Goal: Task Accomplishment & Management: Use online tool/utility

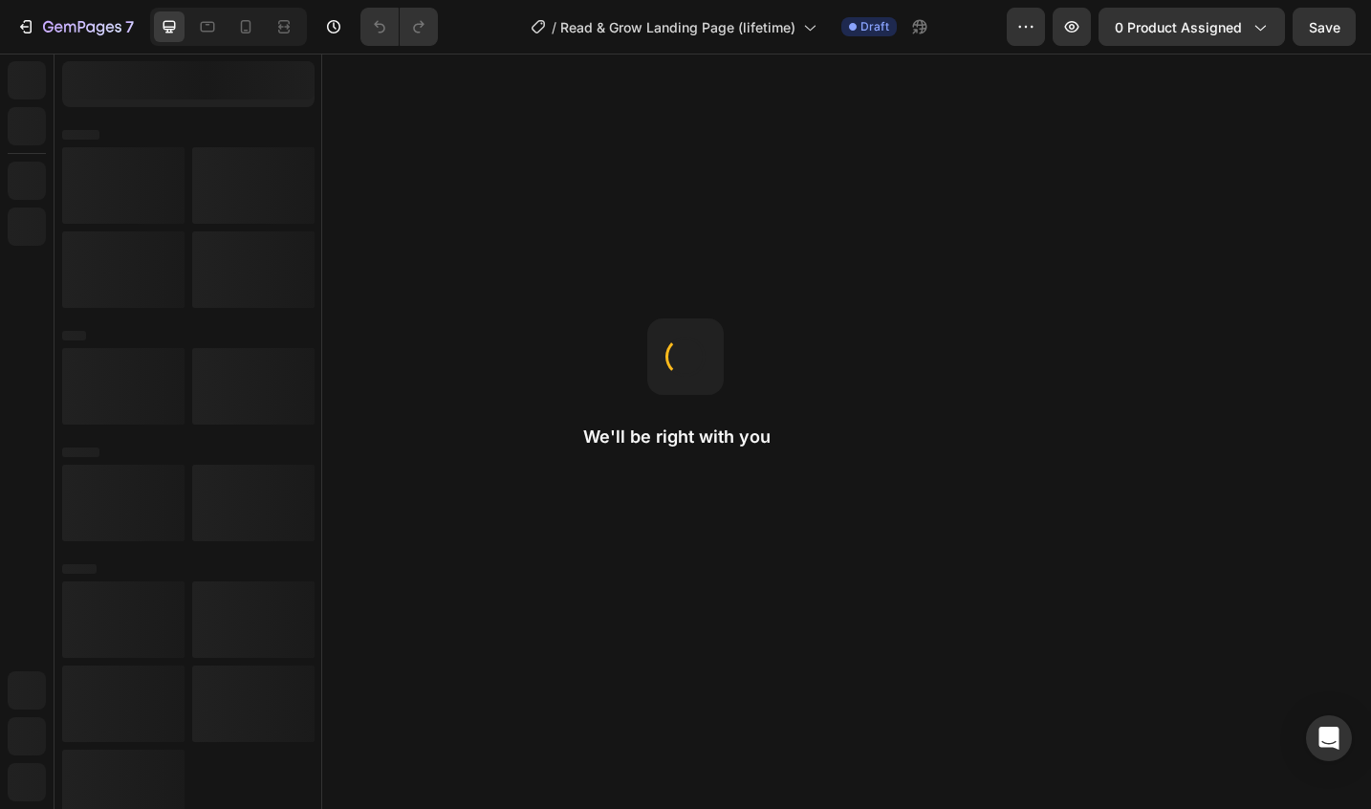
click at [1190, 309] on h2 "Read & Grow Club" at bounding box center [1198, 317] width 512 height 45
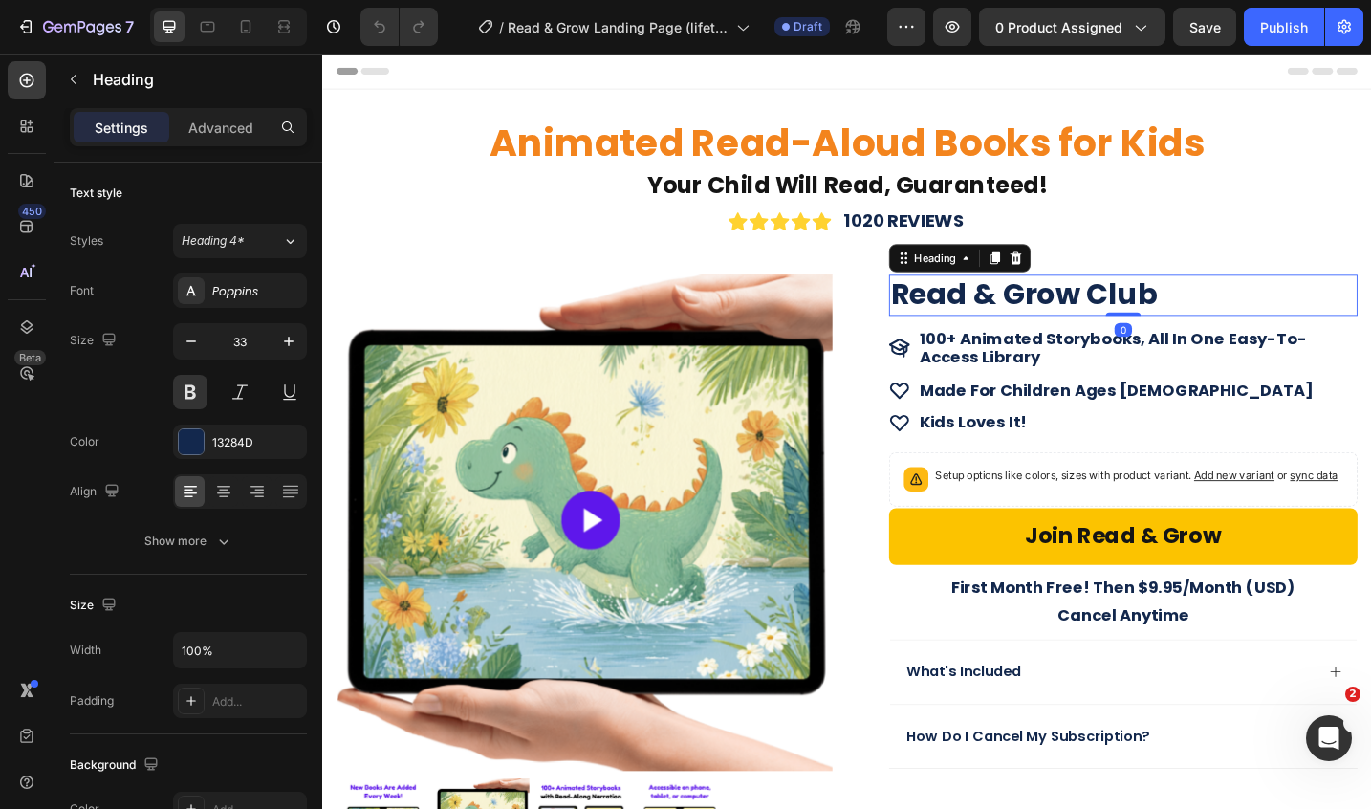
click at [1244, 317] on h2 "Read & Grow Club" at bounding box center [1198, 317] width 512 height 45
click at [1244, 317] on p "Read & Grow Club" at bounding box center [1198, 317] width 509 height 41
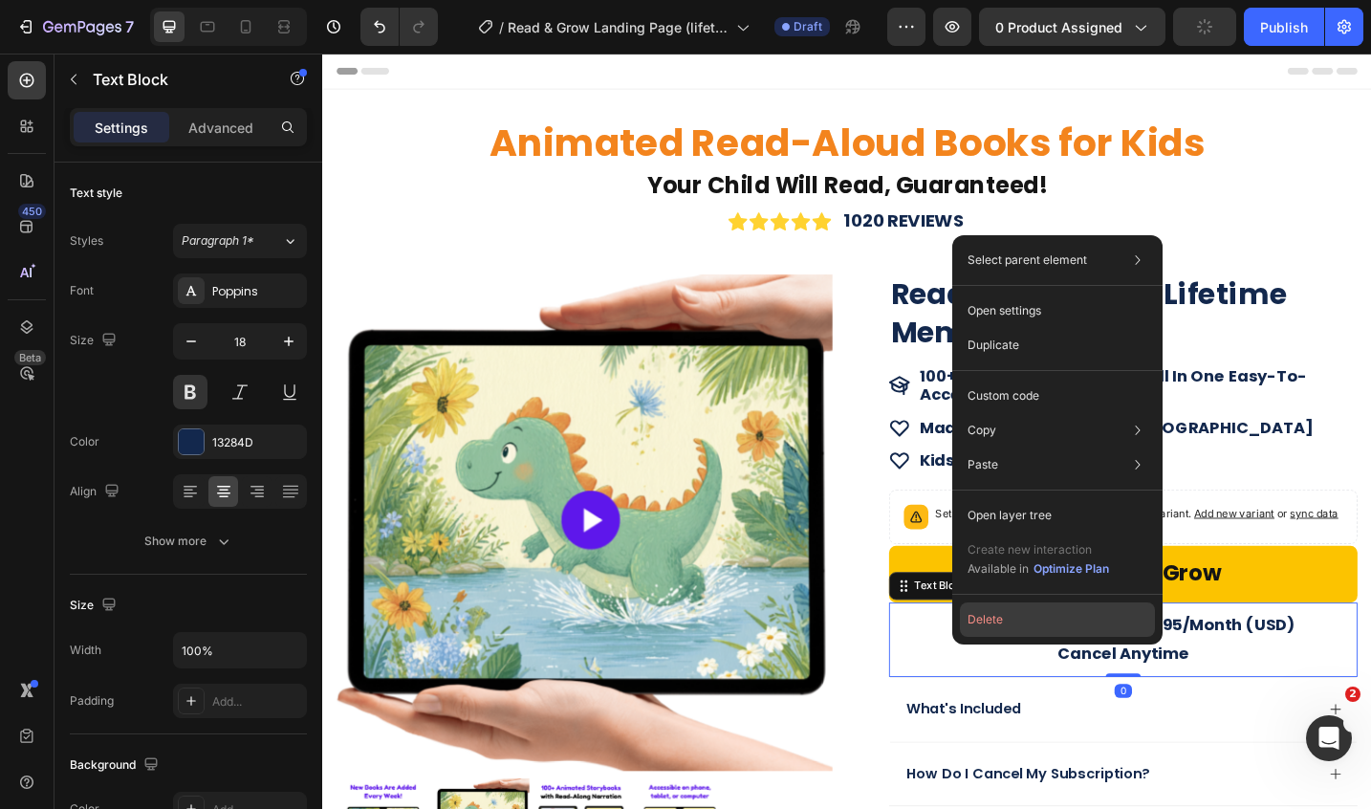
click at [1093, 602] on button "Delete" at bounding box center [1057, 619] width 195 height 34
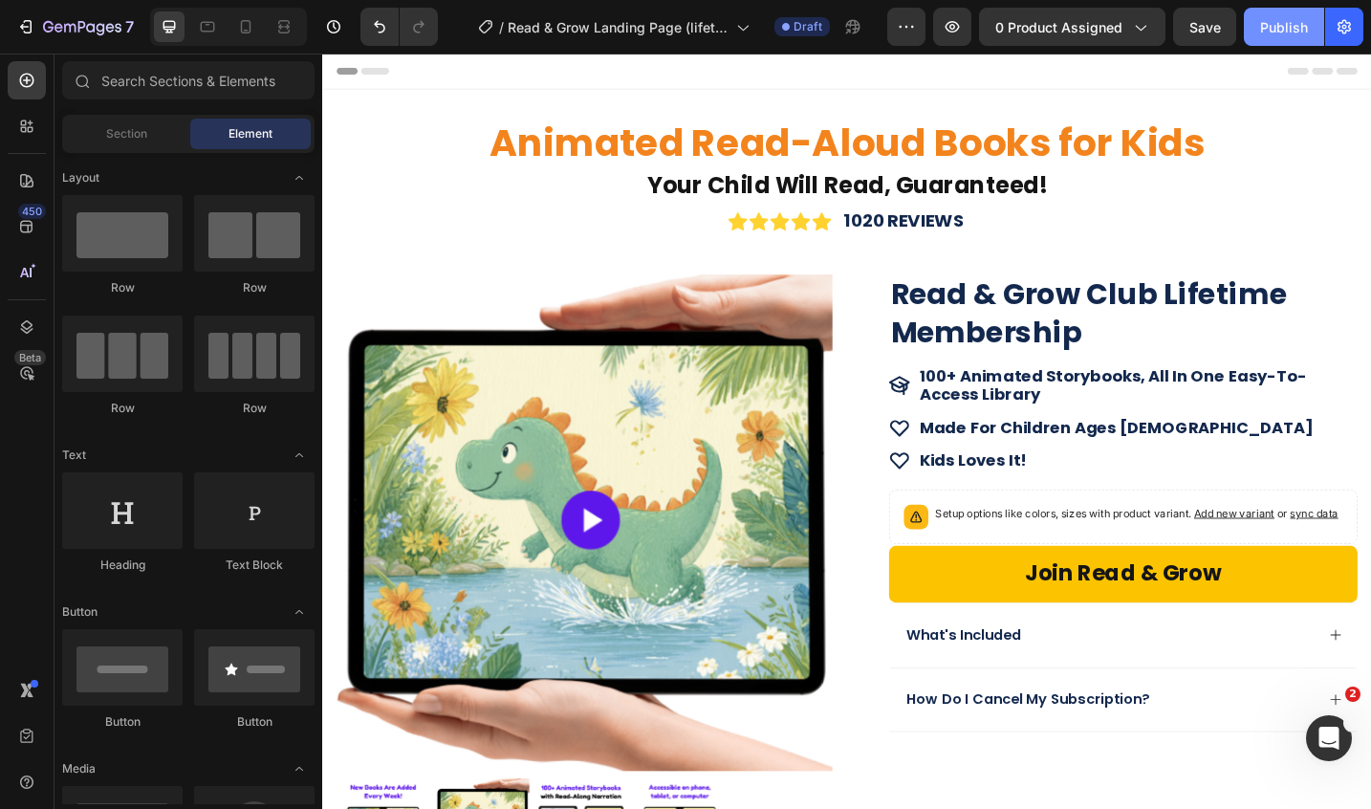
click at [1297, 22] on div "Publish" at bounding box center [1284, 27] width 48 height 20
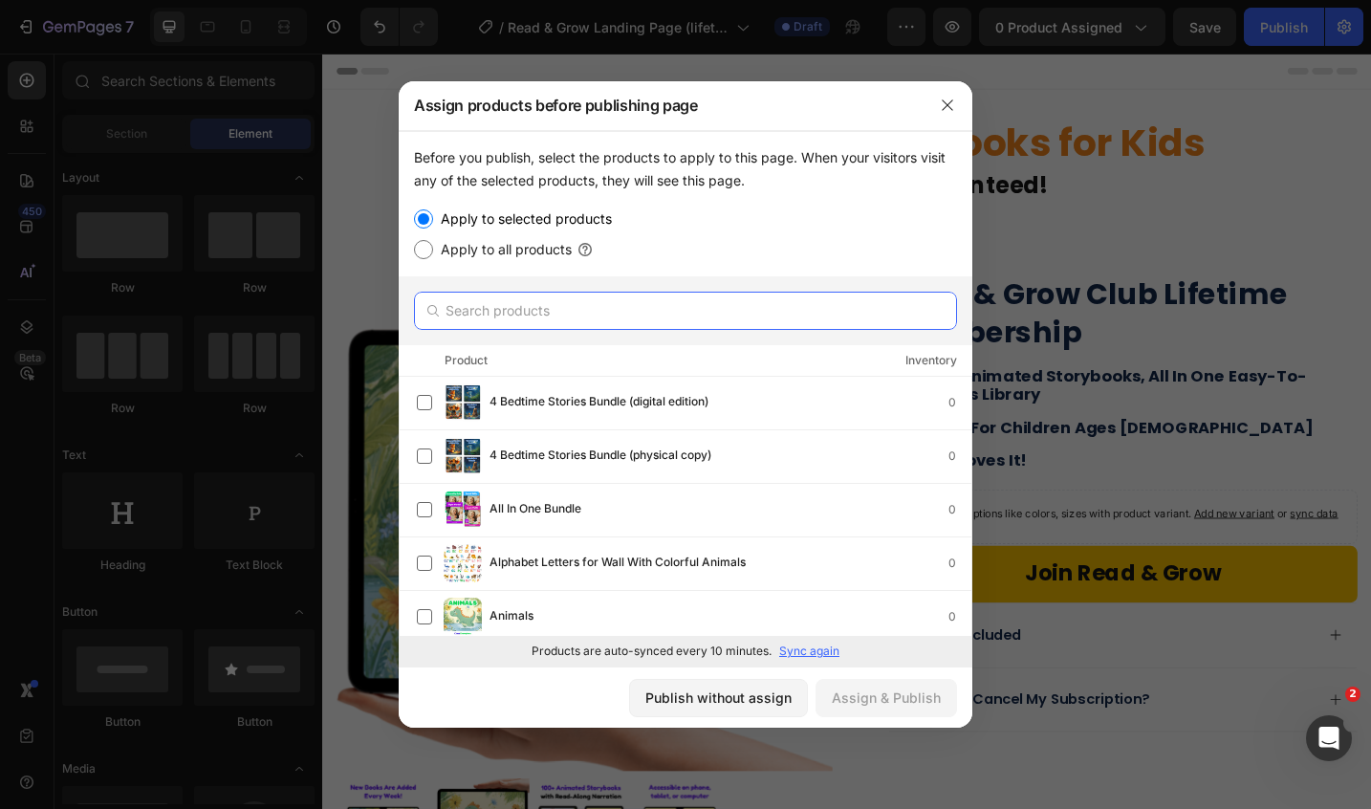
click at [604, 316] on input "text" at bounding box center [685, 311] width 543 height 38
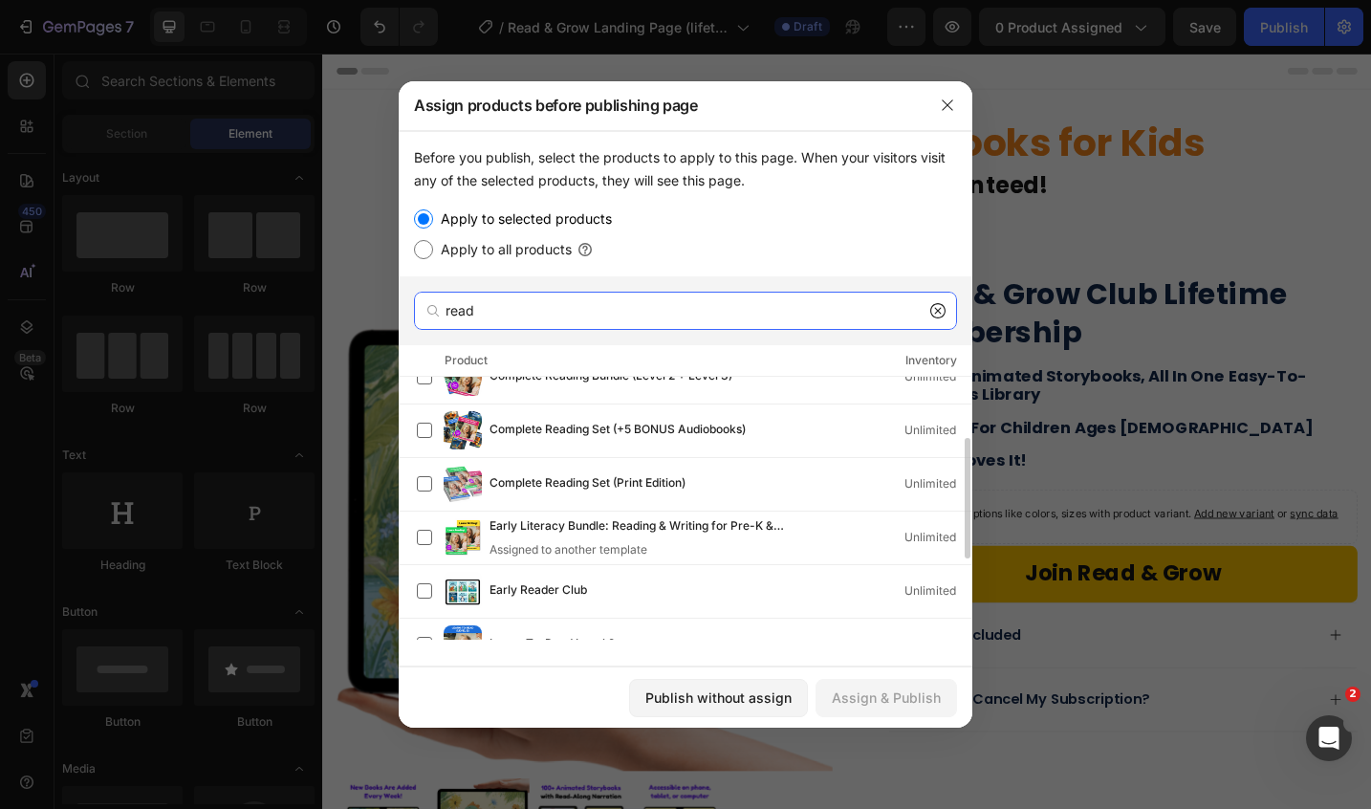
scroll to position [310, 0]
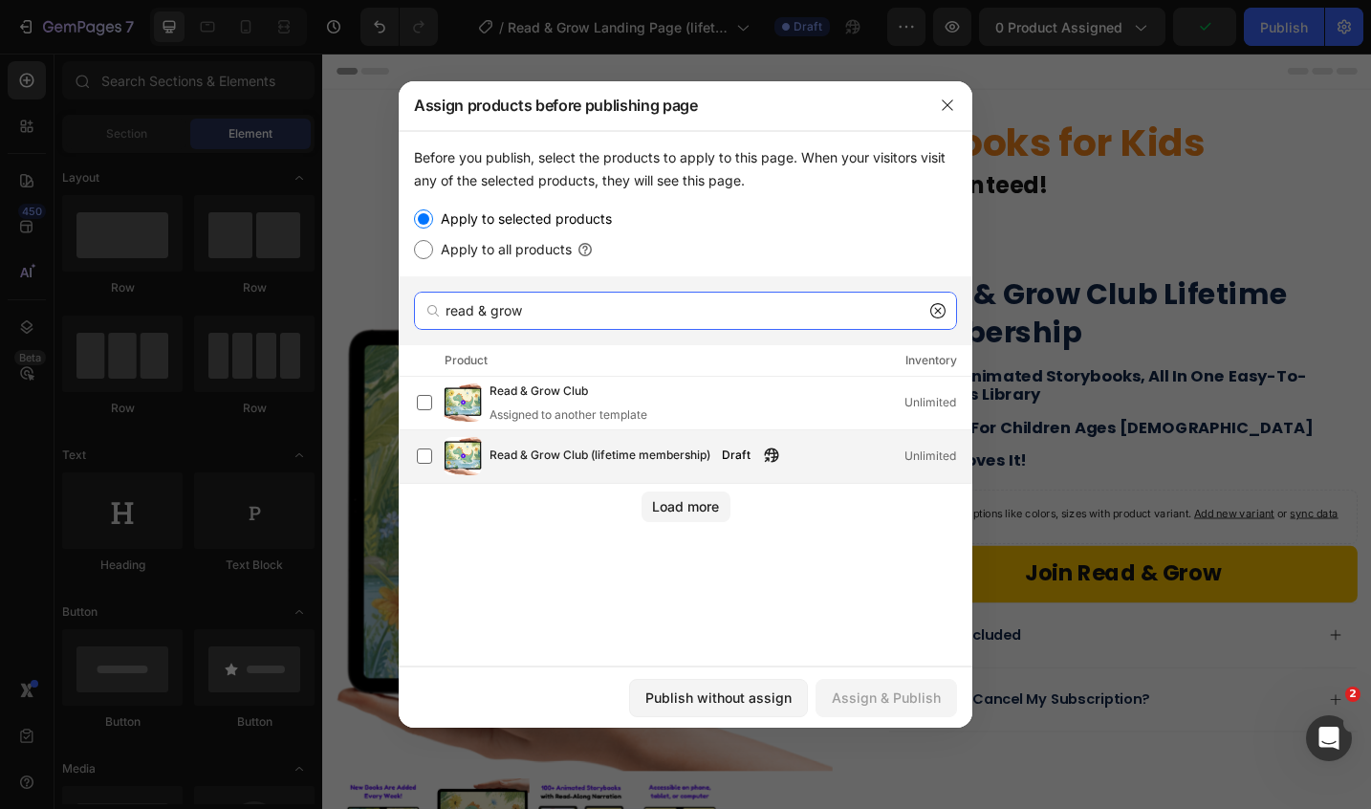
type input "read & grow"
click at [529, 458] on span "Read & Grow Club (lifetime membership)" at bounding box center [599, 455] width 221 height 21
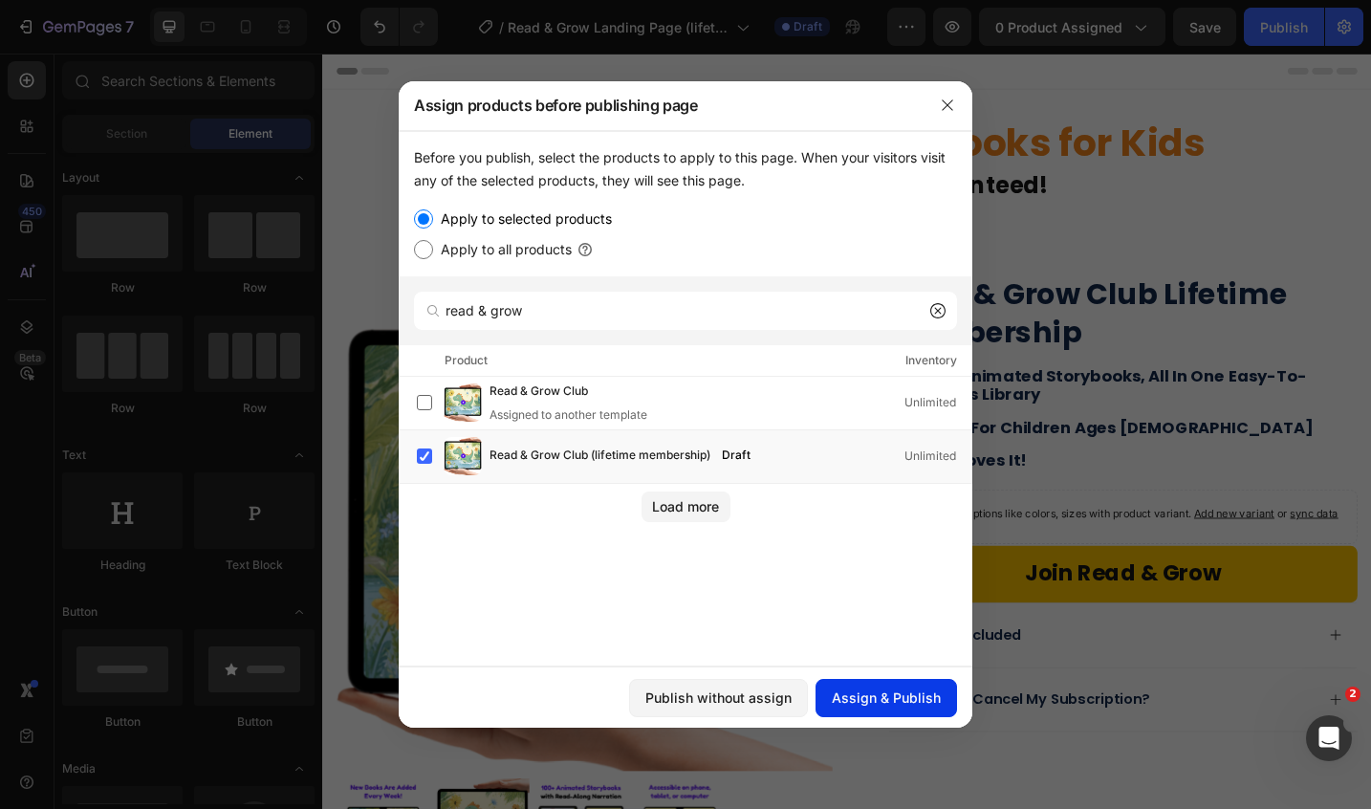
click at [900, 696] on div "Assign & Publish" at bounding box center [886, 697] width 109 height 20
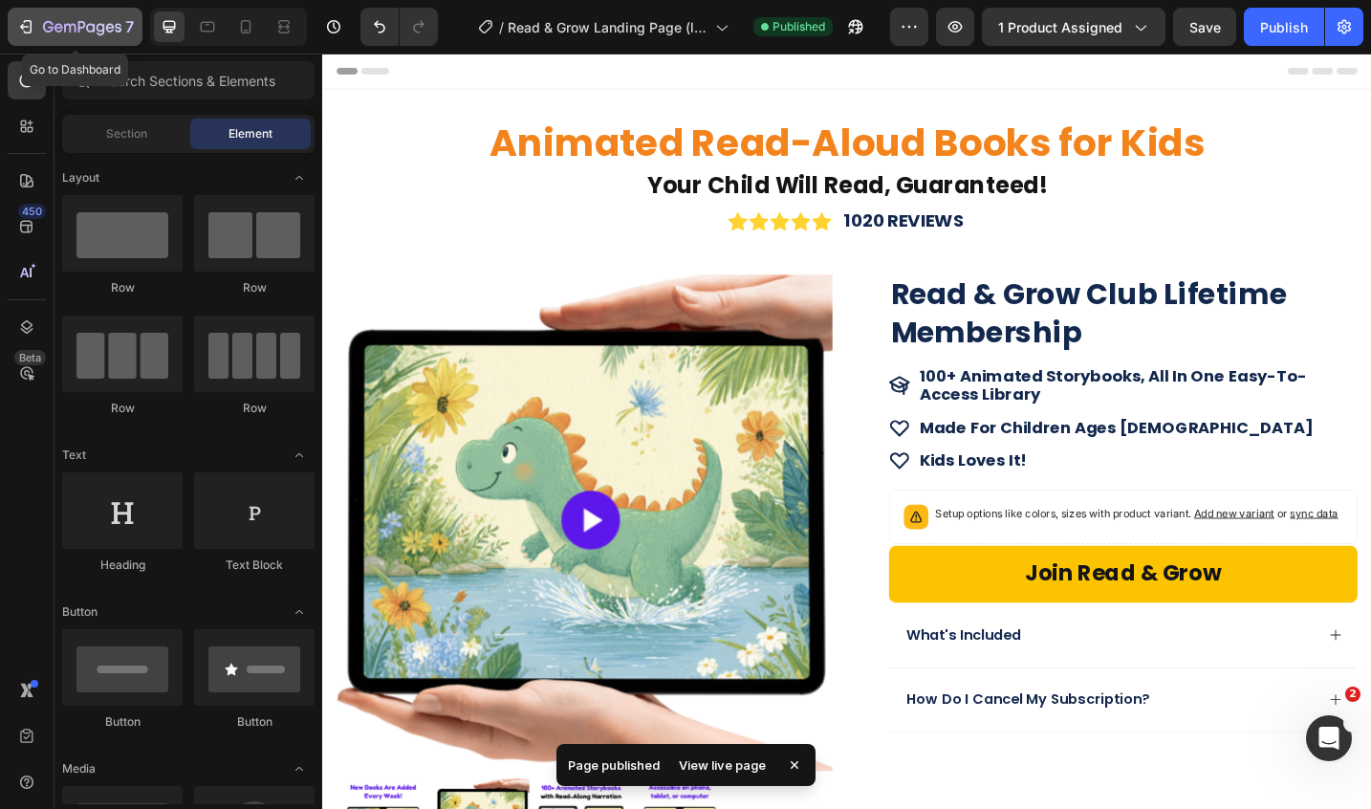
click at [86, 27] on icon "button" at bounding box center [90, 27] width 9 height 9
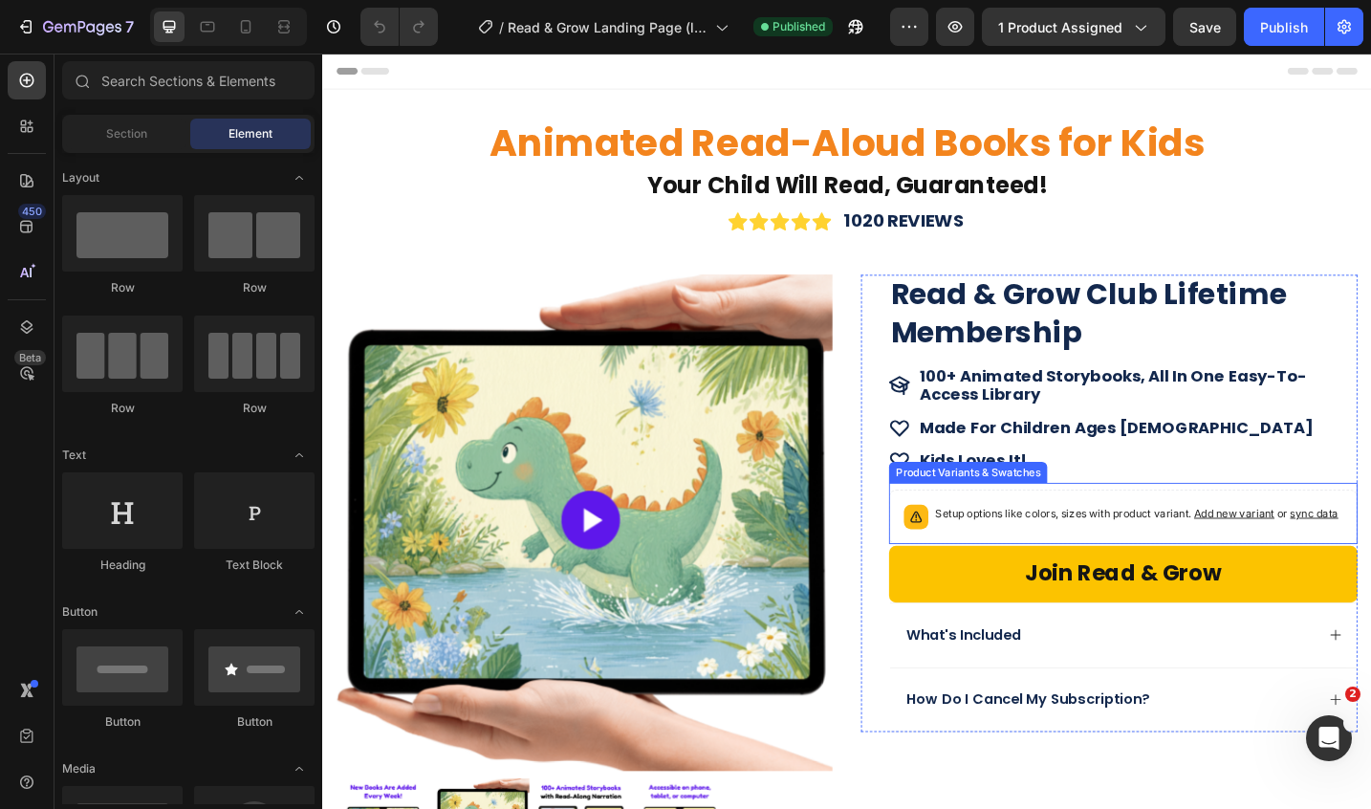
click at [1164, 547] on p "Setup options like colors, sizes with product variant. Add new variant or sync …" at bounding box center [1212, 556] width 441 height 19
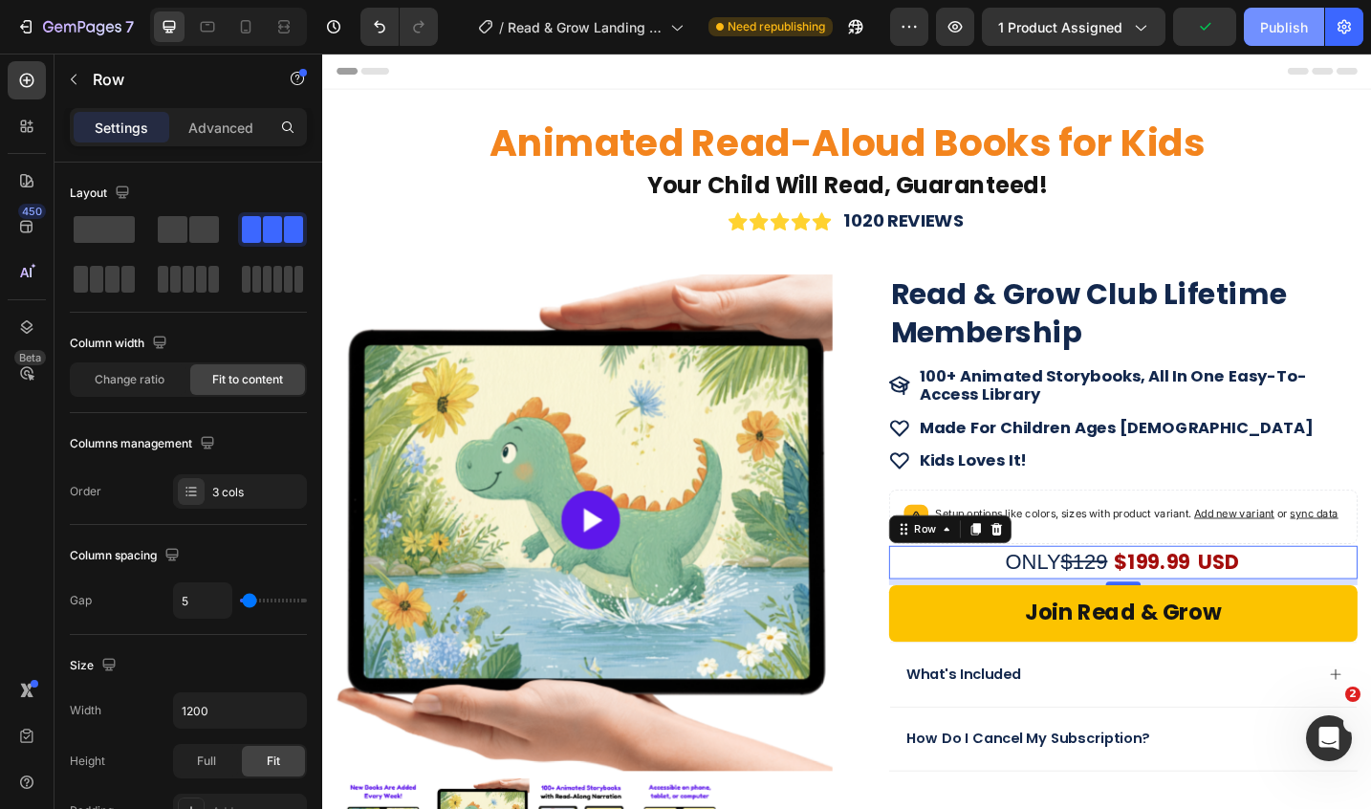
click at [1260, 11] on button "Publish" at bounding box center [1284, 27] width 80 height 38
click at [1146, 616] on span "$129" at bounding box center [1155, 609] width 51 height 26
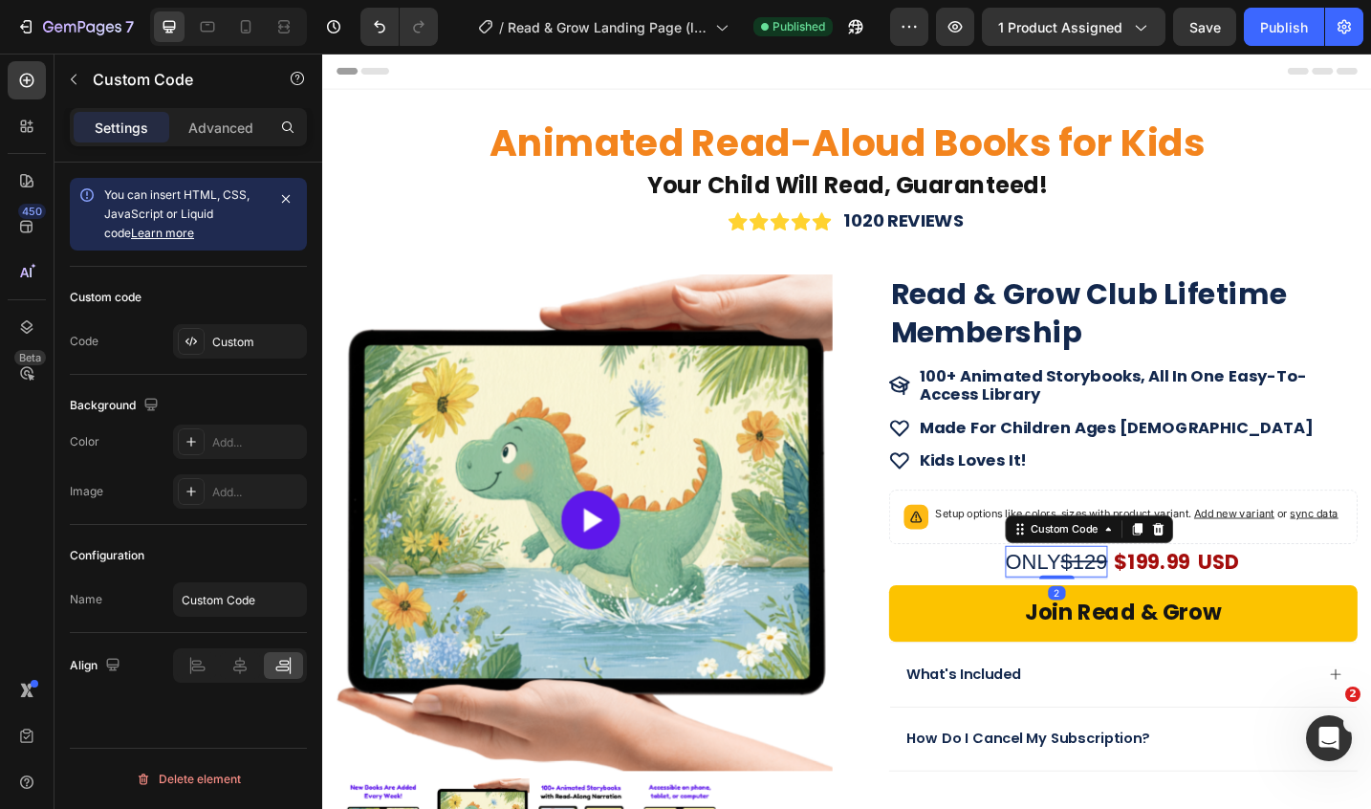
click at [1146, 616] on span "$129" at bounding box center [1155, 609] width 51 height 26
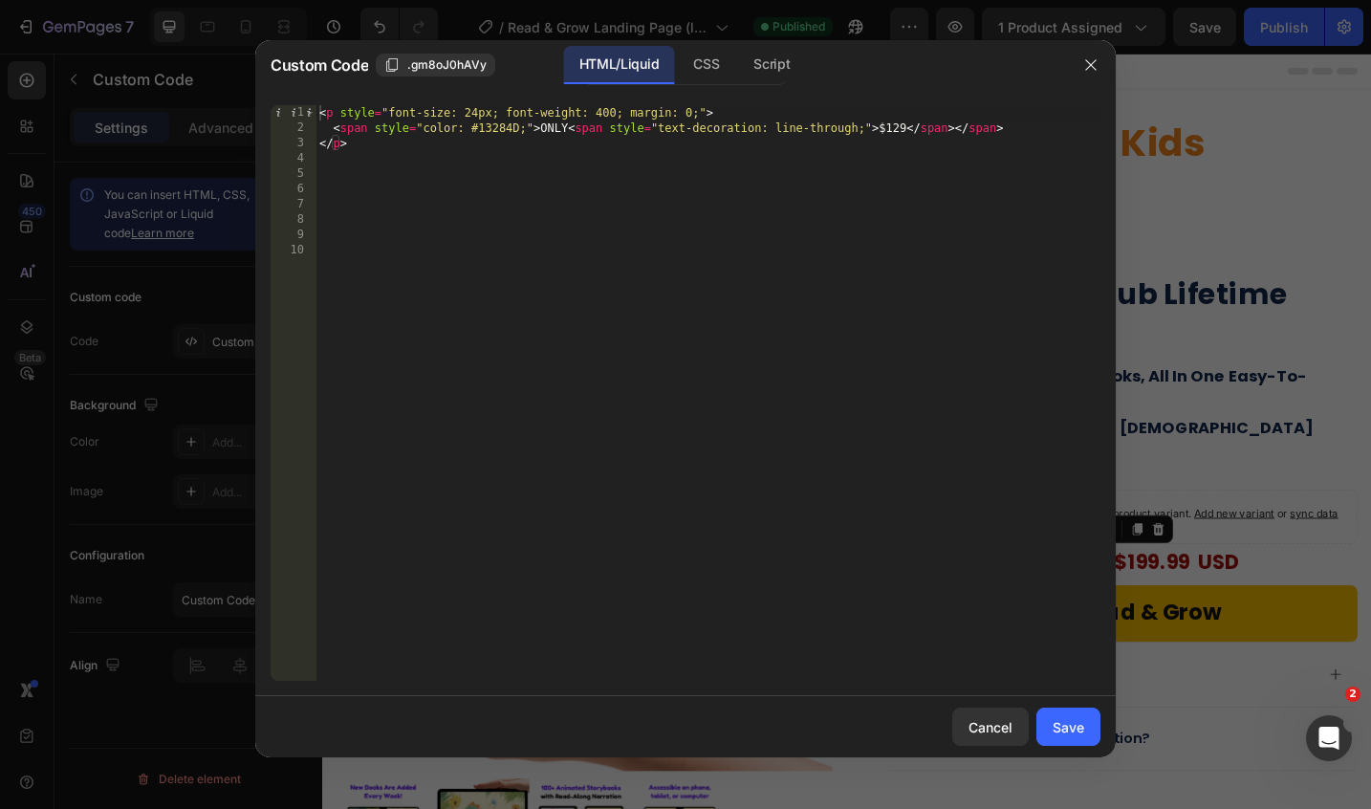
click at [900, 120] on div "< p style = "font-size: 24px; font-weight: 400; margin: 0;" > < span style = "c…" at bounding box center [707, 408] width 785 height 606
click at [906, 130] on div "< p style = "font-size: 24px; font-weight: 400; margin: 0;" > < span style = "c…" at bounding box center [707, 408] width 785 height 606
type textarea "<span style="color: #13284D;">ONLY <span style="text-decoration: line-through;"…"
click at [1059, 723] on div "Save" at bounding box center [1069, 727] width 32 height 20
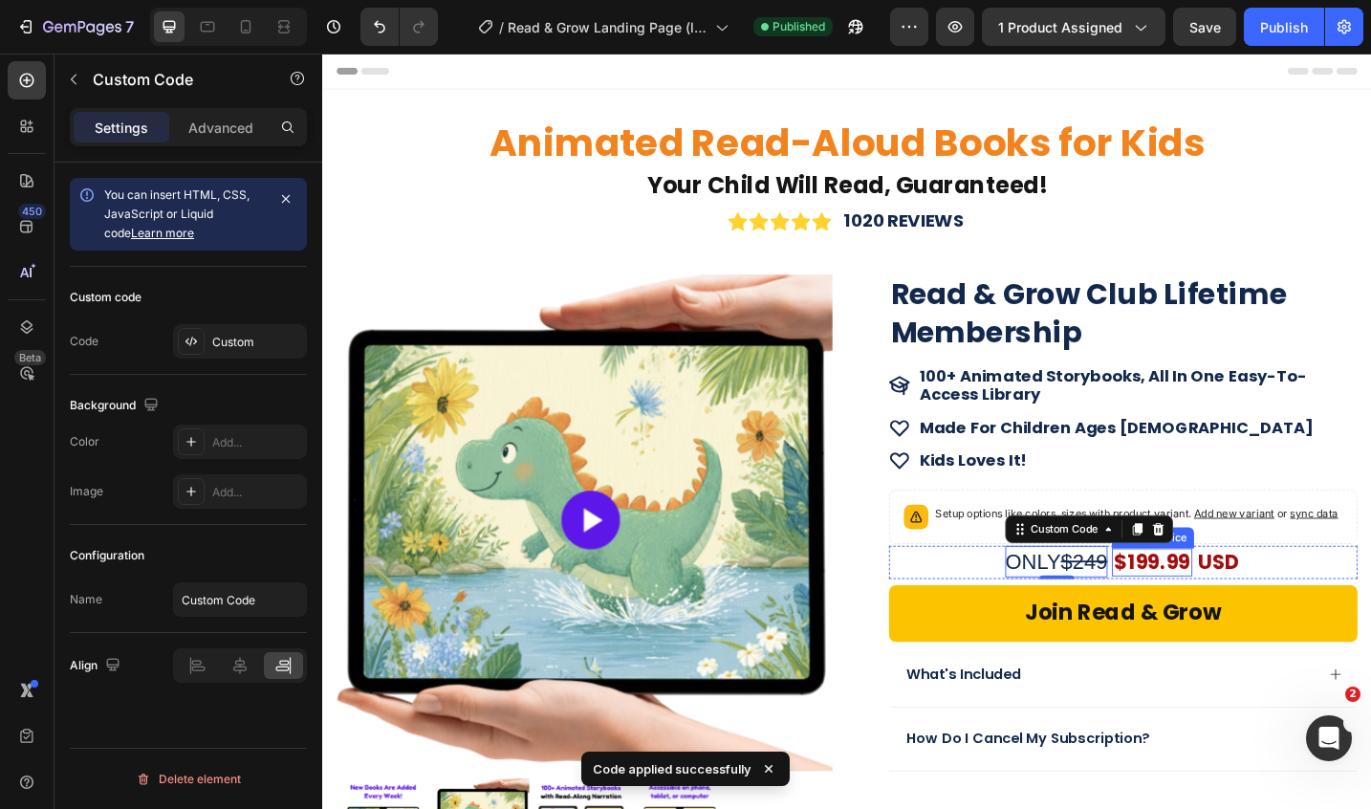
click at [1219, 619] on div "$199.99" at bounding box center [1229, 610] width 88 height 31
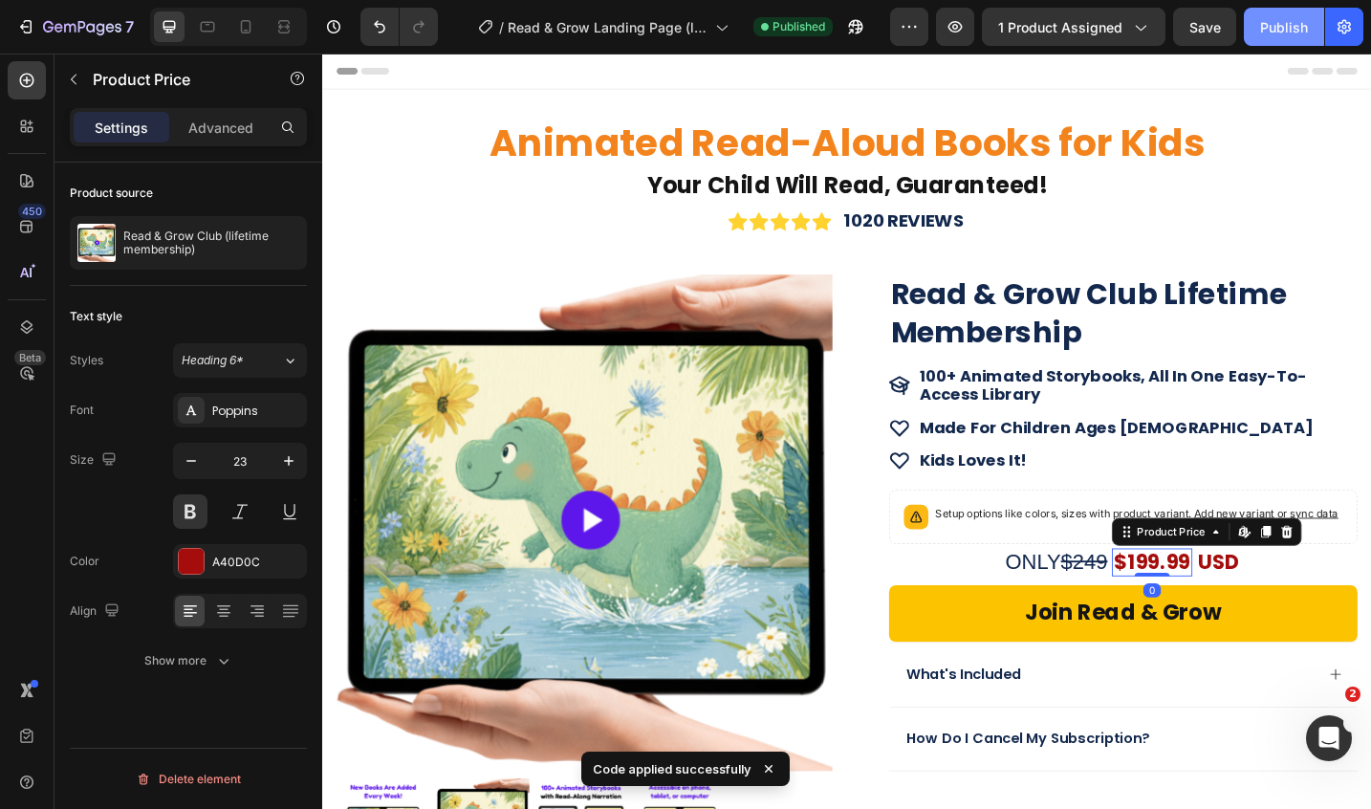
click at [1275, 29] on div "Publish" at bounding box center [1284, 27] width 48 height 20
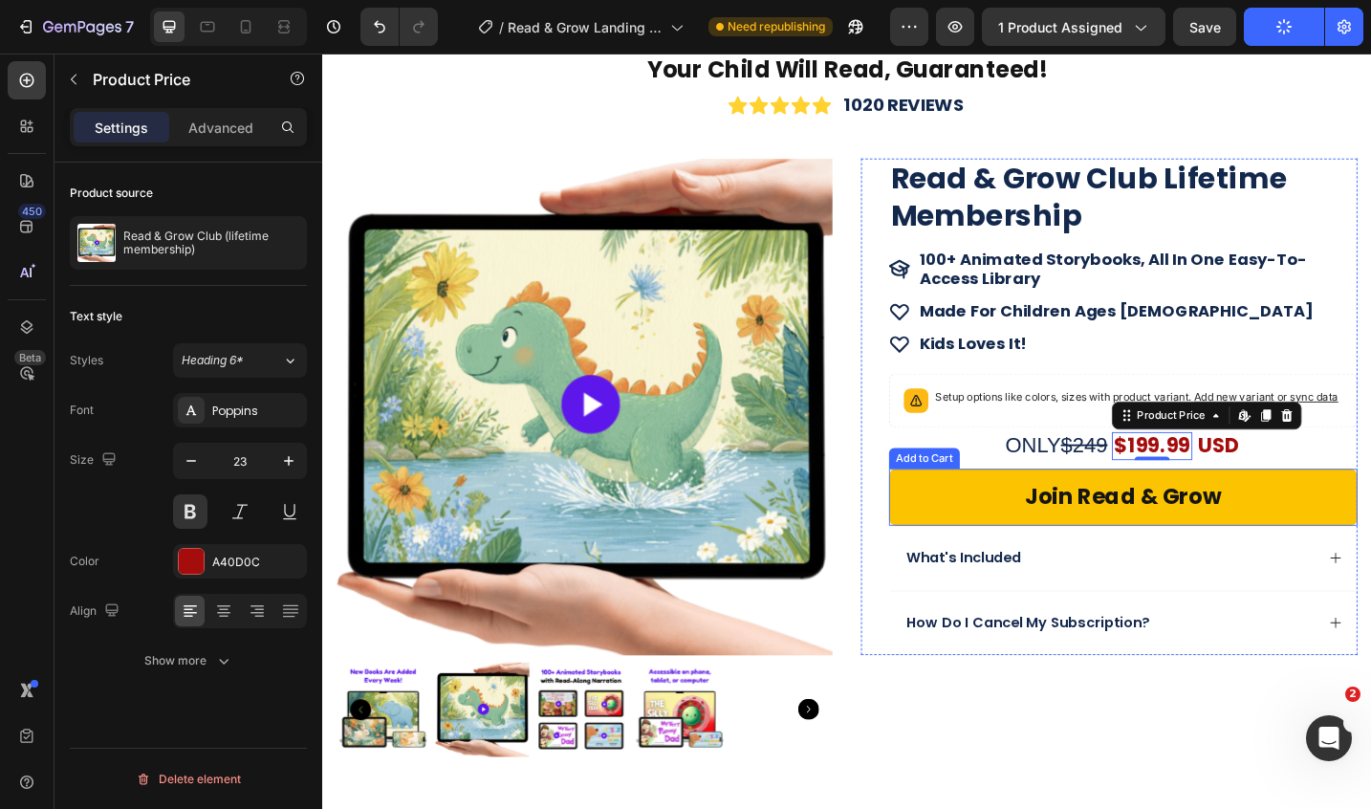
scroll to position [133, 0]
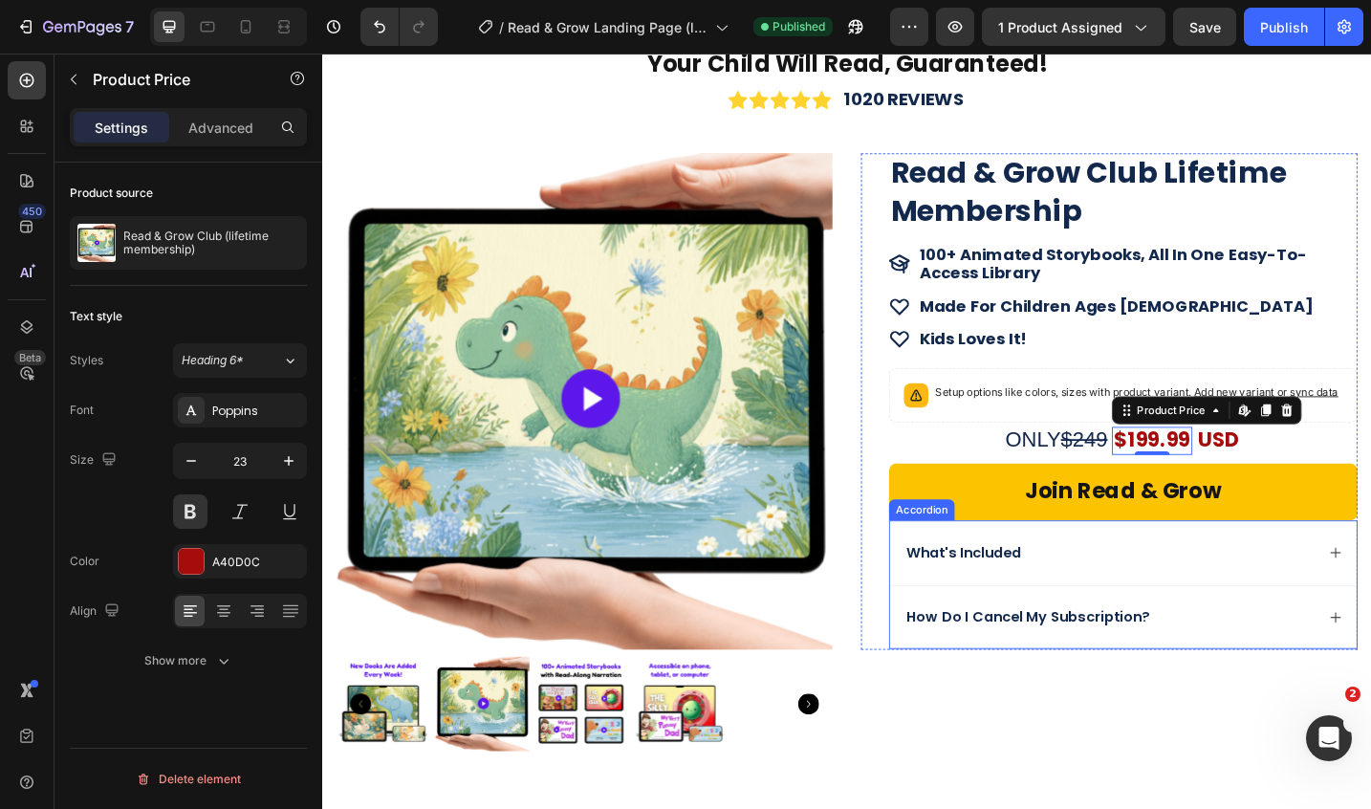
click at [1328, 668] on div "How Do I Cancel My Subscription?" at bounding box center [1198, 670] width 510 height 71
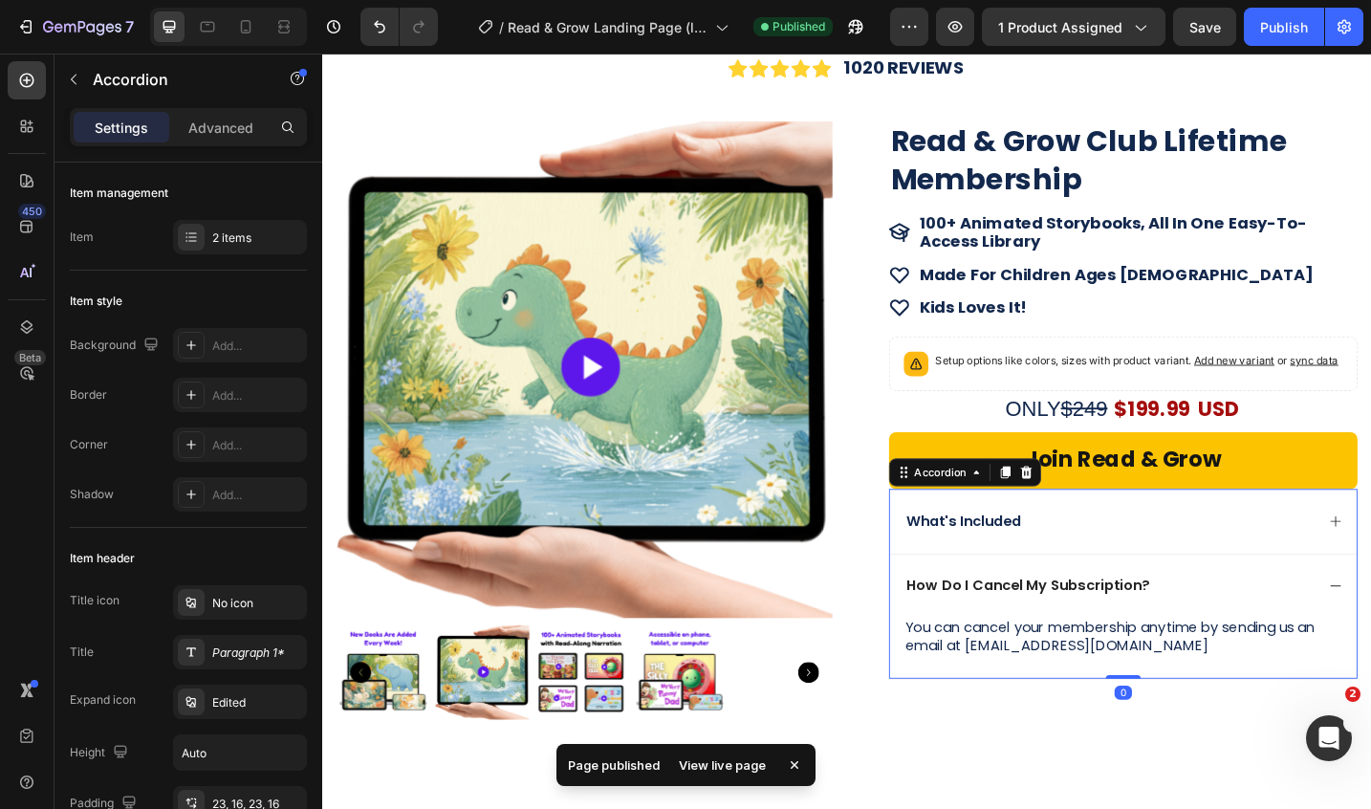
scroll to position [170, 0]
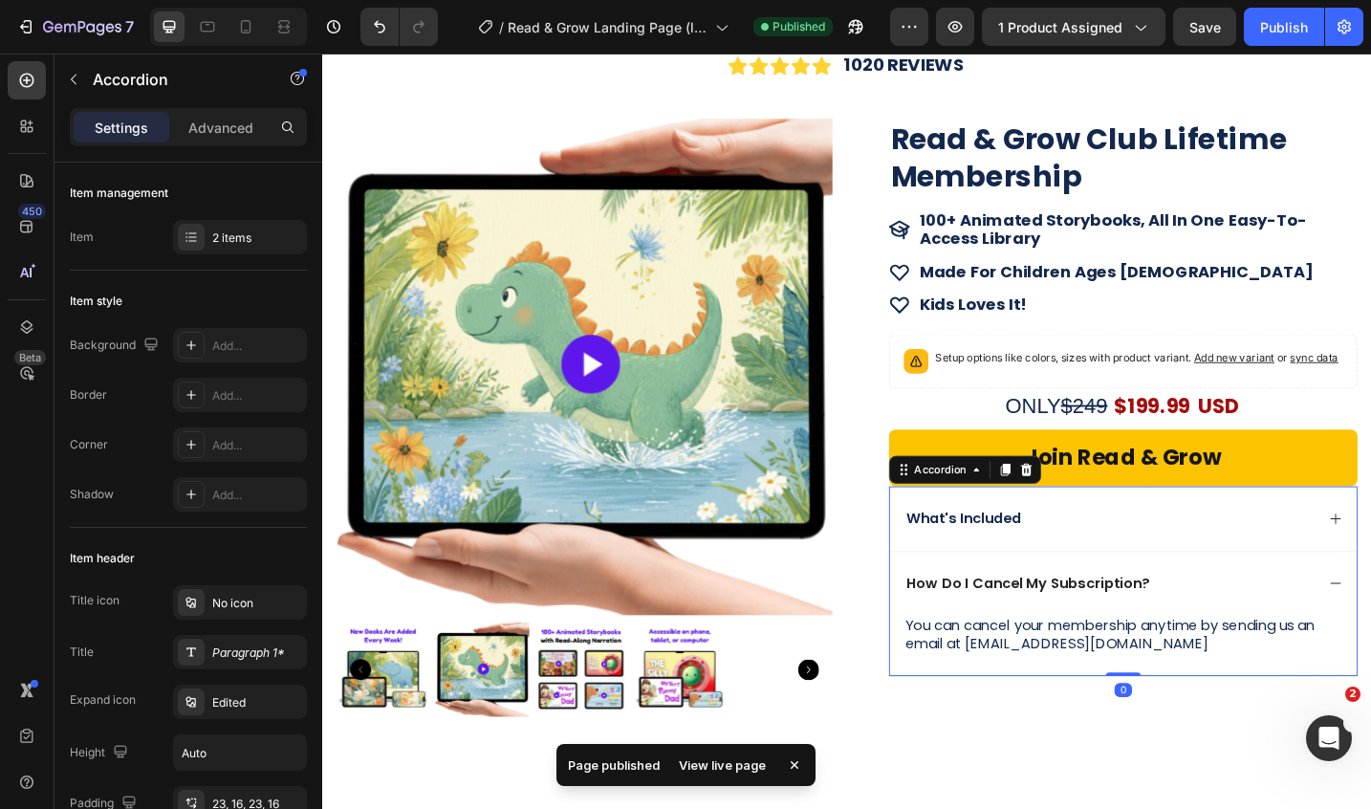
click at [1328, 646] on div "How Do I Cancel My Subscription?" at bounding box center [1182, 633] width 449 height 26
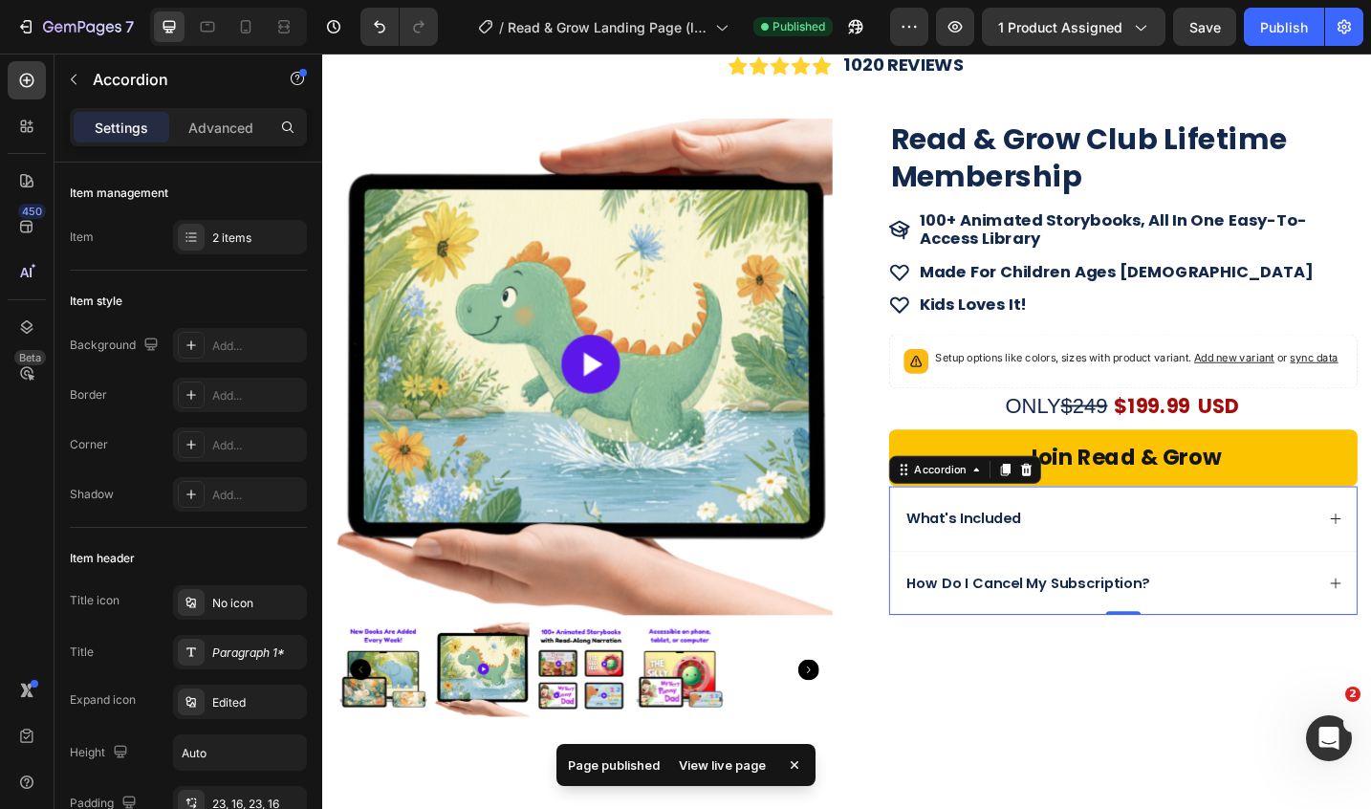
click at [1256, 644] on div "How Do I Cancel My Subscription?" at bounding box center [1182, 633] width 449 height 26
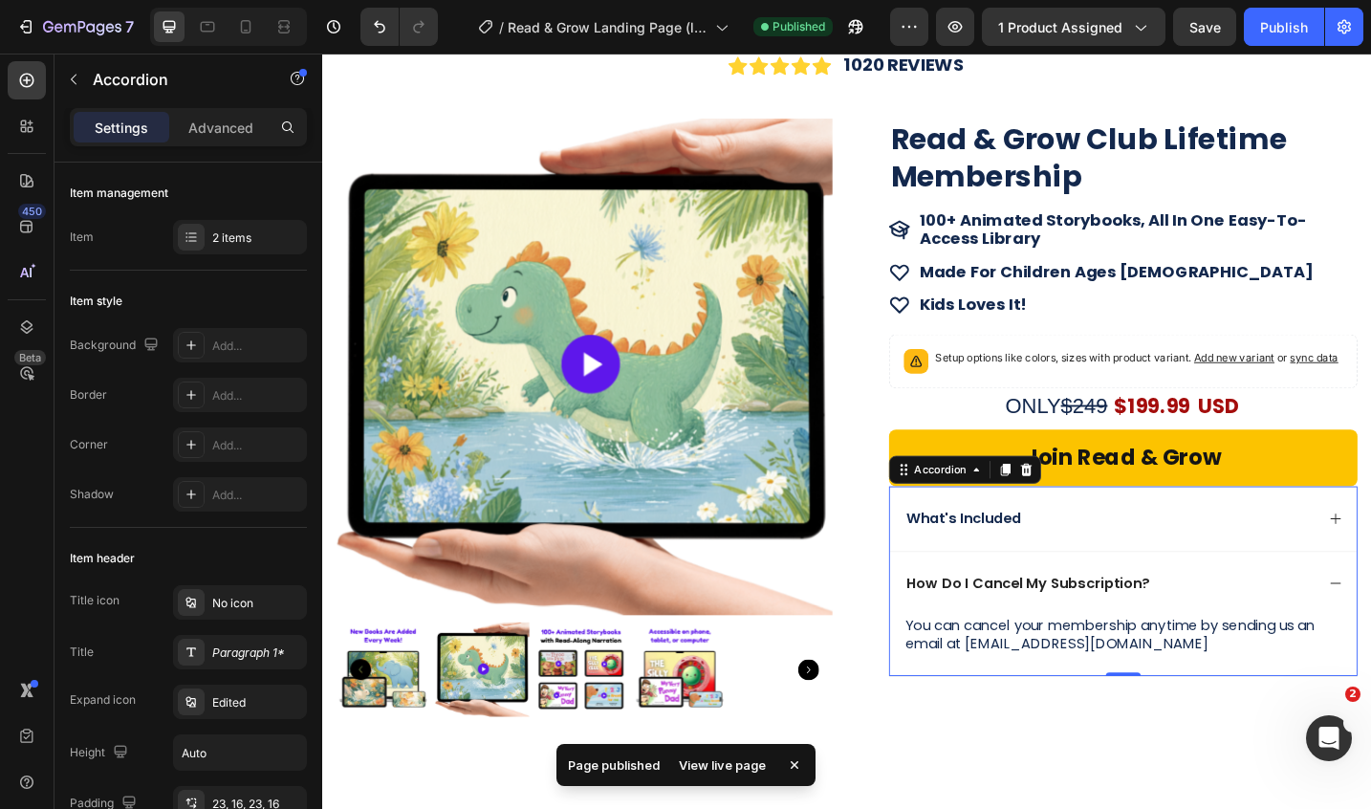
click at [1256, 644] on div "How Do I Cancel My Subscription?" at bounding box center [1182, 633] width 449 height 26
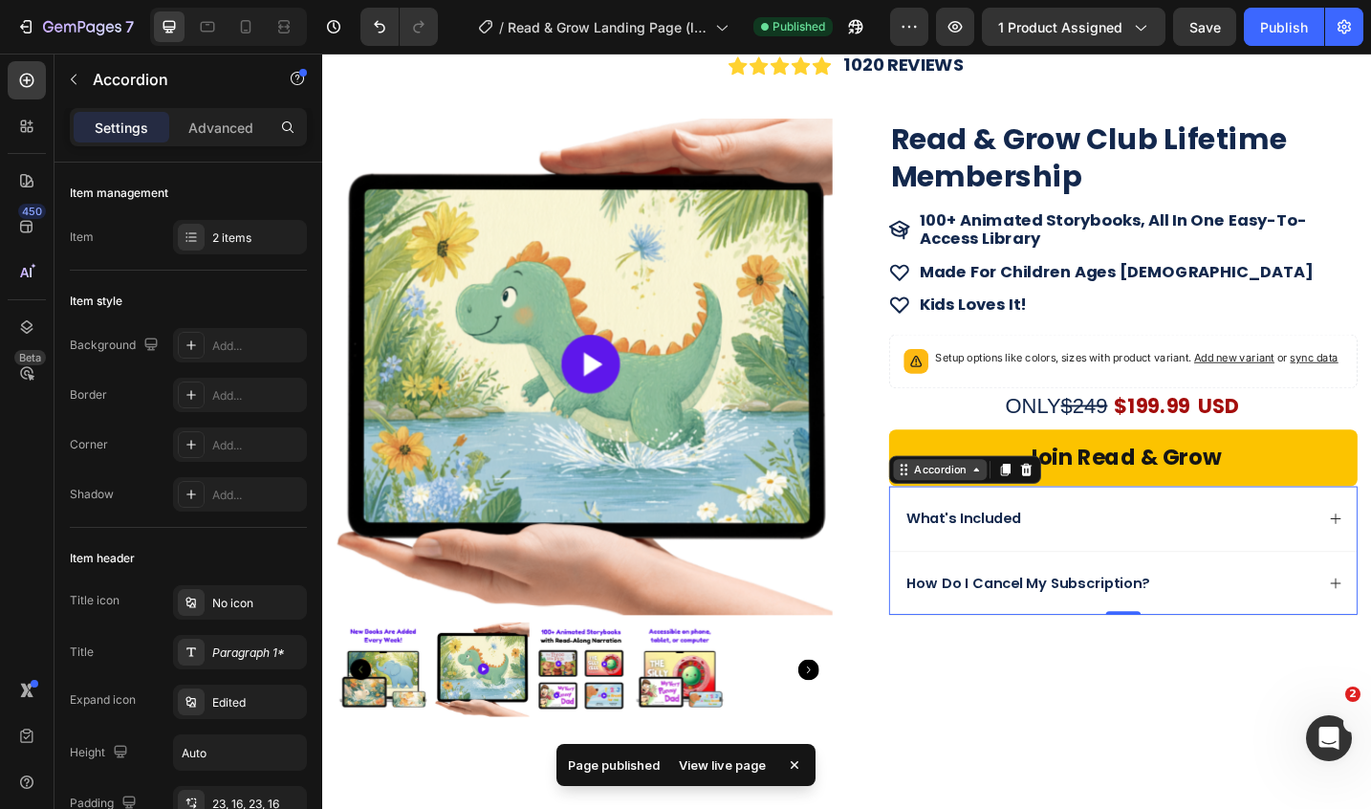
click at [1009, 517] on div "Accordion" at bounding box center [998, 508] width 64 height 17
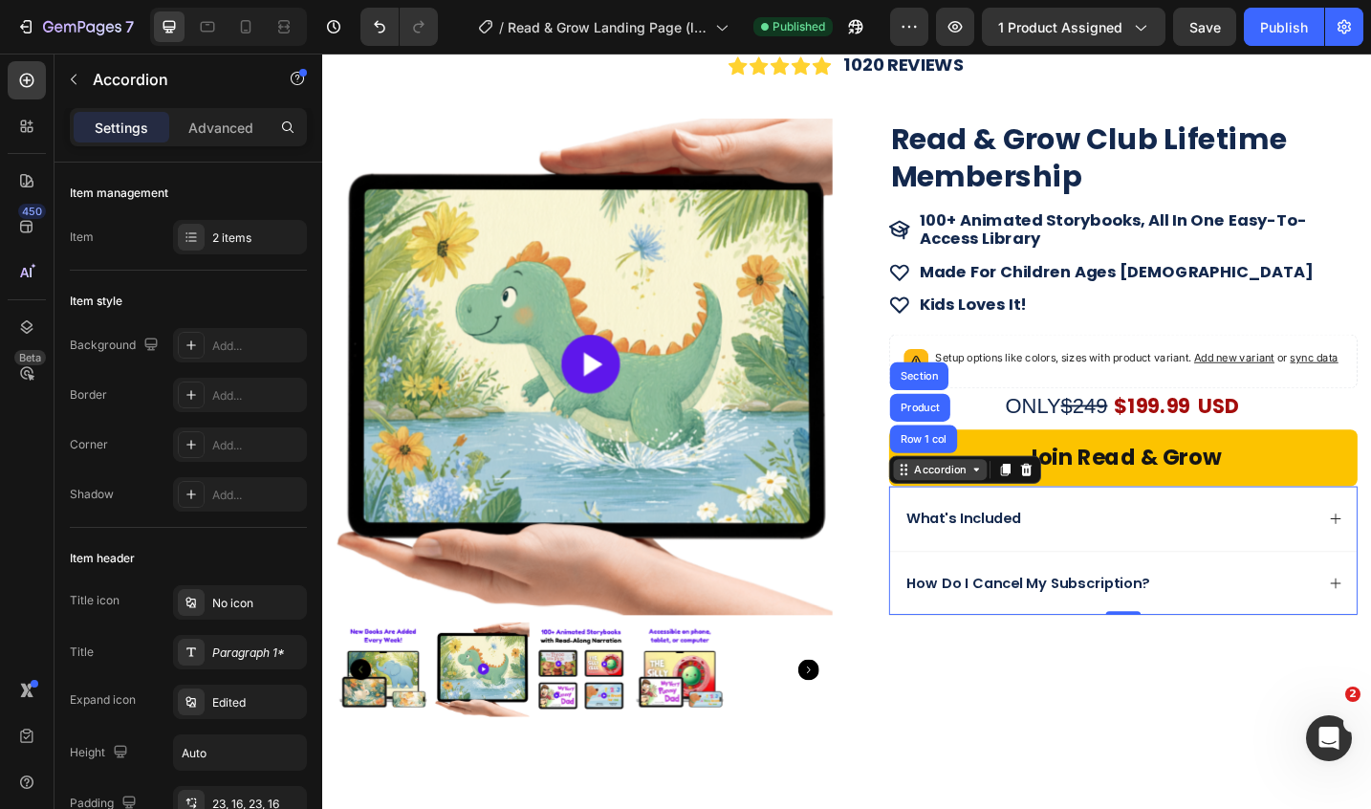
click at [1009, 517] on div "Accordion" at bounding box center [998, 508] width 64 height 17
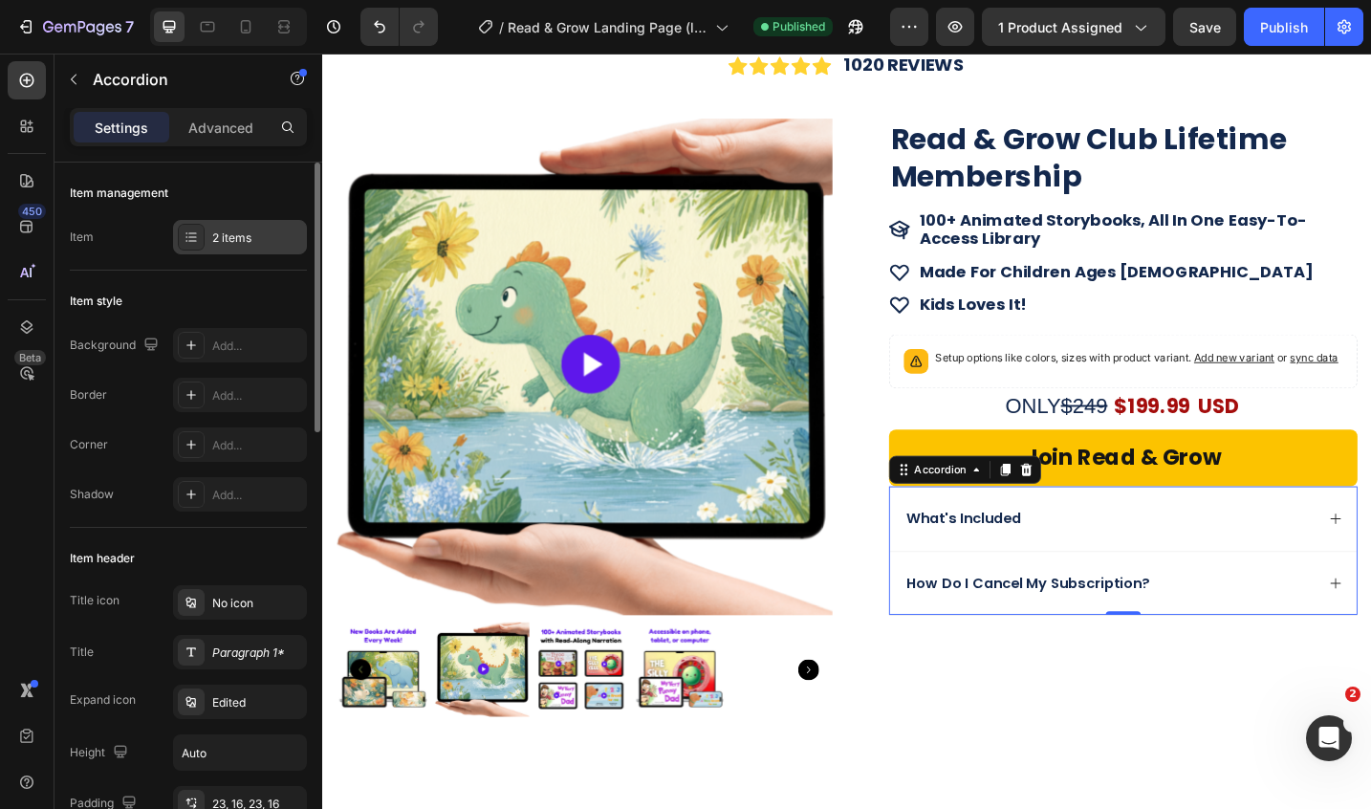
click at [223, 242] on div "2 items" at bounding box center [257, 237] width 90 height 17
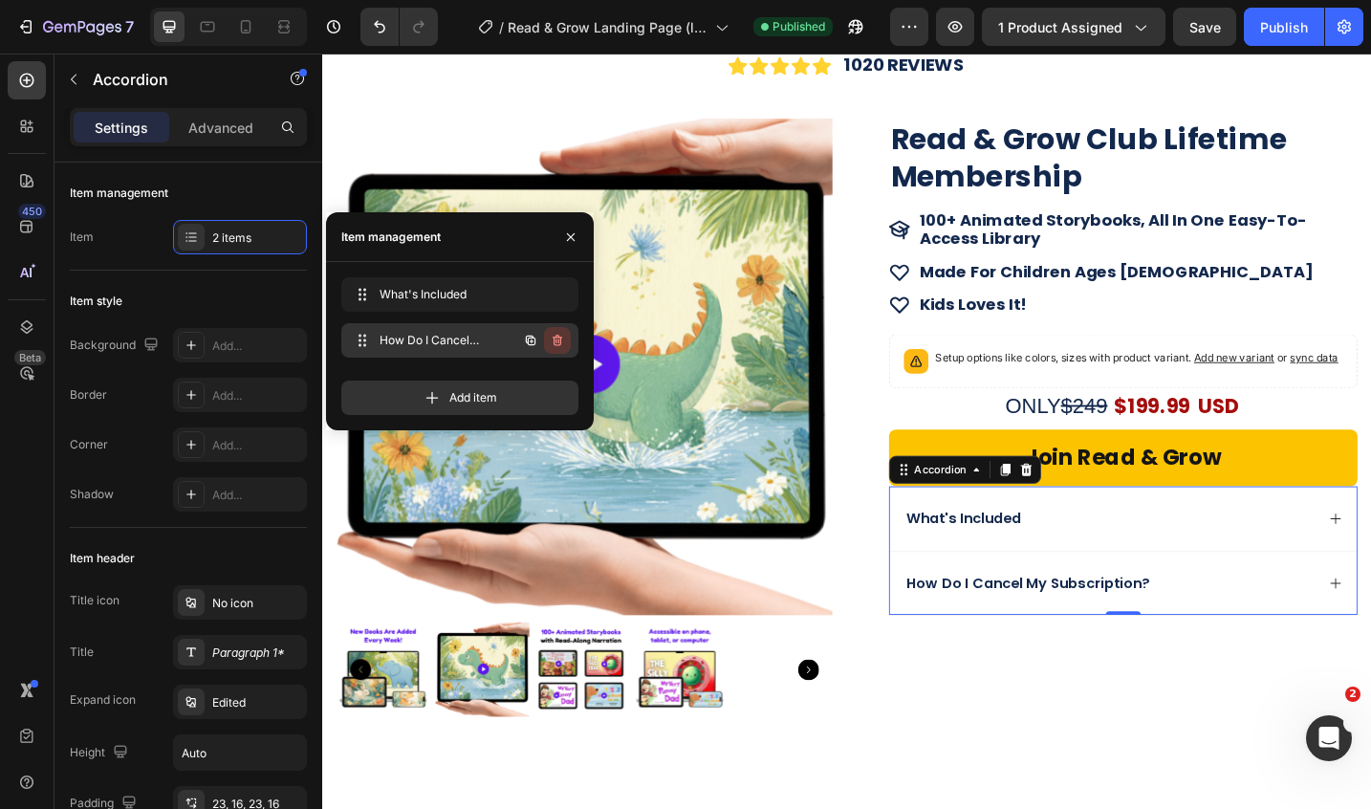
click at [561, 341] on icon "button" at bounding box center [557, 340] width 15 height 15
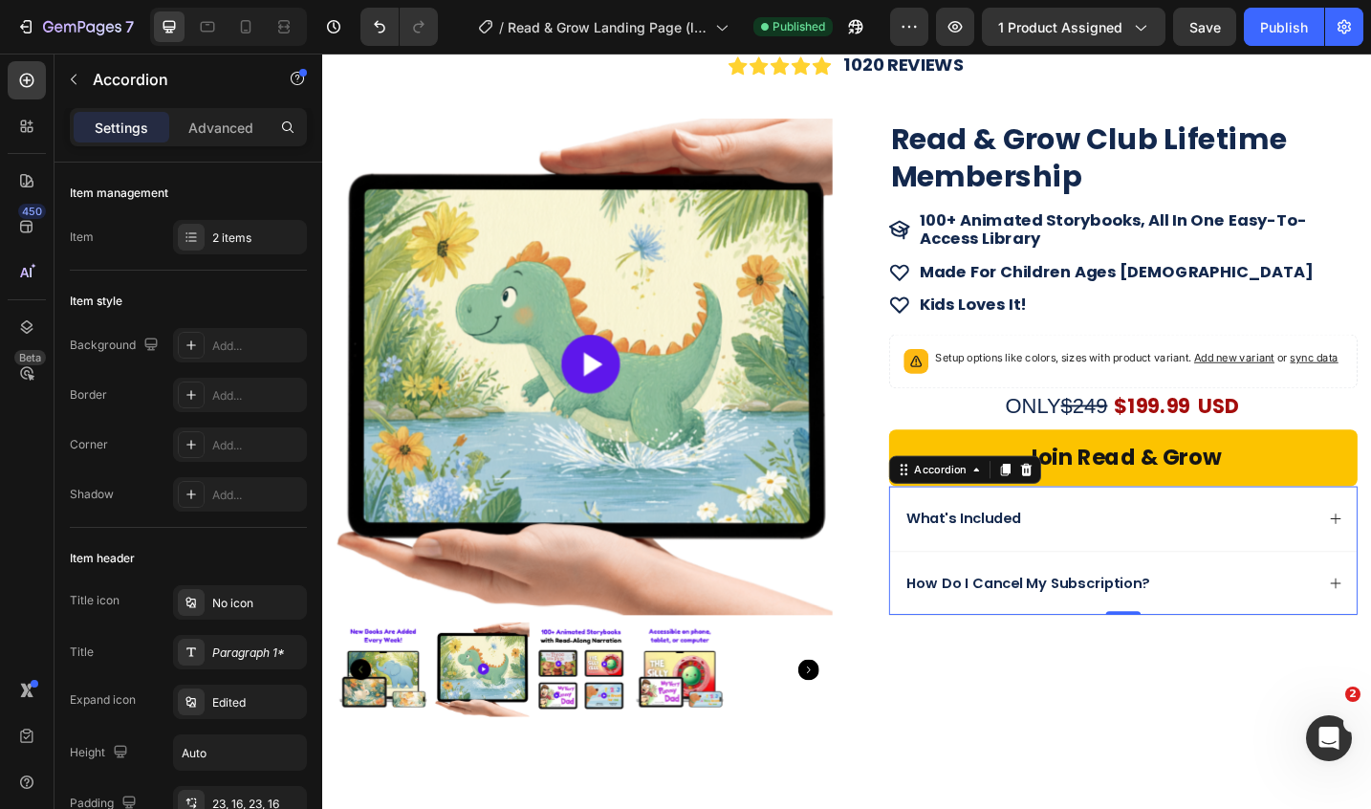
click at [1301, 646] on div "How Do I Cancel My Subscription?" at bounding box center [1182, 633] width 449 height 26
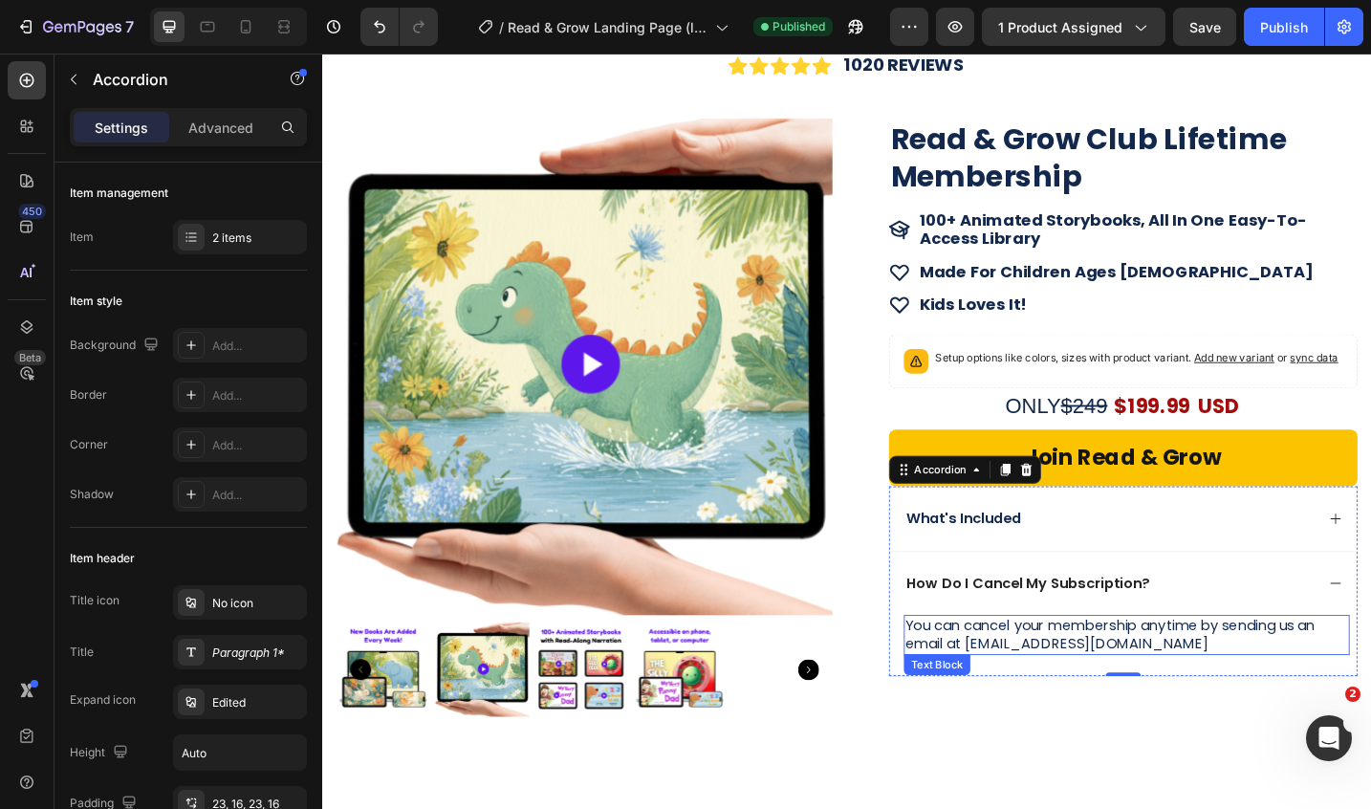
click at [1239, 704] on p "You can cancel your membership anytime by sending us an email at hello@classcha…" at bounding box center [1202, 689] width 484 height 40
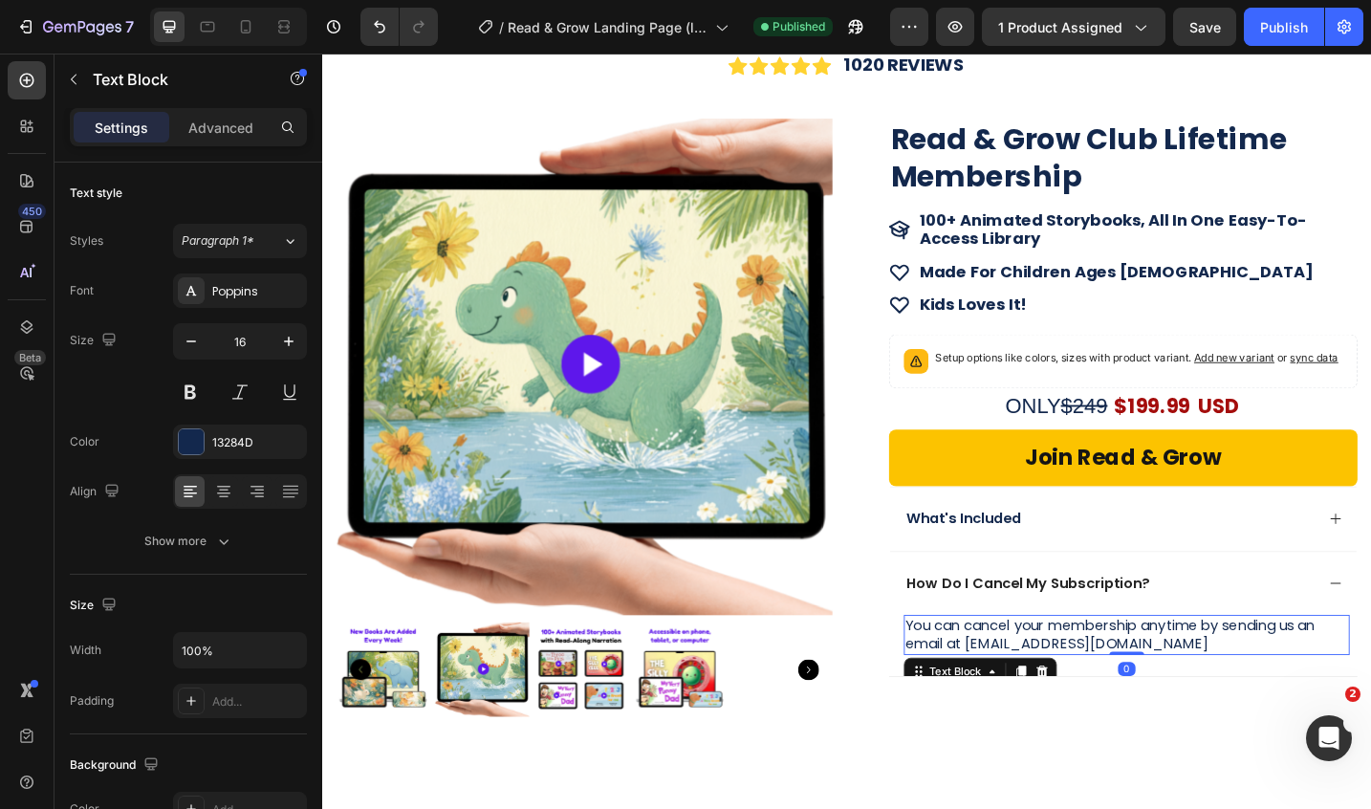
click at [1238, 697] on p "You can cancel your membership anytime by sending us an email at hello@classcha…" at bounding box center [1202, 689] width 484 height 40
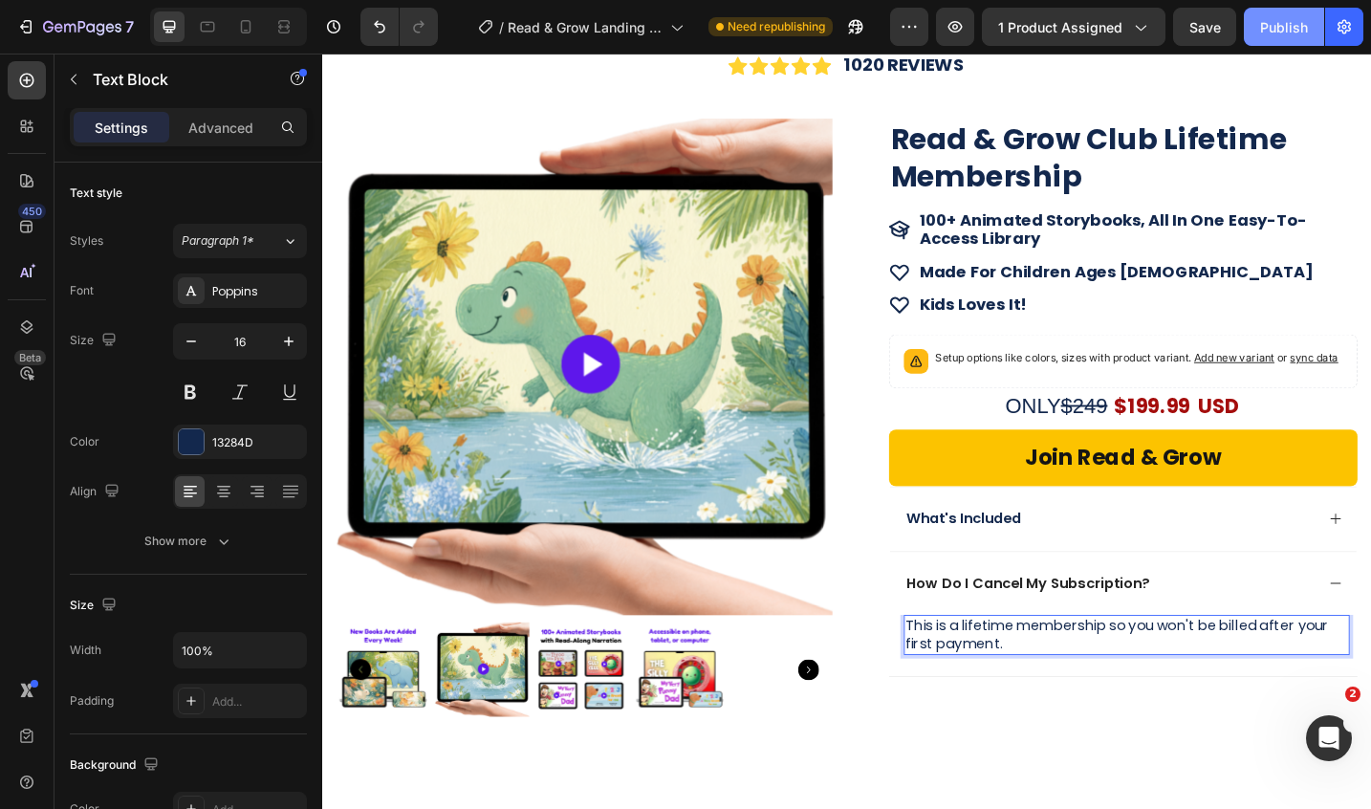
click at [1270, 32] on div "Publish" at bounding box center [1284, 27] width 48 height 20
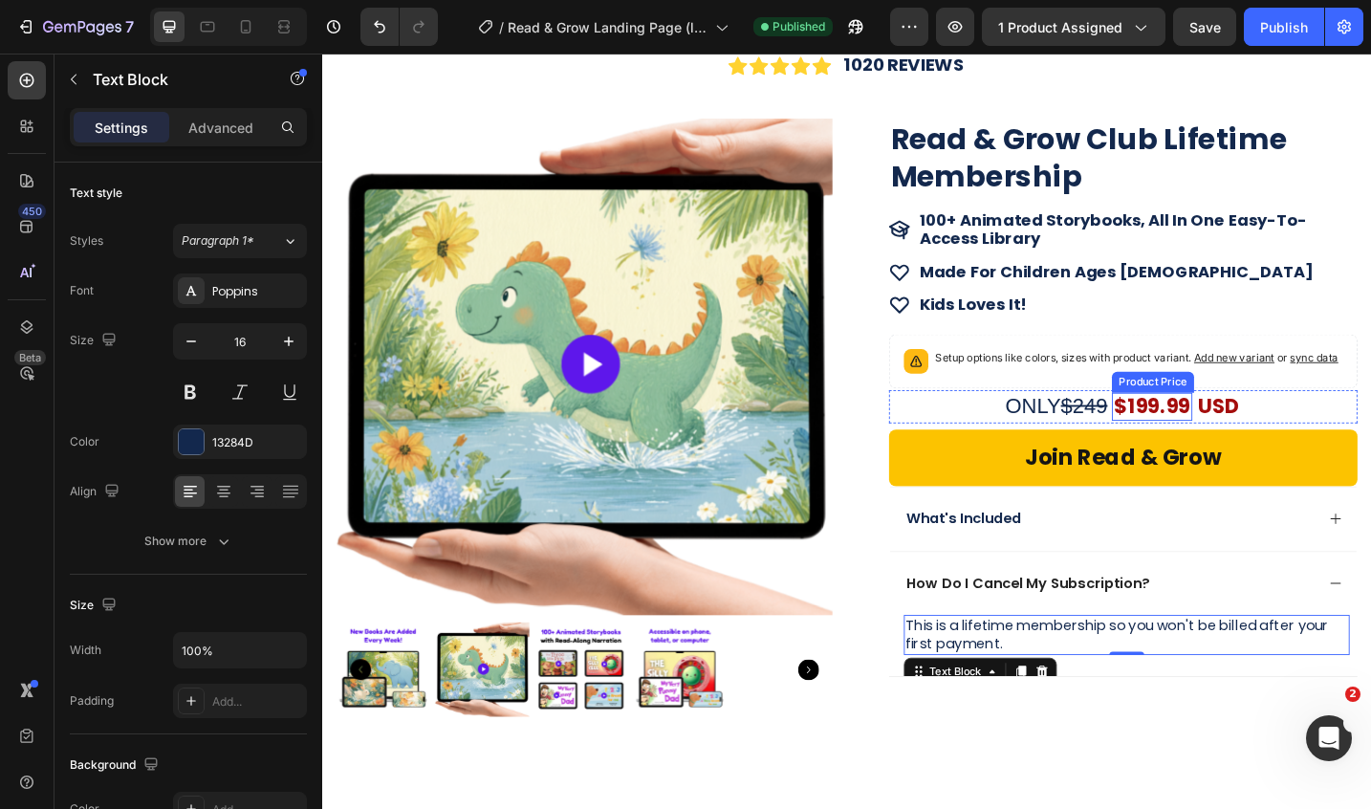
click at [1337, 447] on div "ONLY $249 Custom Code $199.99 Product Price Product Price USD Text Block Row" at bounding box center [1198, 440] width 512 height 36
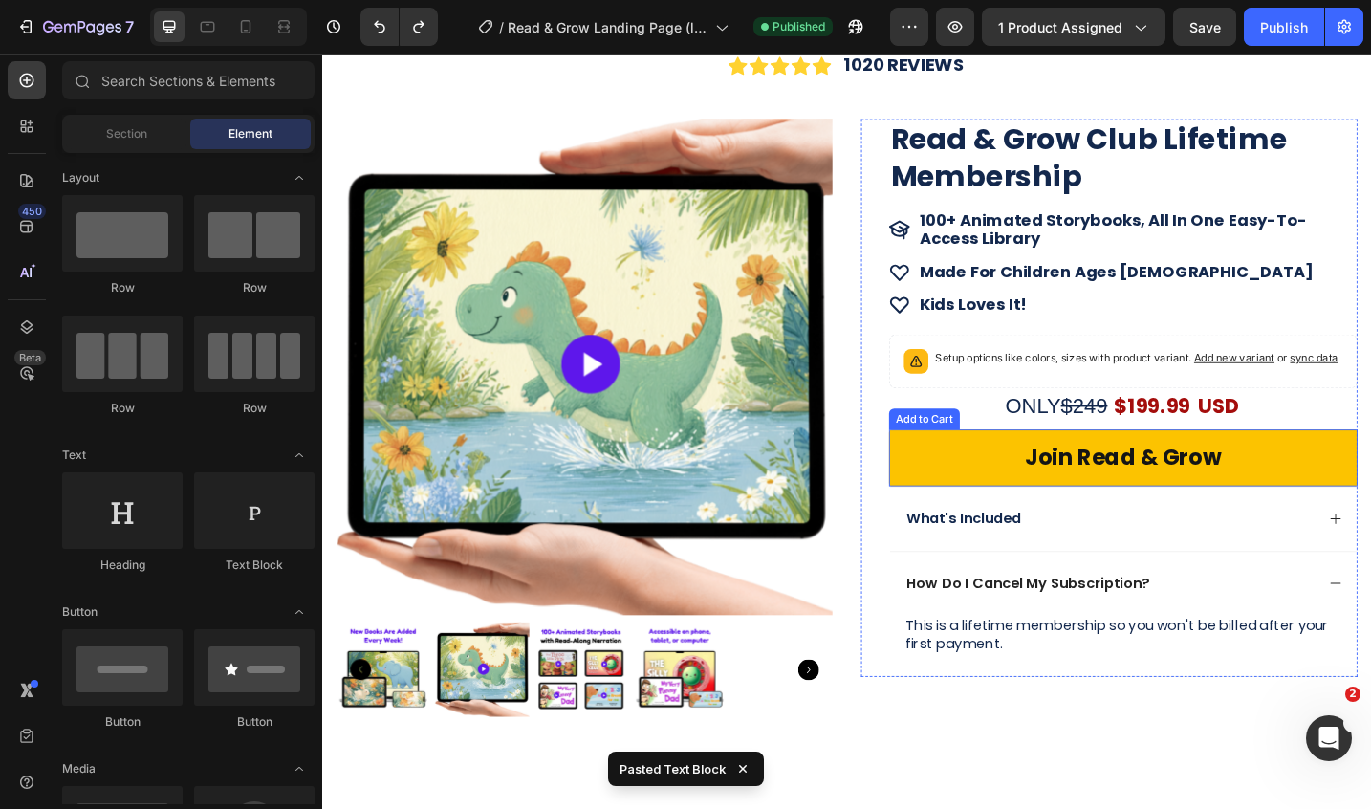
click at [1221, 485] on button "Join Read & Grow" at bounding box center [1198, 496] width 512 height 62
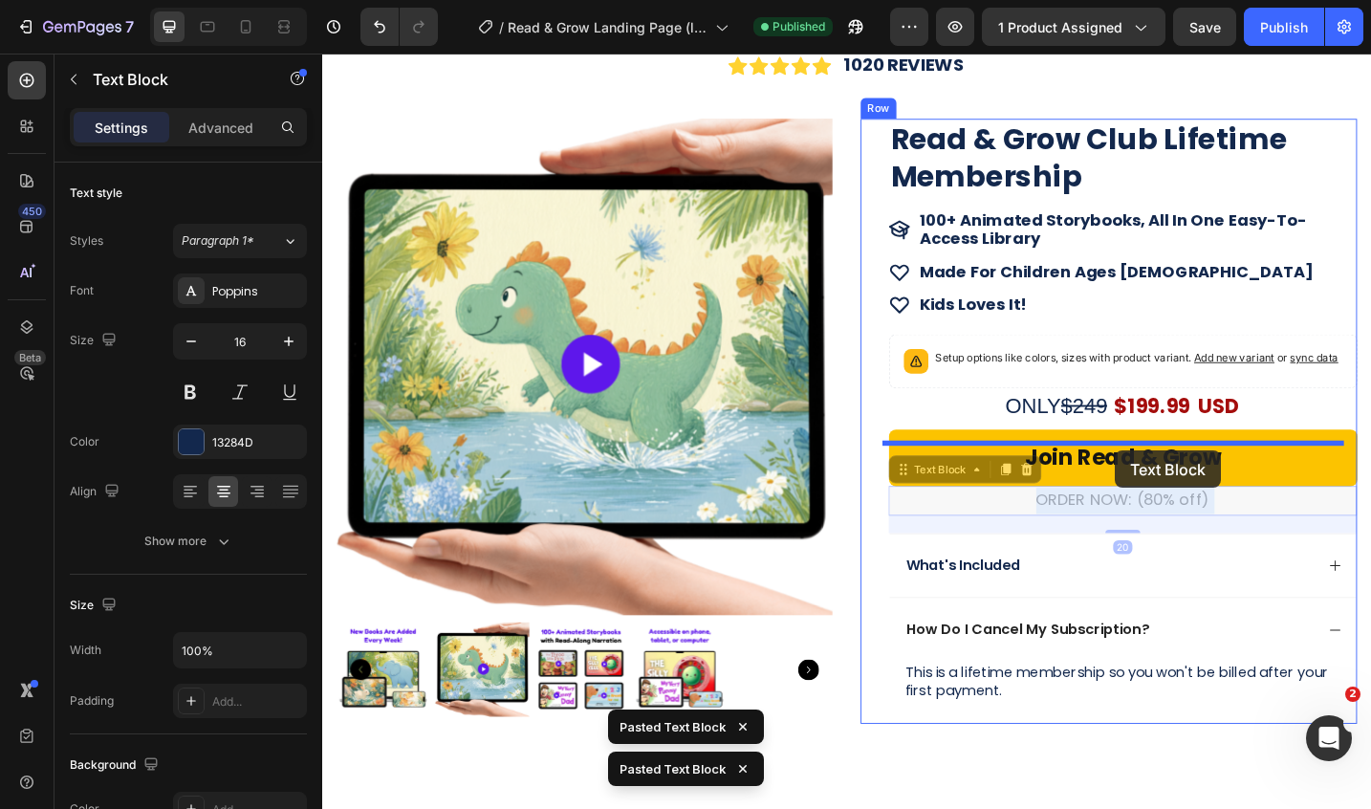
drag, startPoint x: 1167, startPoint y: 558, endPoint x: 1189, endPoint y: 488, distance: 74.1
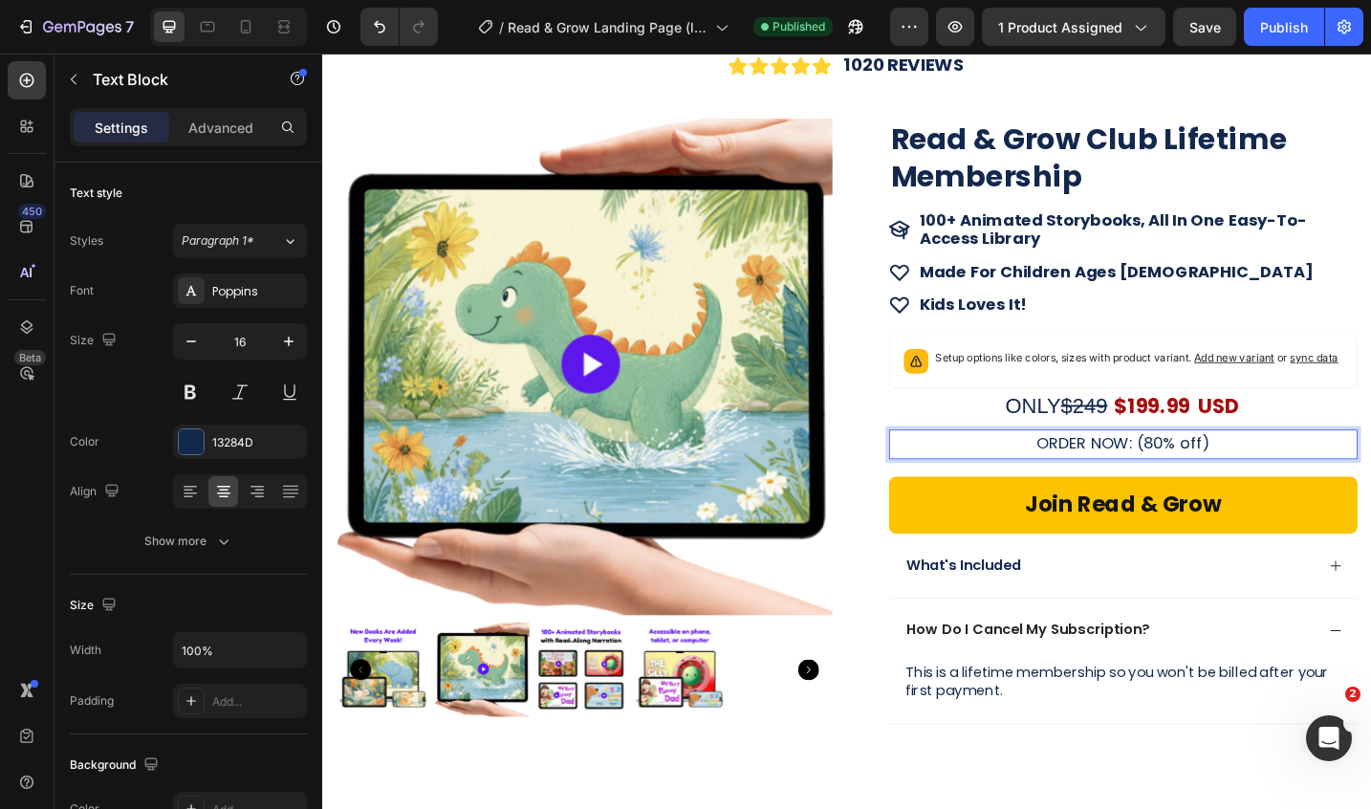
click at [1221, 491] on span "ORDER NOW: (80% off)" at bounding box center [1198, 479] width 190 height 24
click at [1278, 20] on div "Publish" at bounding box center [1284, 27] width 48 height 20
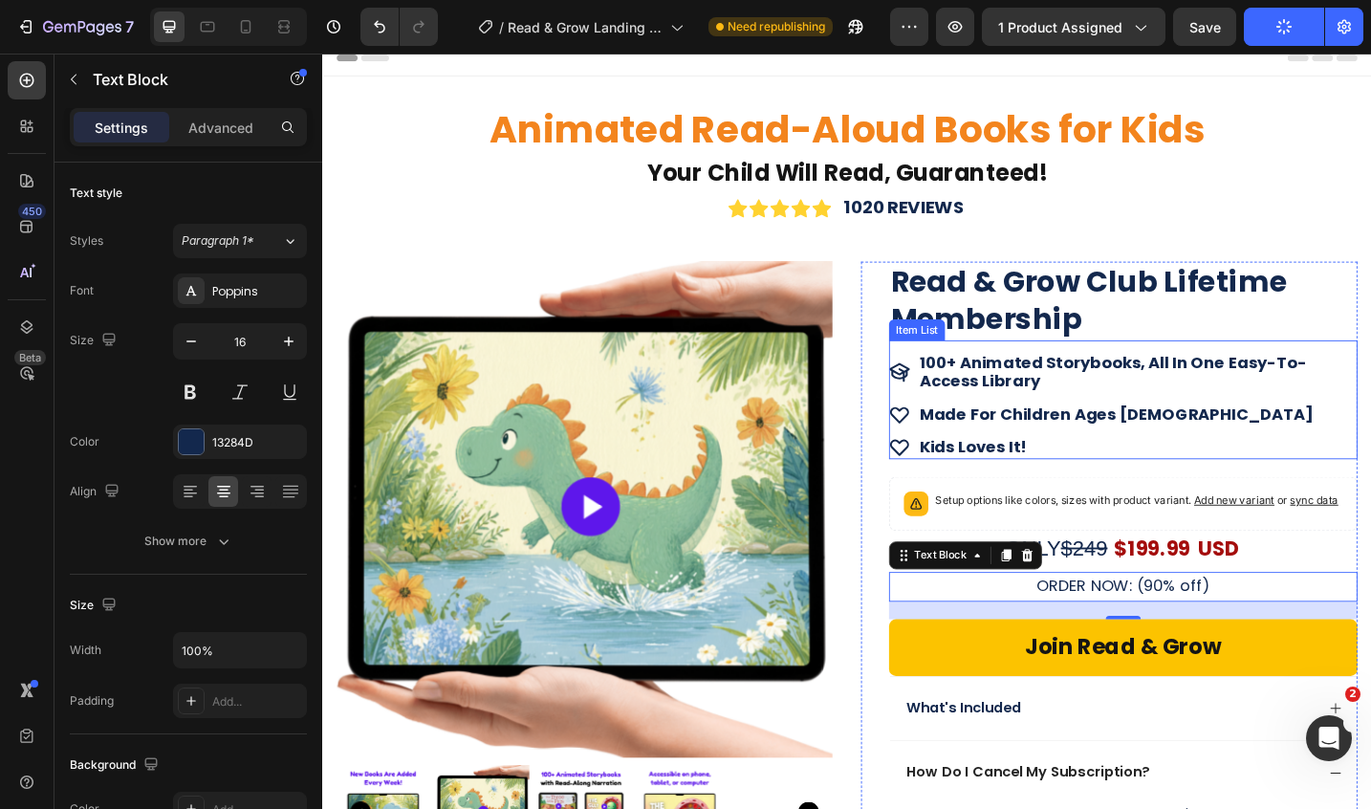
scroll to position [0, 0]
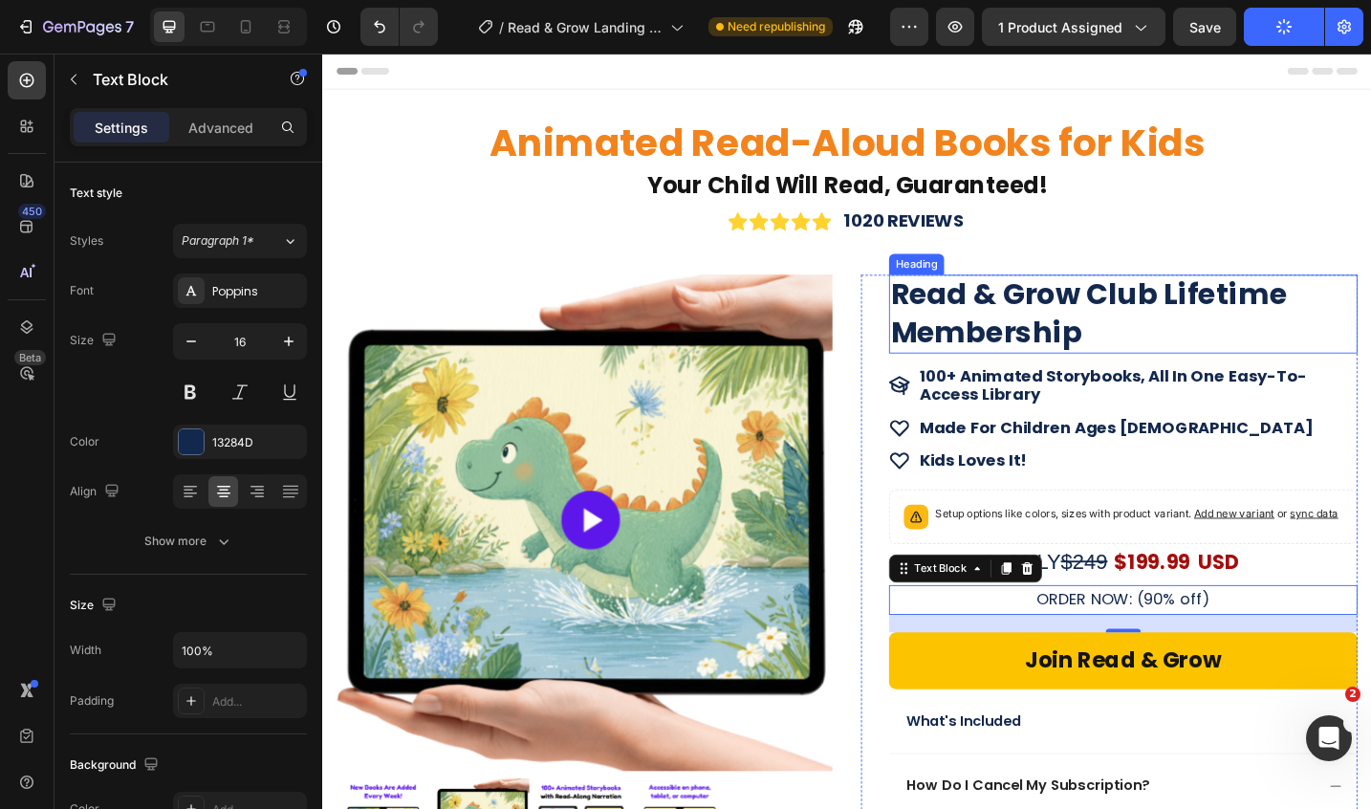
click at [1241, 327] on h2 "Read & Grow Club Lifetime Membership" at bounding box center [1198, 338] width 512 height 86
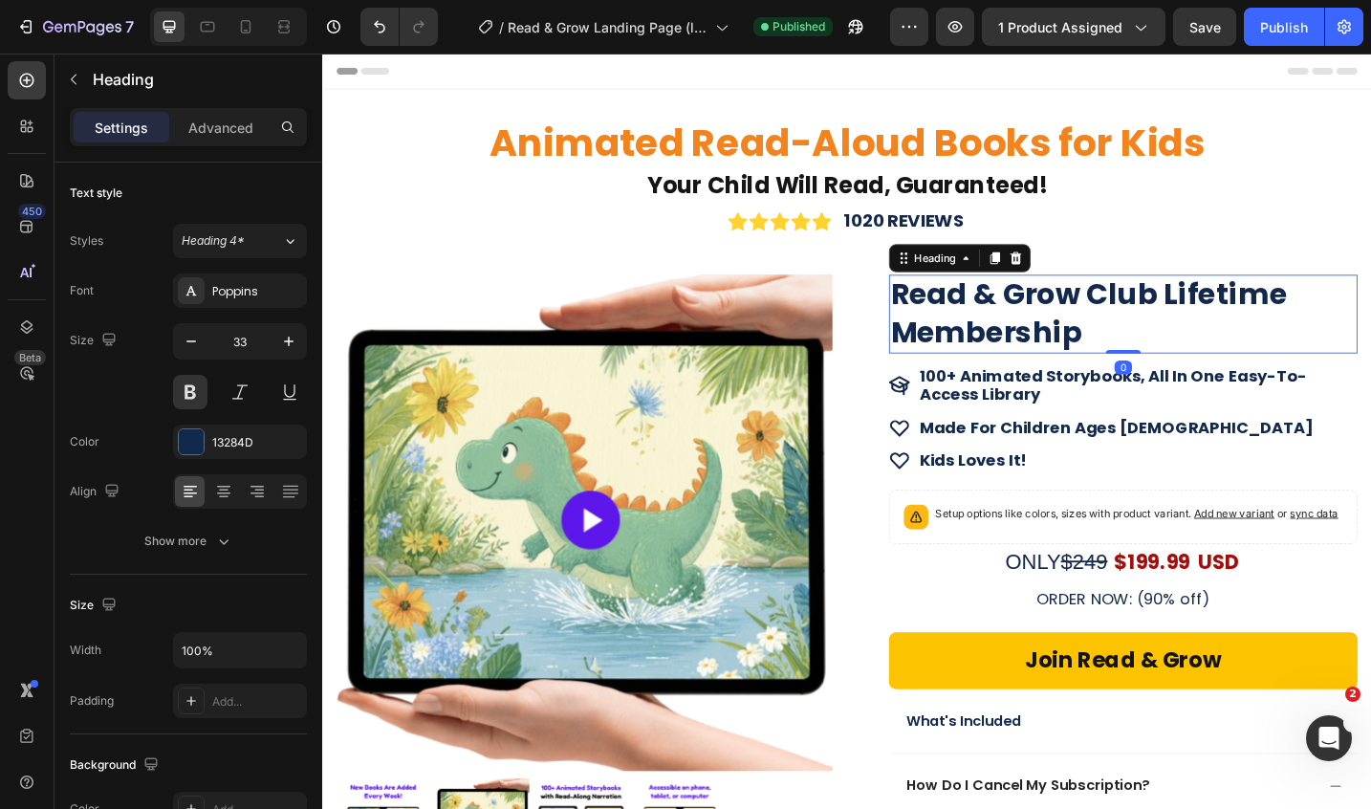
click at [1239, 325] on h2 "Read & Grow Club Lifetime Membership" at bounding box center [1198, 338] width 512 height 86
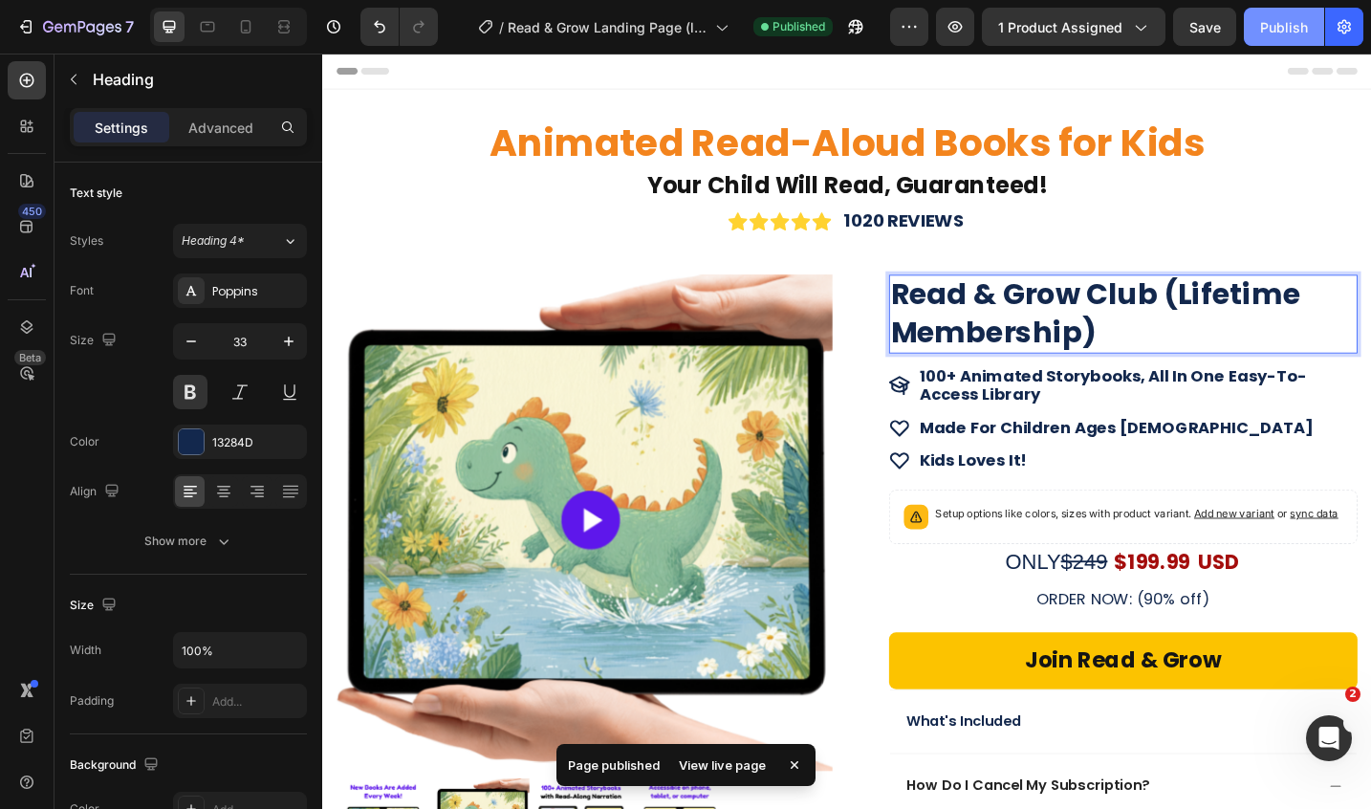
click at [1281, 31] on div "Publish" at bounding box center [1284, 27] width 48 height 20
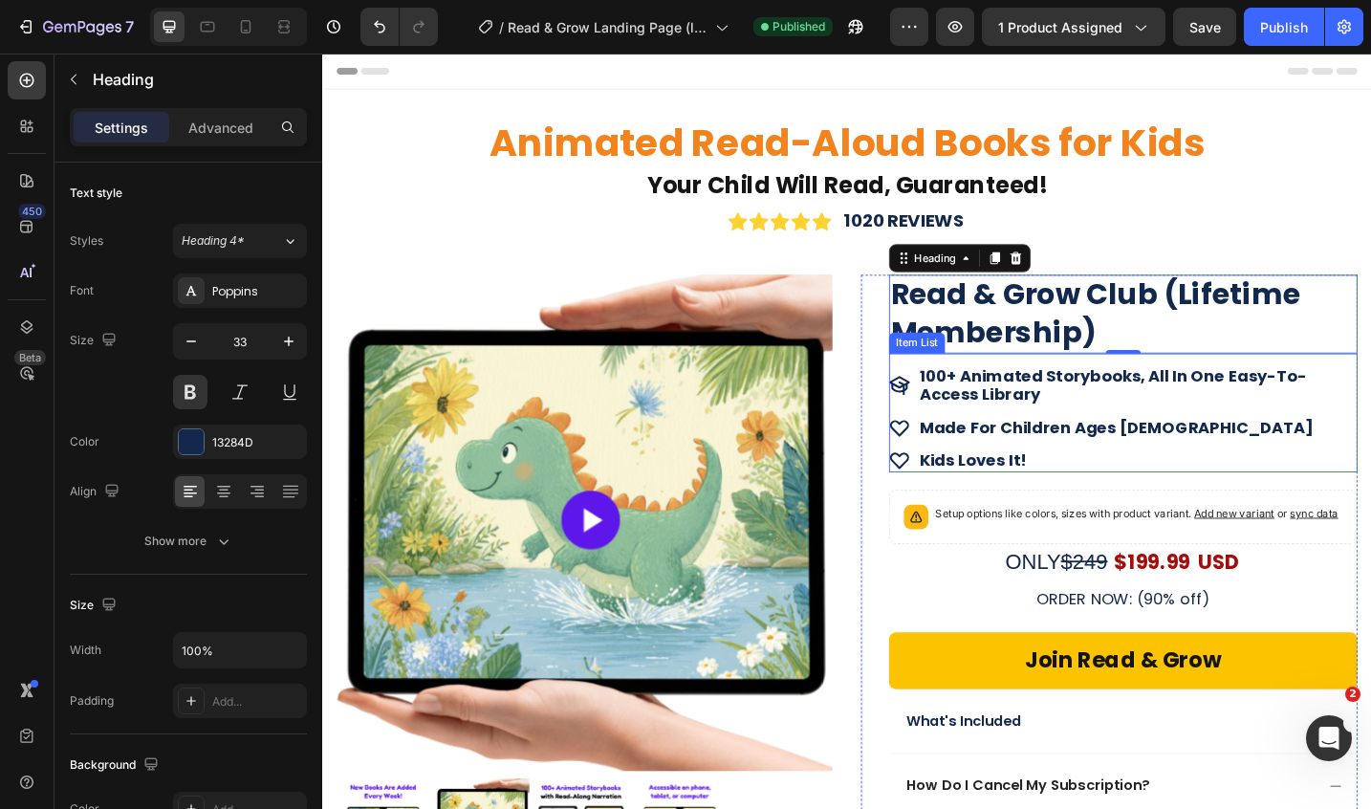
click at [1236, 505] on p "kids loves it!" at bounding box center [1213, 498] width 476 height 21
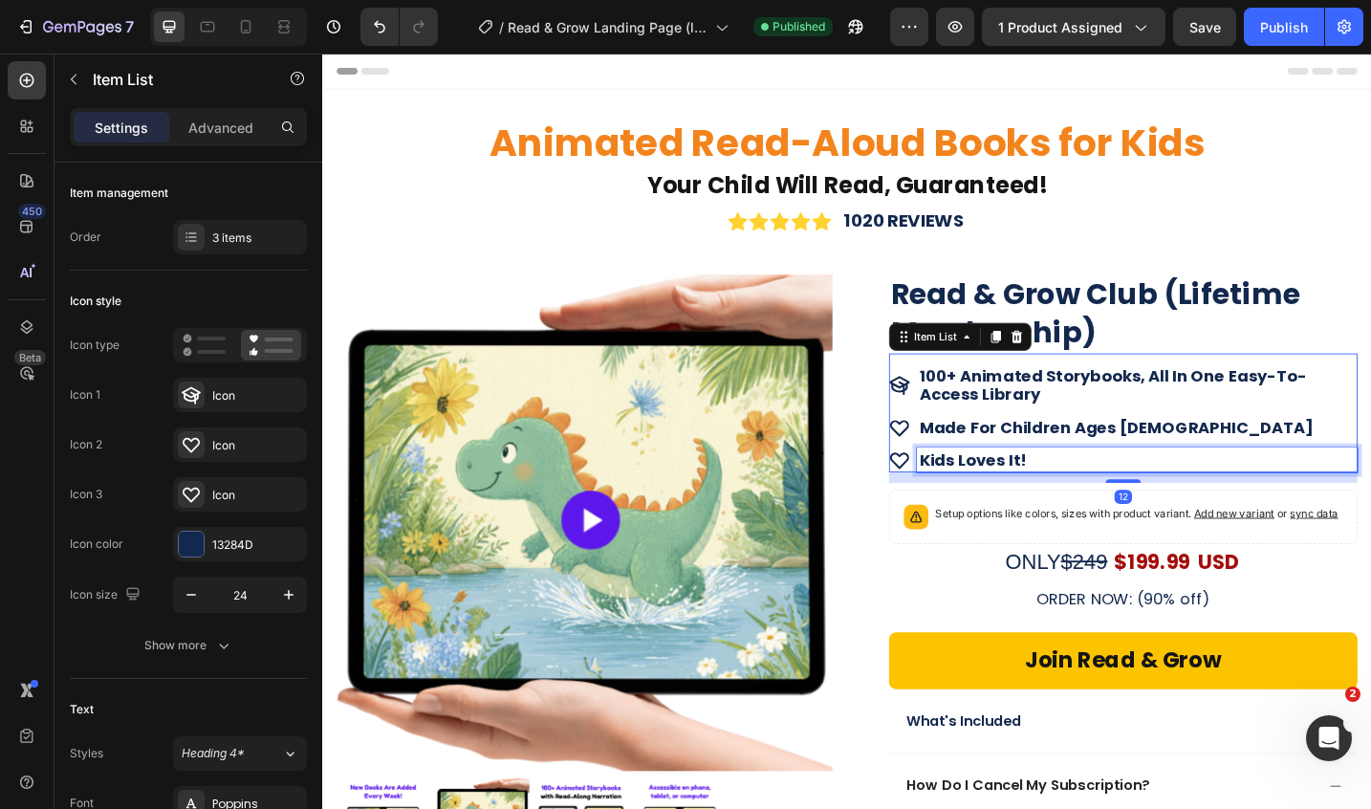
click at [1239, 497] on p "kids loves it!" at bounding box center [1213, 498] width 476 height 21
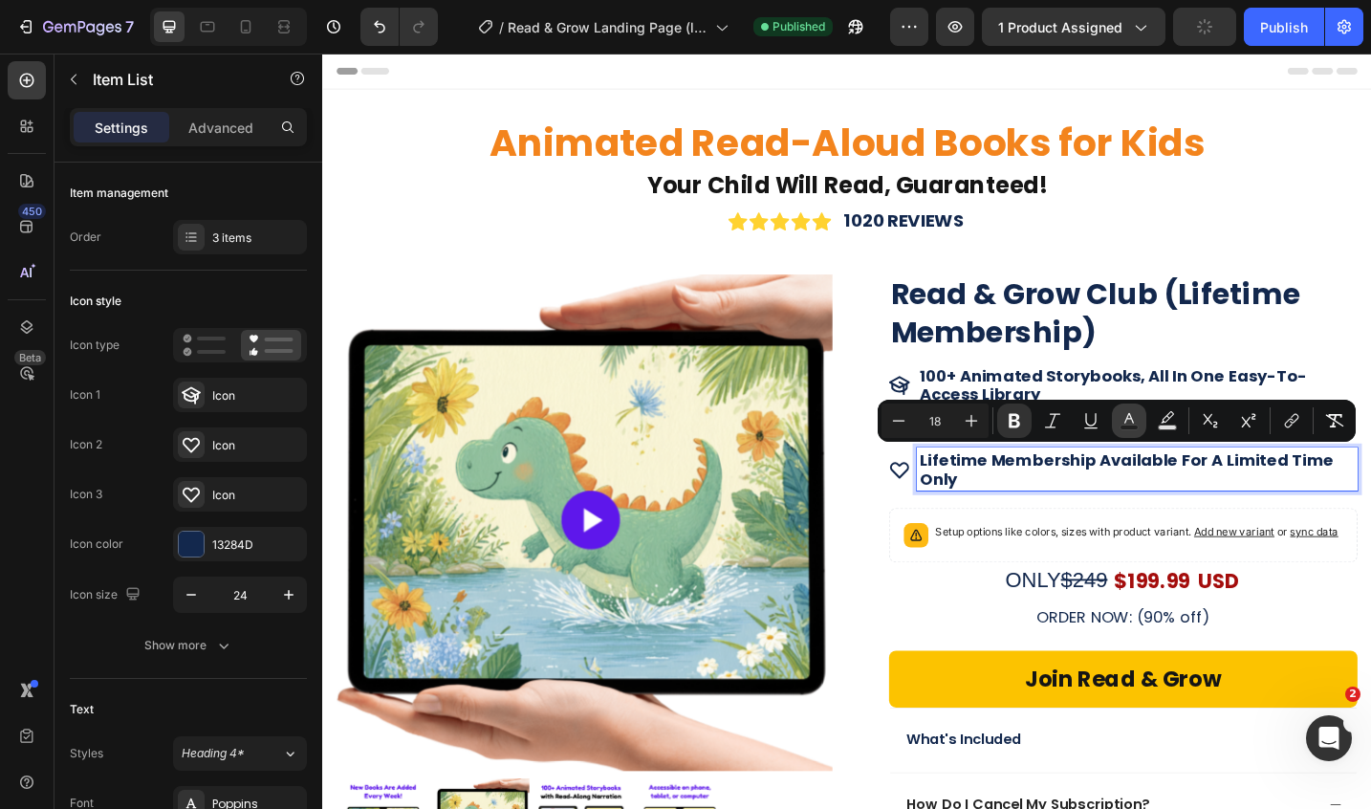
click at [1131, 420] on icon "Editor contextual toolbar" at bounding box center [1129, 418] width 10 height 11
type input "13284D"
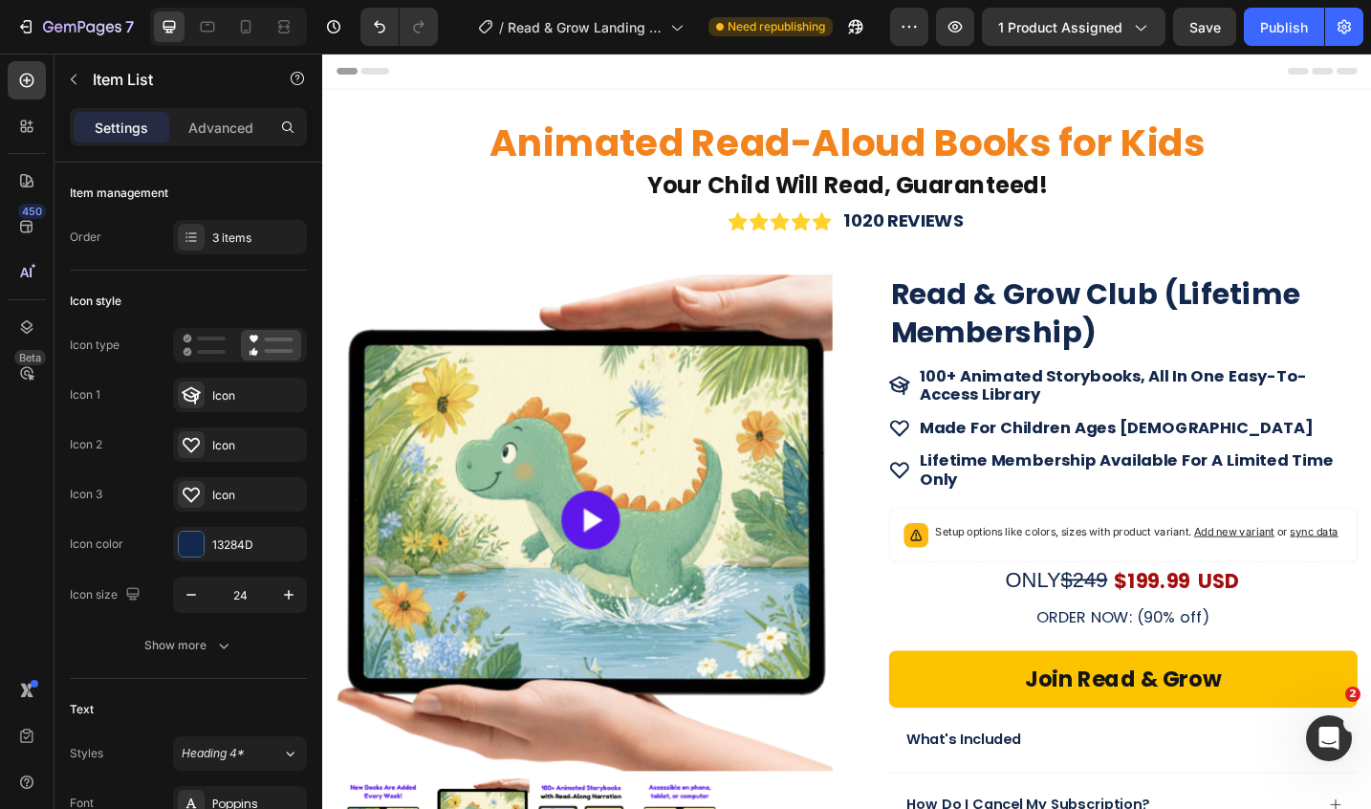
type input "16"
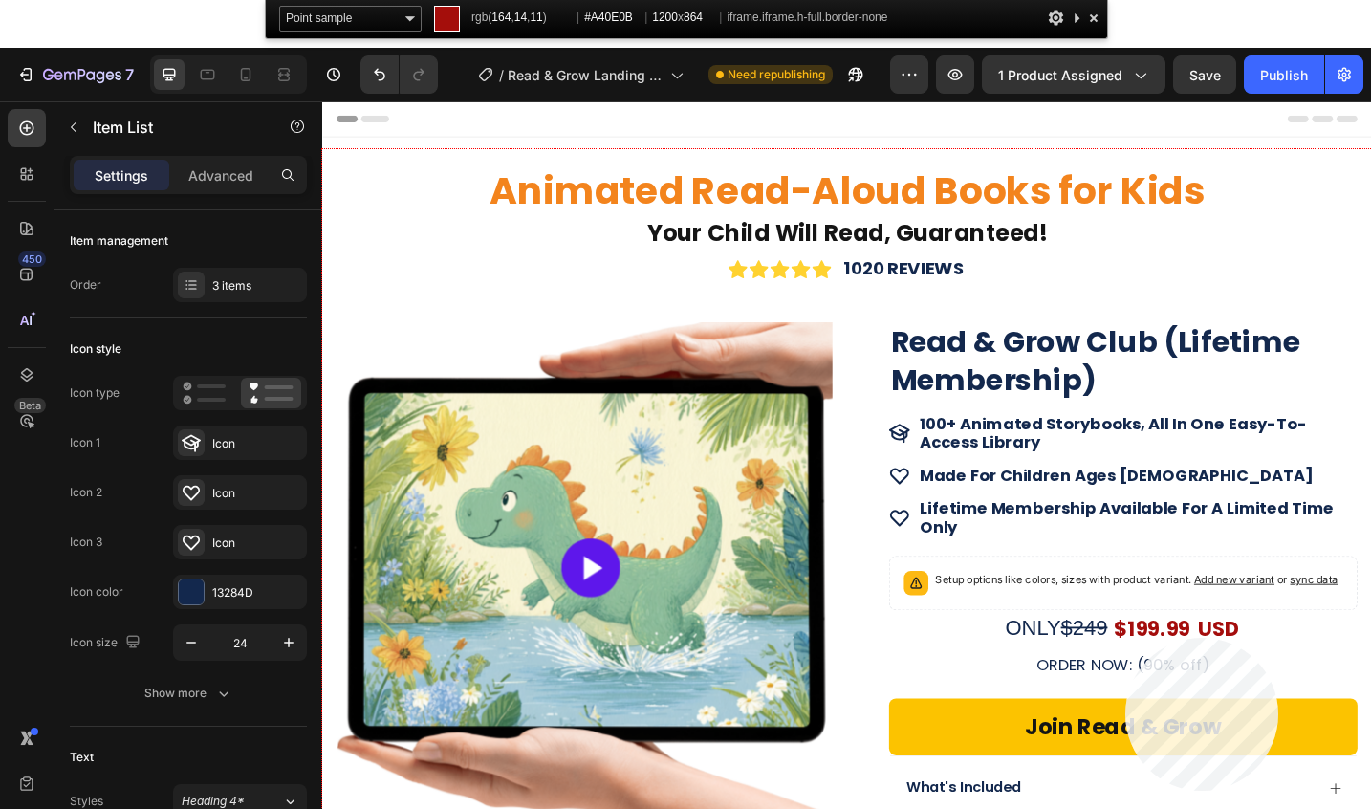
click at [1125, 638] on div at bounding box center [895, 562] width 1147 height 826
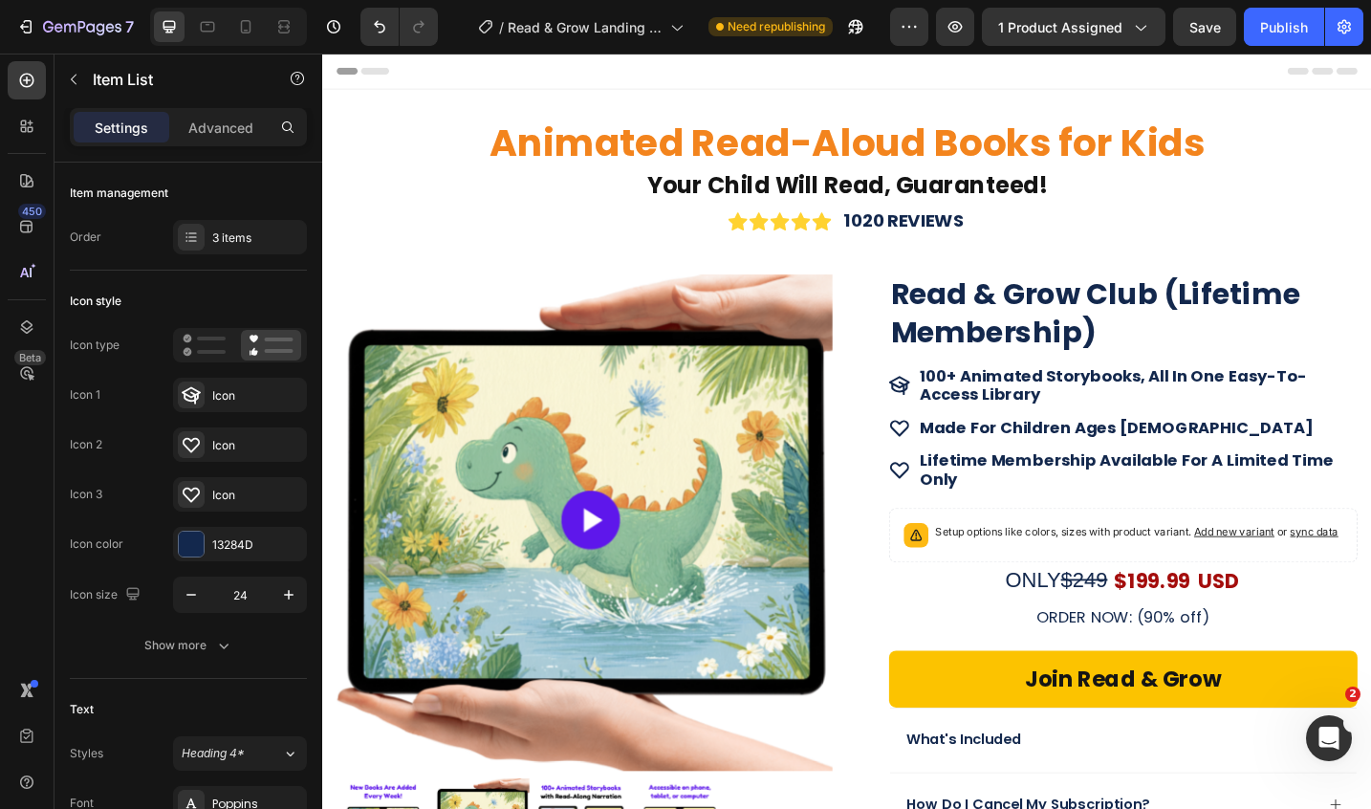
click at [1118, 499] on strong "lifetime membership available for a limited time only" at bounding box center [1201, 508] width 453 height 45
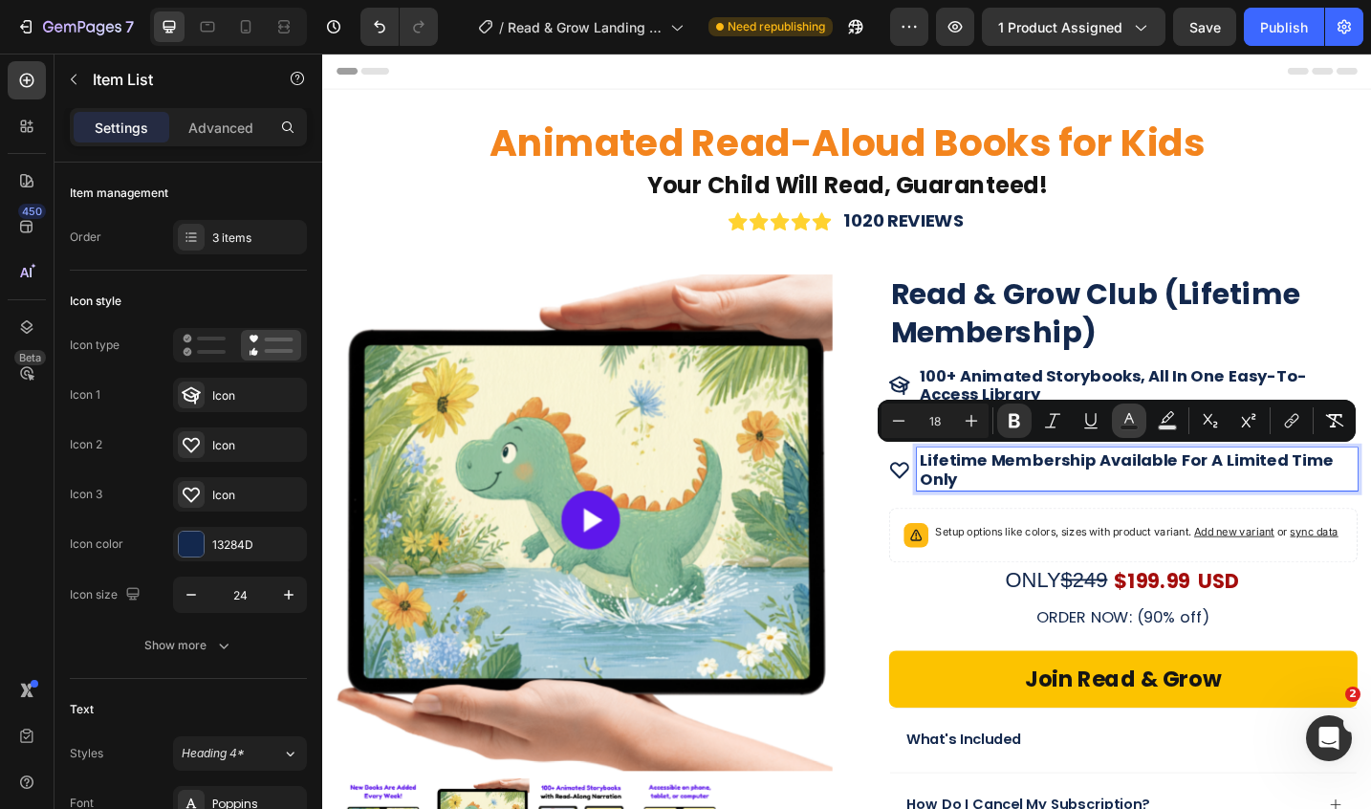
click at [1134, 425] on rect "Editor contextual toolbar" at bounding box center [1129, 427] width 18 height 5
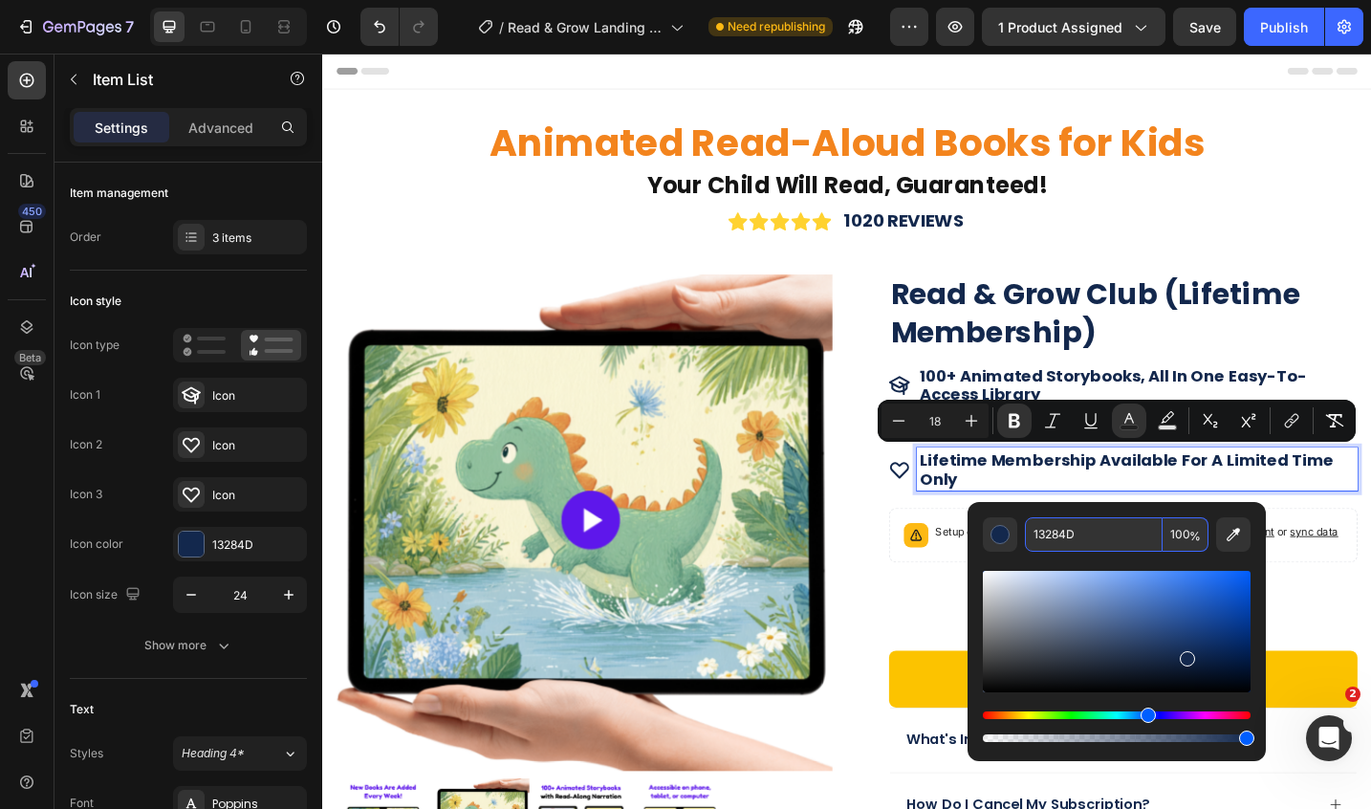
click at [1096, 528] on input "13284D" at bounding box center [1094, 534] width 138 height 34
paste input "#A40E0B"
type input "A40E0B"
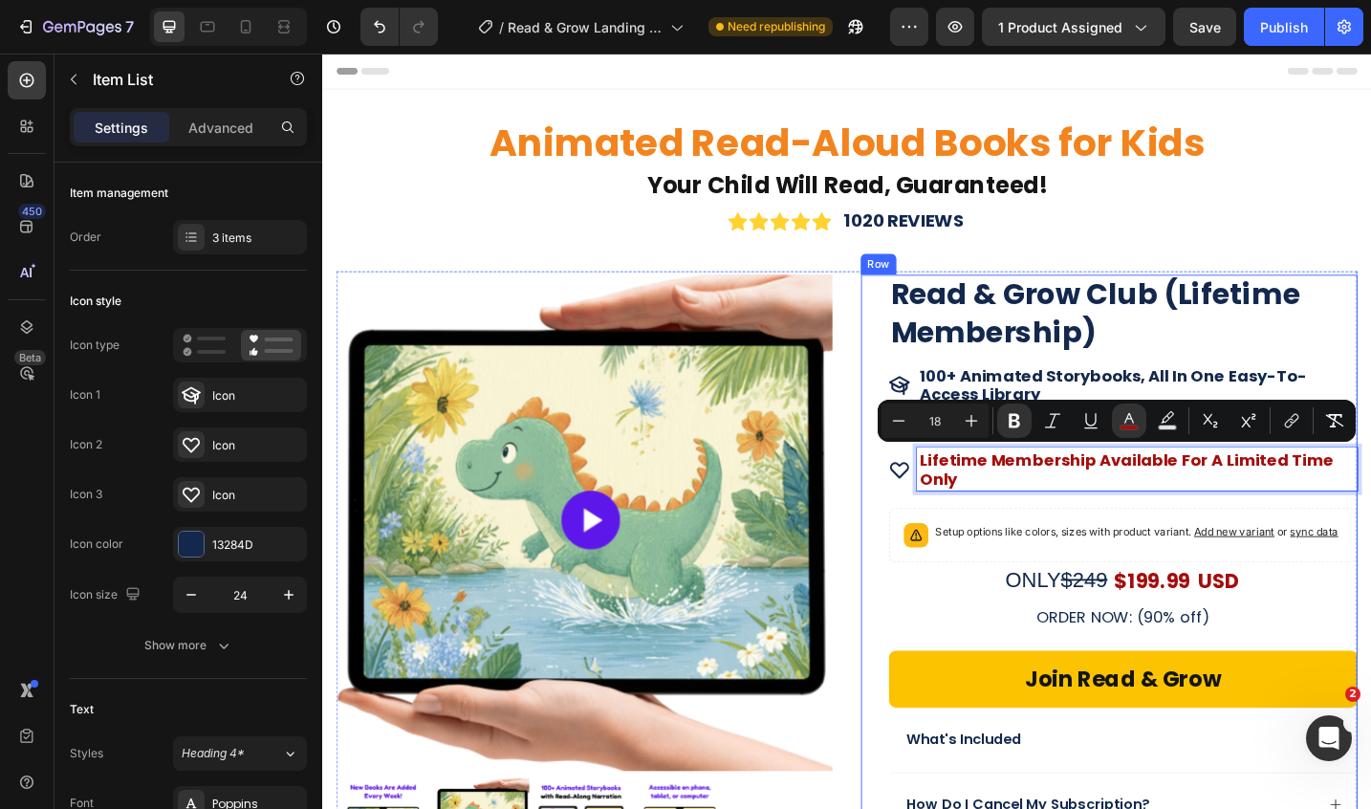
click at [1009, 666] on div "Read & Grow Club (Lifetime Membership) Heading 100+ animated storybooks, all in…" at bounding box center [1198, 603] width 512 height 616
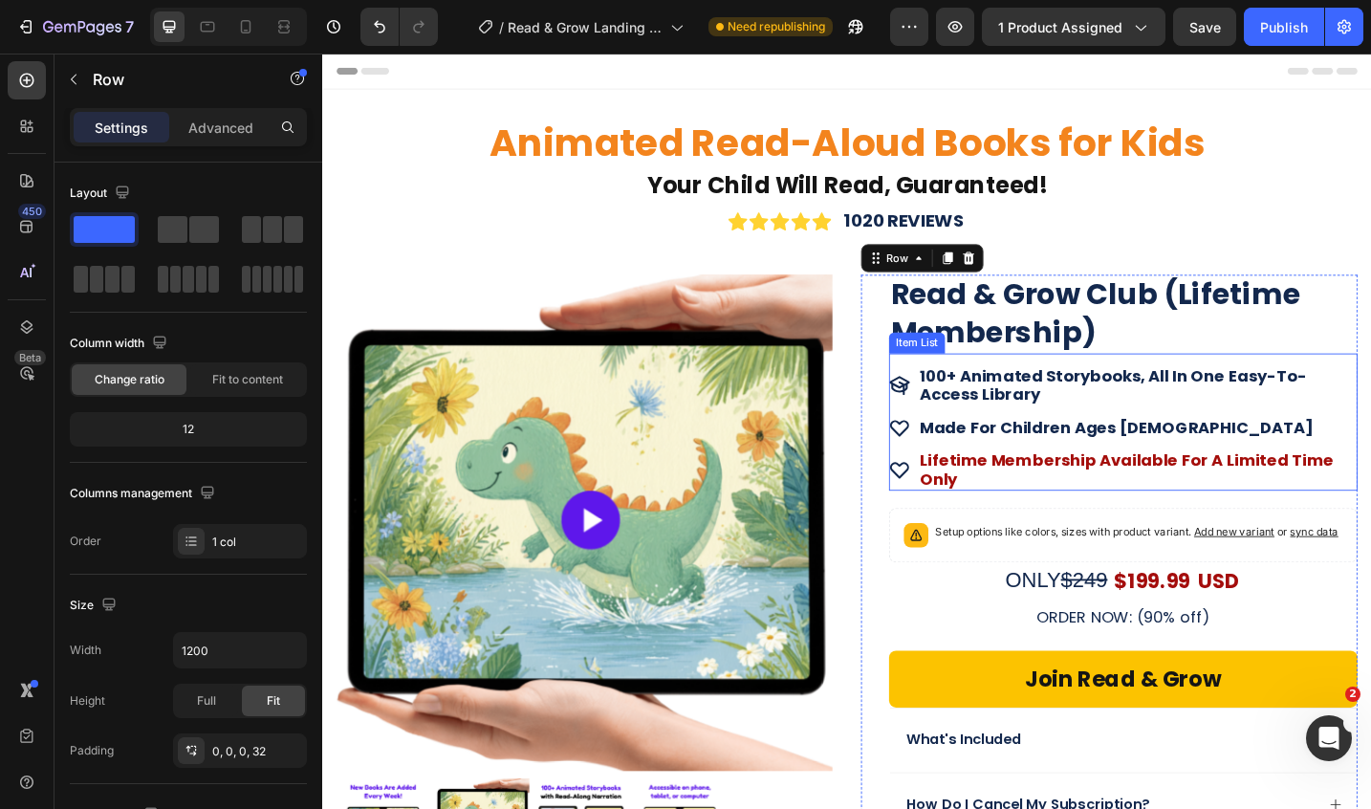
click at [1060, 510] on p "lifetime membership available for a limited time only" at bounding box center [1213, 508] width 476 height 41
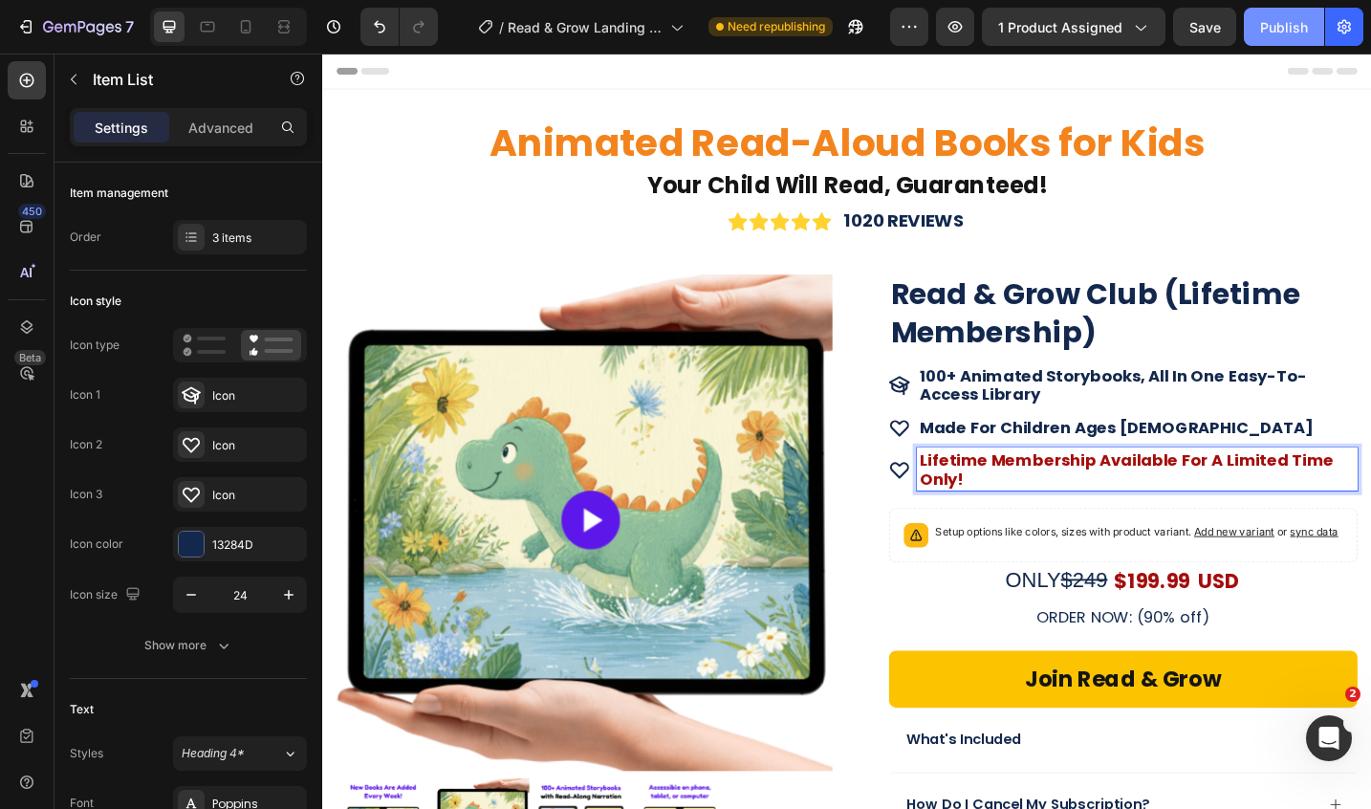
click at [1273, 35] on div "Publish" at bounding box center [1284, 27] width 48 height 20
click at [1054, 511] on p "lifetime membership available for a limited time only!" at bounding box center [1213, 508] width 476 height 41
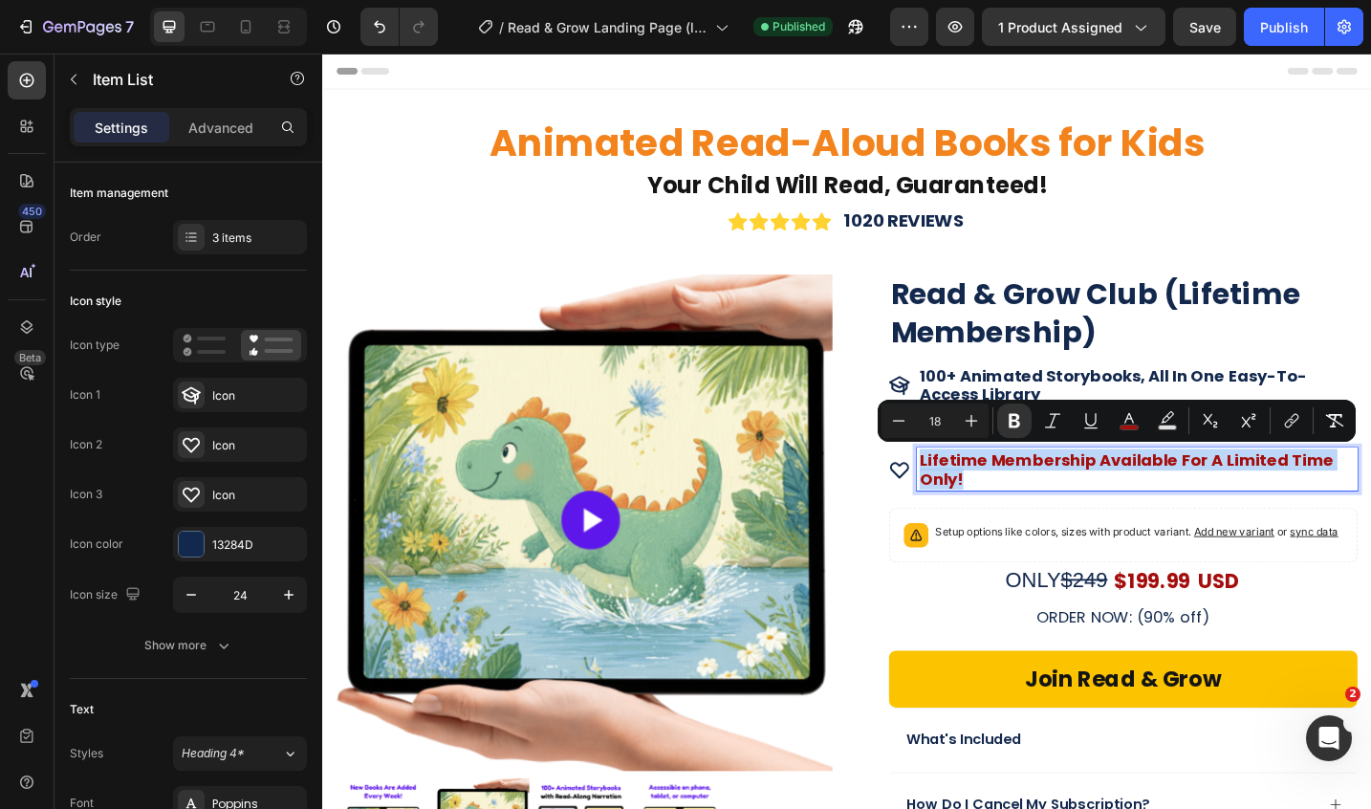
drag, startPoint x: 1031, startPoint y: 519, endPoint x: 958, endPoint y: 490, distance: 78.1
click at [958, 490] on div "lifetime membership available for a limited time only!" at bounding box center [1198, 508] width 512 height 47
copy strong "lifetime membership available for a limited time only!"
click at [361, 27] on button "Undo/Redo" at bounding box center [379, 27] width 38 height 38
type input "16"
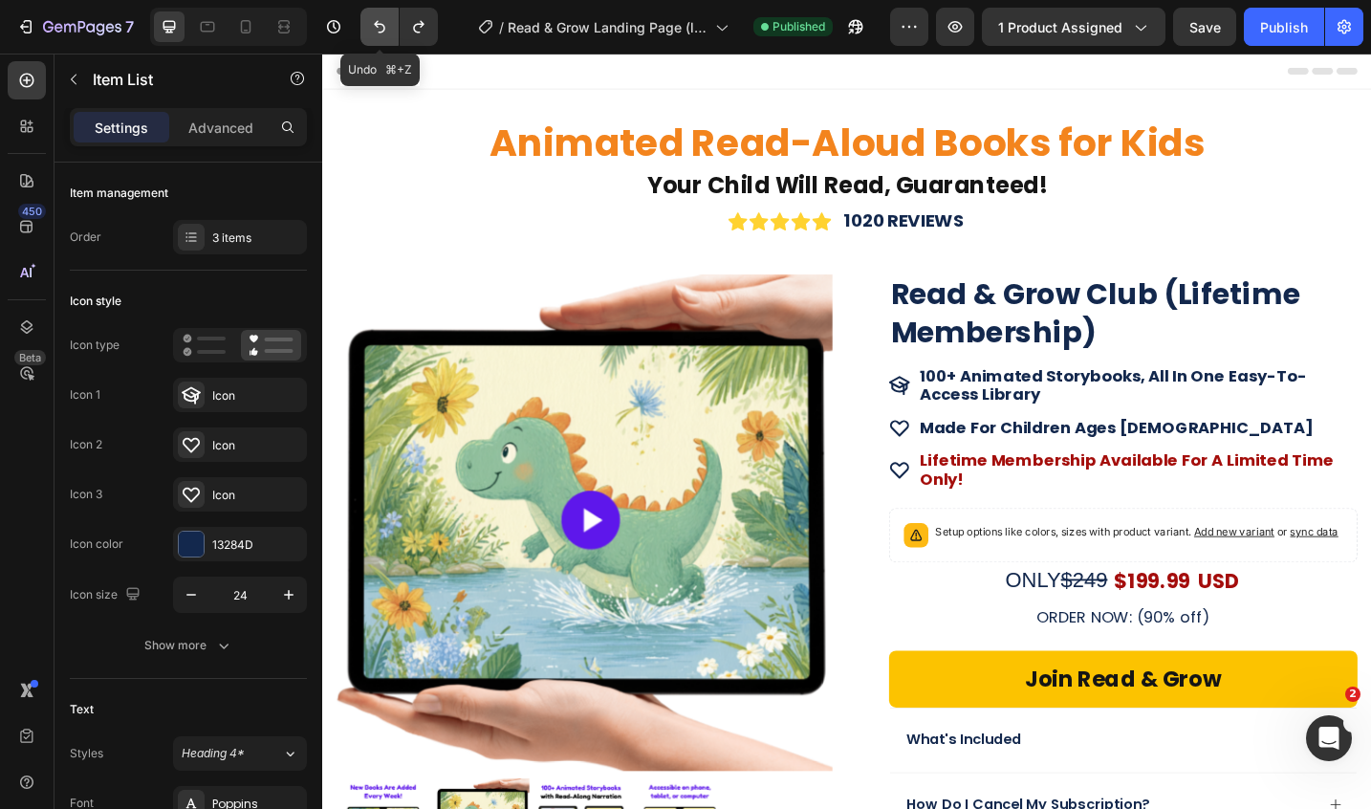
click at [361, 27] on button "Undo/Redo" at bounding box center [379, 27] width 38 height 38
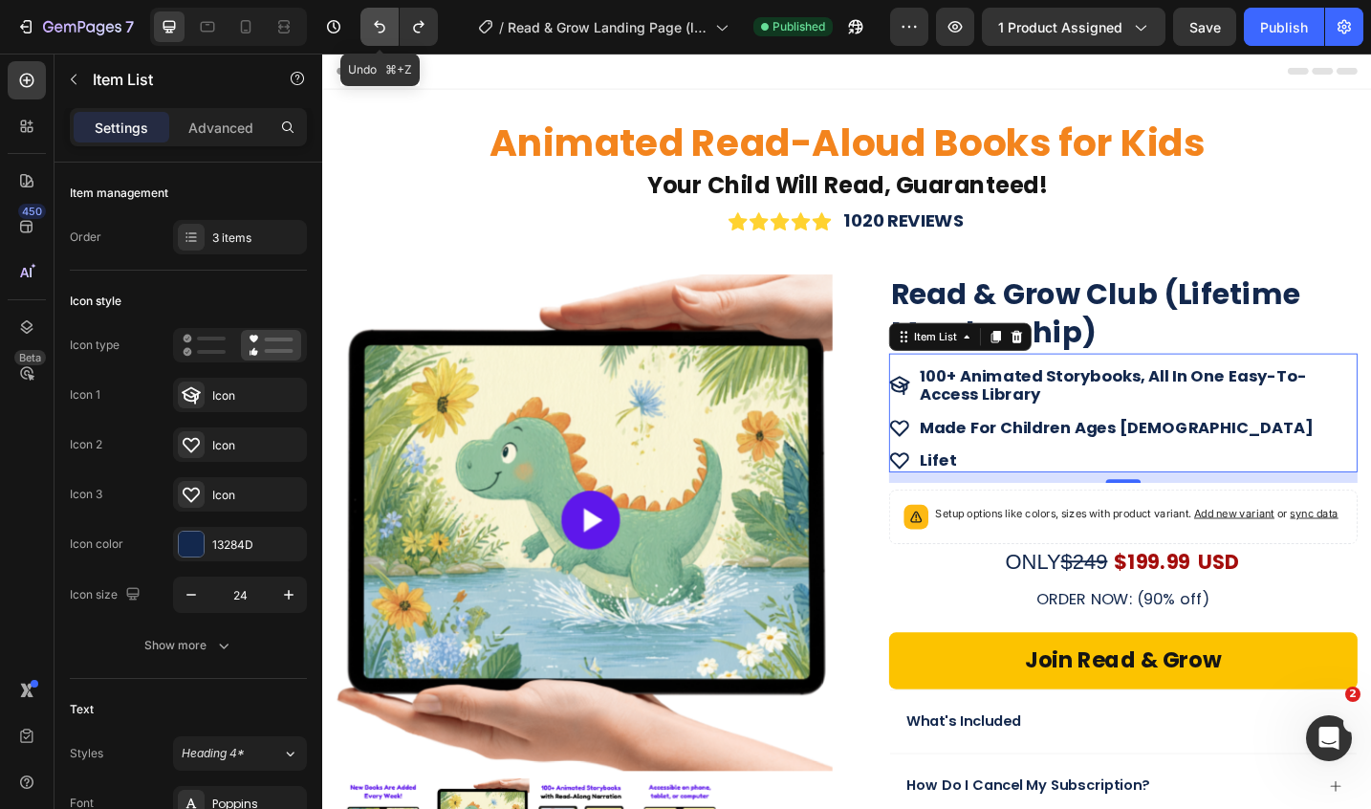
click at [361, 27] on button "Undo/Redo" at bounding box center [379, 27] width 38 height 38
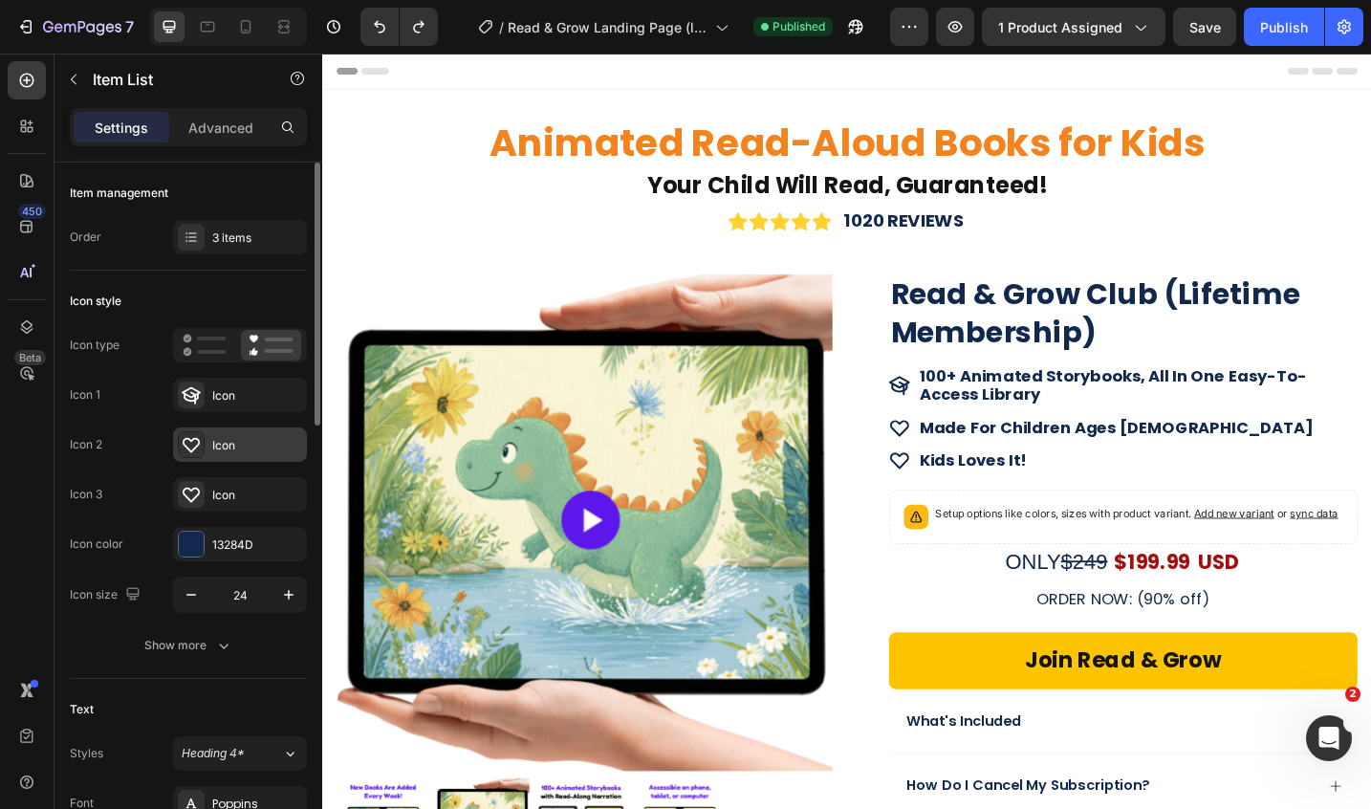
click at [208, 445] on div "Icon" at bounding box center [240, 444] width 134 height 34
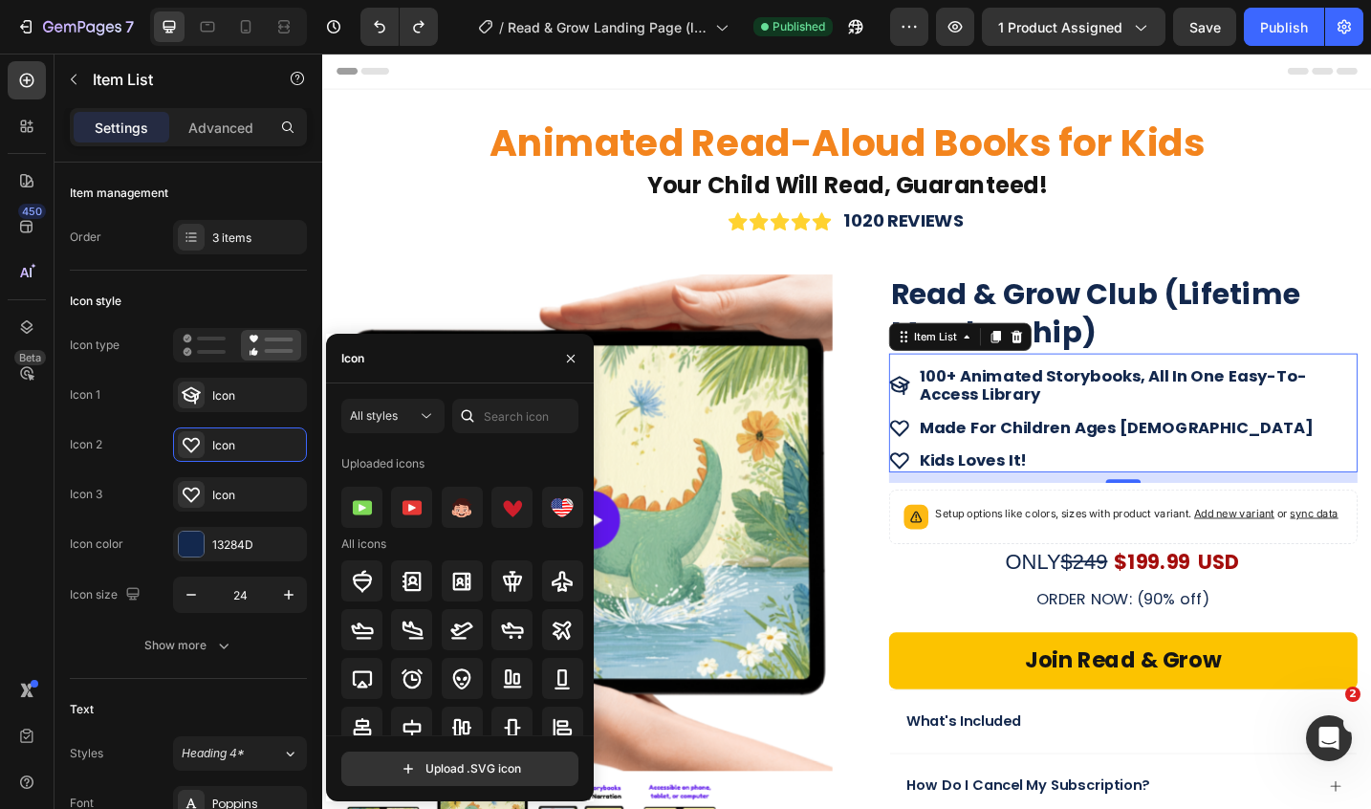
click at [427, 361] on div "Icon" at bounding box center [460, 359] width 268 height 50
click at [351, 362] on div "Icon" at bounding box center [352, 358] width 23 height 17
click at [491, 418] on input "text" at bounding box center [515, 416] width 126 height 34
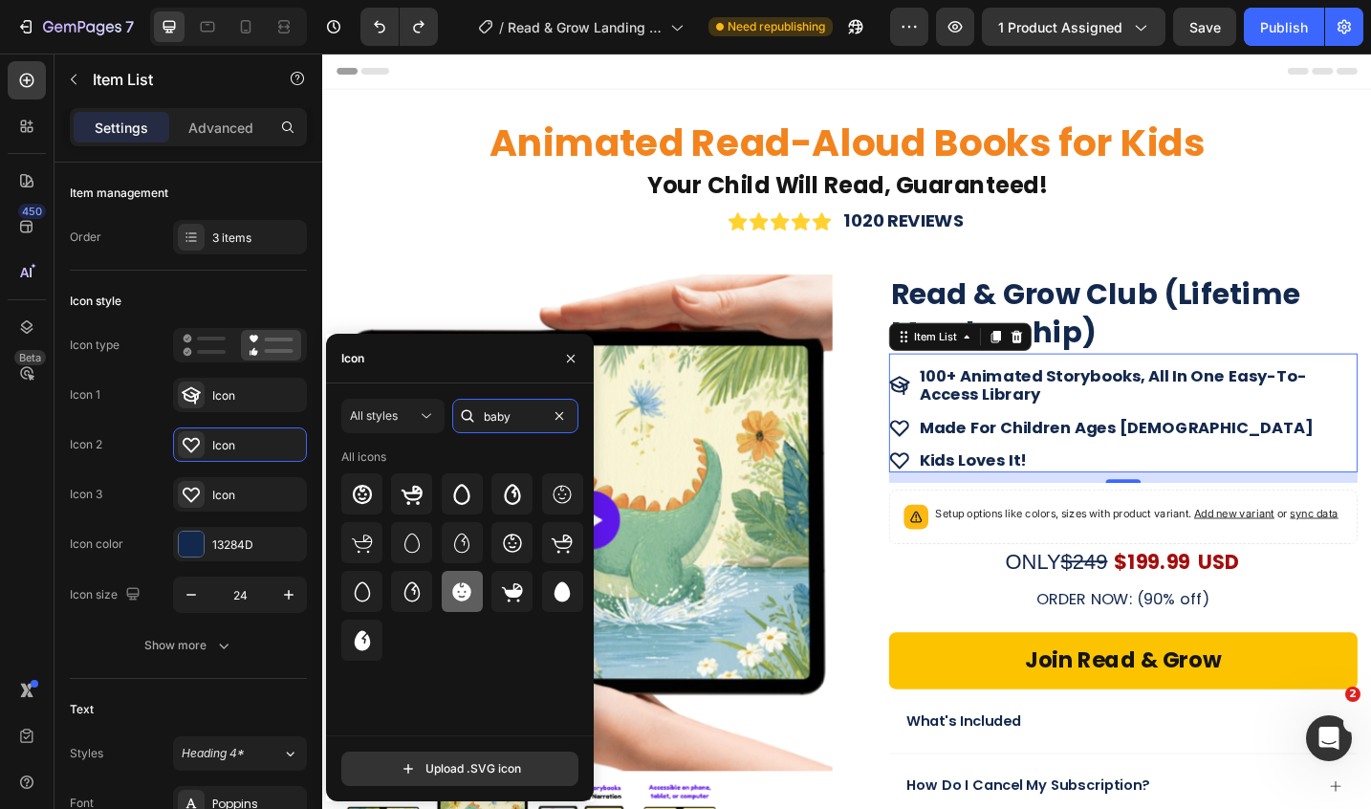
type input "baby"
click at [471, 594] on icon at bounding box center [461, 591] width 23 height 23
click at [513, 548] on icon at bounding box center [512, 543] width 23 height 23
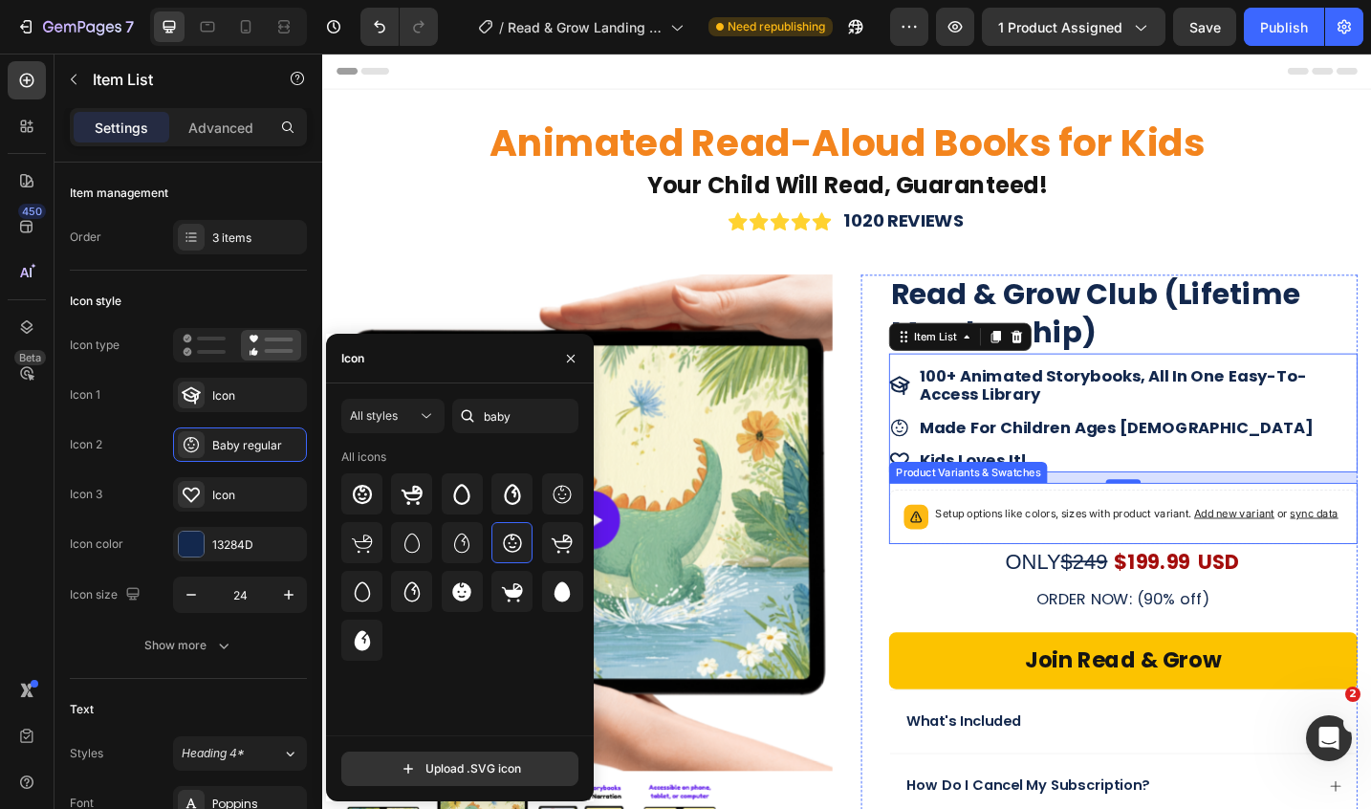
click at [1184, 581] on div "Setup options like colors, sizes with product variant. Add new variant or sync …" at bounding box center [1197, 560] width 495 height 42
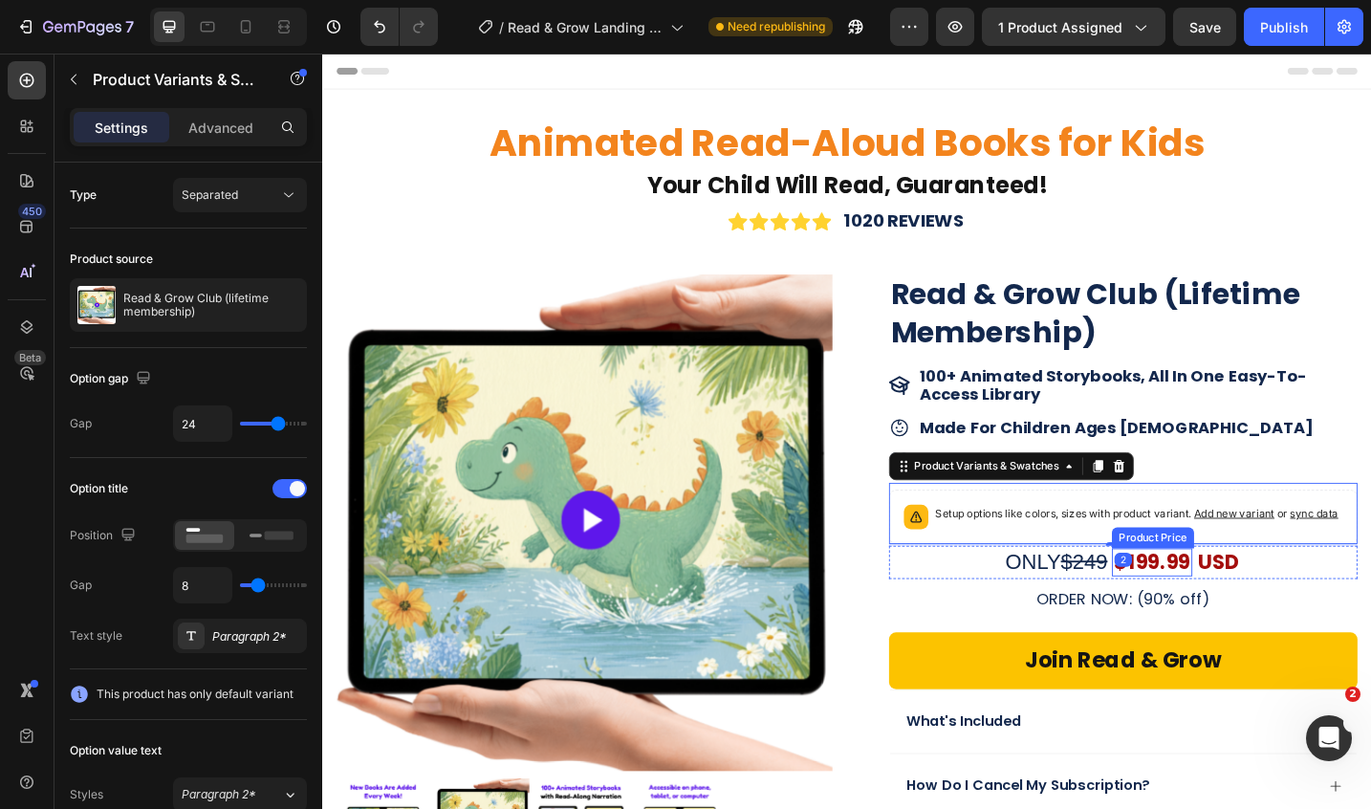
scroll to position [14, 0]
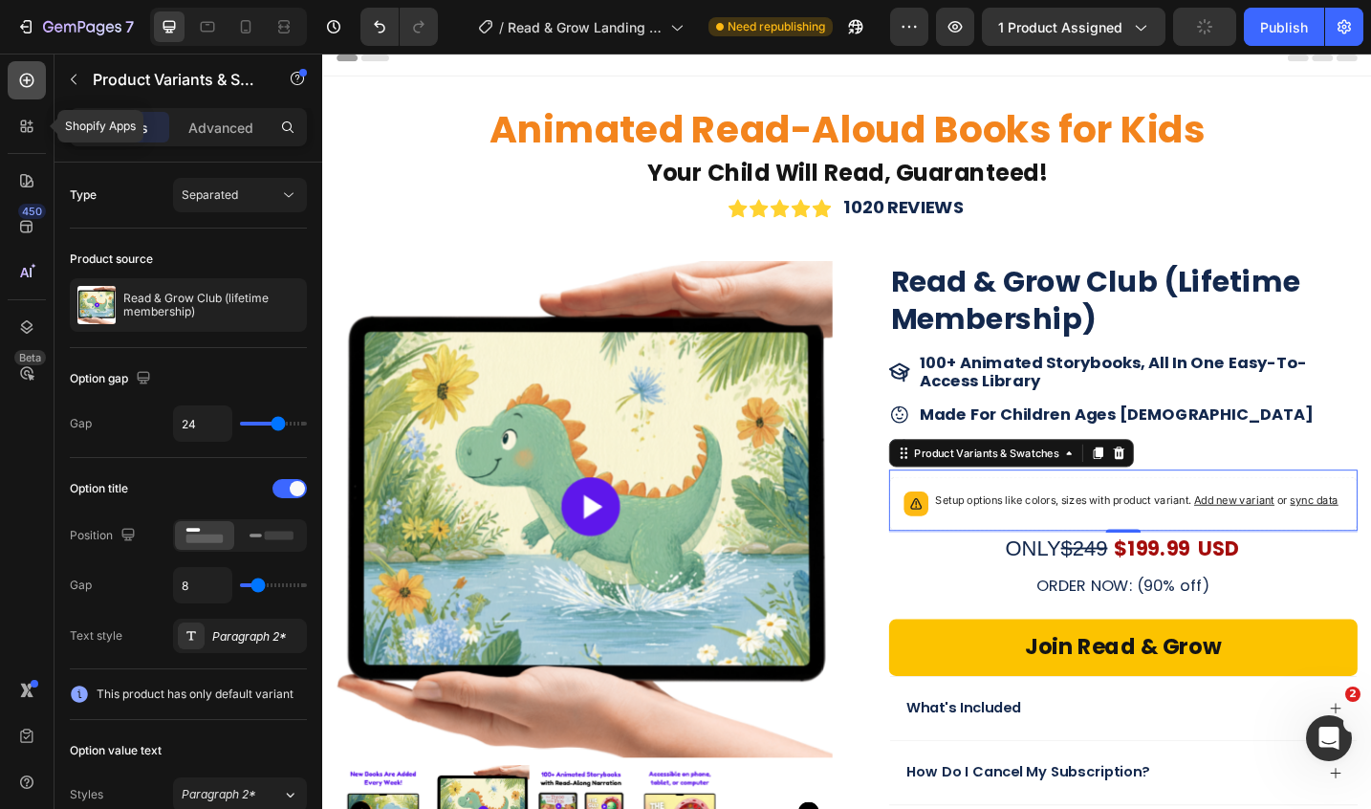
click at [32, 85] on icon at bounding box center [26, 80] width 19 height 19
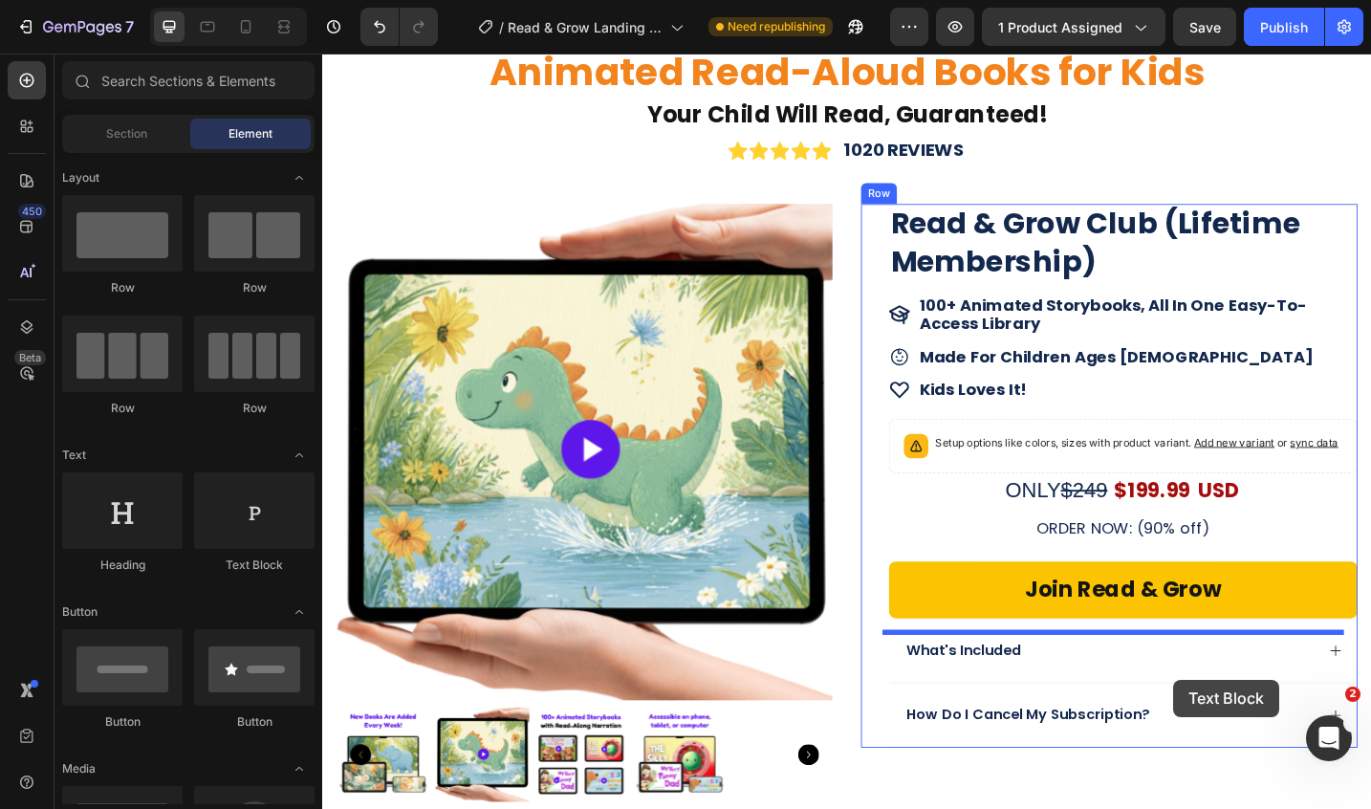
scroll to position [95, 0]
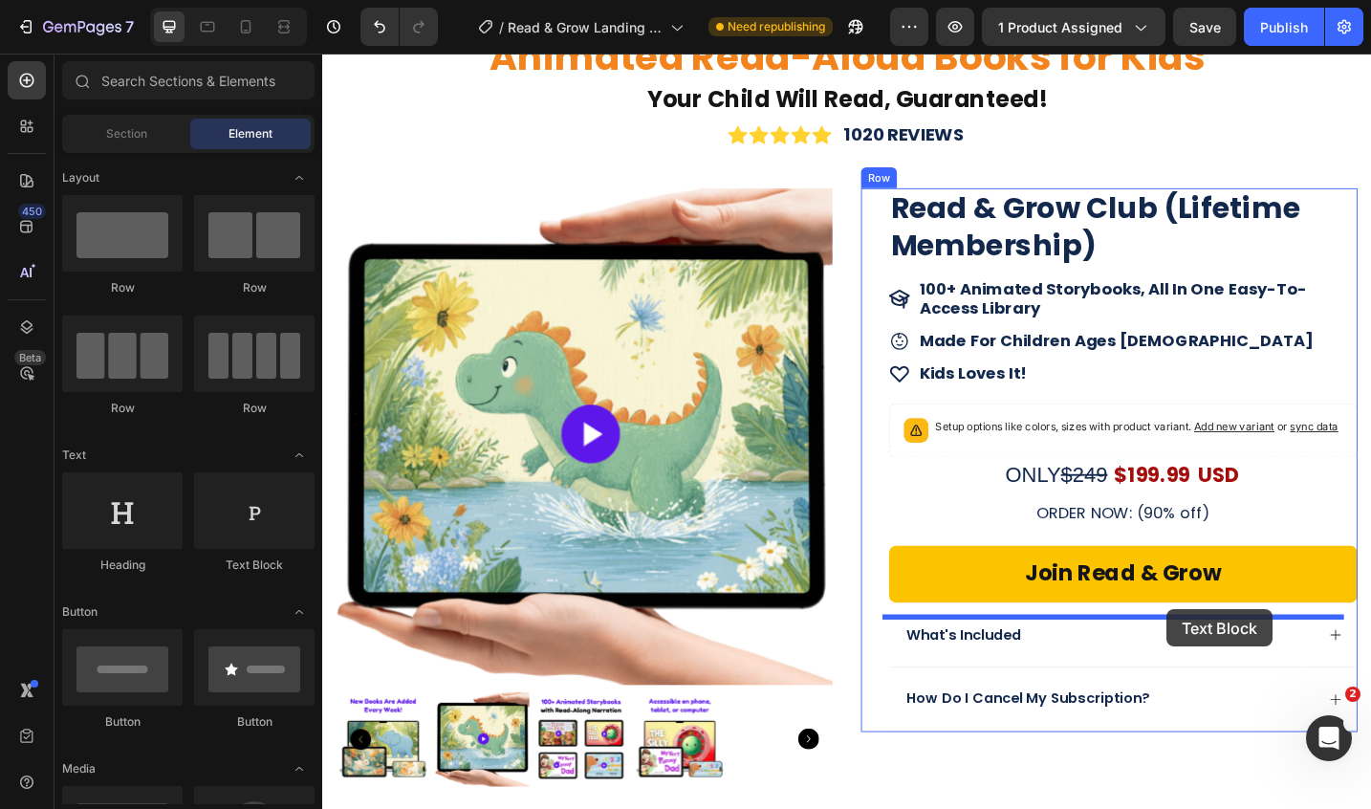
drag, startPoint x: 606, startPoint y: 580, endPoint x: 1246, endPoint y: 662, distance: 644.7
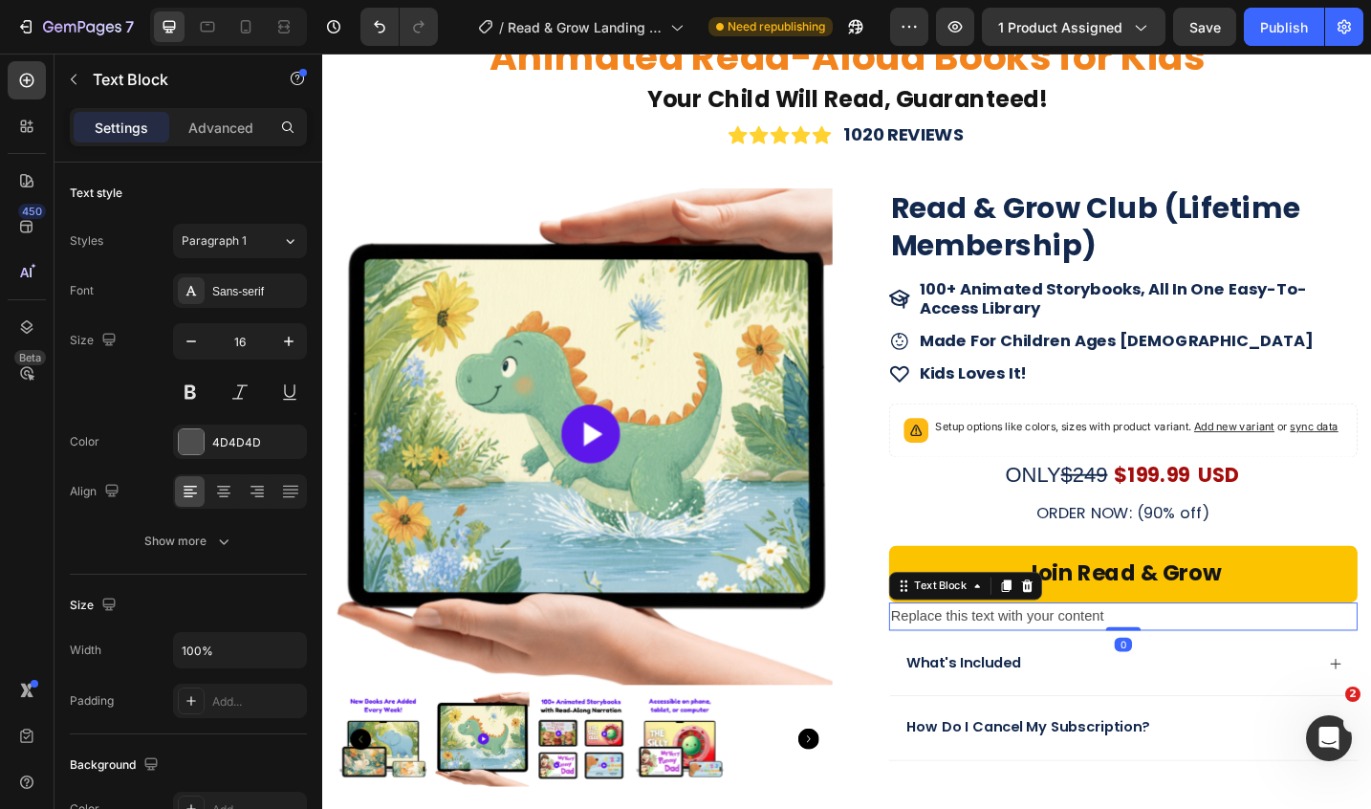
click at [1124, 685] on div "Replace this text with your content" at bounding box center [1198, 670] width 512 height 32
click at [1124, 684] on p "Replace this text with your content" at bounding box center [1198, 670] width 509 height 28
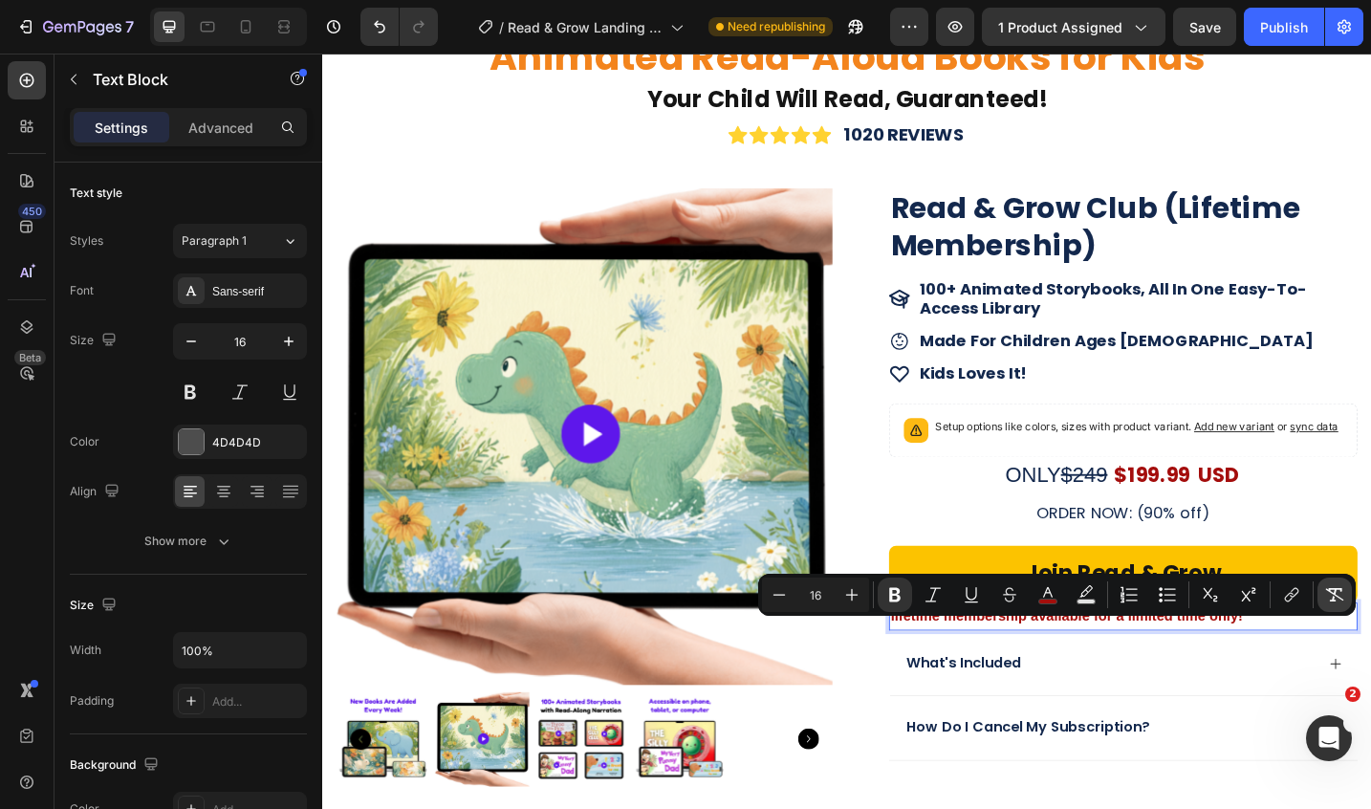
click at [1330, 593] on icon "Editor contextual toolbar" at bounding box center [1334, 594] width 19 height 19
click at [900, 594] on icon "Editor contextual toolbar" at bounding box center [894, 594] width 19 height 19
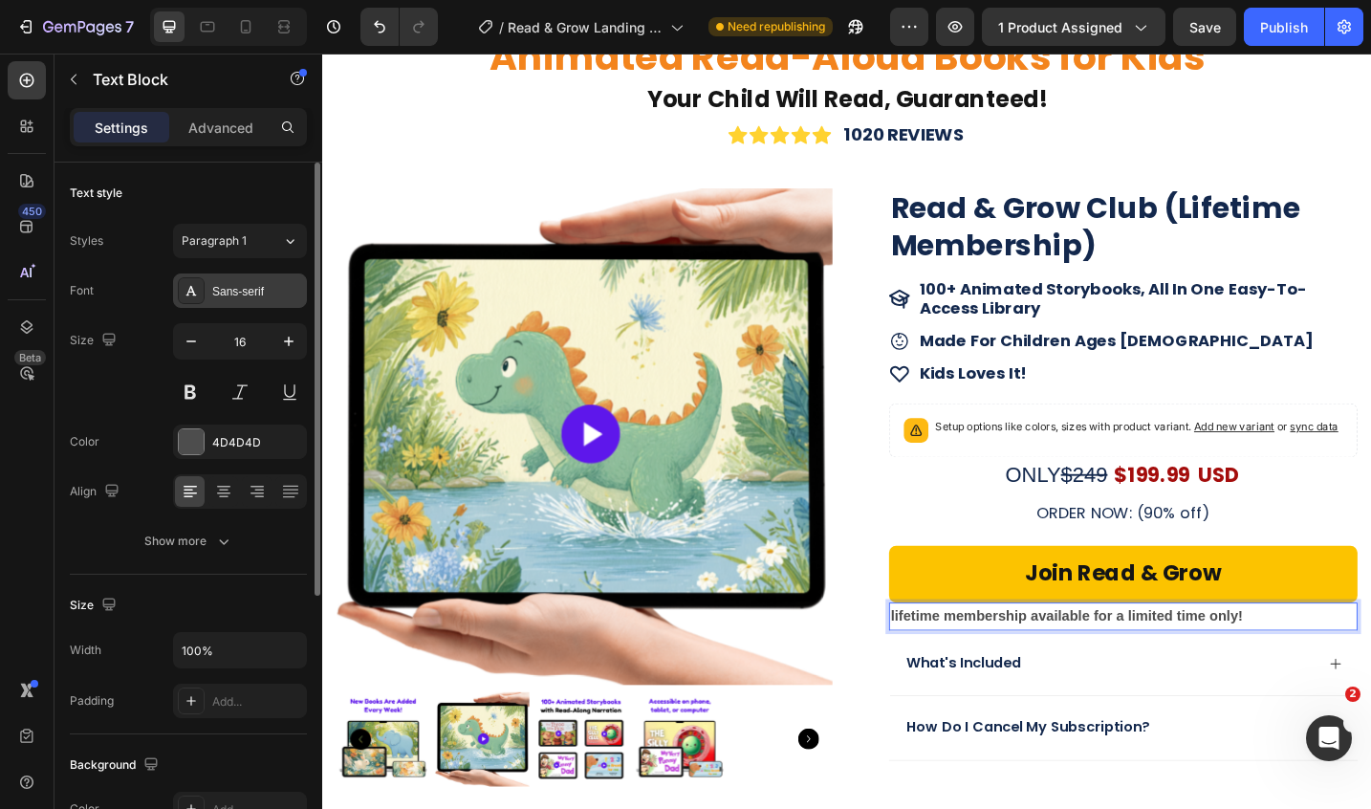
click at [256, 289] on div "Sans-serif" at bounding box center [257, 291] width 90 height 17
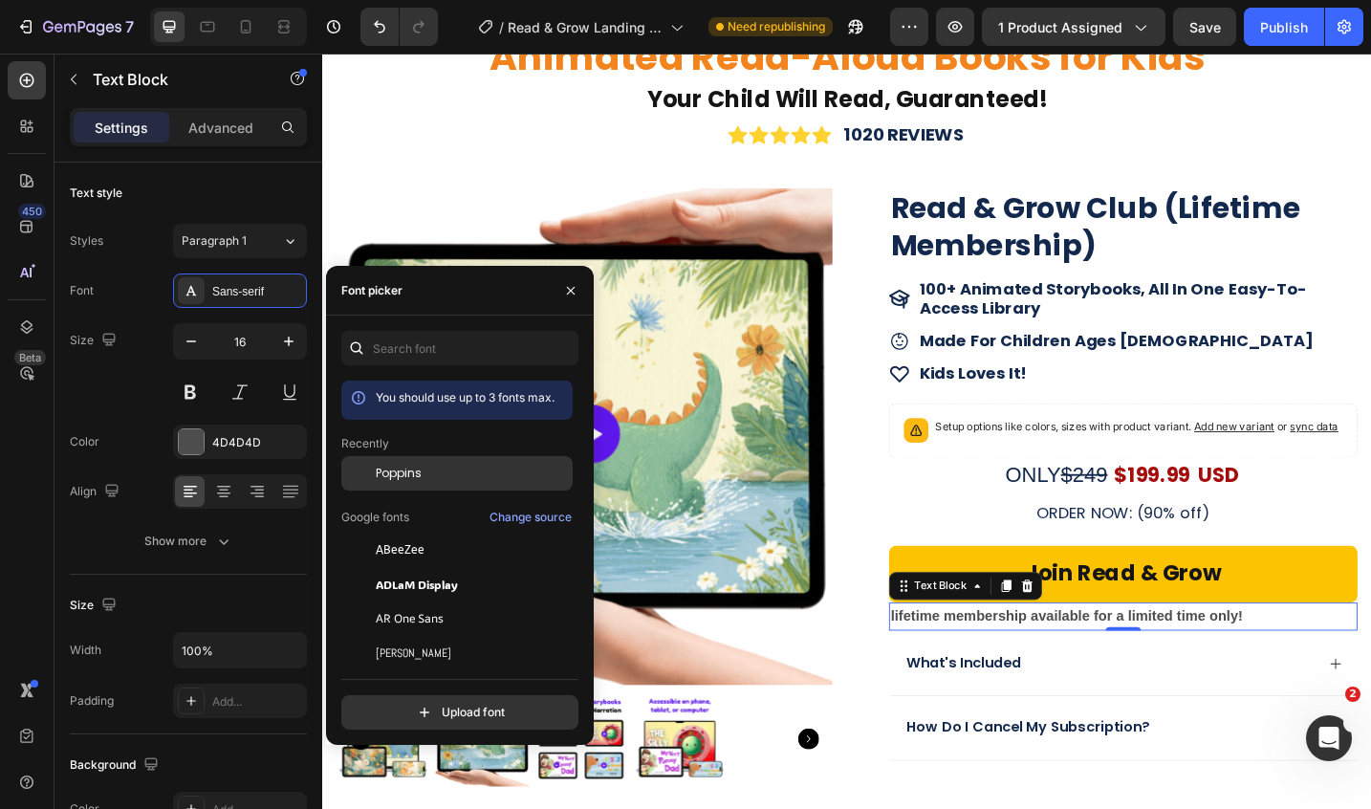
click at [419, 467] on span "Poppins" at bounding box center [399, 473] width 46 height 17
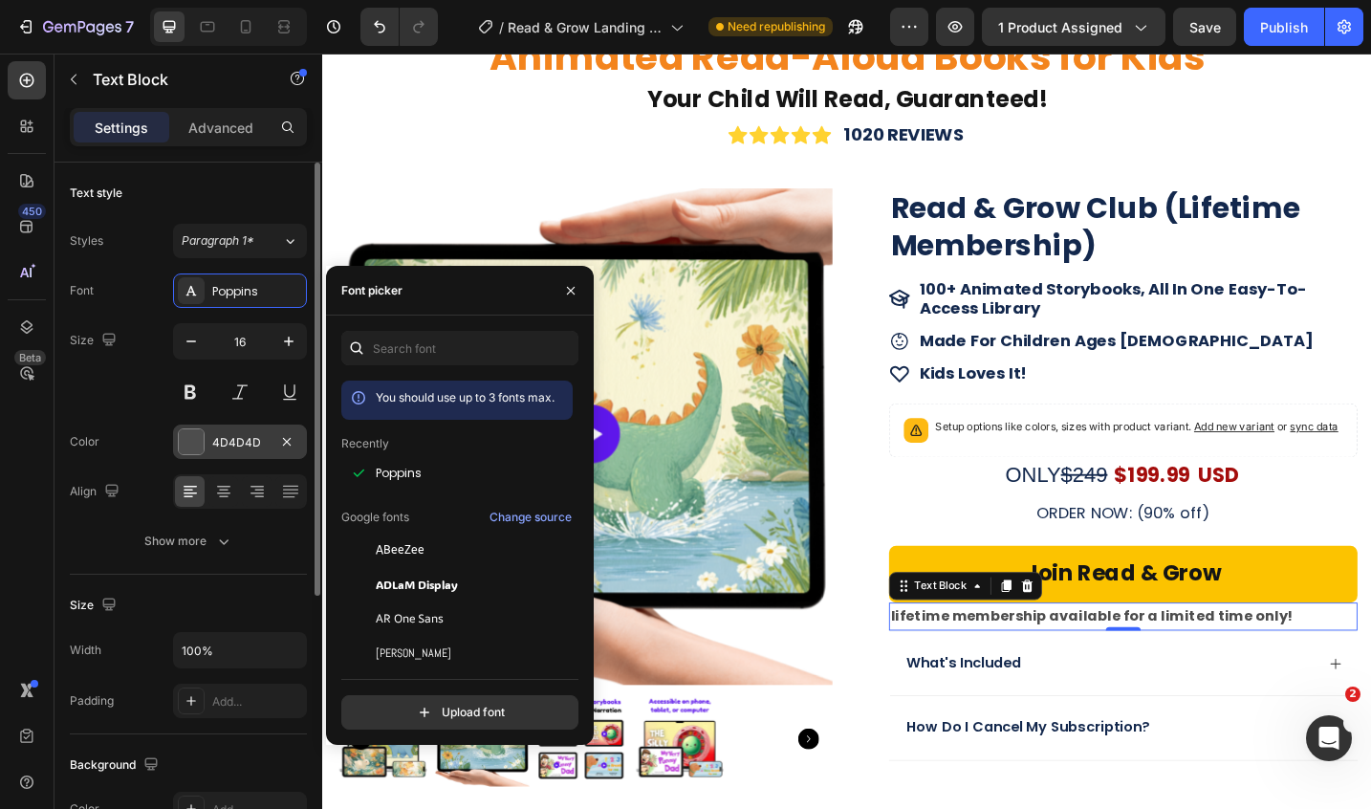
click at [212, 443] on div "4D4D4D" at bounding box center [239, 442] width 55 height 17
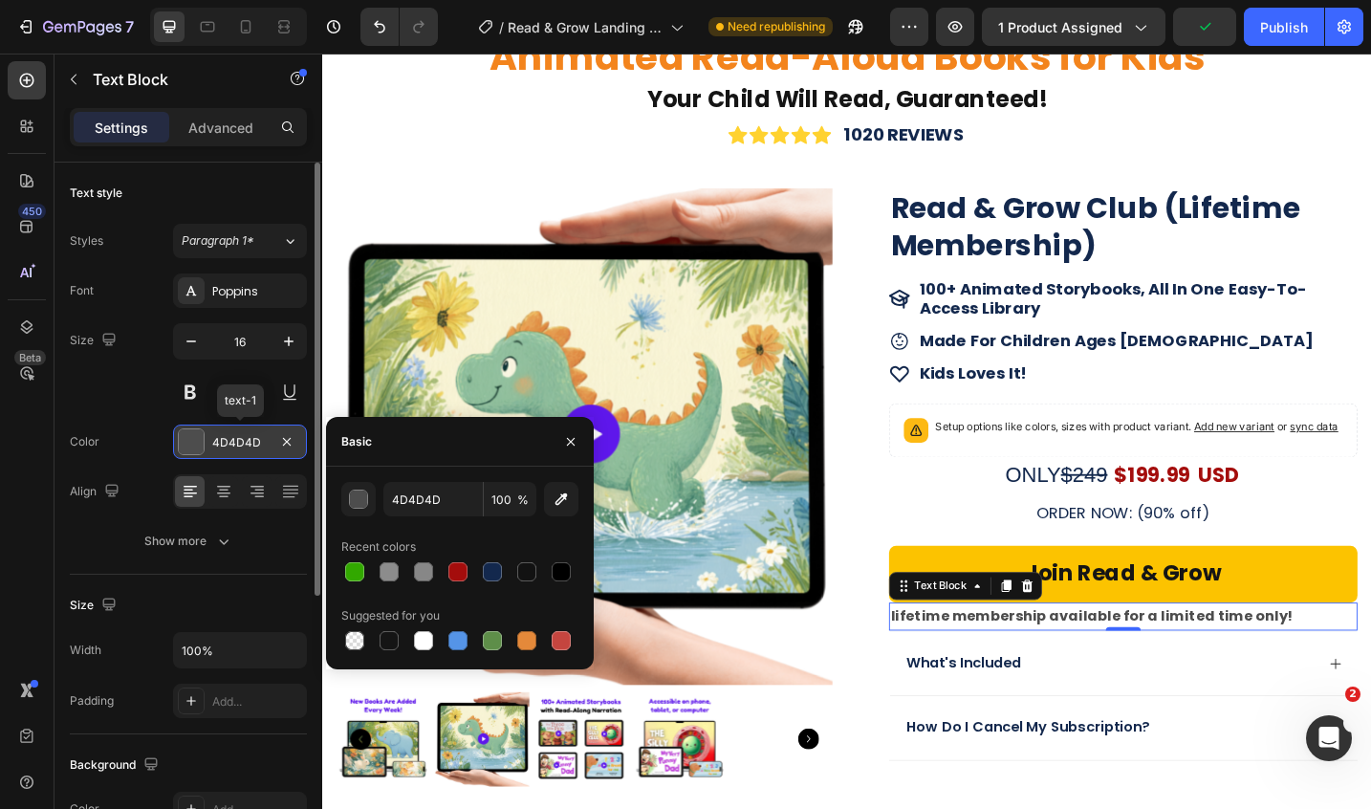
click at [232, 441] on div "4D4D4D" at bounding box center [239, 442] width 55 height 17
drag, startPoint x: 454, startPoint y: 577, endPoint x: 448, endPoint y: 569, distance: 10.3
click at [454, 577] on div at bounding box center [457, 571] width 19 height 19
type input "A40D0C"
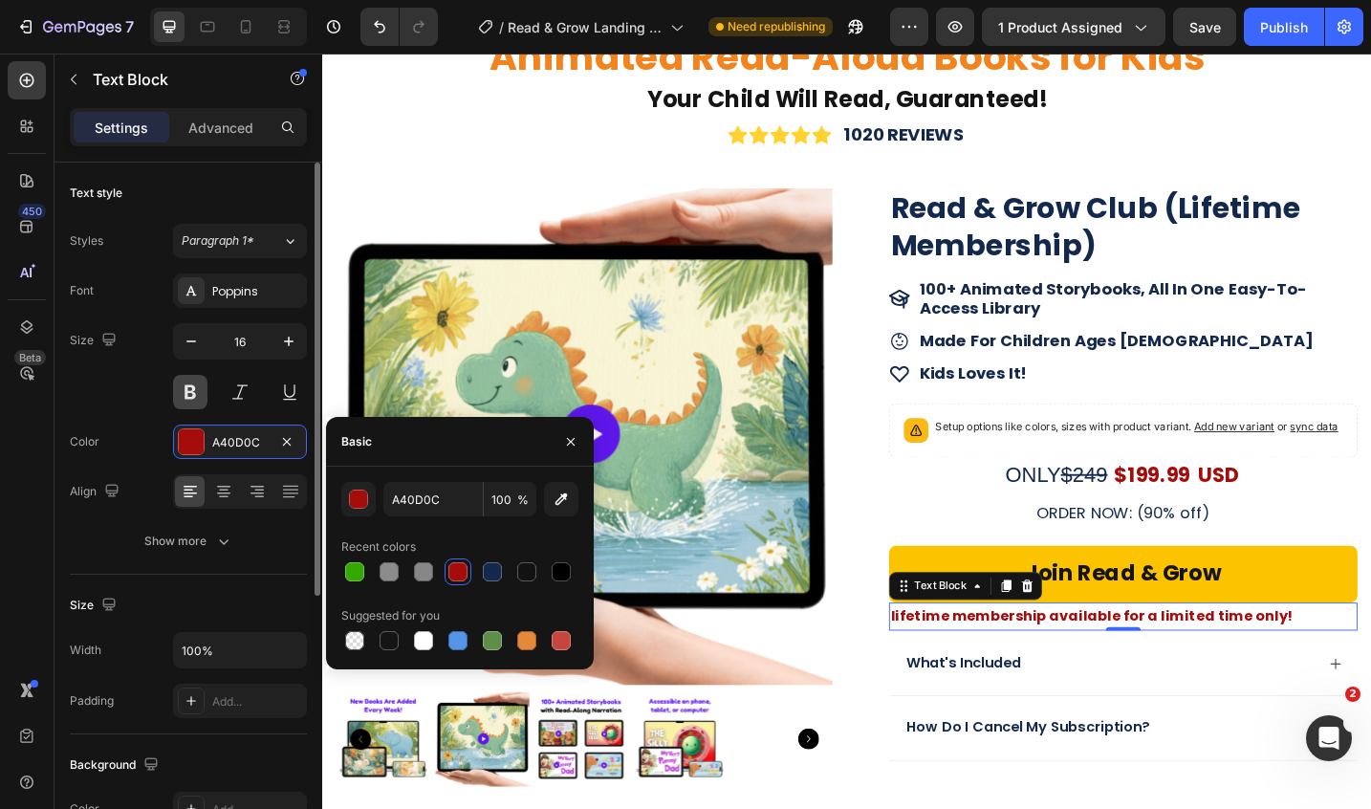
click at [196, 386] on button at bounding box center [190, 392] width 34 height 34
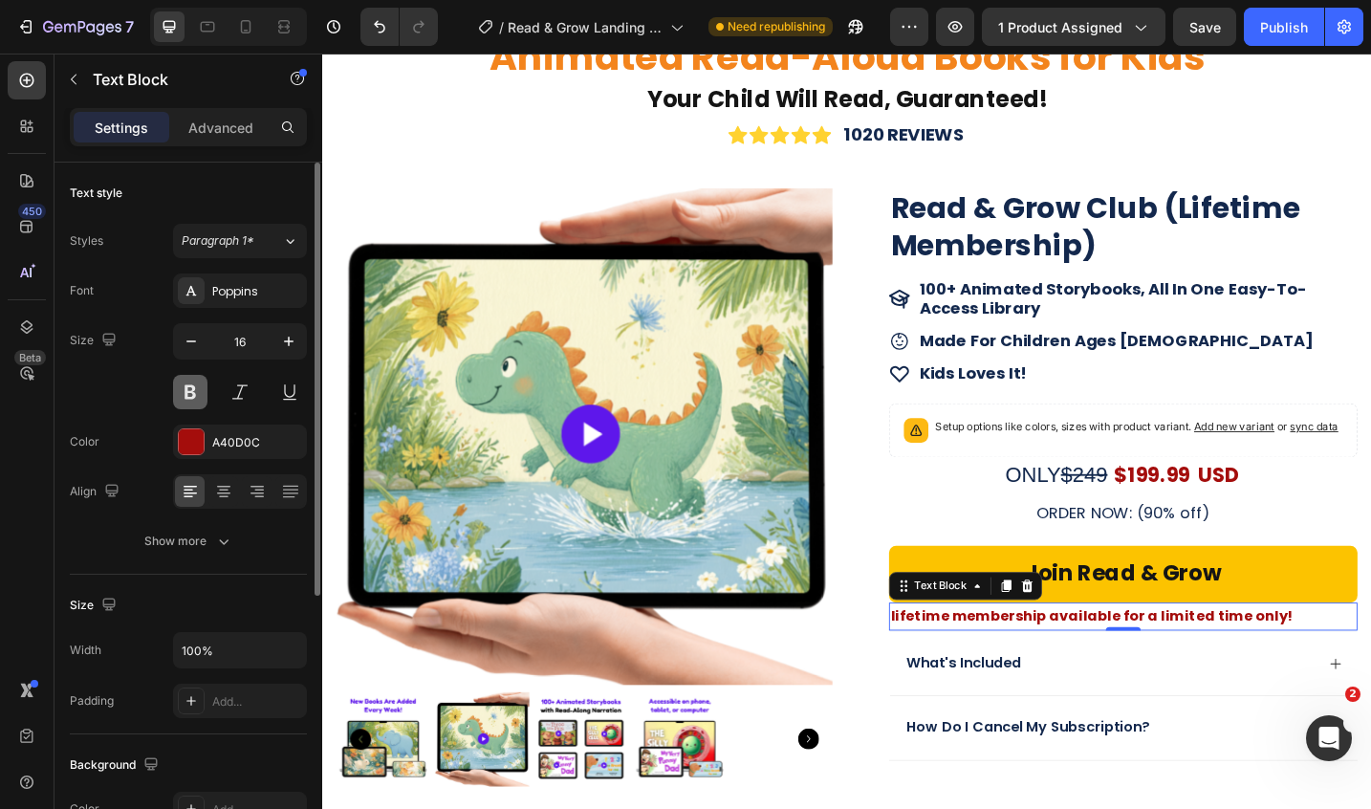
click at [196, 386] on button at bounding box center [190, 392] width 34 height 34
click at [233, 488] on div at bounding box center [223, 491] width 30 height 31
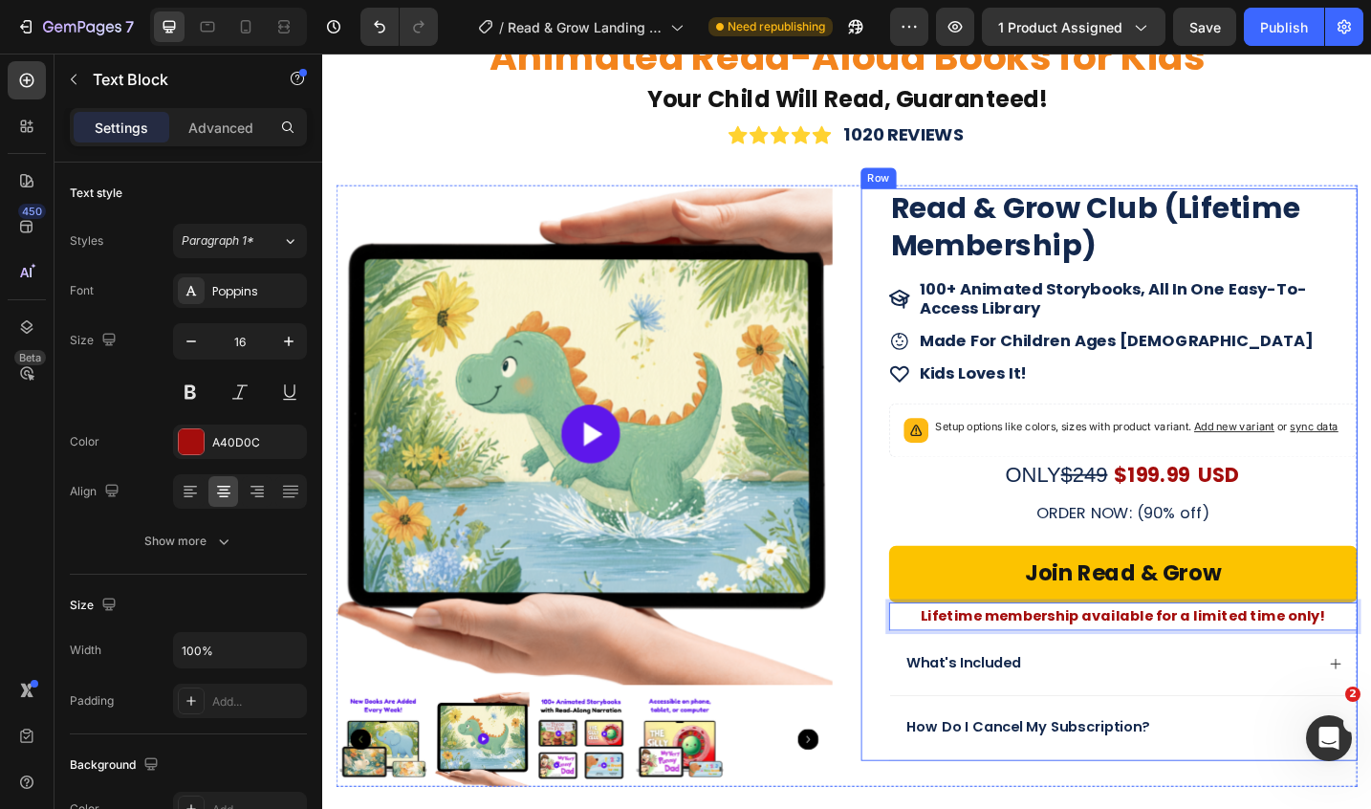
click at [1370, 527] on div "ONLY $249 Custom Code $199.99 Product Price Product Price USD Text Block Row" at bounding box center [1198, 515] width 512 height 36
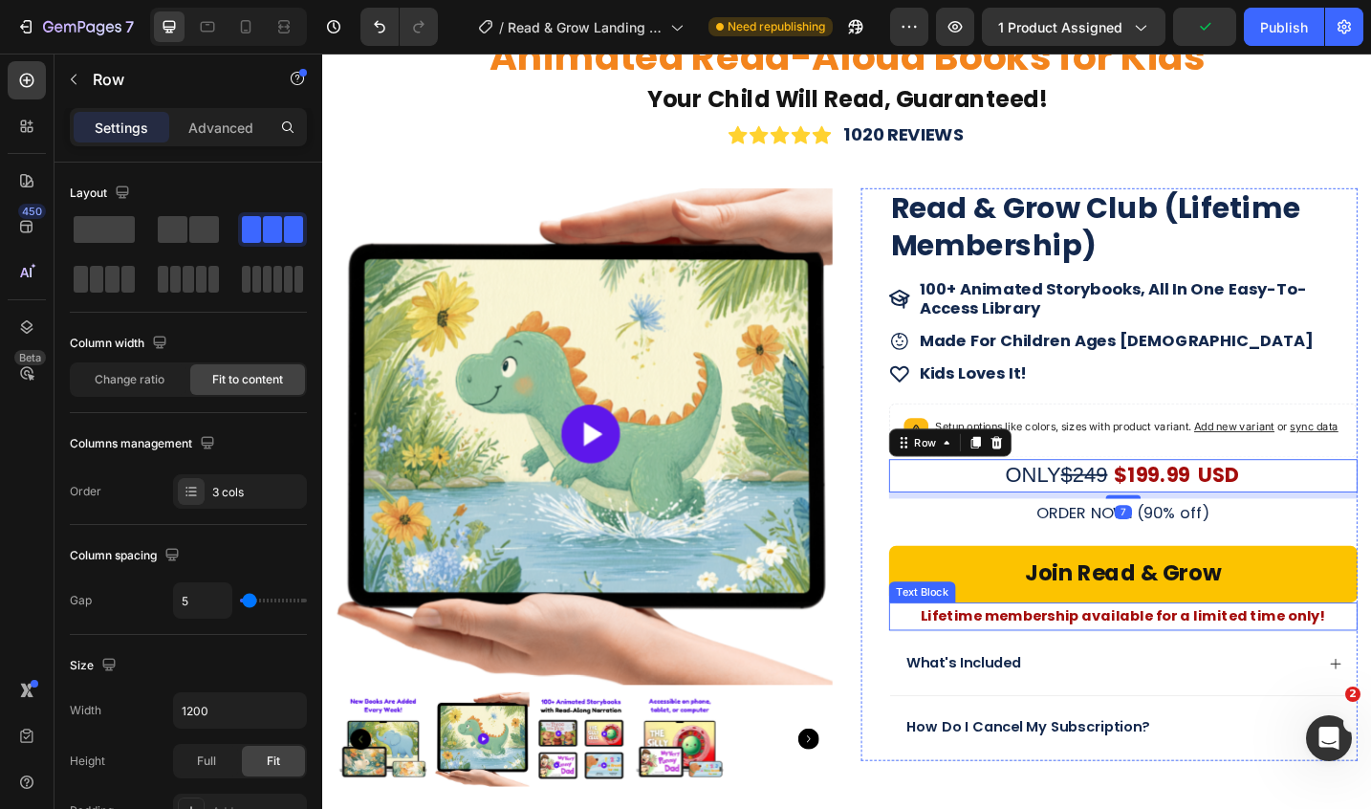
click at [1255, 680] on strong "Lifetime membership available for a limited time only!" at bounding box center [1198, 669] width 444 height 22
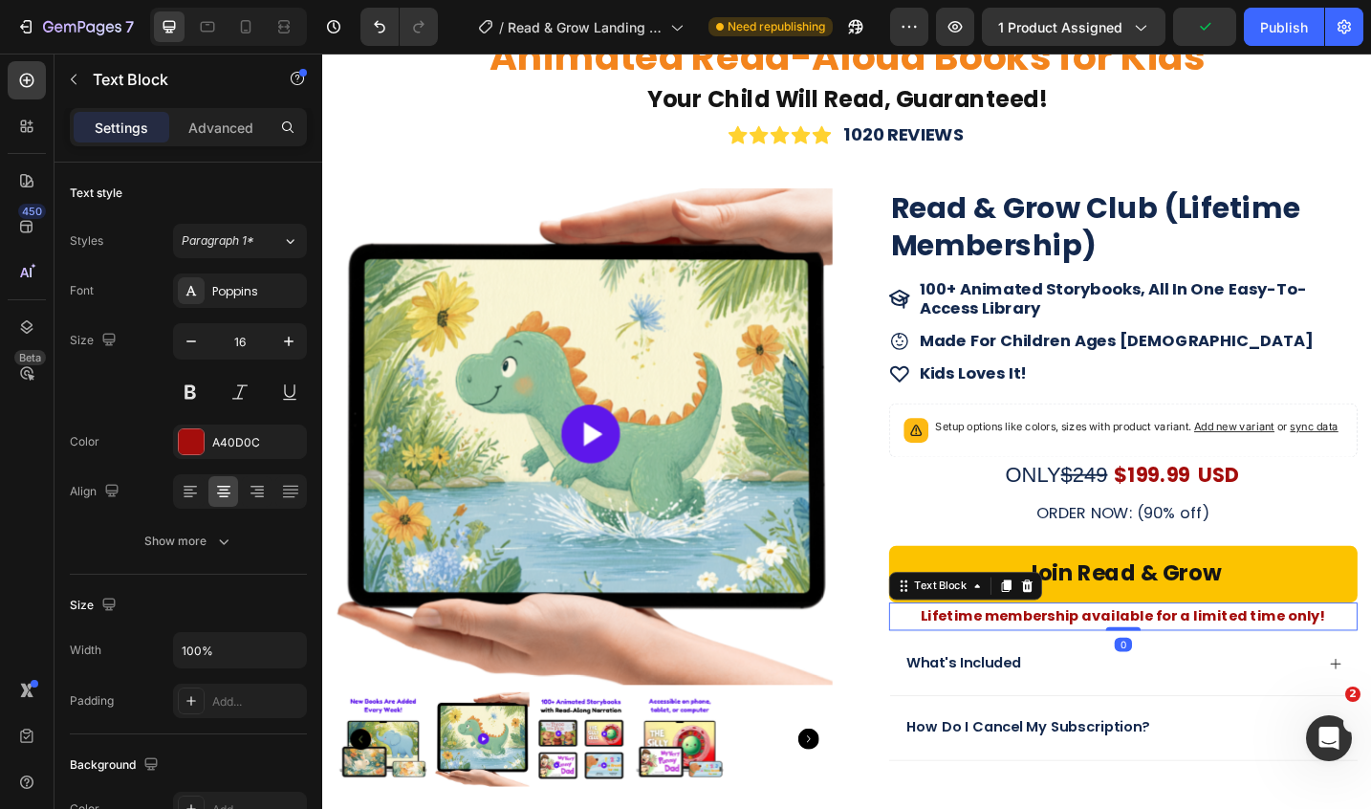
click at [226, 140] on div "Advanced" at bounding box center [221, 127] width 96 height 31
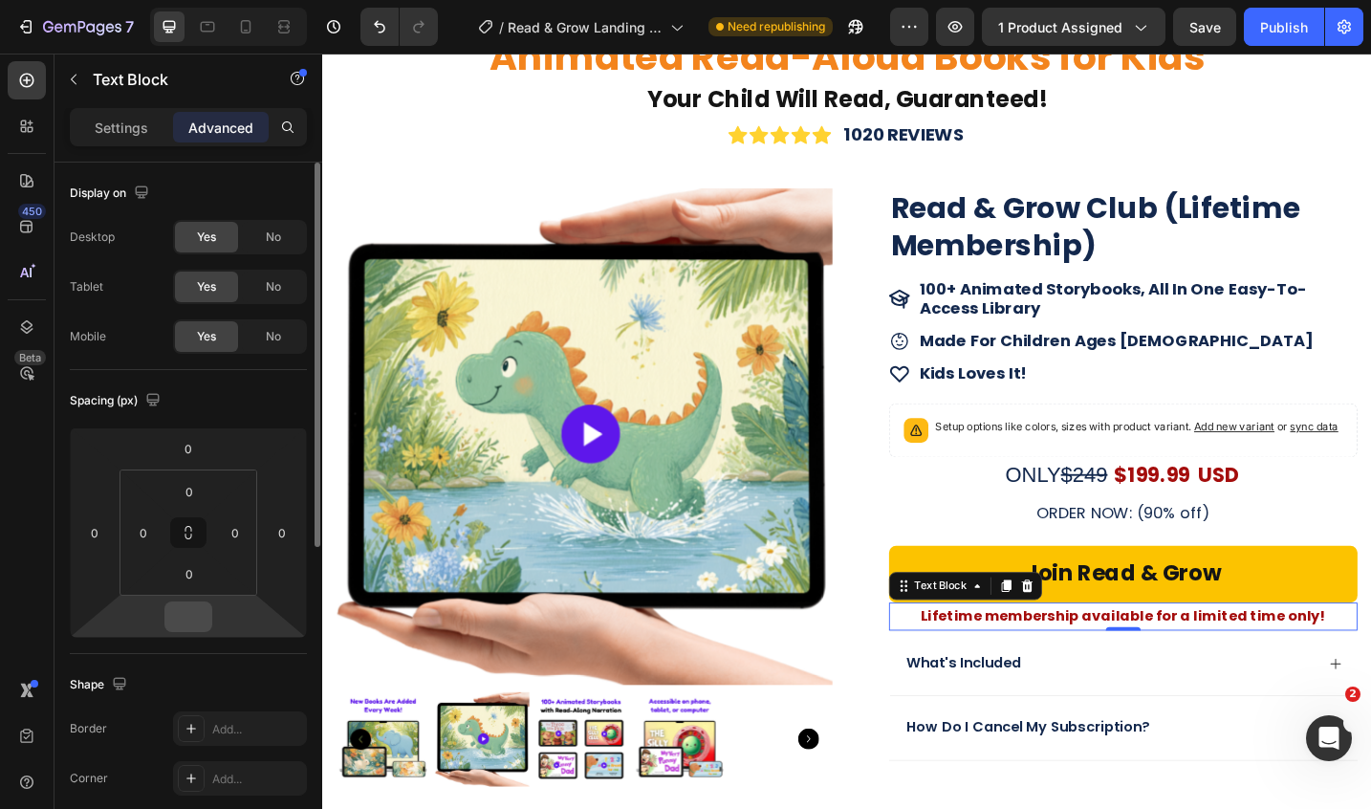
click at [201, 613] on input "number" at bounding box center [188, 616] width 38 height 29
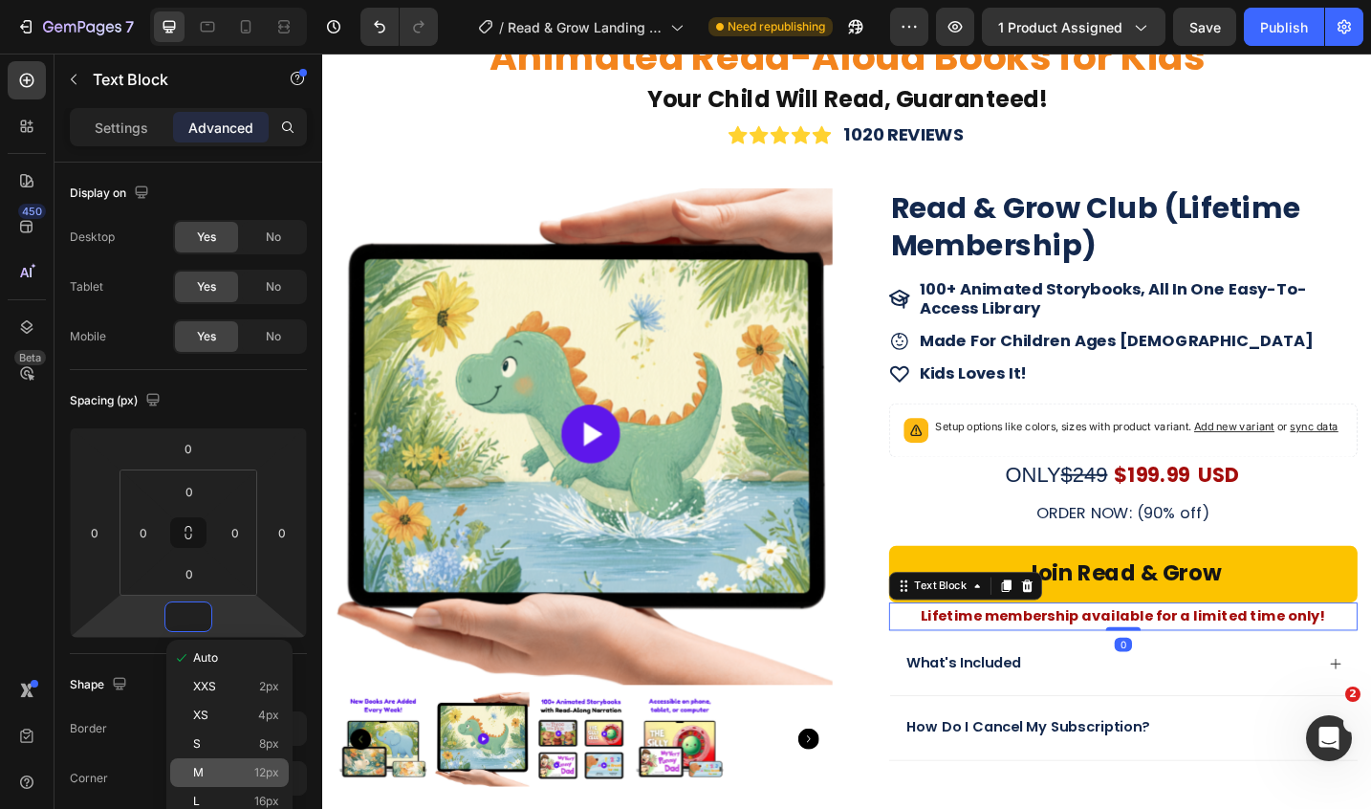
click at [263, 766] on span "12px" at bounding box center [266, 772] width 25 height 13
type input "12"
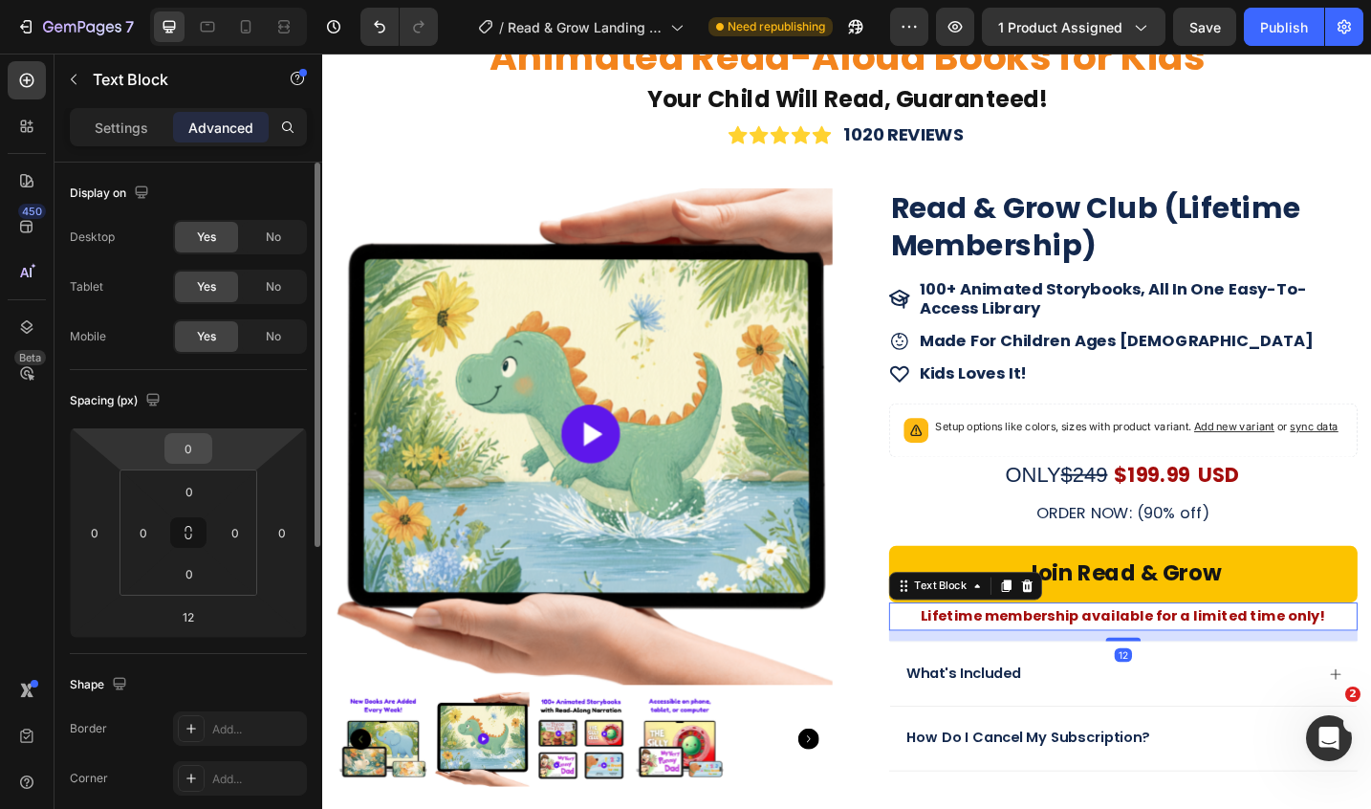
click at [181, 452] on input "0" at bounding box center [188, 448] width 38 height 29
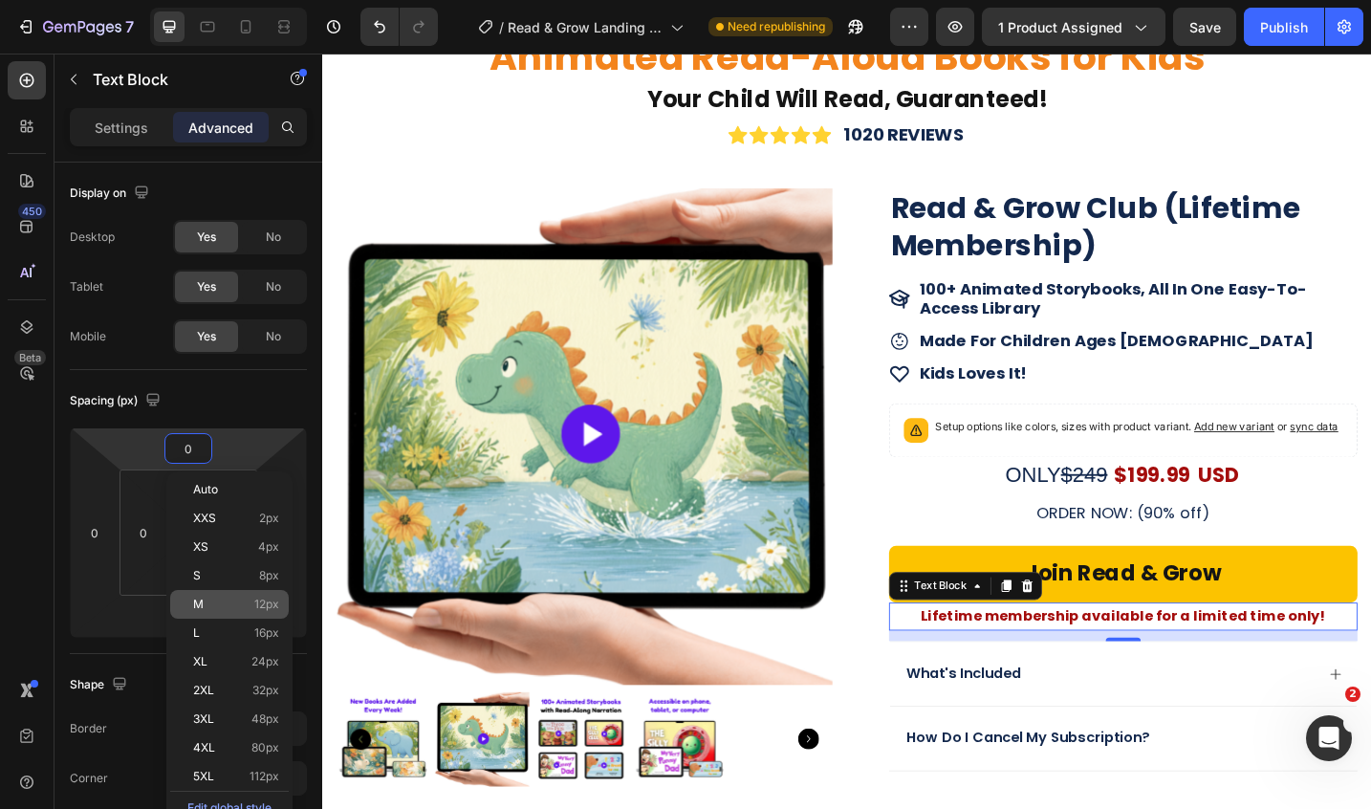
click at [257, 597] on span "12px" at bounding box center [266, 603] width 25 height 13
type input "12"
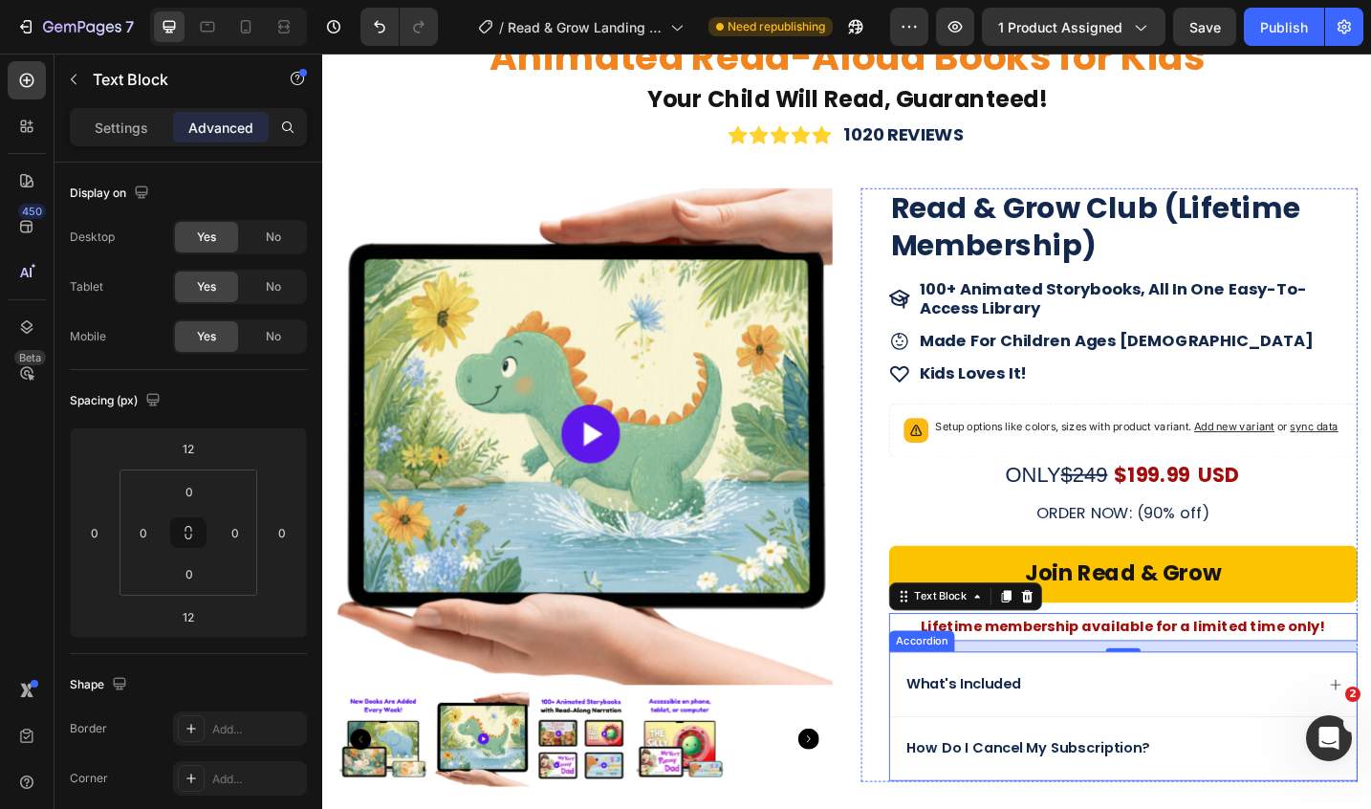
click at [1234, 778] on div "What's Included" at bounding box center [1198, 742] width 510 height 71
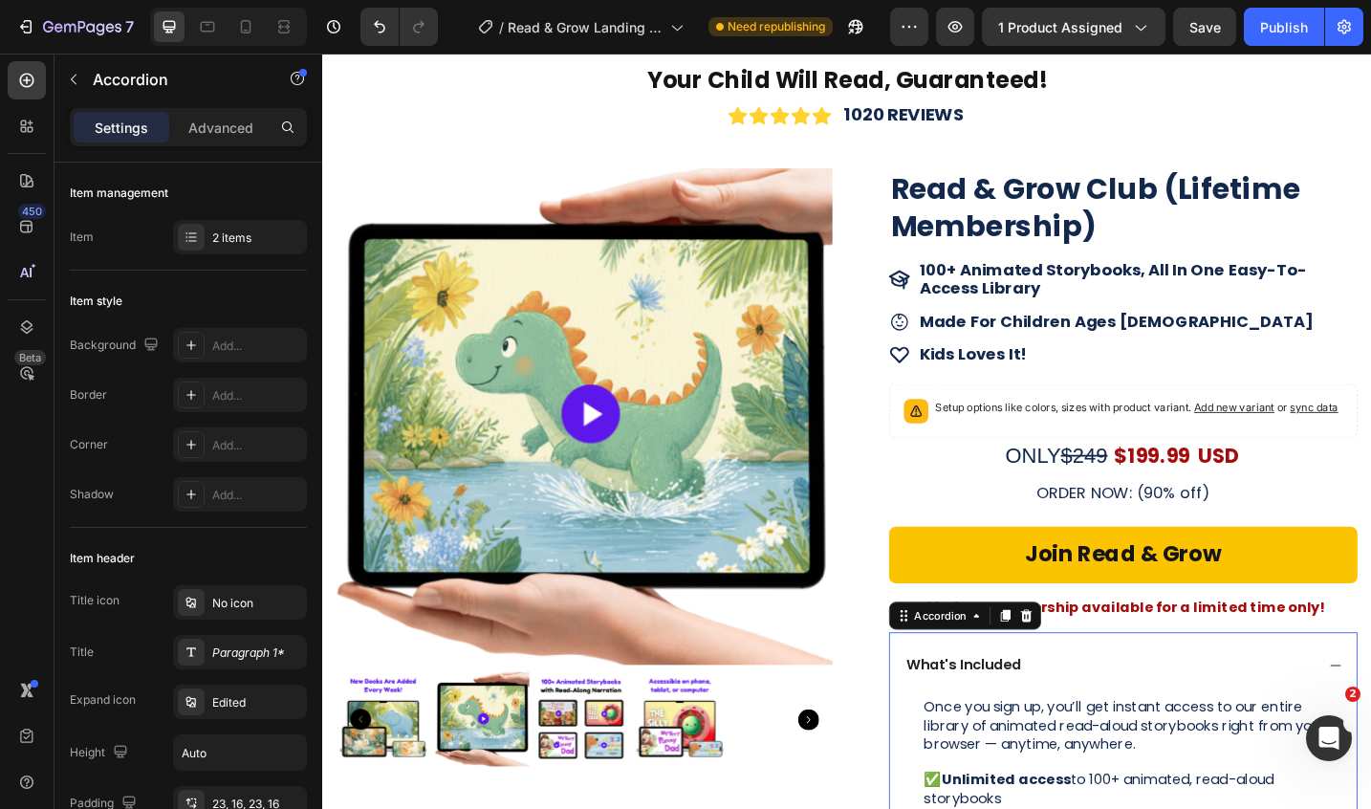
scroll to position [143, 0]
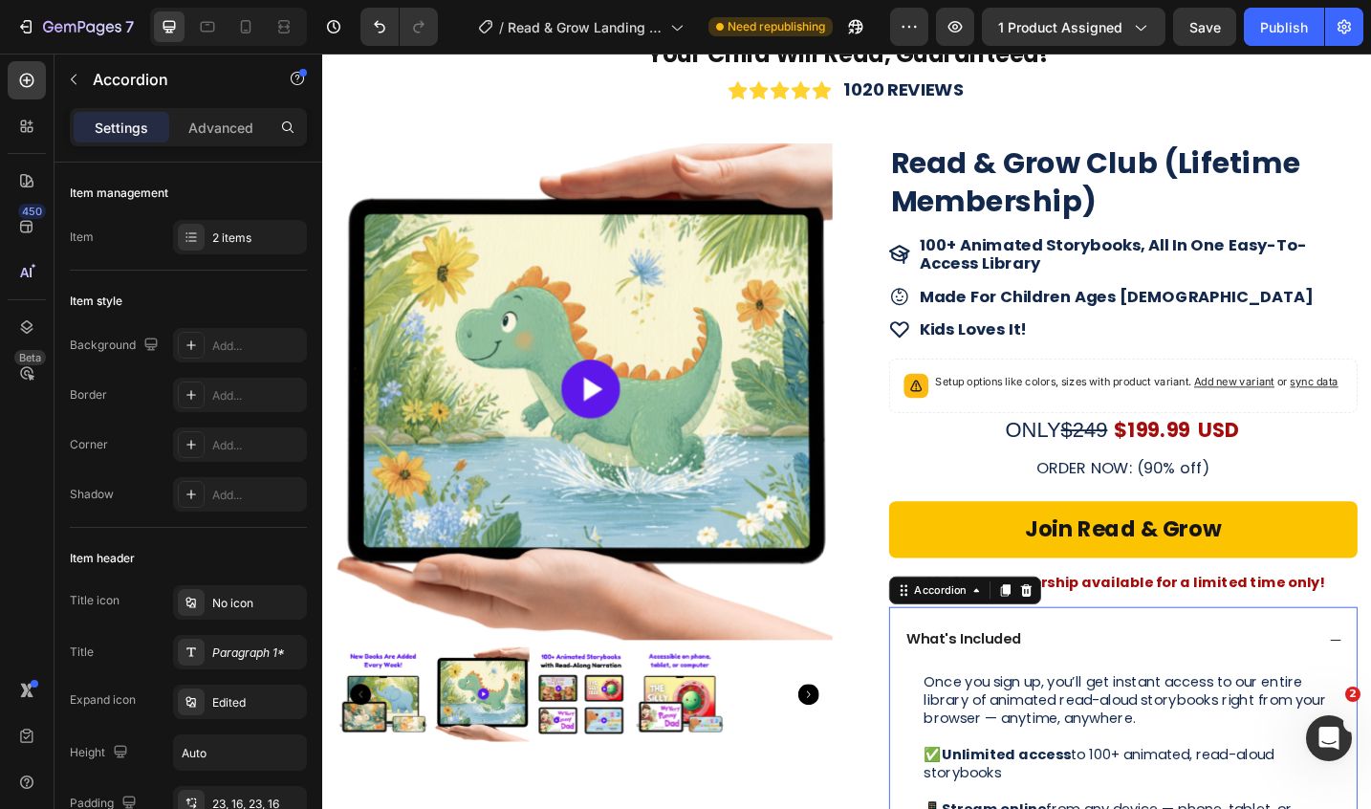
click at [1255, 706] on div "What's Included" at bounding box center [1182, 695] width 449 height 26
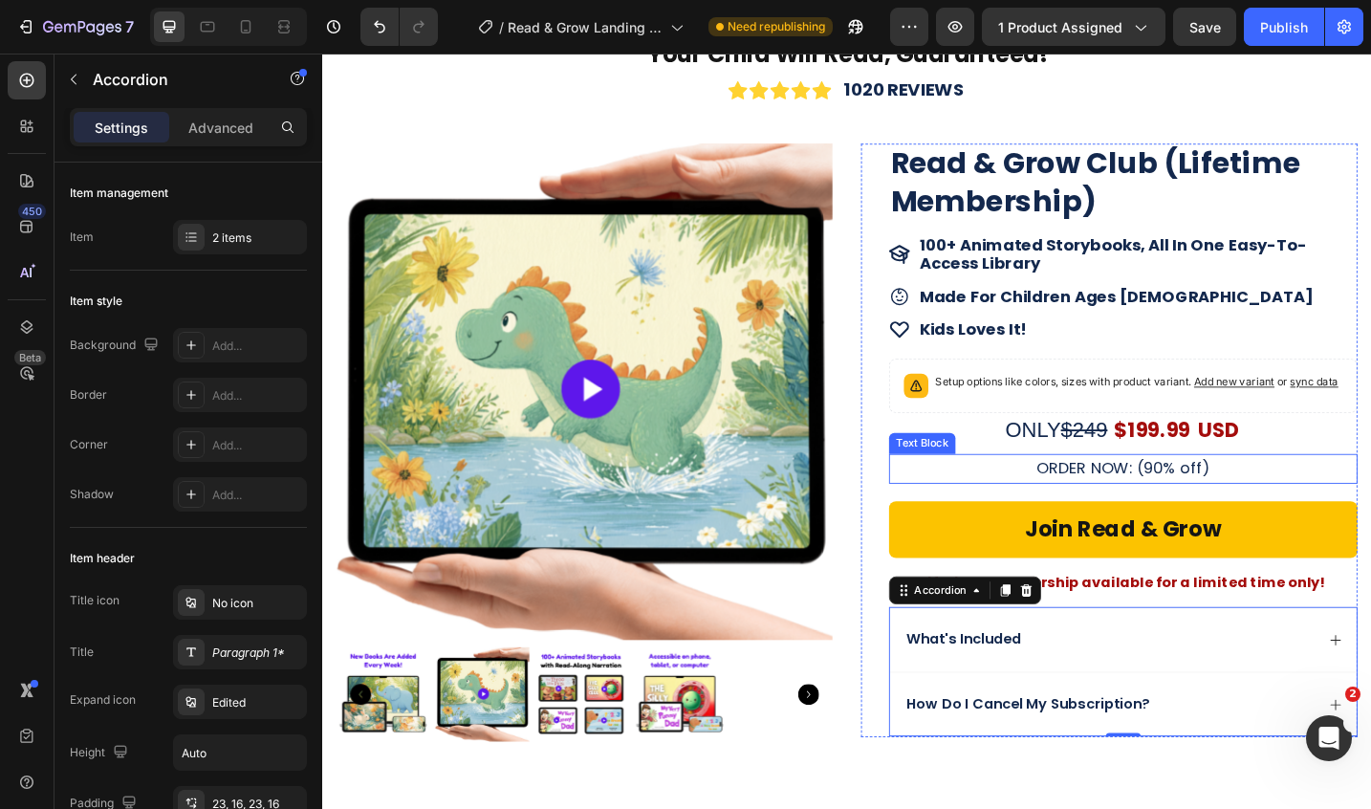
click at [1366, 510] on p "ORDER NOW: (90% off)" at bounding box center [1198, 507] width 509 height 29
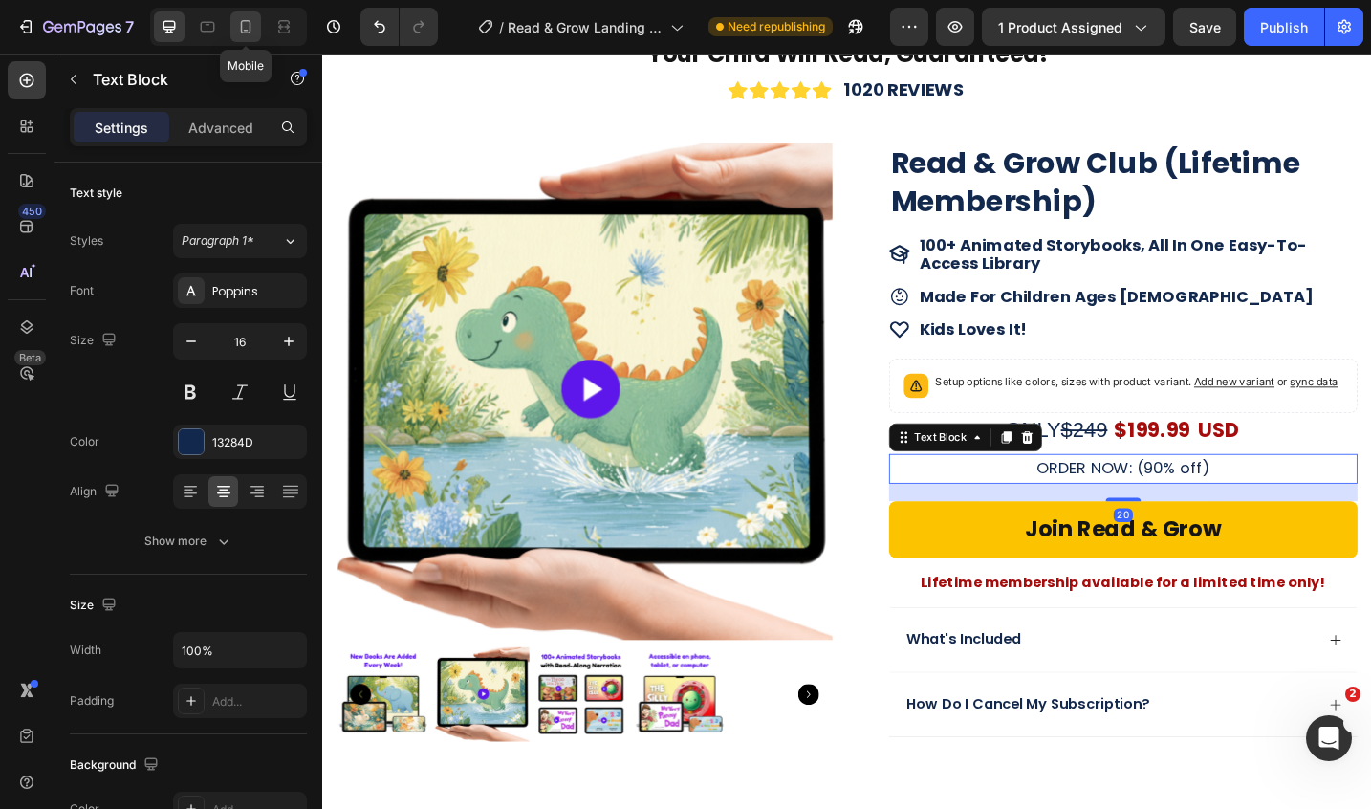
click at [243, 20] on icon at bounding box center [246, 26] width 11 height 13
type input "15"
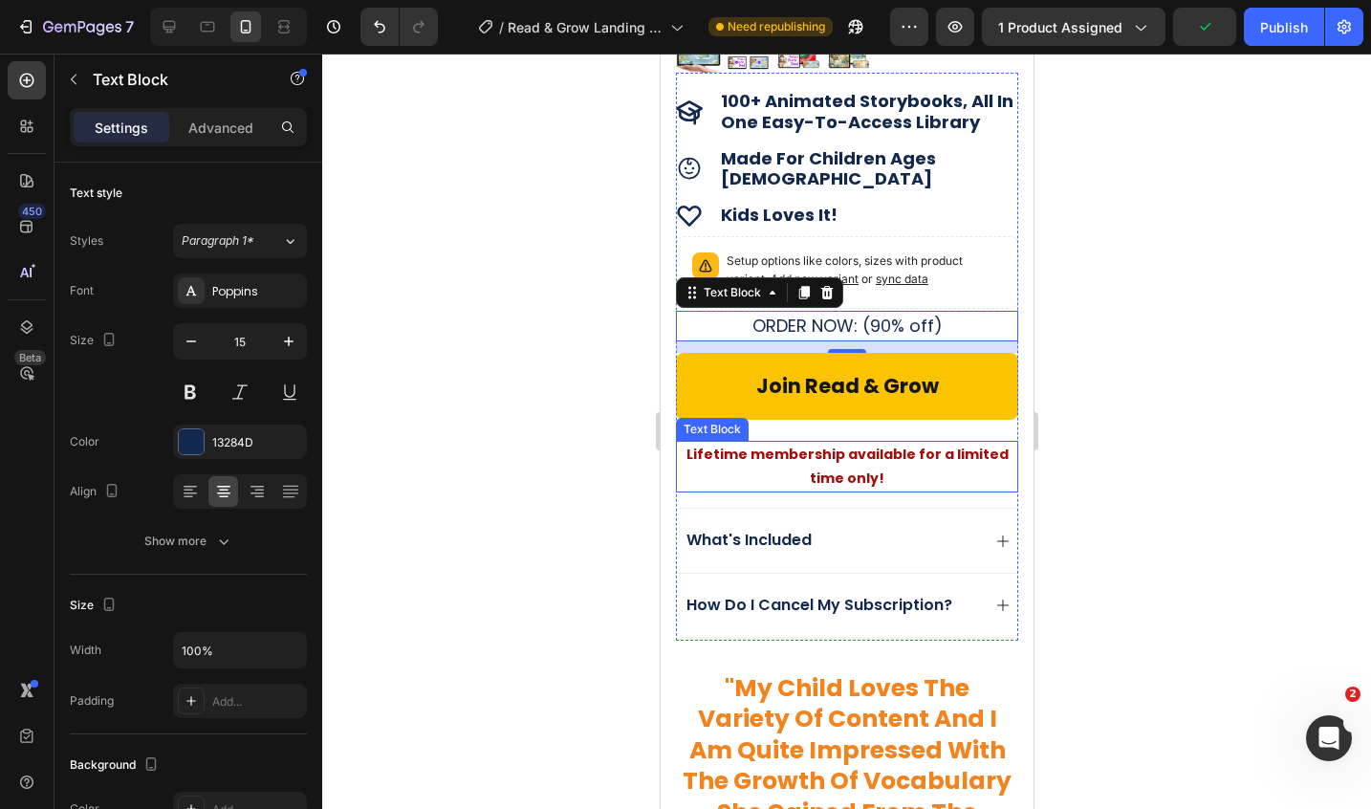
scroll to position [544, 0]
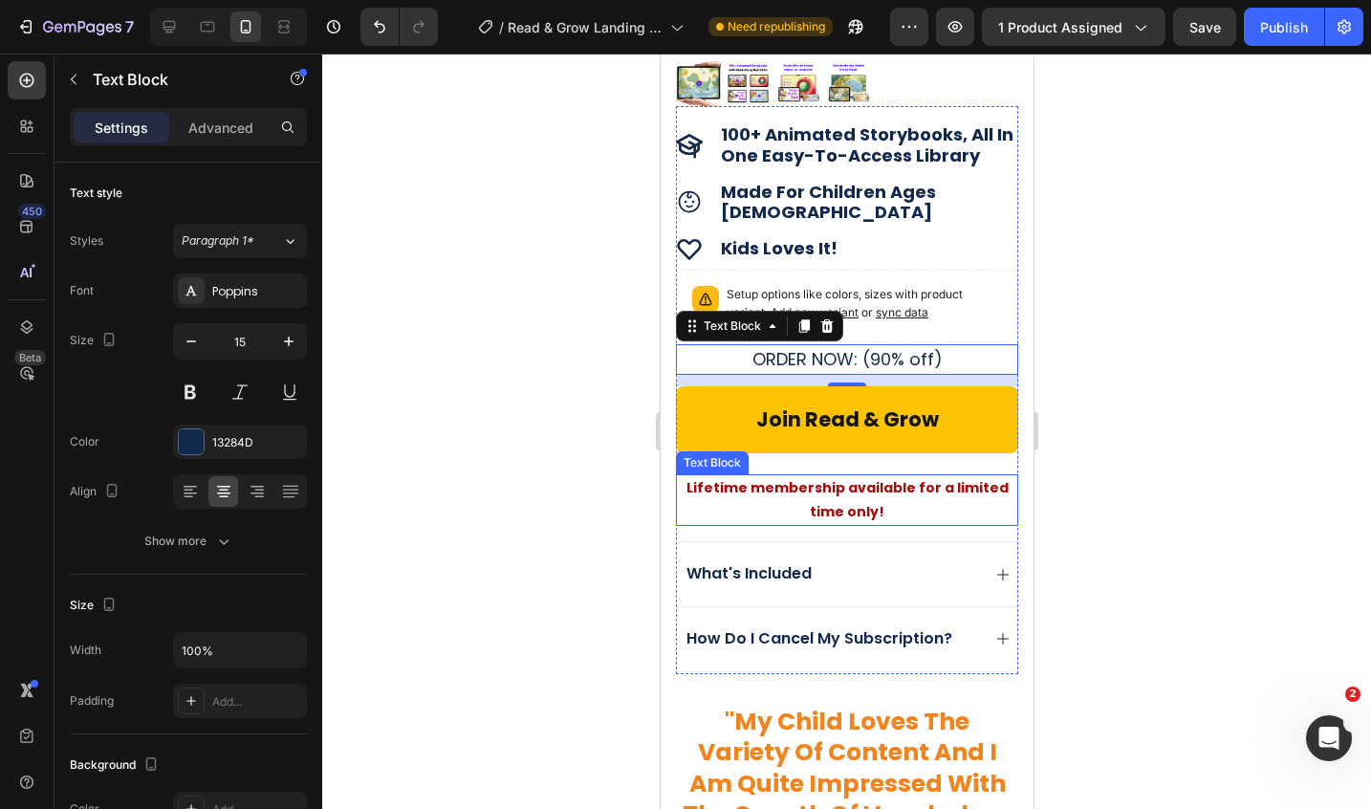
click at [883, 476] on p "Lifetime membership available for a limited time only!" at bounding box center [846, 500] width 338 height 48
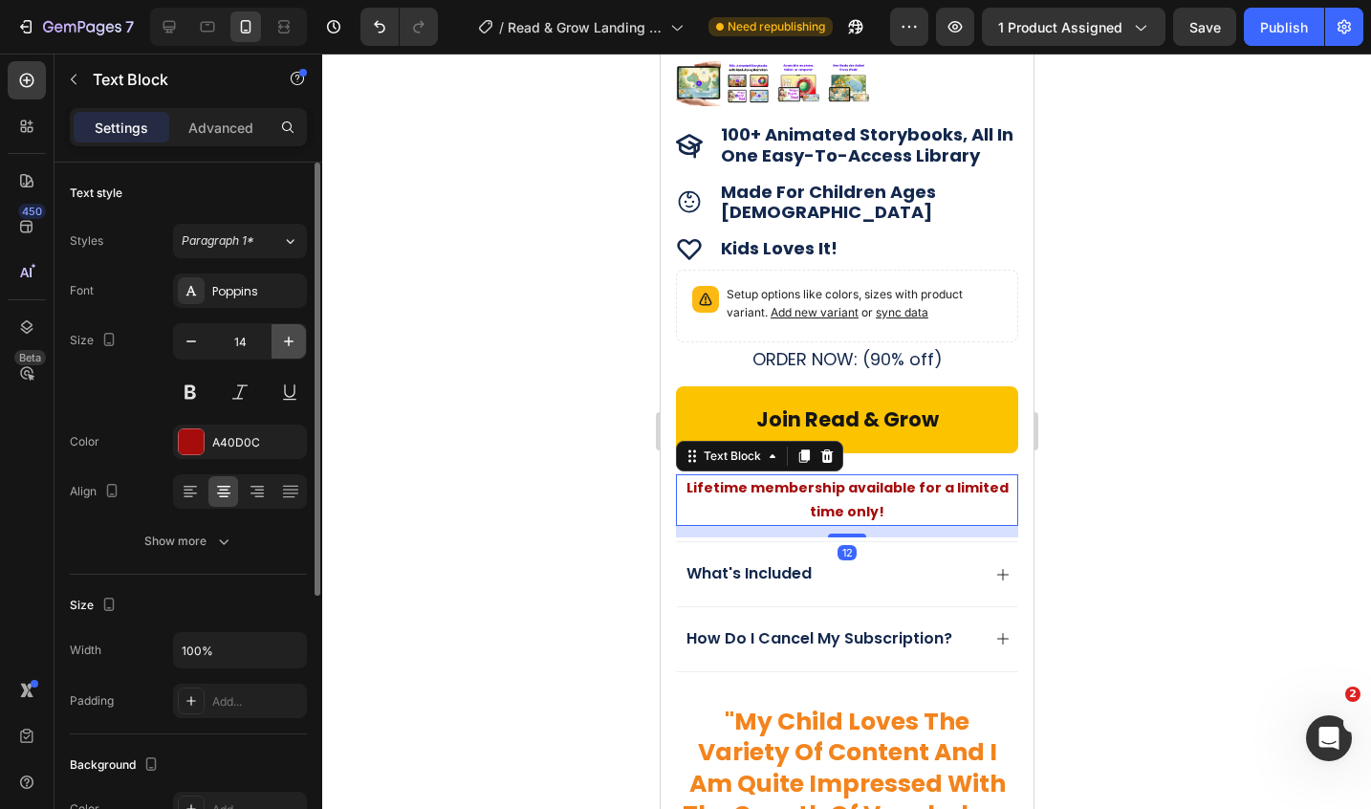
click at [276, 331] on button "button" at bounding box center [288, 341] width 34 height 34
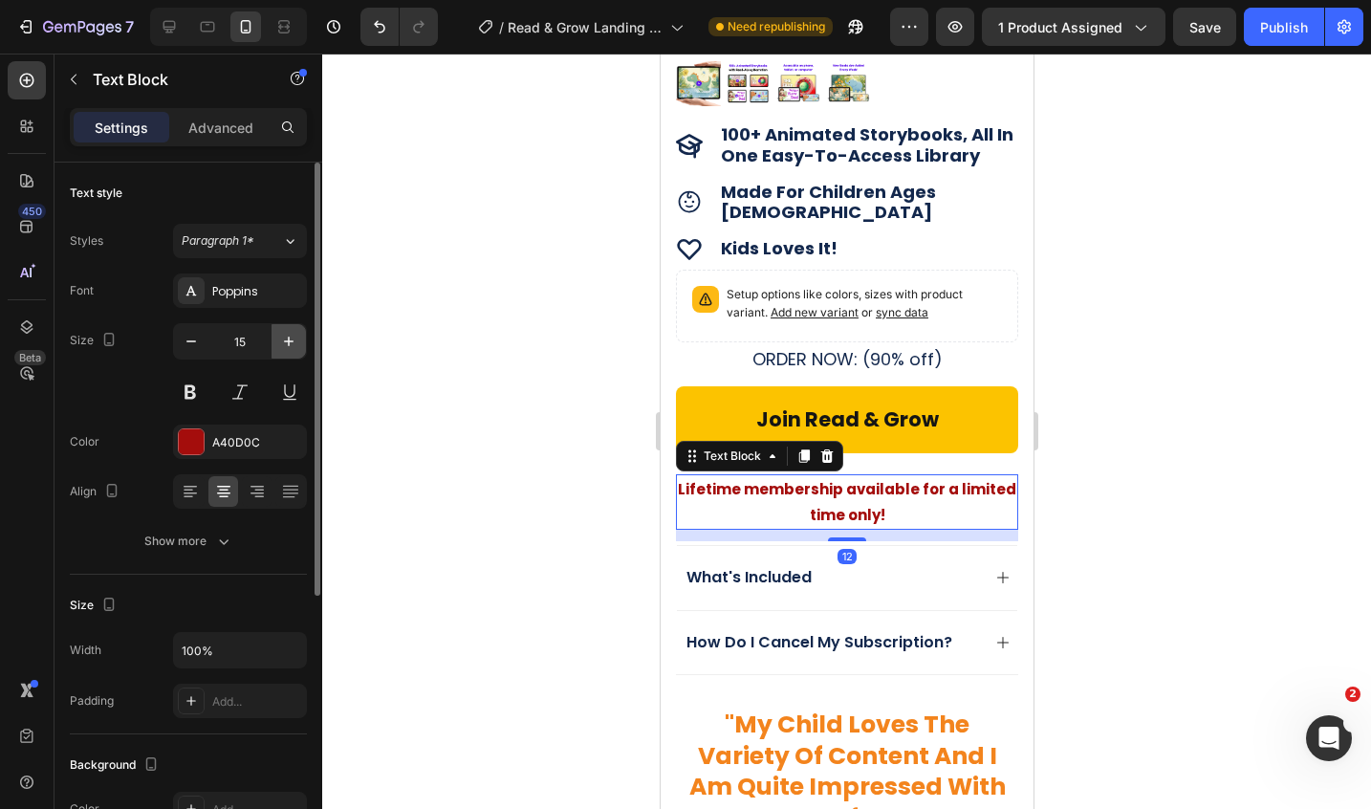
click at [276, 331] on button "button" at bounding box center [288, 341] width 34 height 34
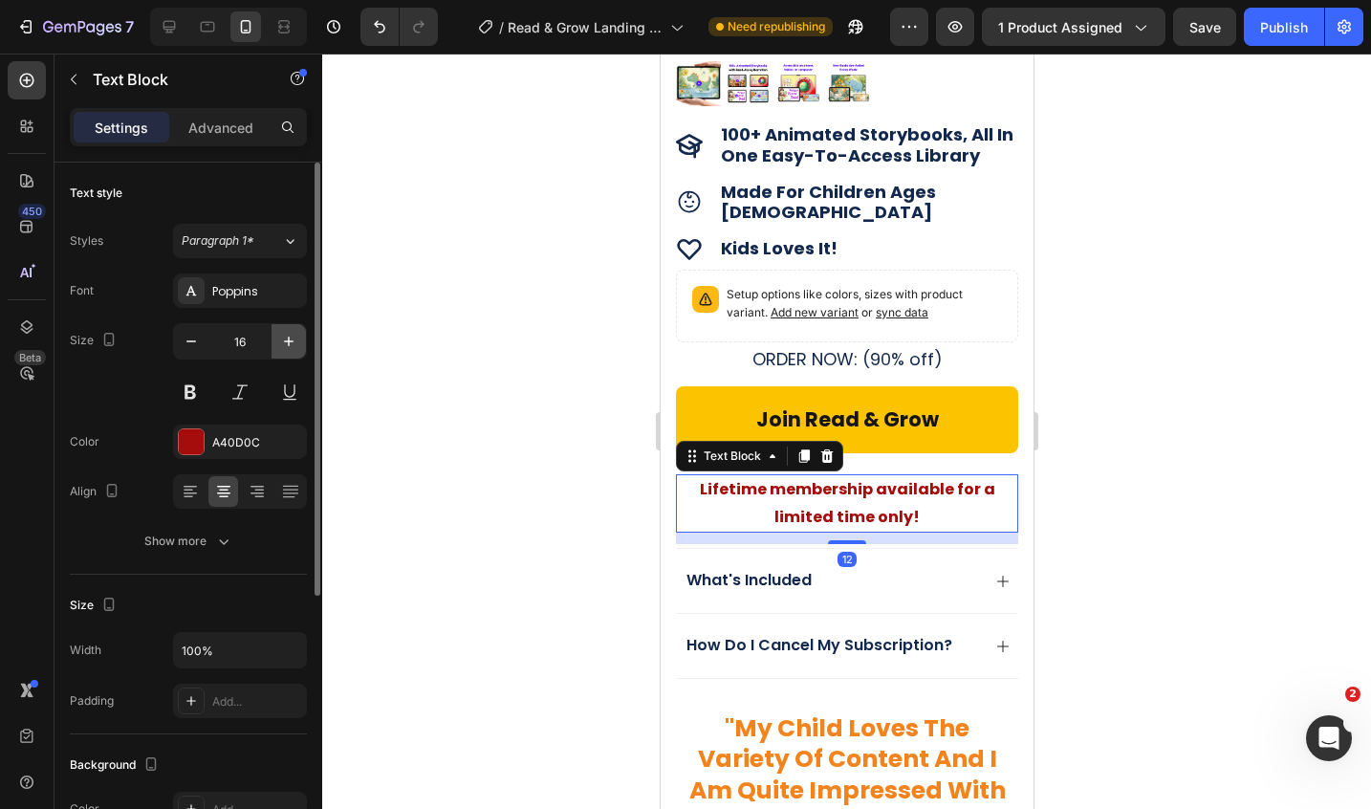
click at [276, 331] on button "button" at bounding box center [288, 341] width 34 height 34
type input "17"
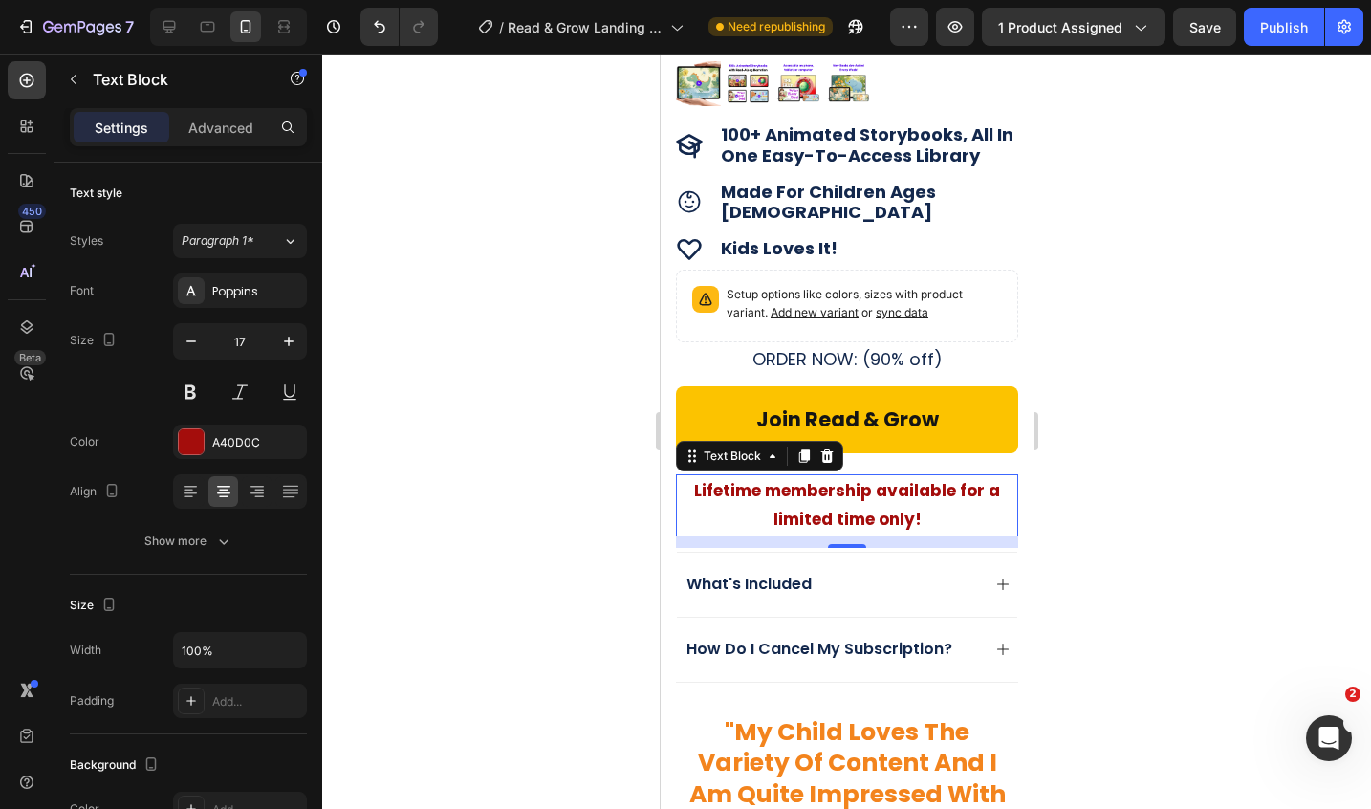
click at [1234, 493] on div at bounding box center [846, 431] width 1049 height 755
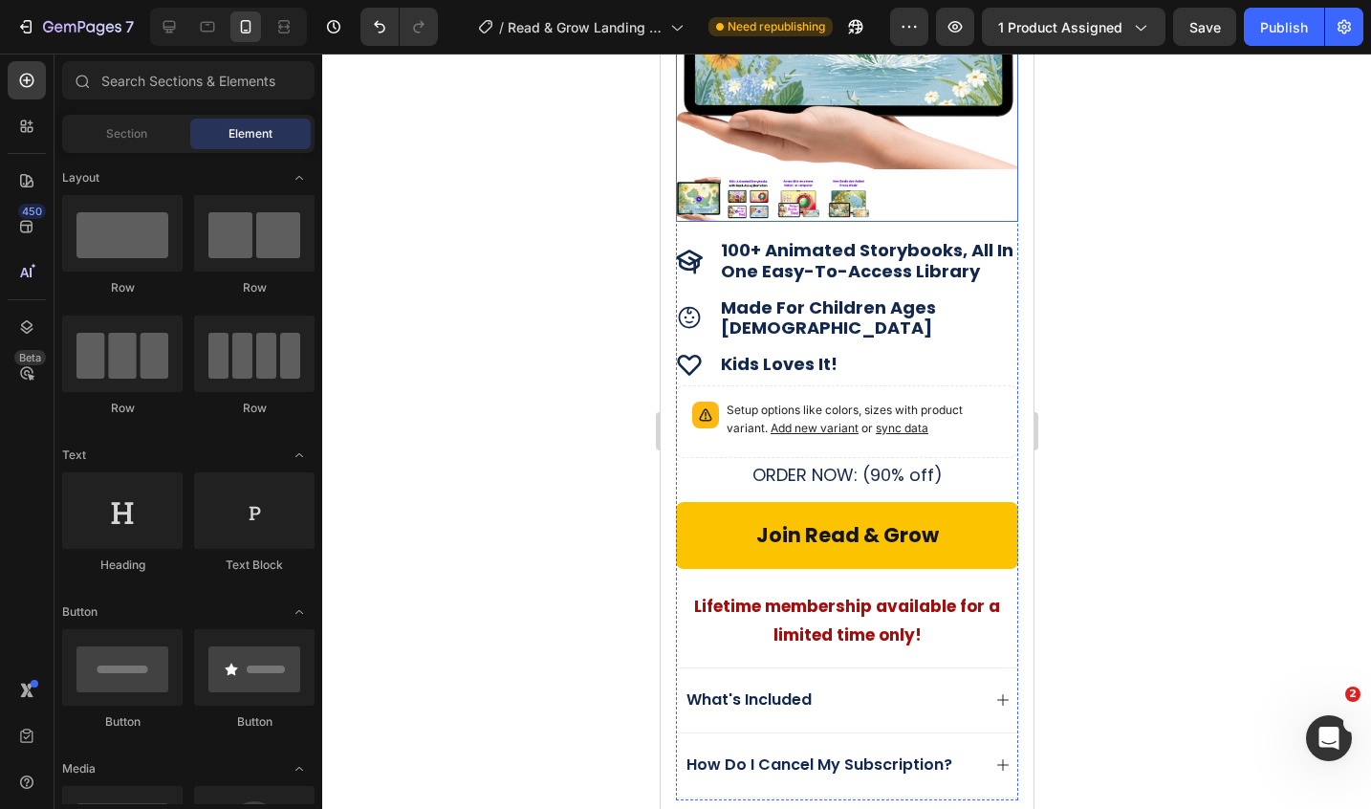
scroll to position [442, 0]
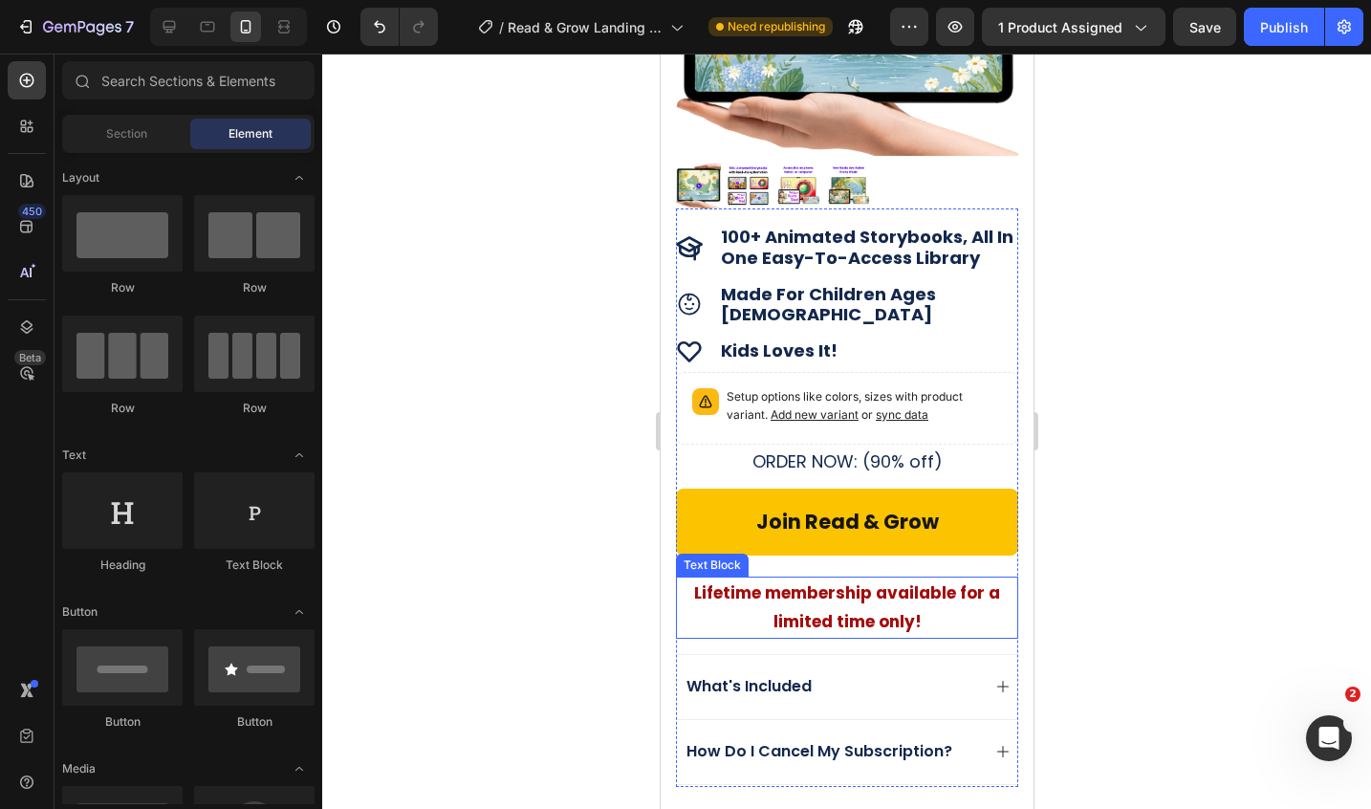
click at [874, 594] on strong "Lifetime membership available for a limited time only!" at bounding box center [846, 607] width 306 height 53
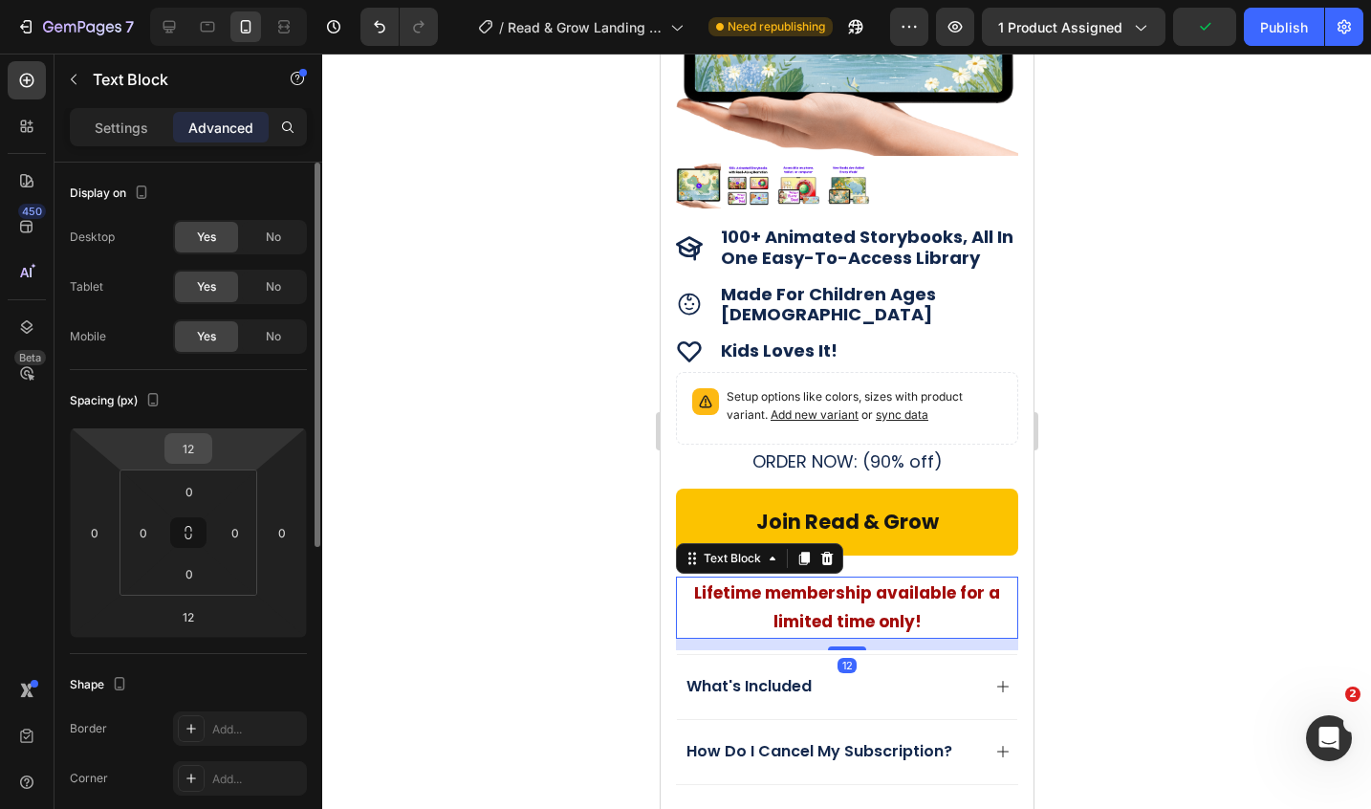
click at [193, 454] on input "12" at bounding box center [188, 448] width 38 height 29
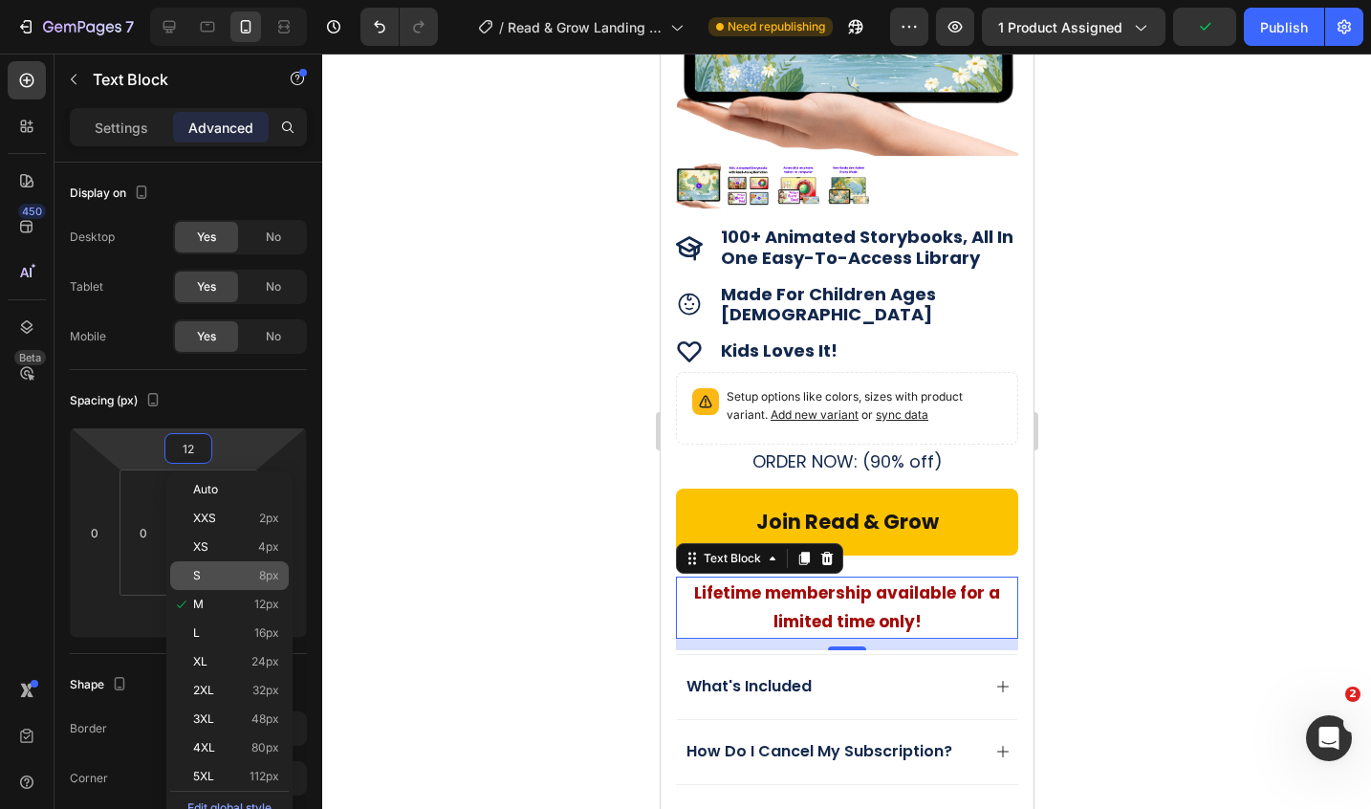
click at [244, 578] on p "S 8px" at bounding box center [236, 575] width 86 height 13
type input "8"
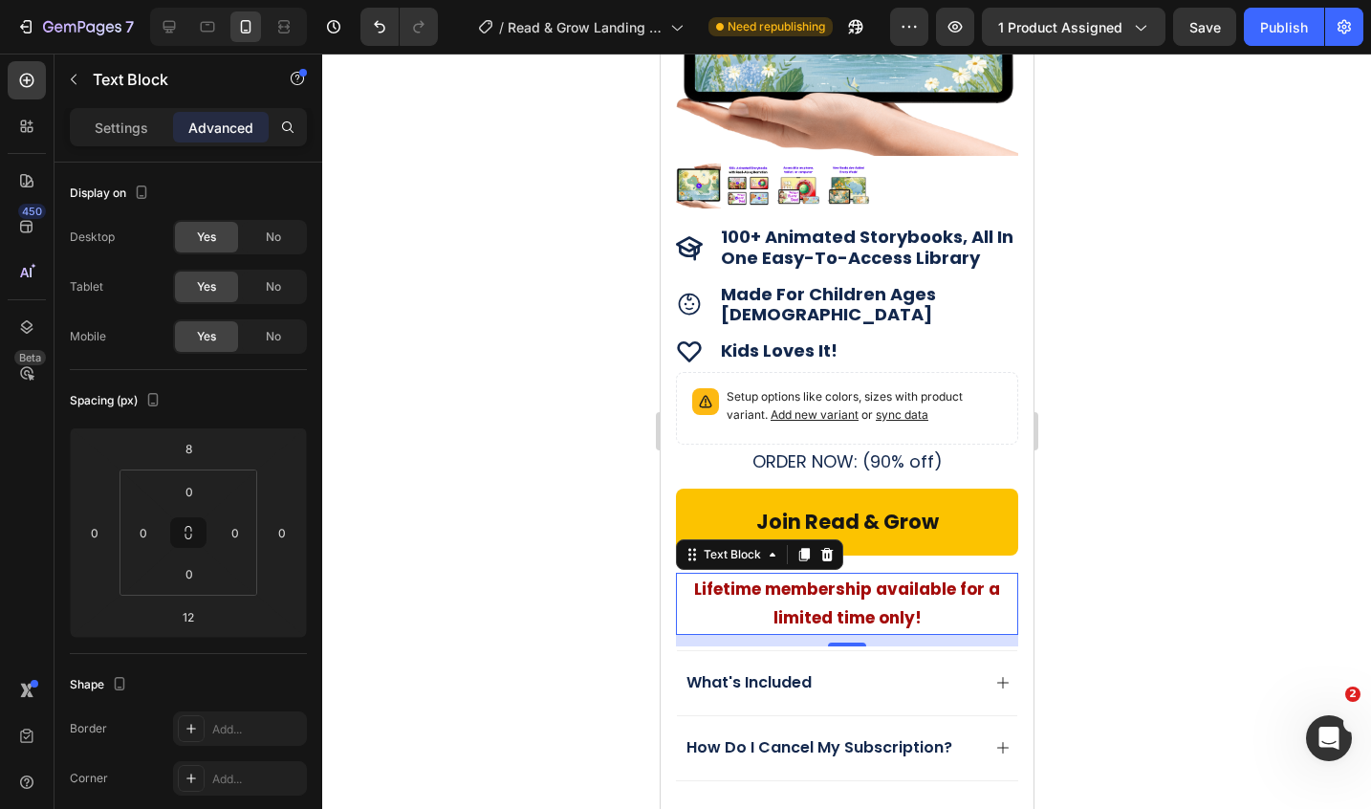
click at [1210, 539] on div at bounding box center [846, 431] width 1049 height 755
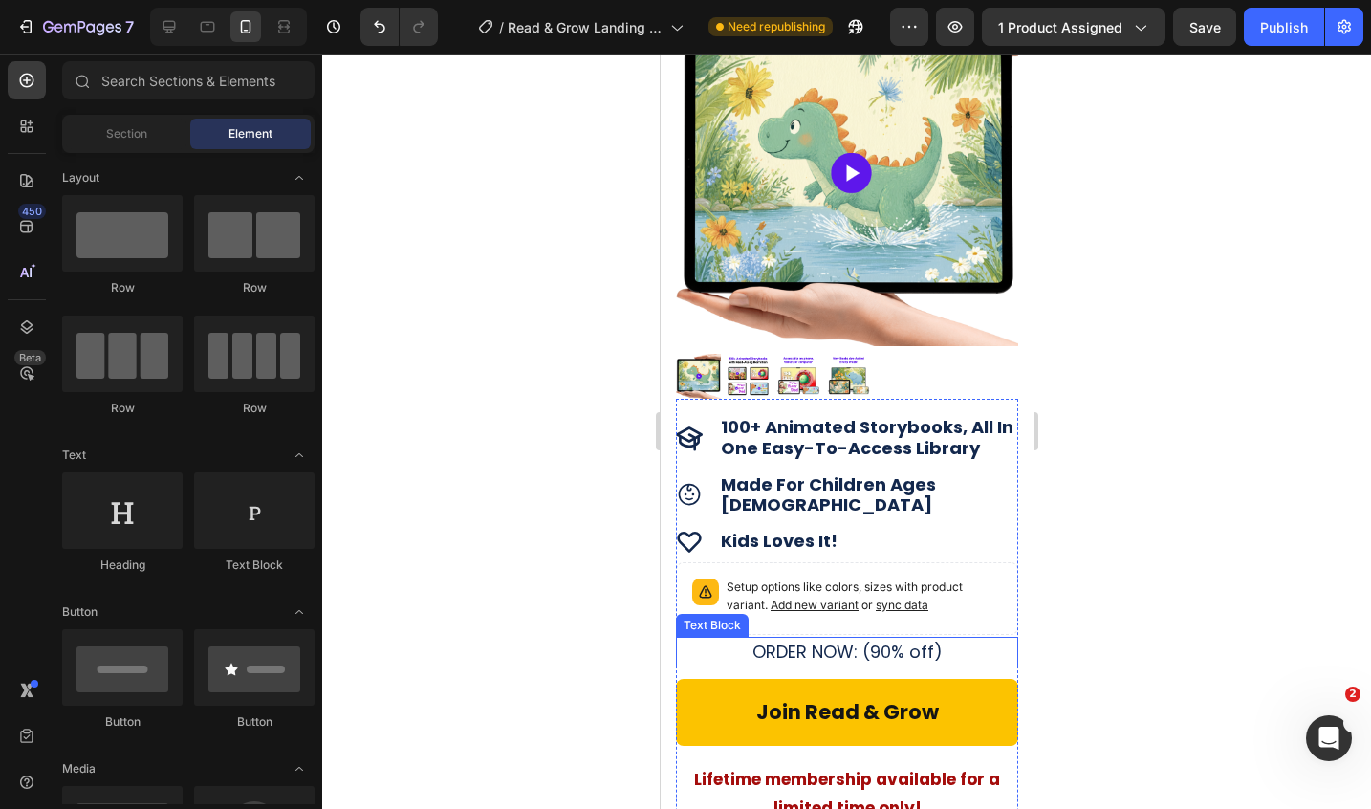
scroll to position [0, 0]
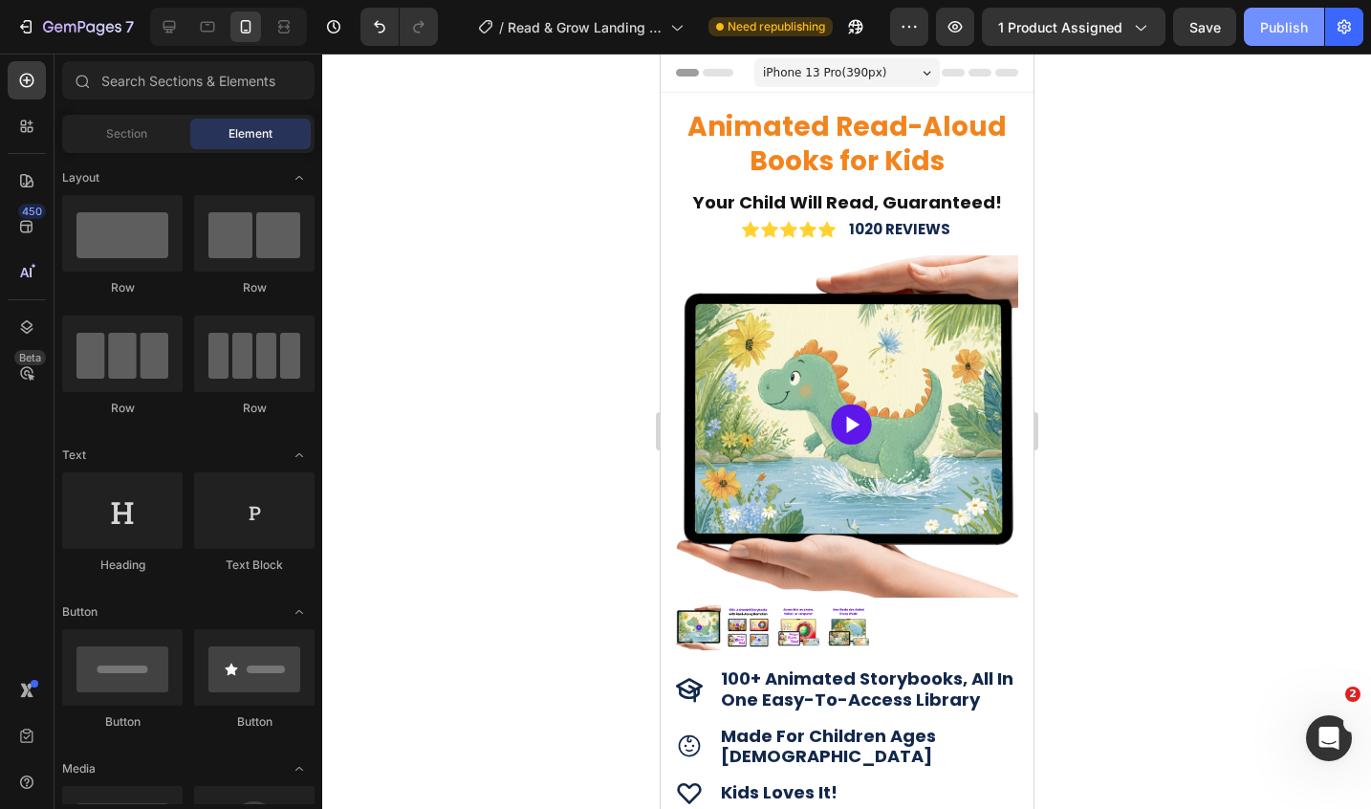
click at [1292, 22] on div "Publish" at bounding box center [1284, 27] width 48 height 20
click at [175, 33] on icon at bounding box center [169, 26] width 19 height 19
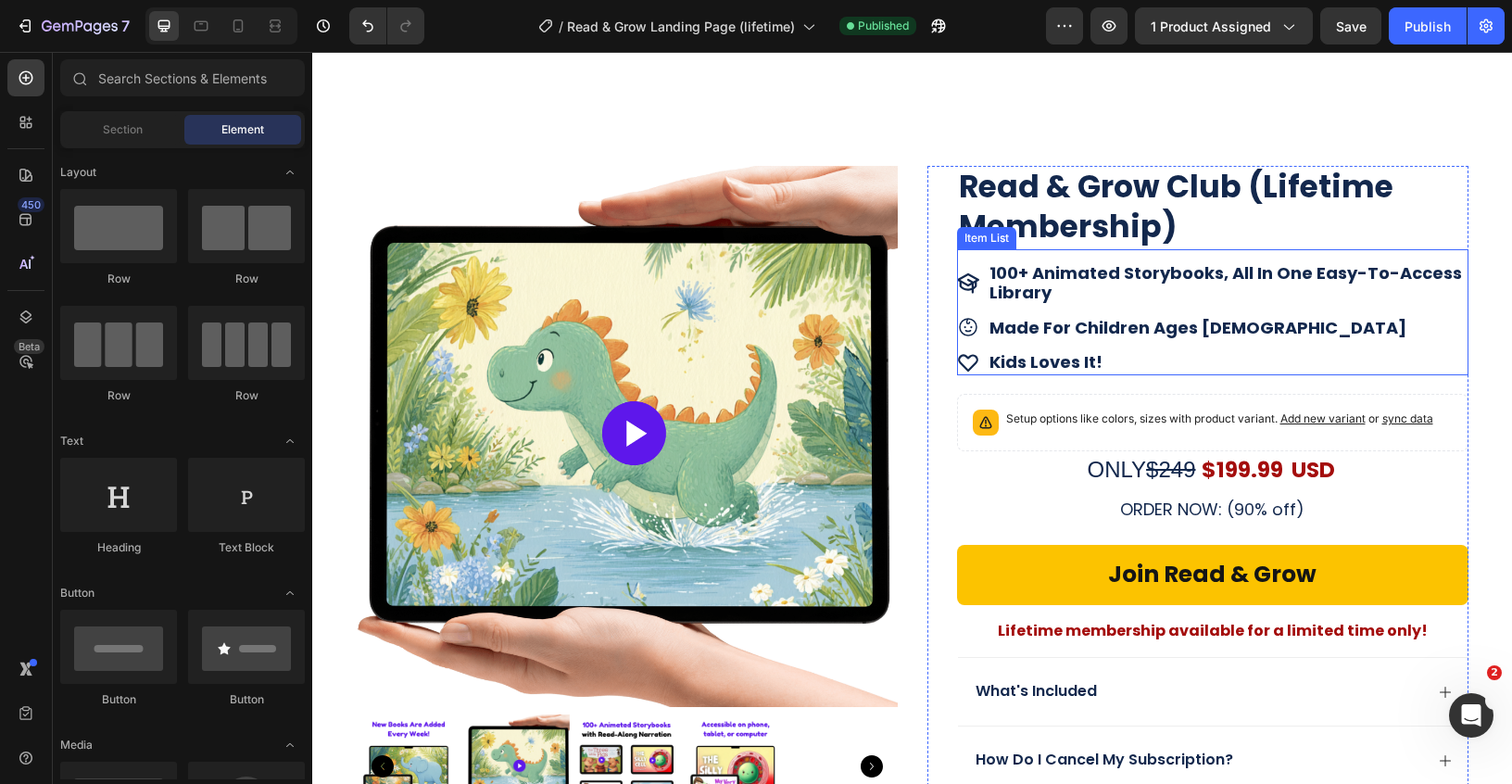
scroll to position [281, 0]
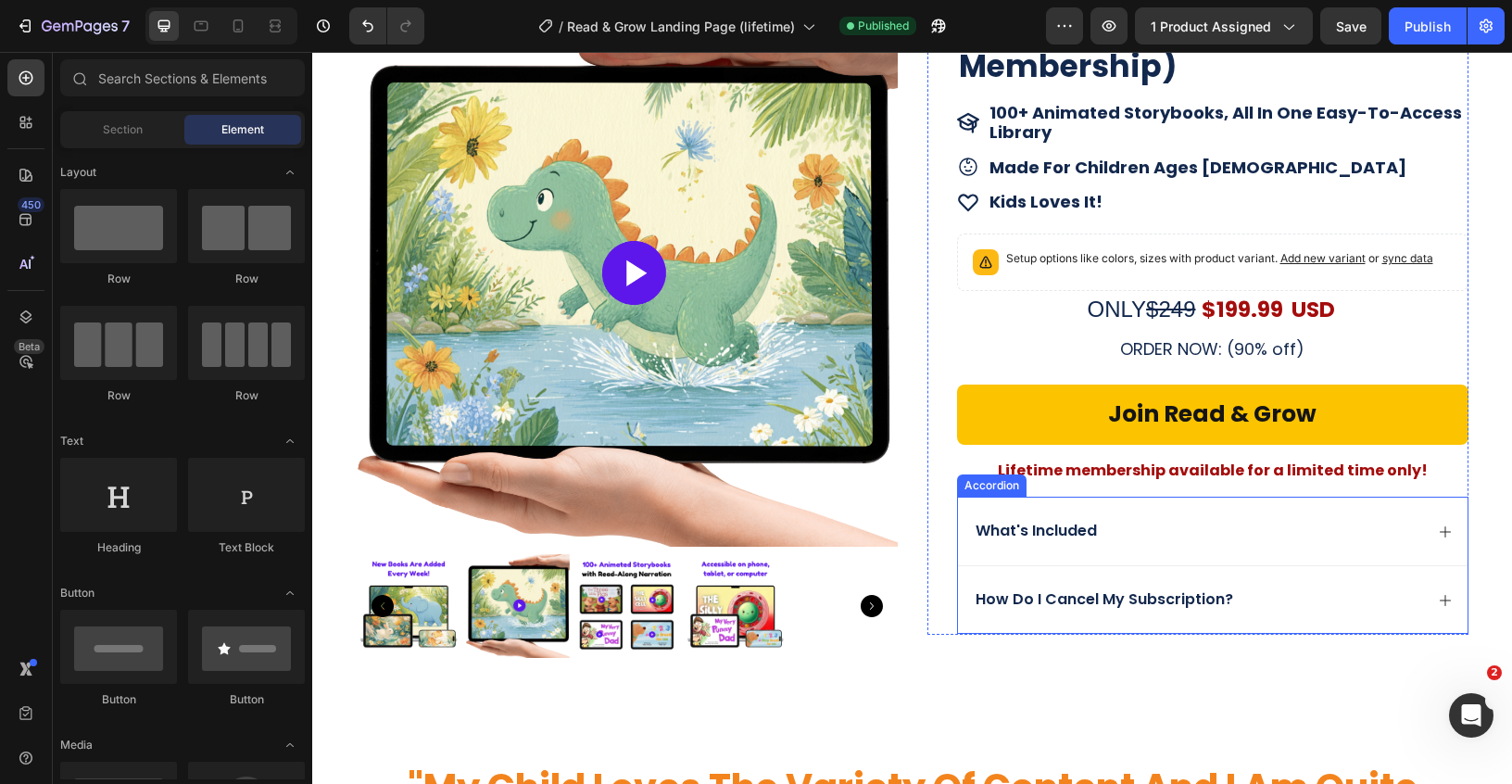
click at [1177, 516] on div "What's Included" at bounding box center [1213, 530] width 510 height 69
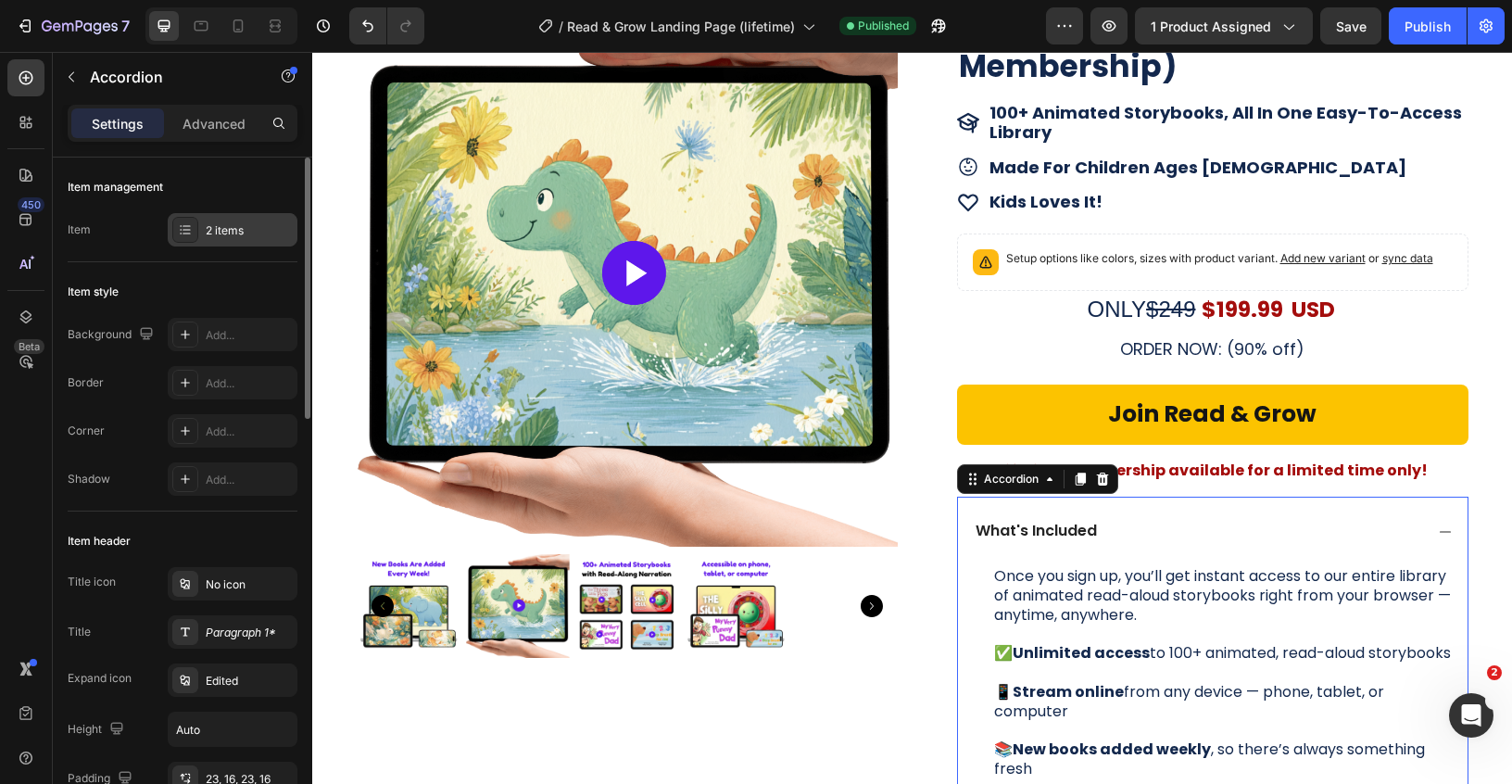
click at [228, 229] on div "2 items" at bounding box center [249, 230] width 87 height 16
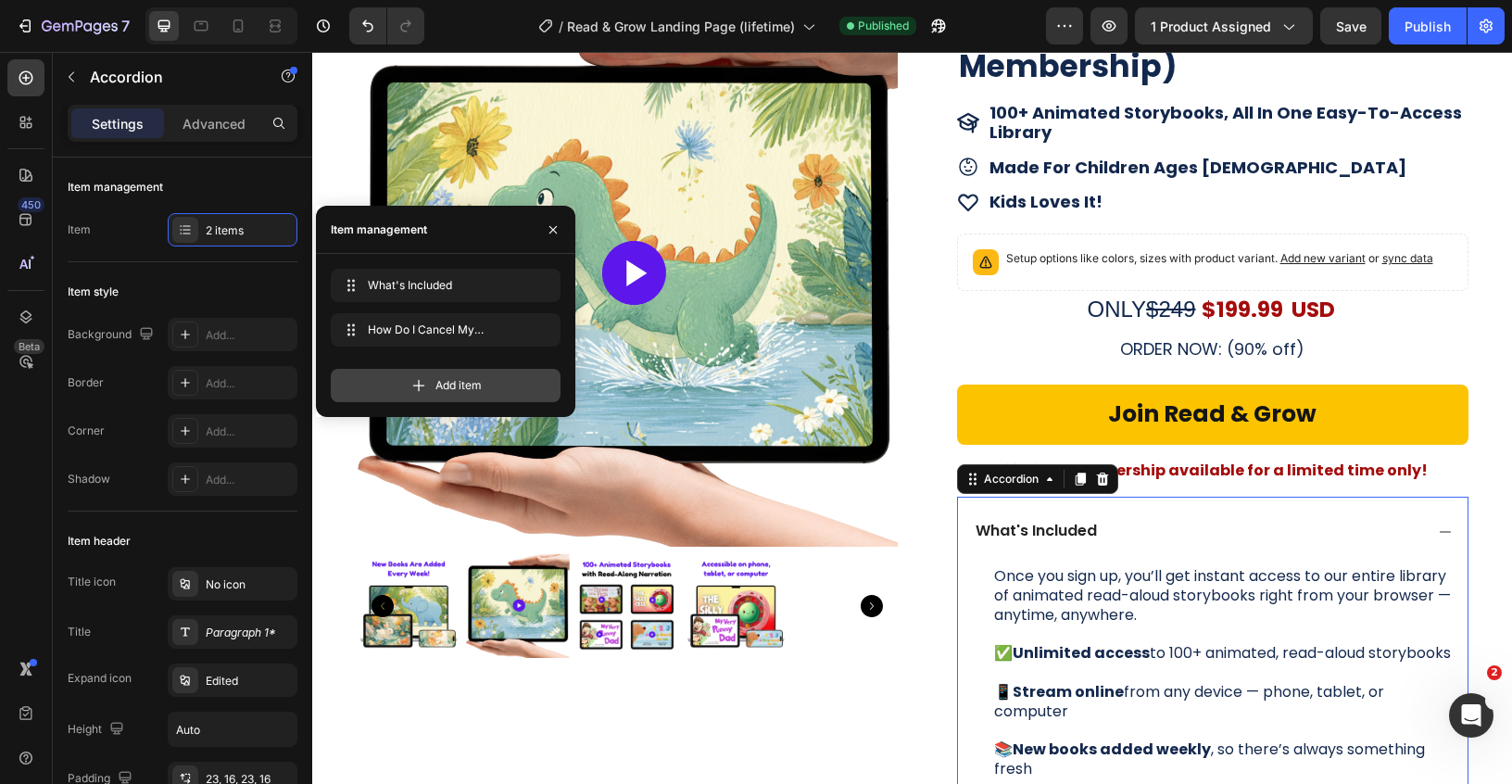
click at [419, 379] on icon at bounding box center [419, 385] width 18 height 18
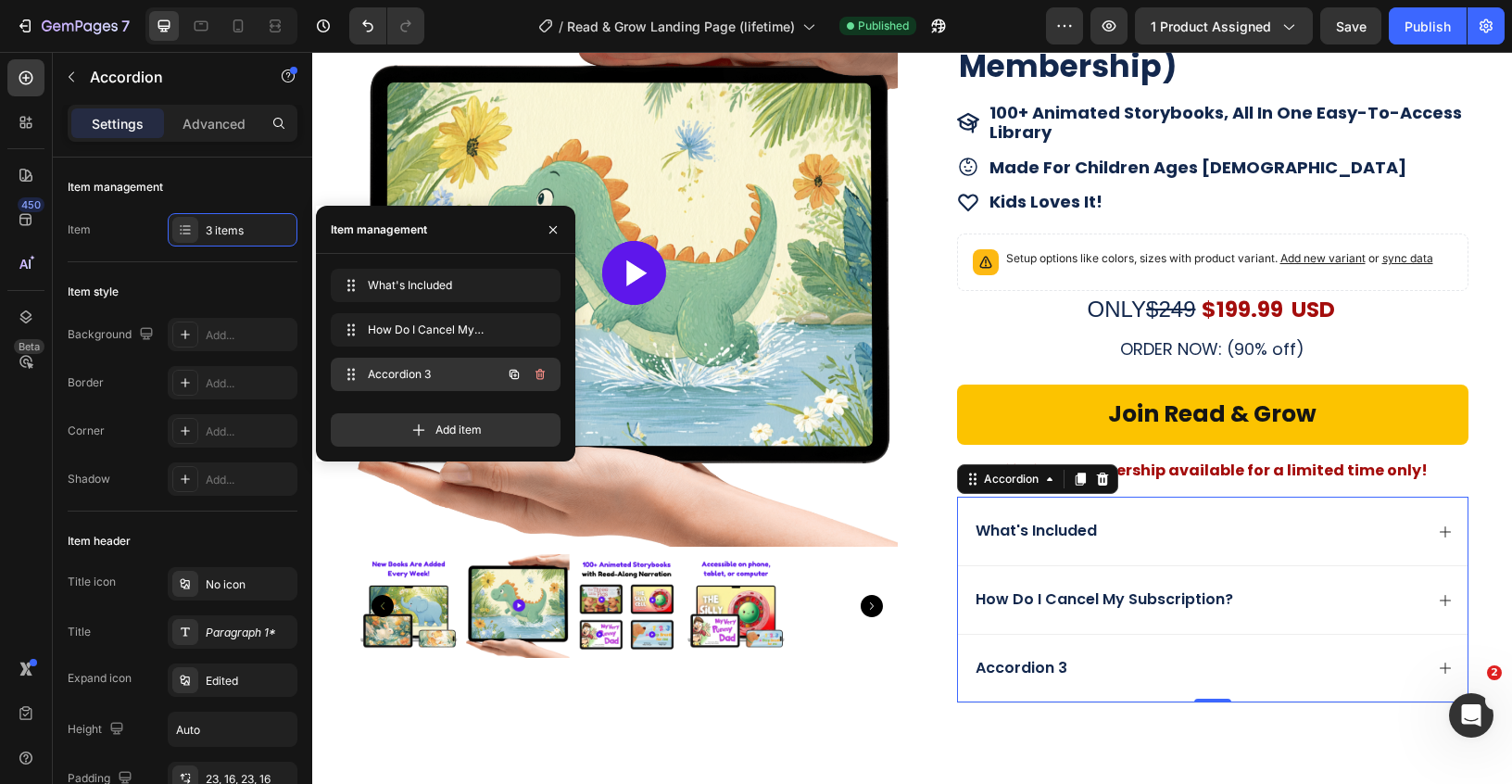
click at [441, 368] on span "Accordion 3" at bounding box center [421, 374] width 105 height 16
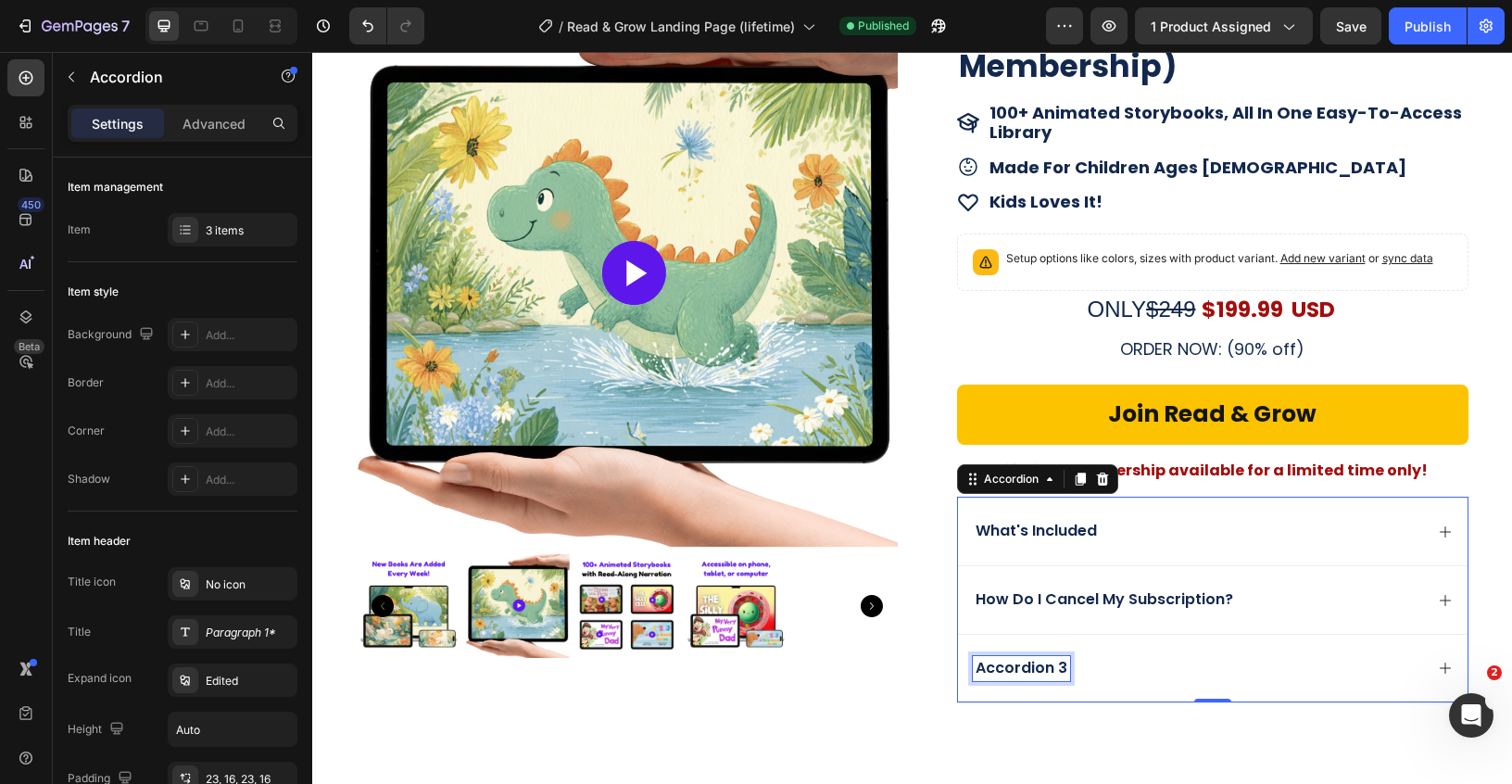
click at [1034, 659] on div "Accordion 3" at bounding box center [1022, 669] width 97 height 25
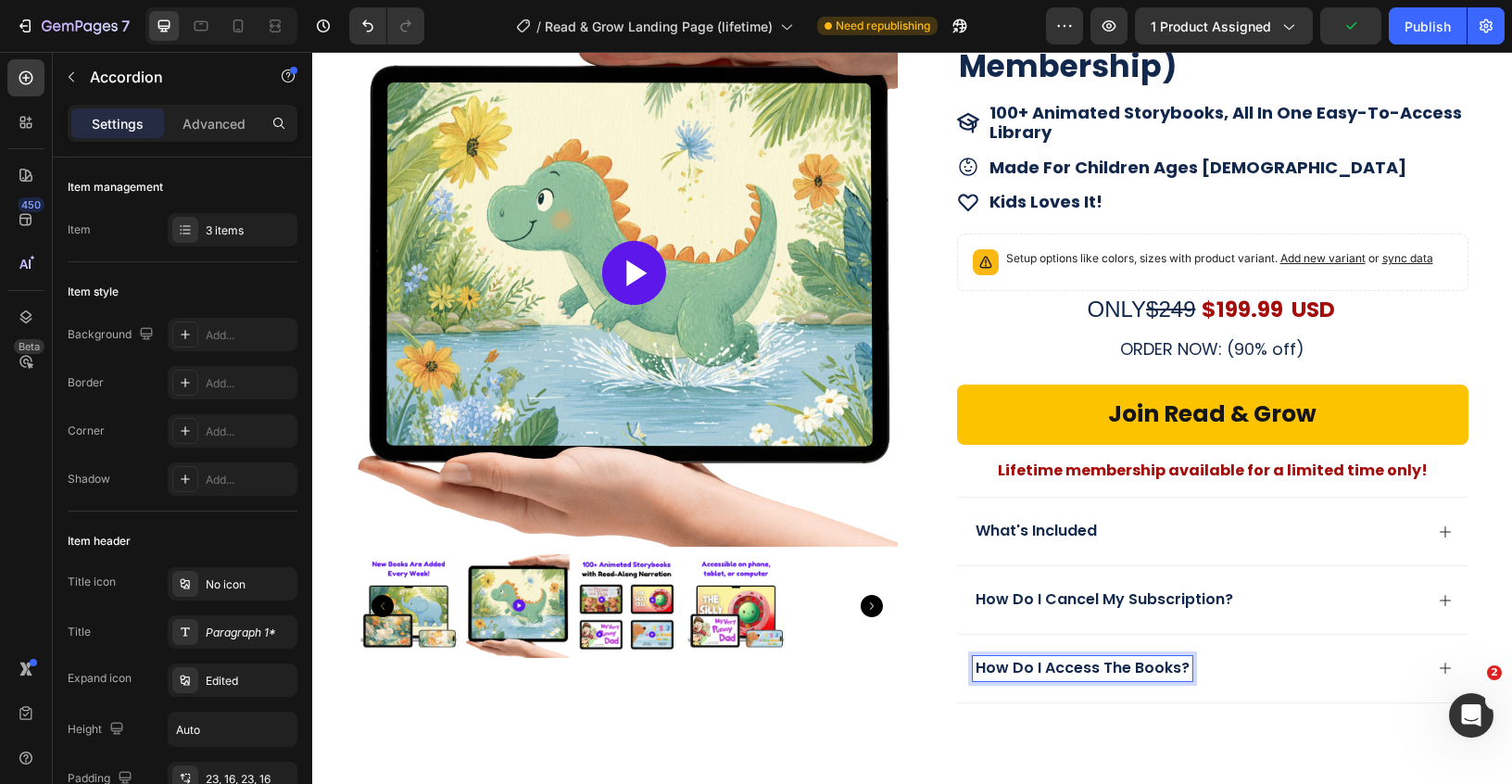
click at [1309, 672] on div "How Do I Access The Books?" at bounding box center [1198, 669] width 451 height 25
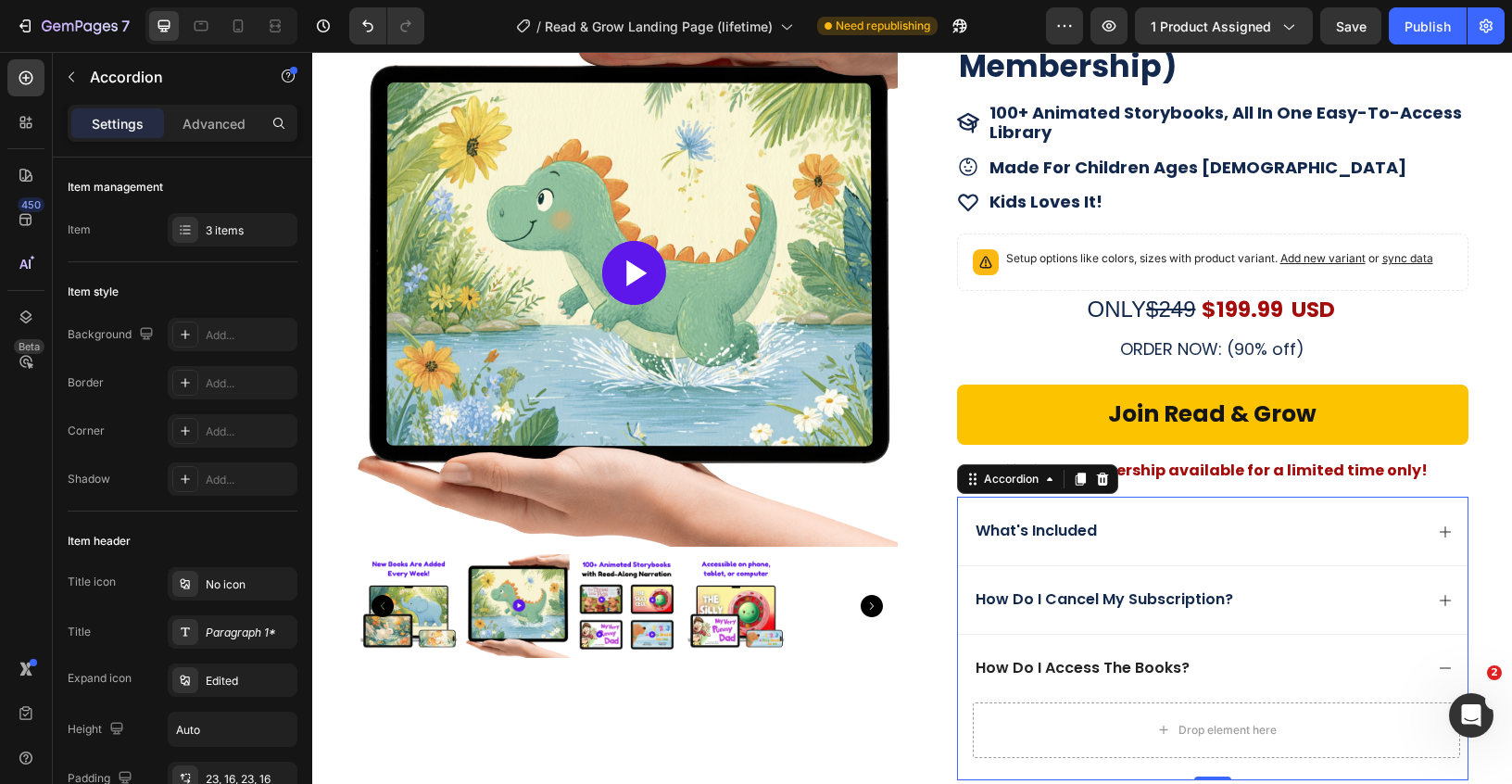
click at [1300, 600] on div "How Do I Cancel My Subscription?" at bounding box center [1198, 600] width 451 height 25
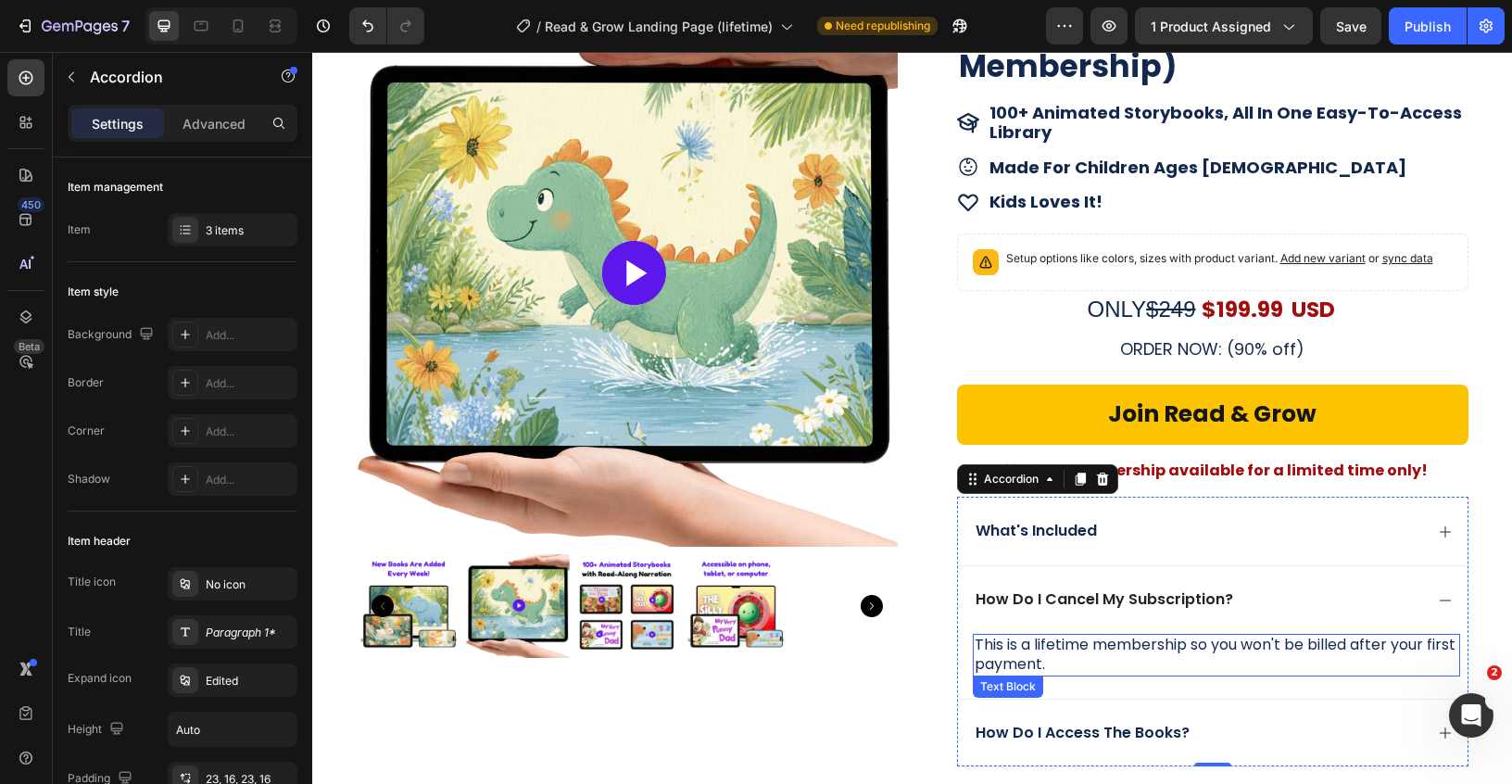
click at [1254, 644] on p "This is a lifetime membership so you won't be billed after your first payment." at bounding box center [1216, 655] width 484 height 39
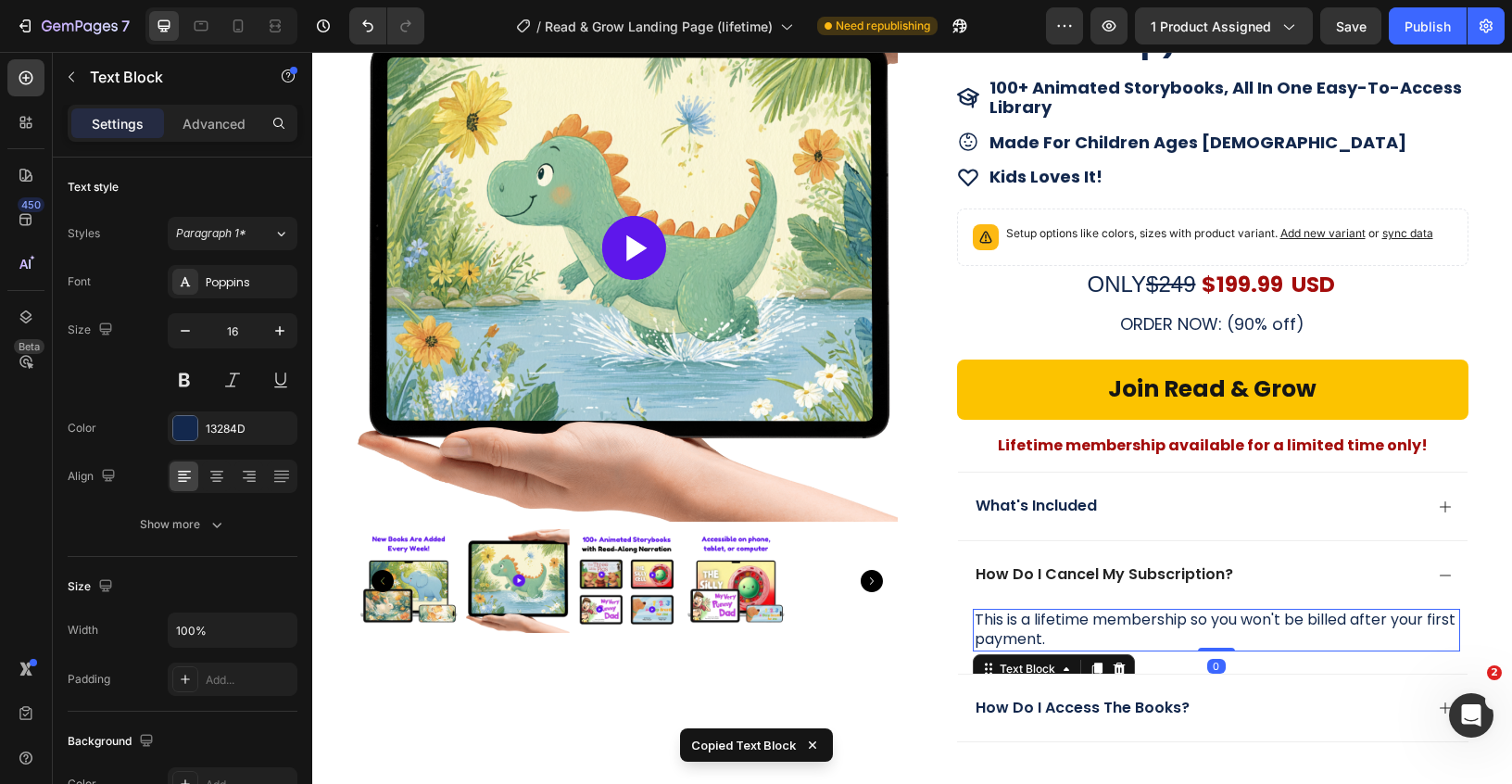
scroll to position [337, 0]
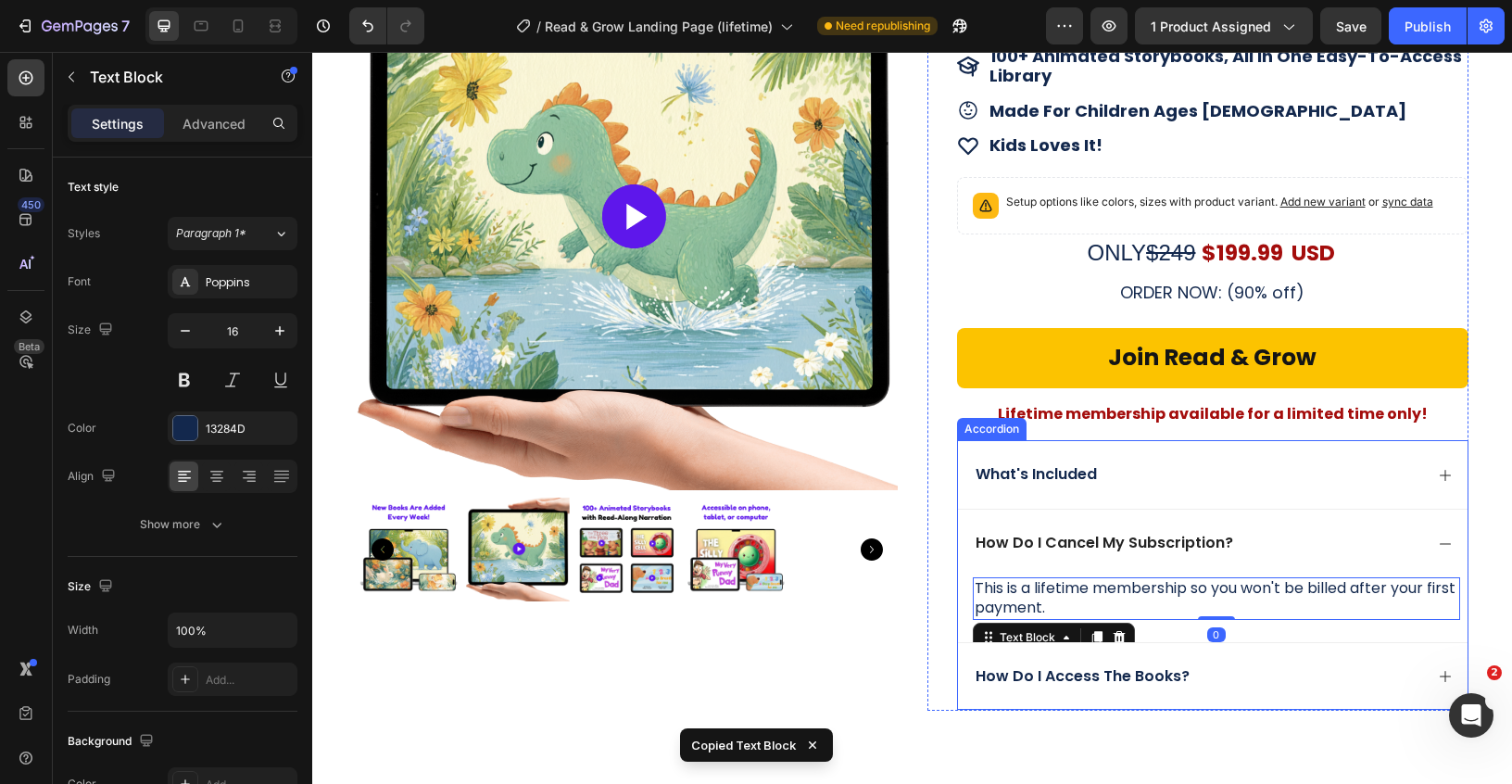
click at [1293, 670] on div "How Do I Access The Books?" at bounding box center [1198, 676] width 451 height 25
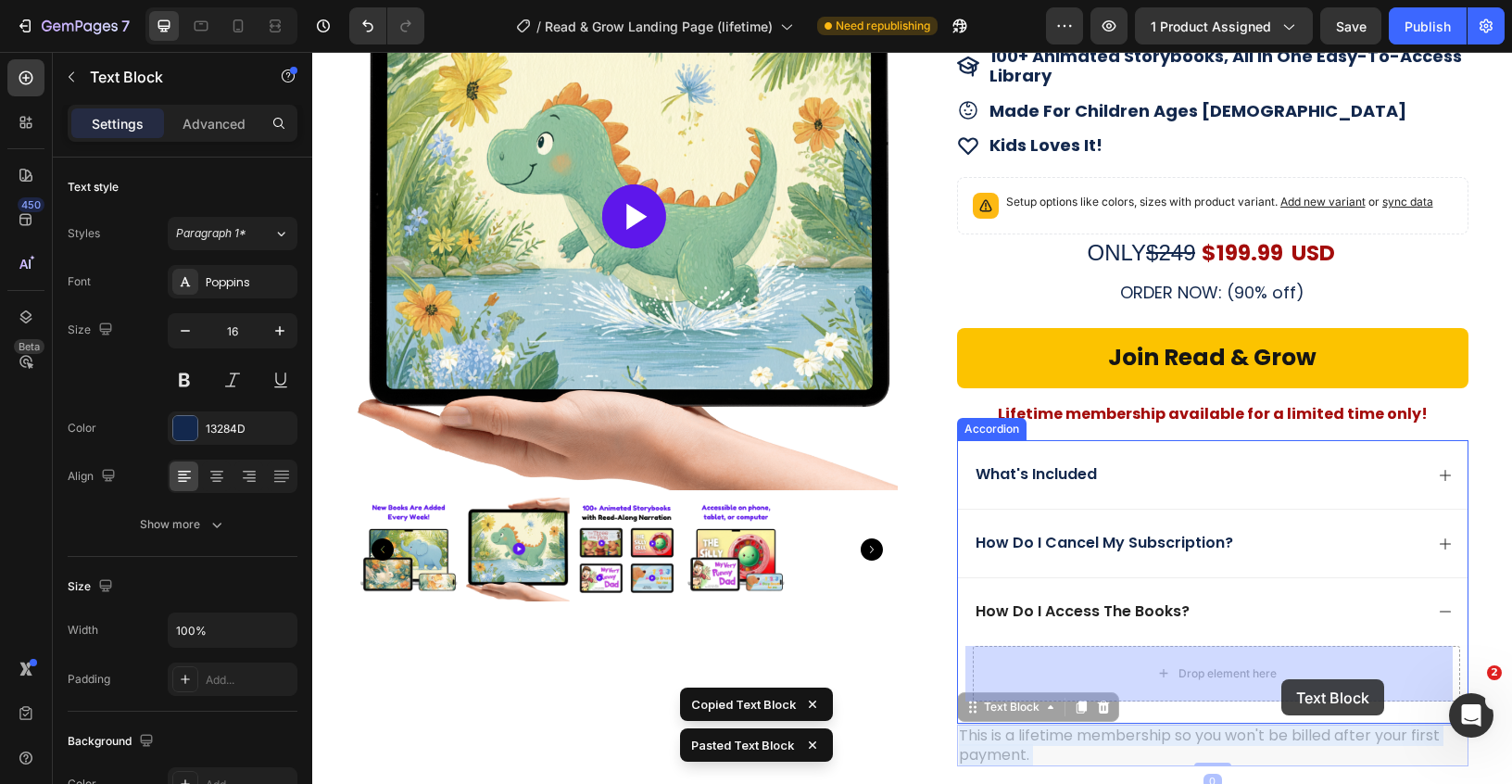
drag, startPoint x: 1257, startPoint y: 743, endPoint x: 1281, endPoint y: 680, distance: 67.4
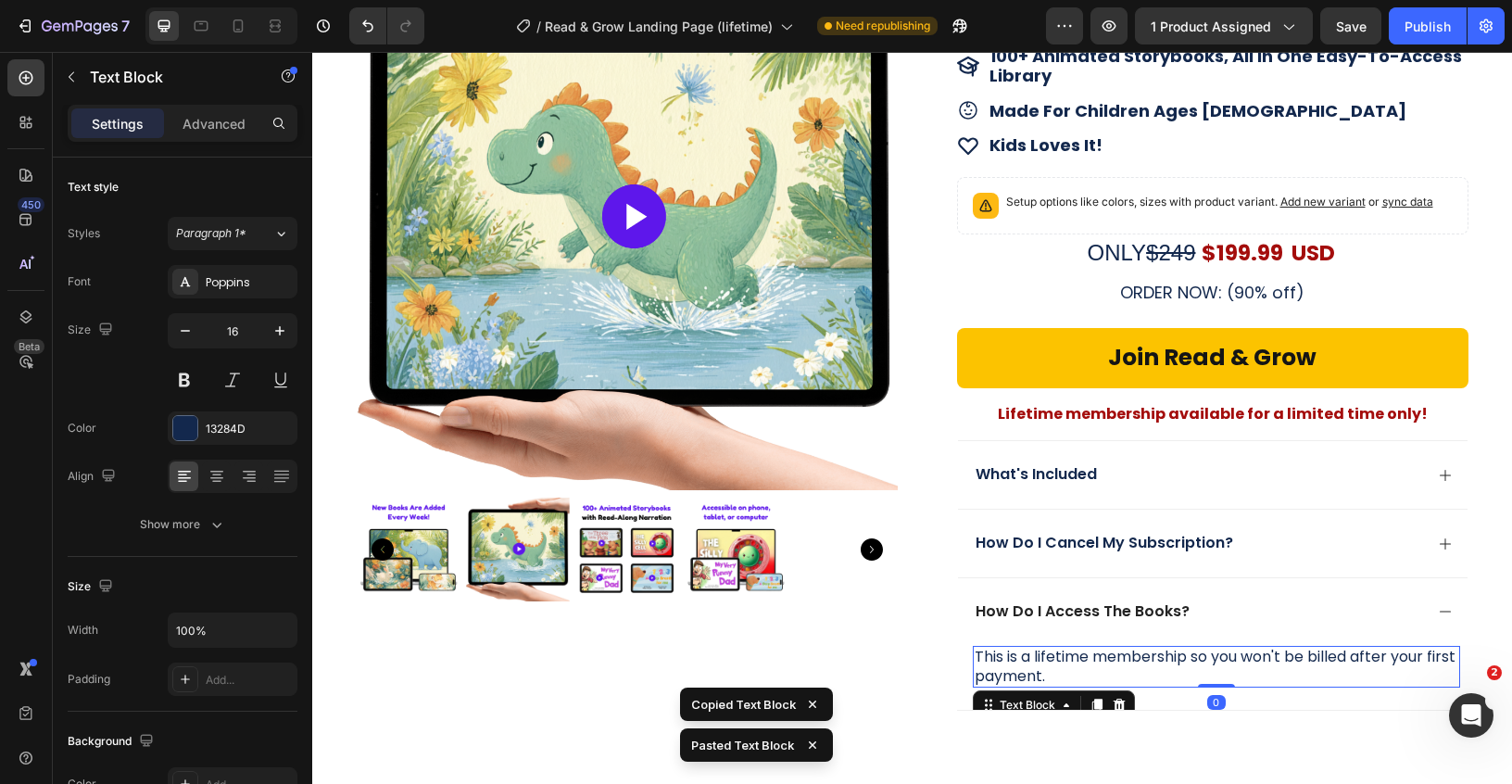
click at [1251, 660] on p "This is a lifetime membership so you won't be billed after your first payment." at bounding box center [1216, 667] width 484 height 39
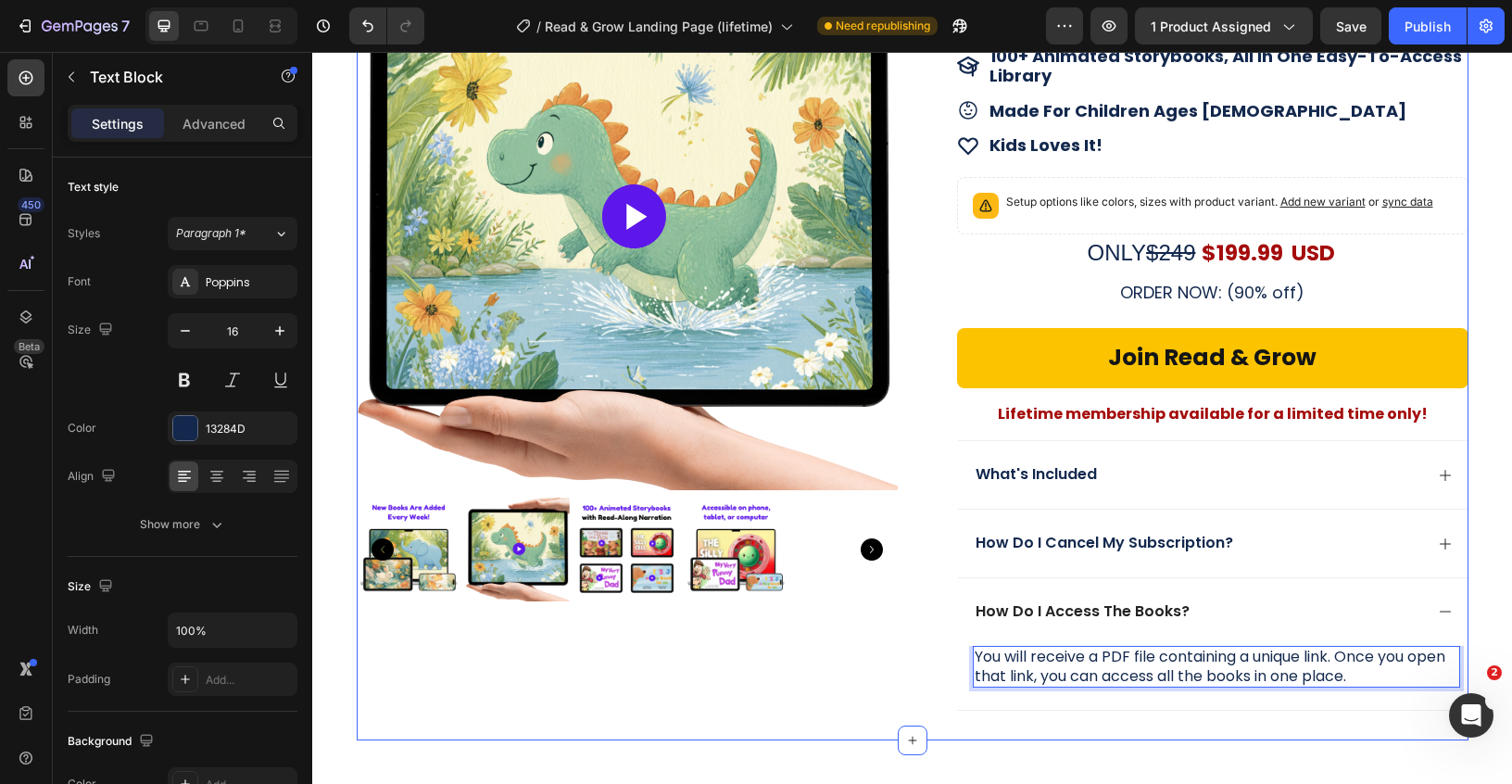
click at [866, 737] on div "Product Images Read & Grow Club (Lifetime Membership) Heading 100+ animated sto…" at bounding box center [912, 343] width 1112 height 796
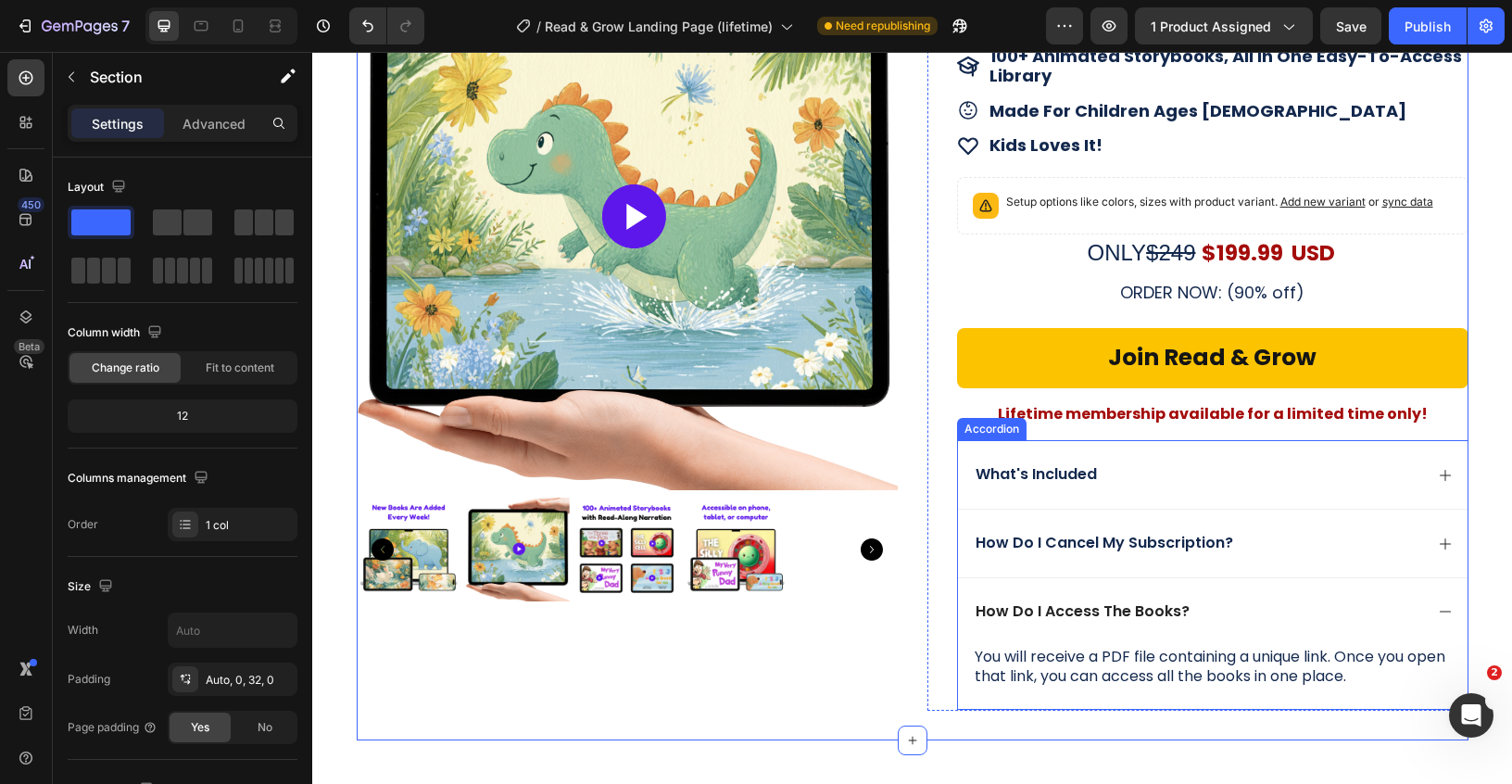
click at [1328, 607] on icon at bounding box center [1445, 611] width 15 height 15
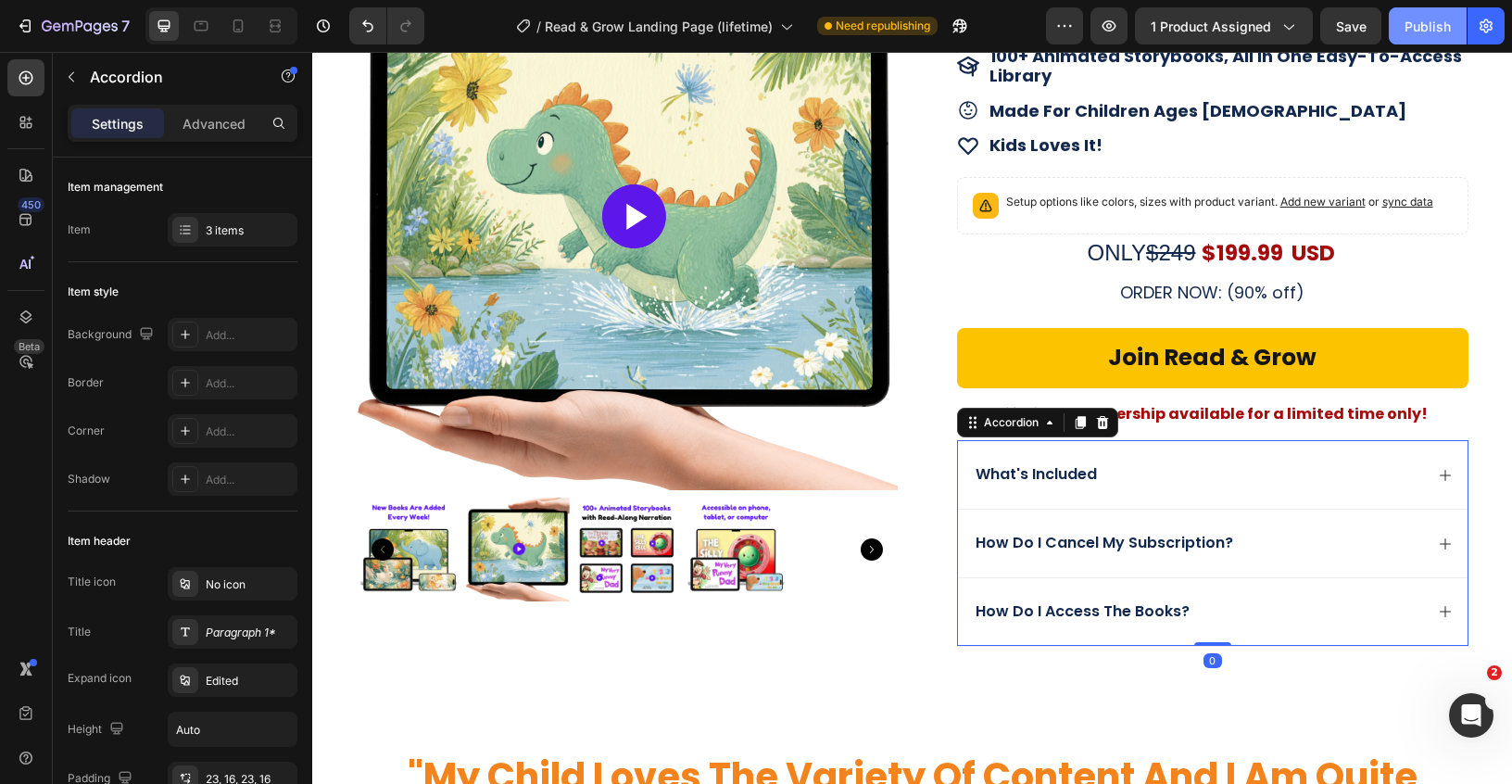
drag, startPoint x: 1430, startPoint y: 24, endPoint x: 1063, endPoint y: 133, distance: 382.8
click at [1328, 24] on div "Publish" at bounding box center [1428, 26] width 47 height 19
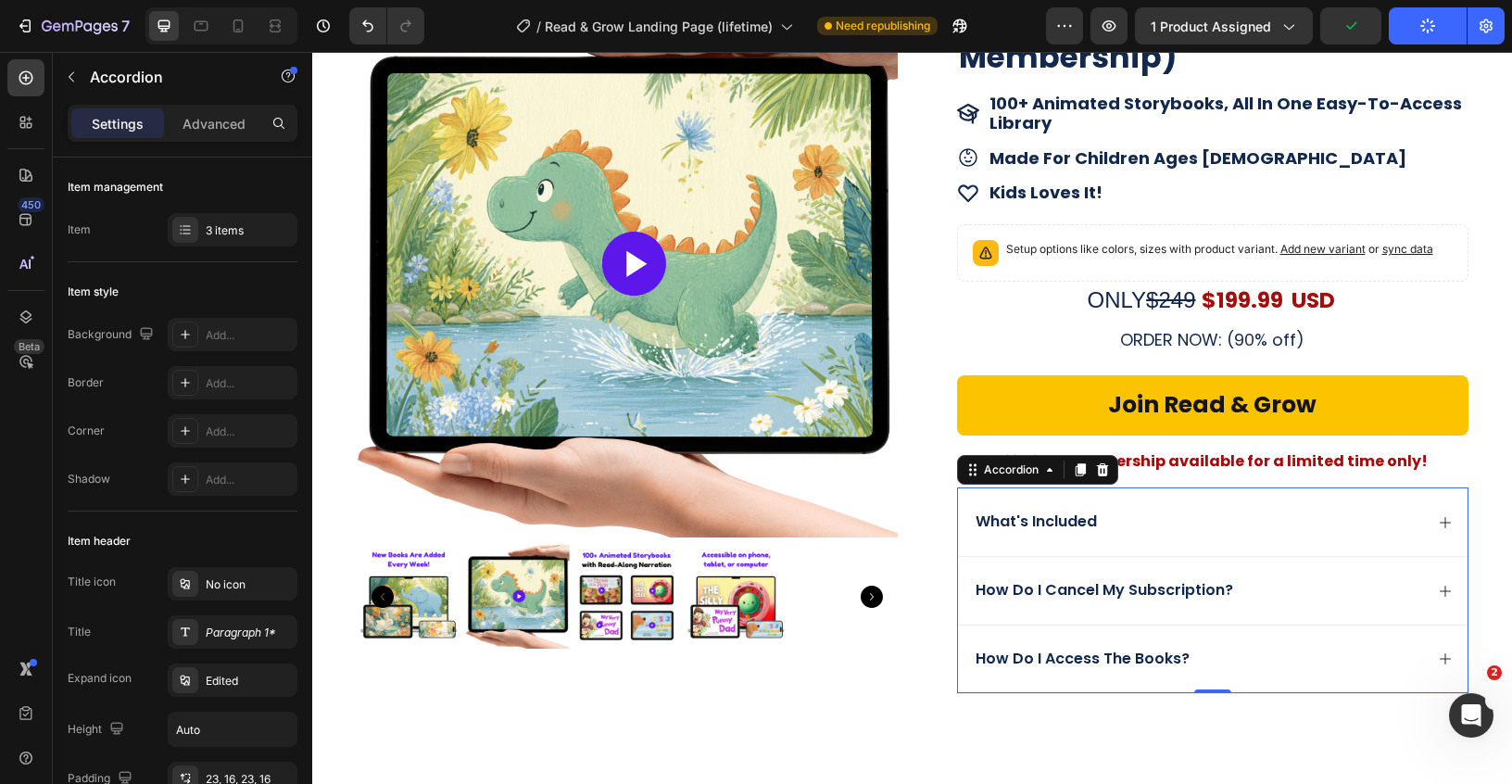
scroll to position [288, 0]
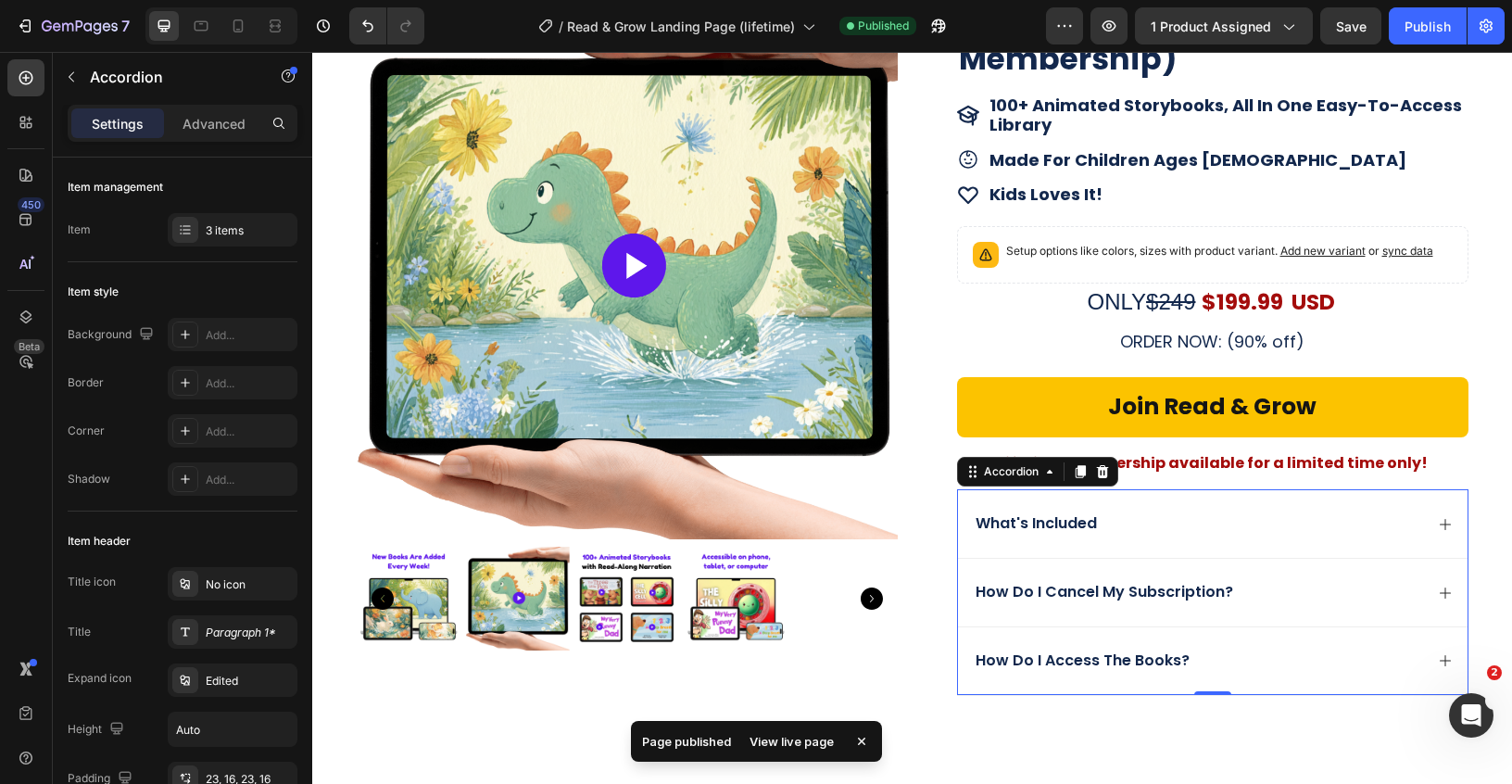
click at [1105, 516] on div "What's Included" at bounding box center [1198, 524] width 451 height 25
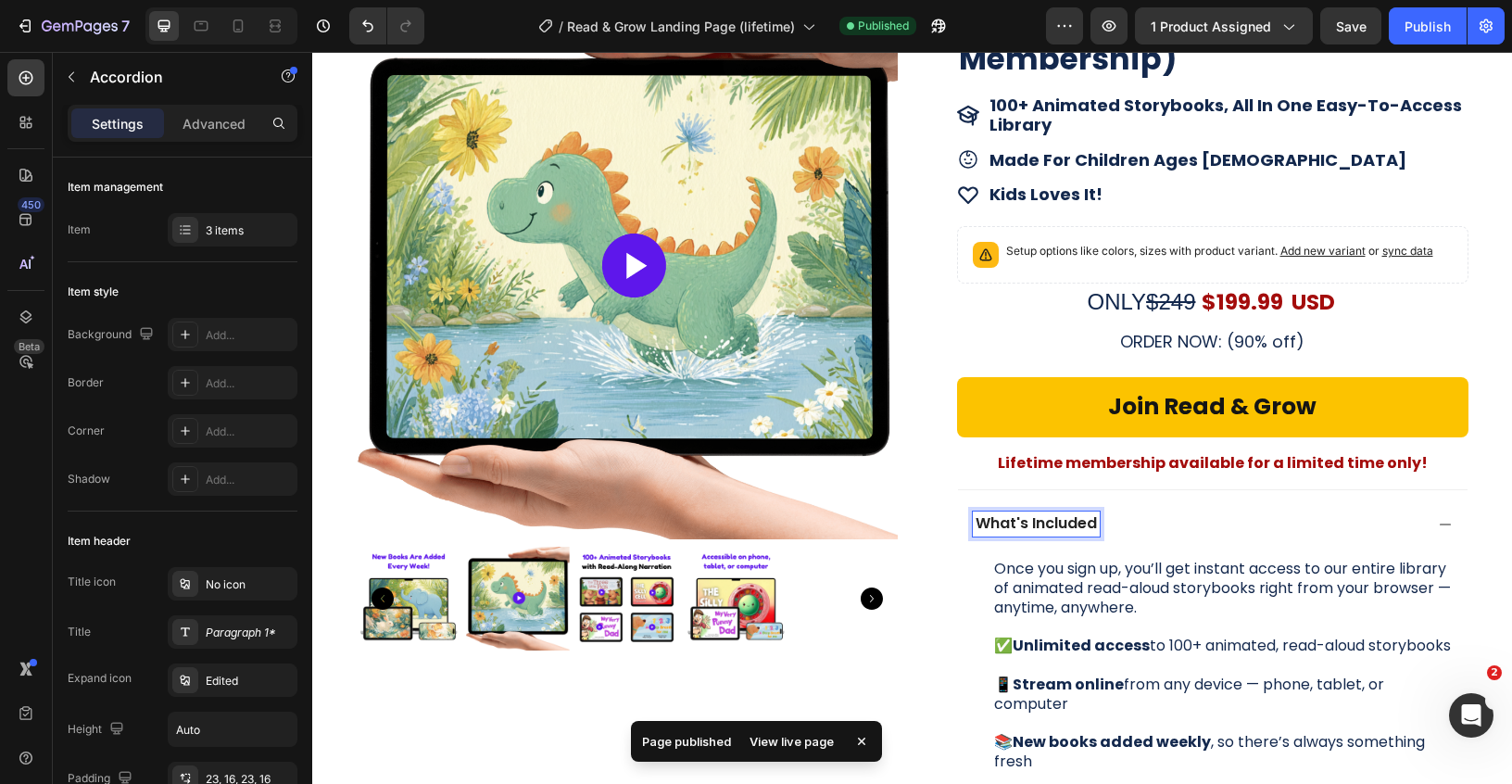
click at [1084, 518] on p "What's Included" at bounding box center [1036, 524] width 121 height 19
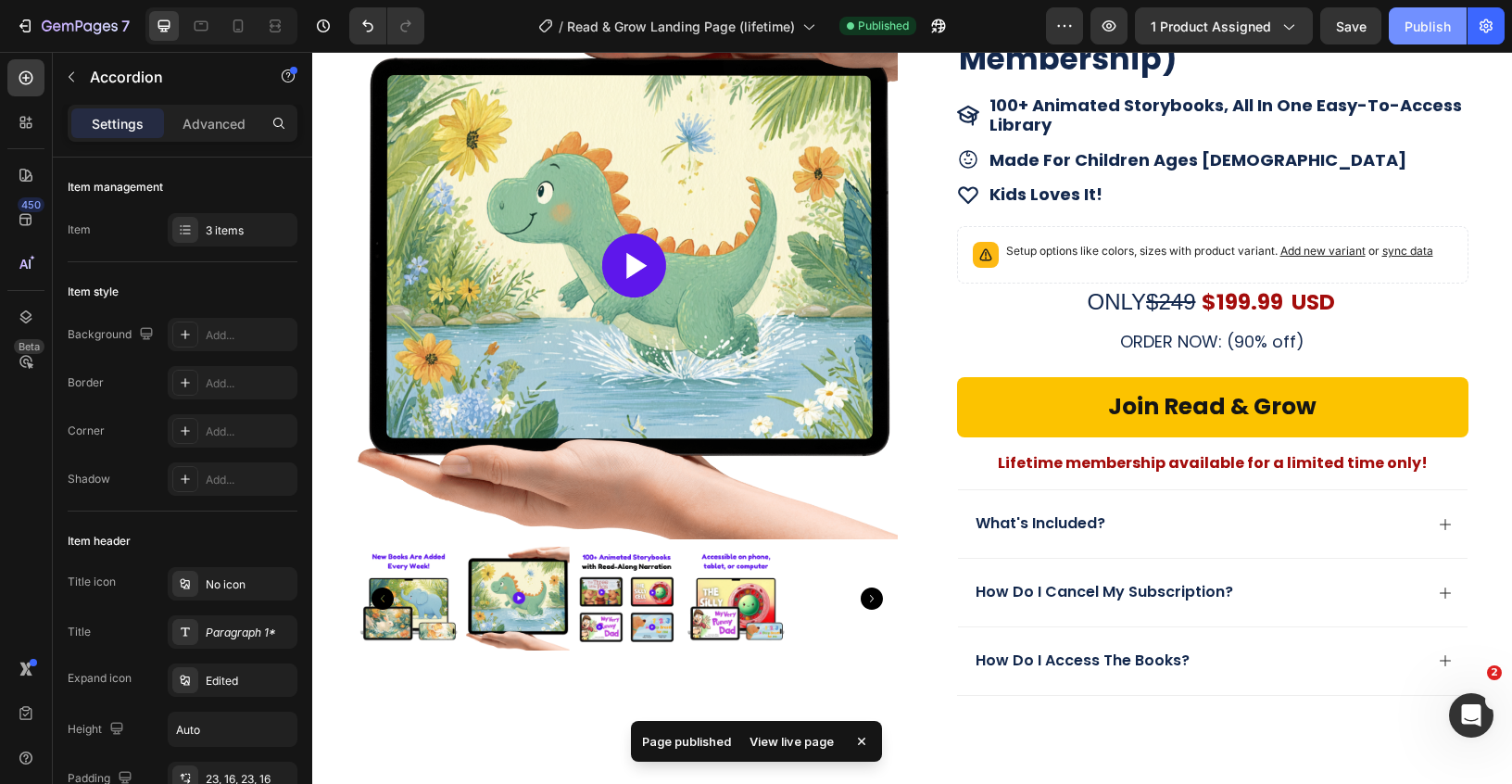
click at [1328, 36] on button "Publish" at bounding box center [1428, 26] width 78 height 37
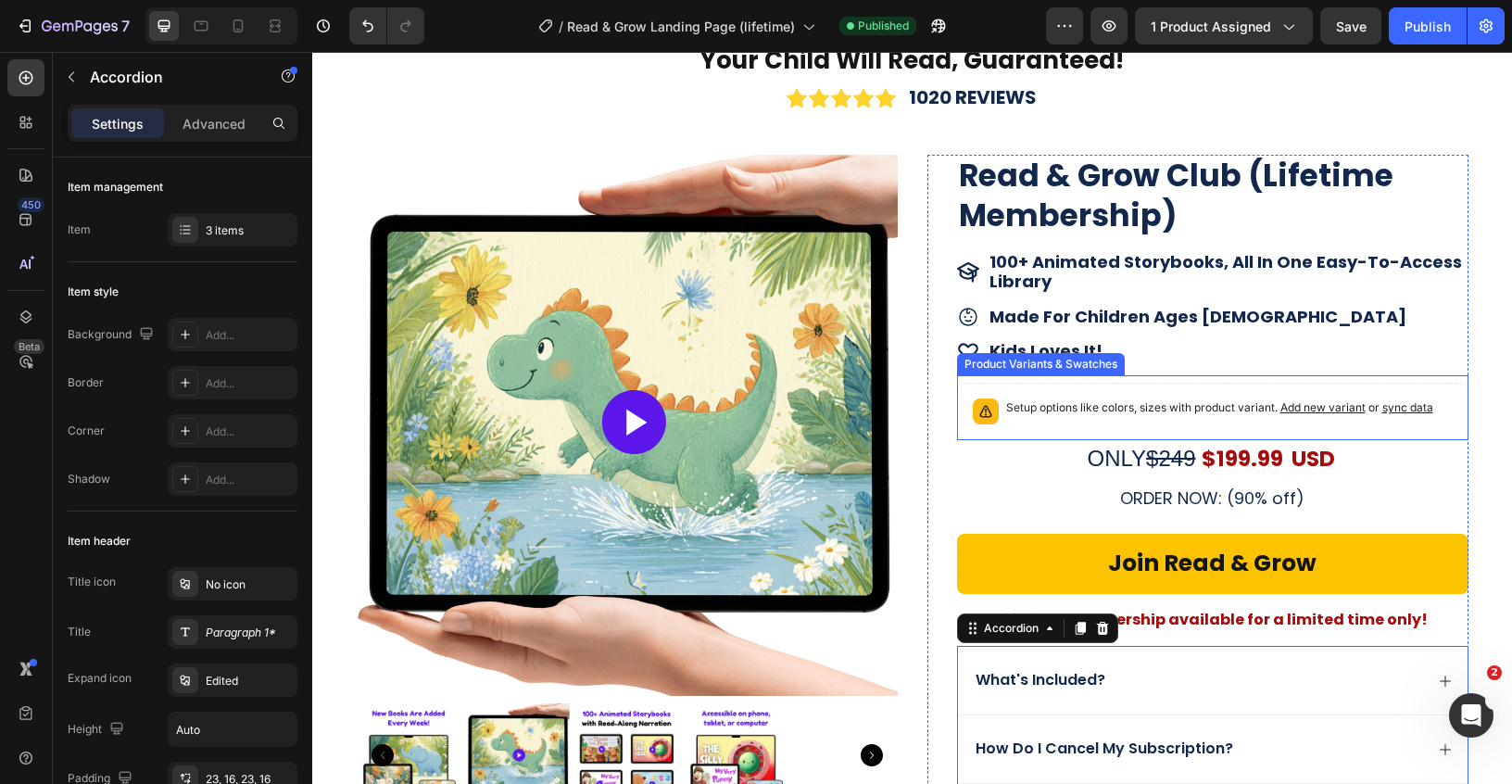
scroll to position [313, 0]
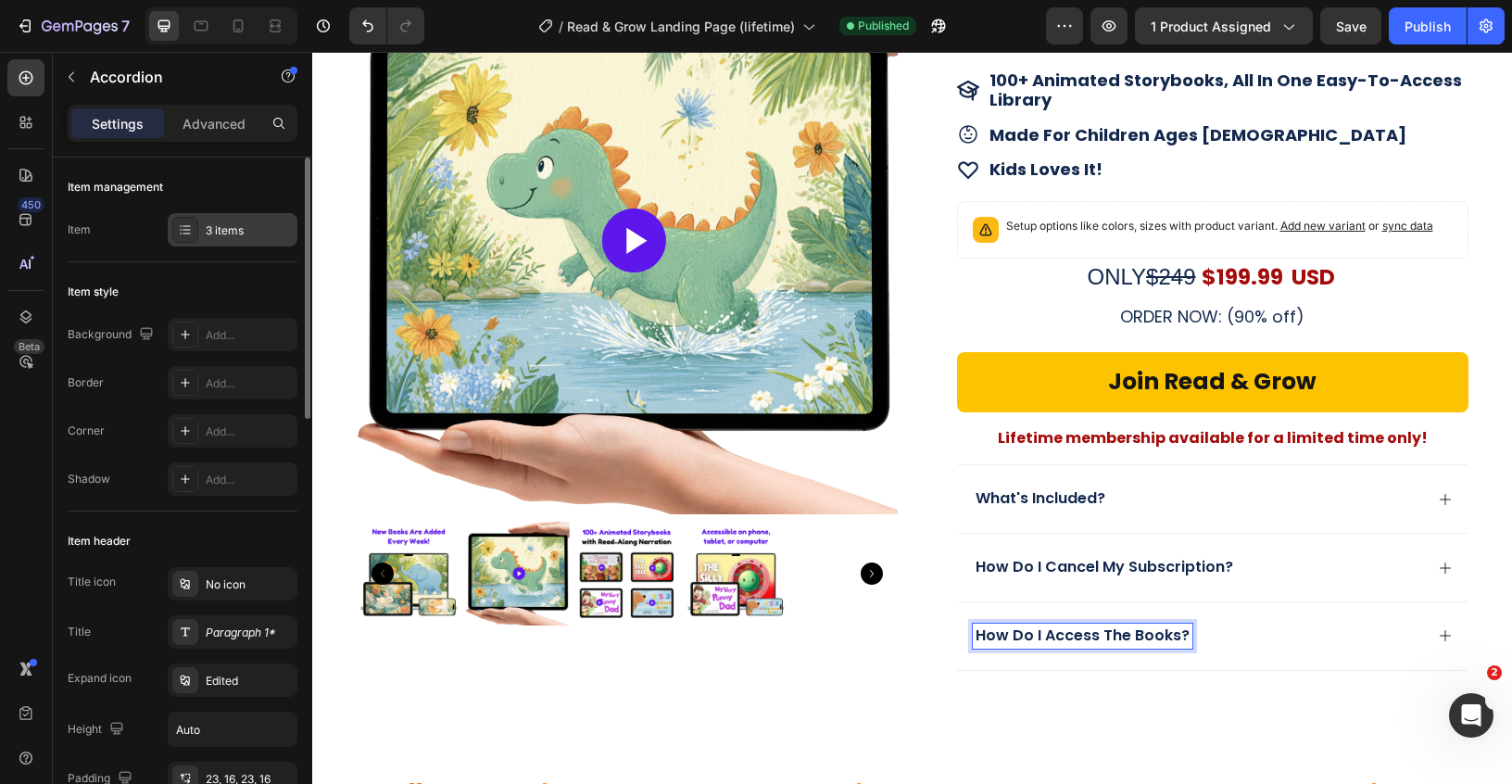
click at [194, 227] on div at bounding box center [185, 230] width 26 height 26
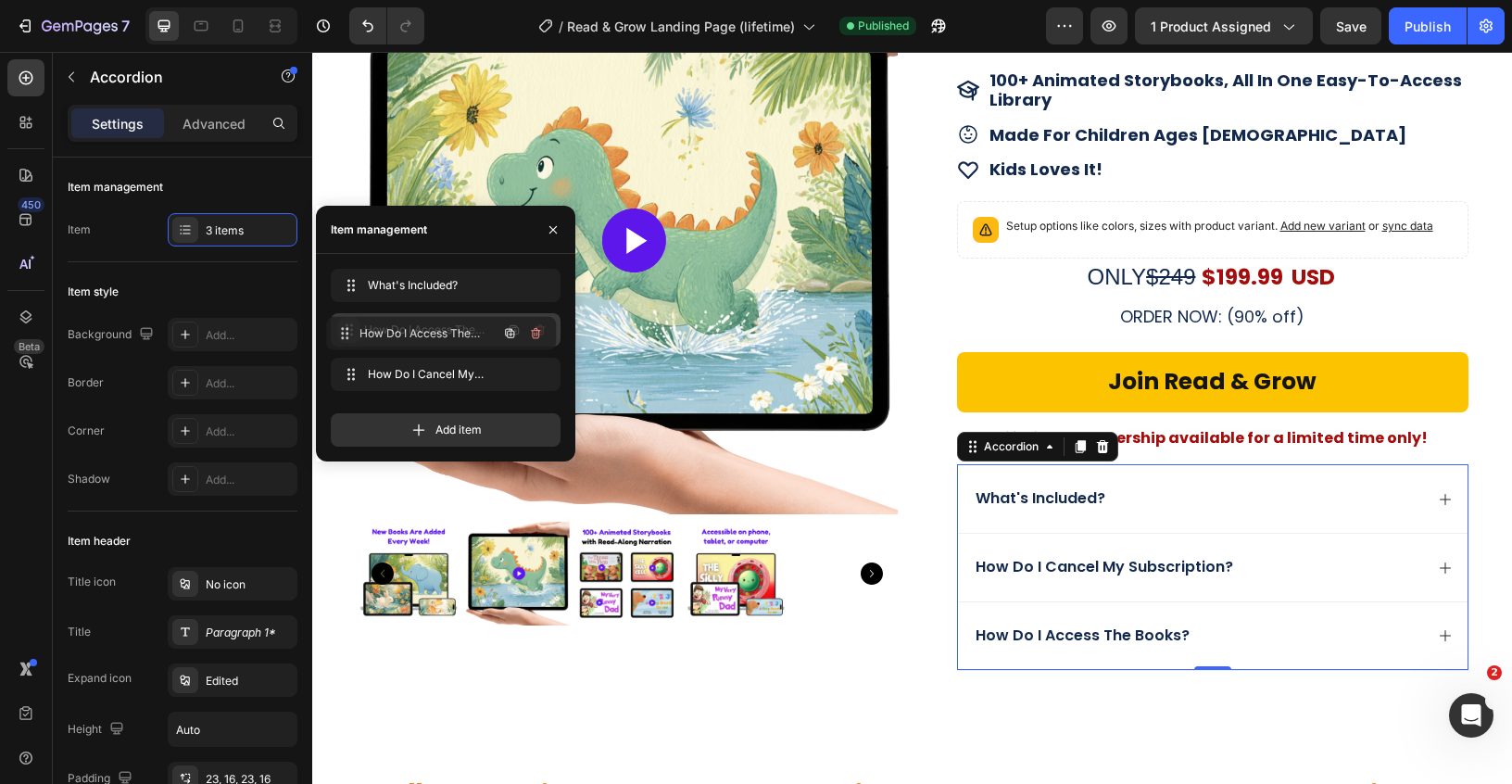
drag, startPoint x: 349, startPoint y: 371, endPoint x: 600, endPoint y: 256, distance: 276.1
click at [1328, 19] on div "Publish" at bounding box center [1428, 26] width 47 height 19
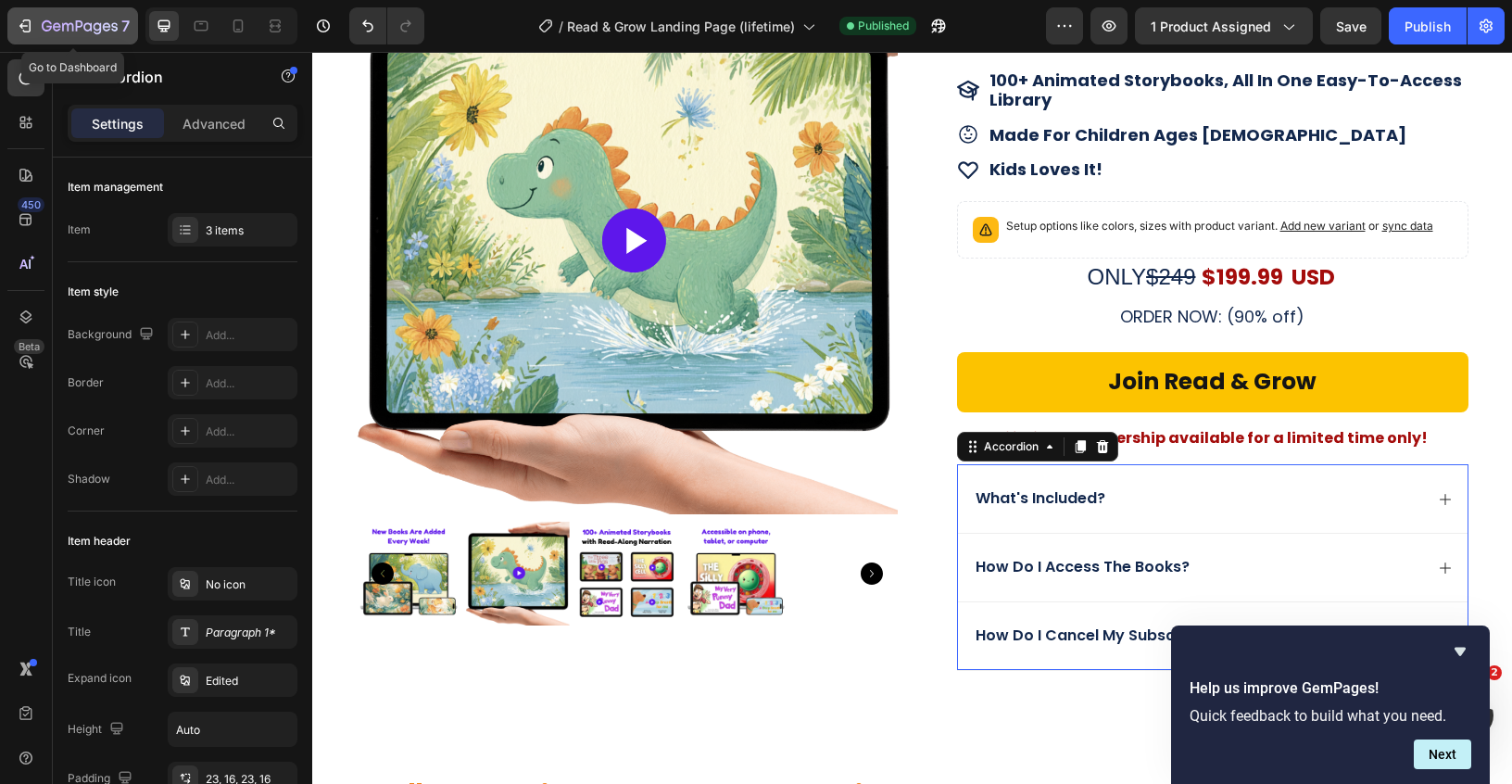
click at [47, 22] on icon "button" at bounding box center [79, 27] width 76 height 16
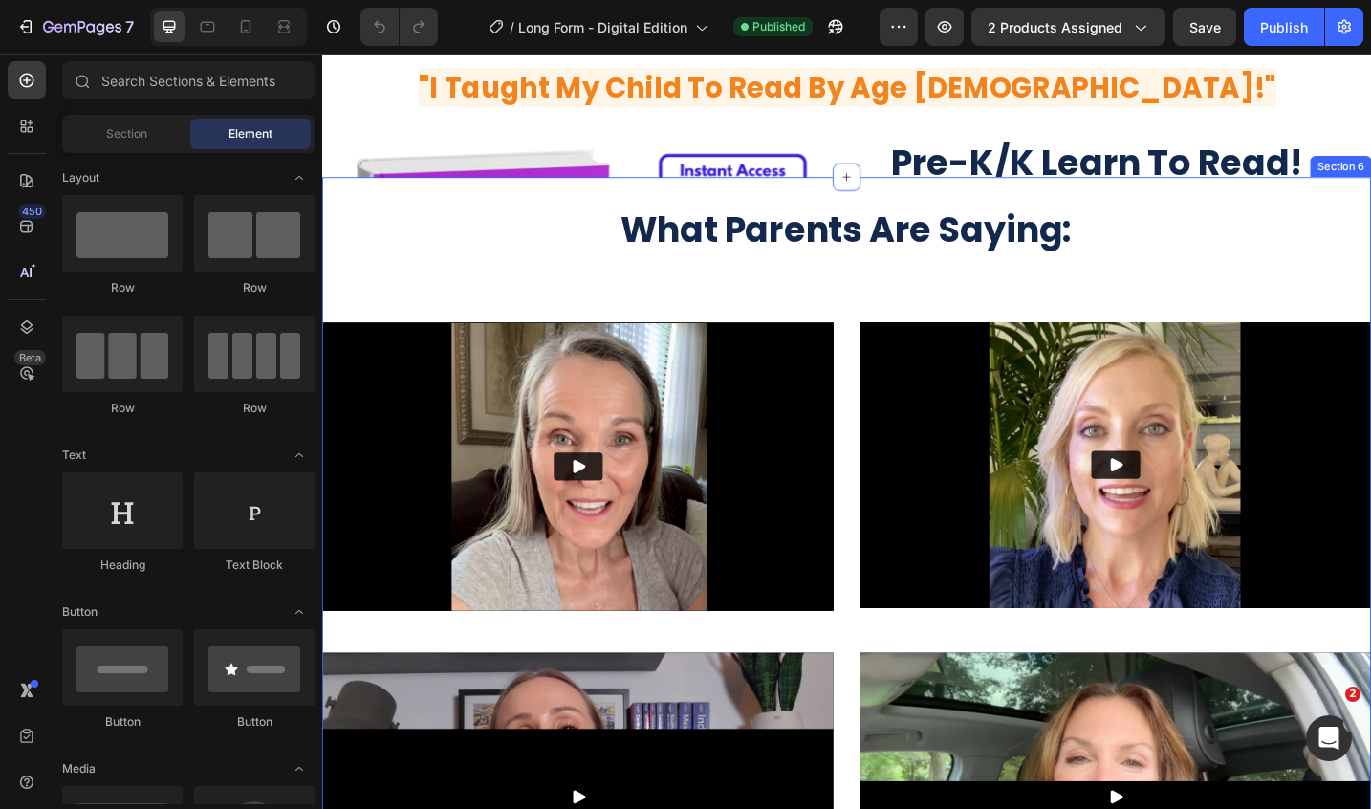
scroll to position [4923, 0]
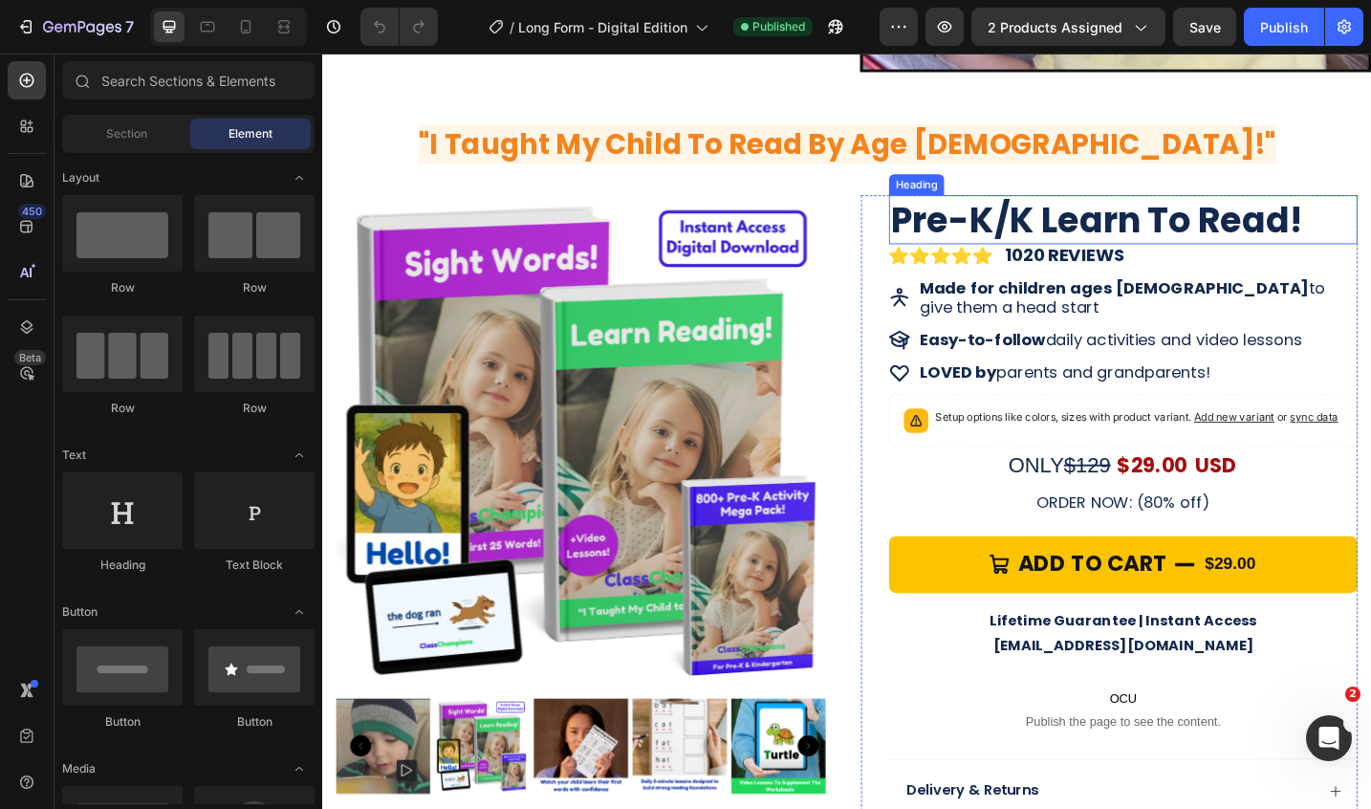
click at [1152, 215] on h2 "Pre-K/K Learn To Read!" at bounding box center [1198, 235] width 512 height 54
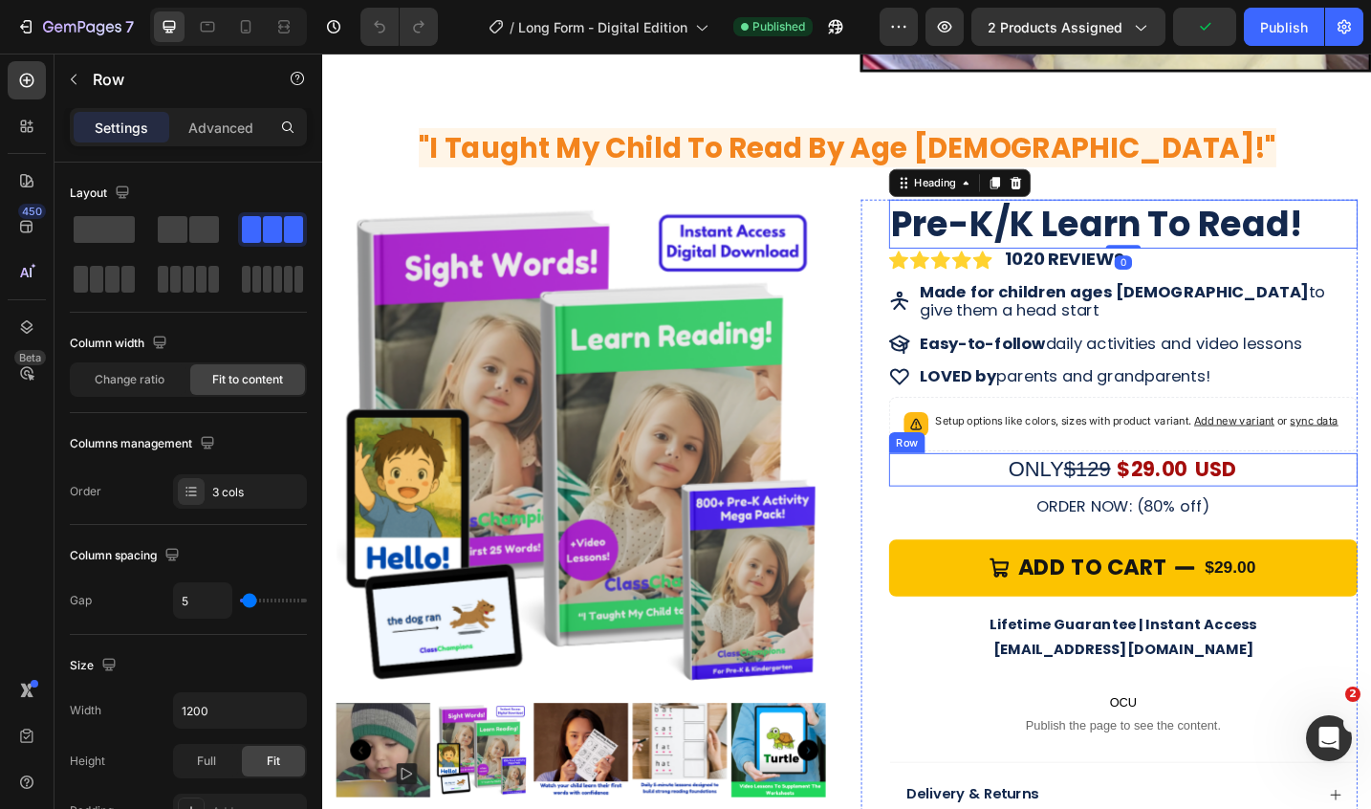
click at [1010, 496] on div "ONLY $129 Custom Code $29.00 Product Price Product Price USD Text Block Row" at bounding box center [1198, 508] width 512 height 36
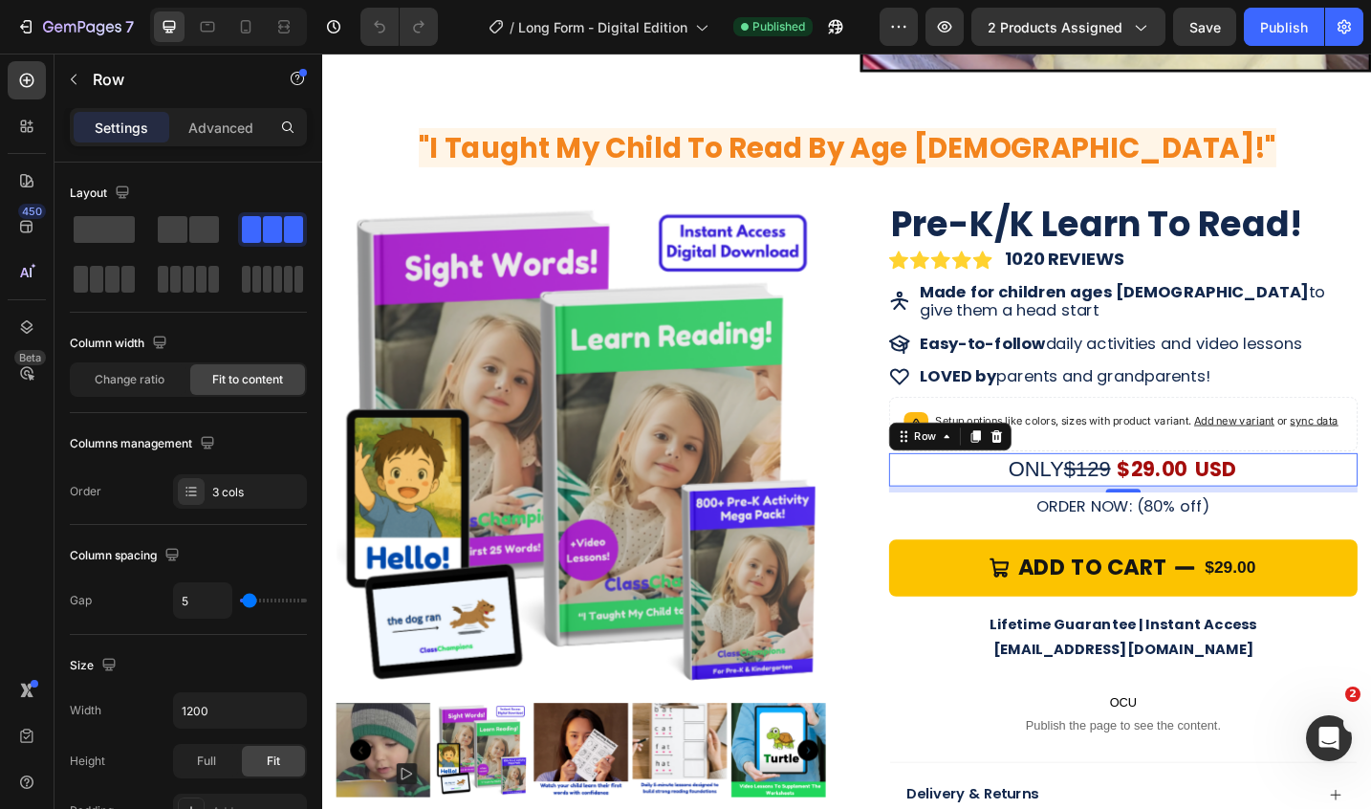
click at [1162, 498] on span "$129" at bounding box center [1158, 507] width 51 height 26
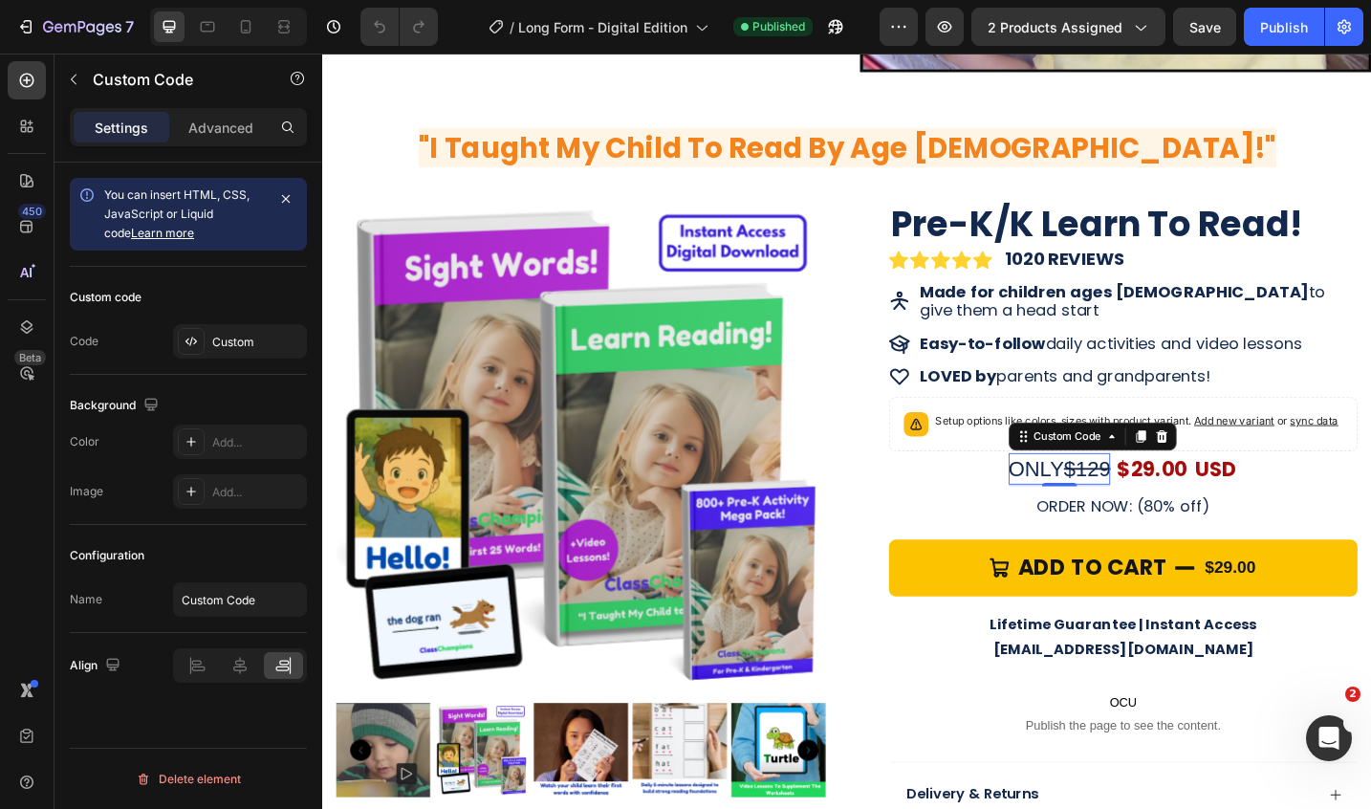
click at [1162, 498] on span "$129" at bounding box center [1158, 507] width 51 height 26
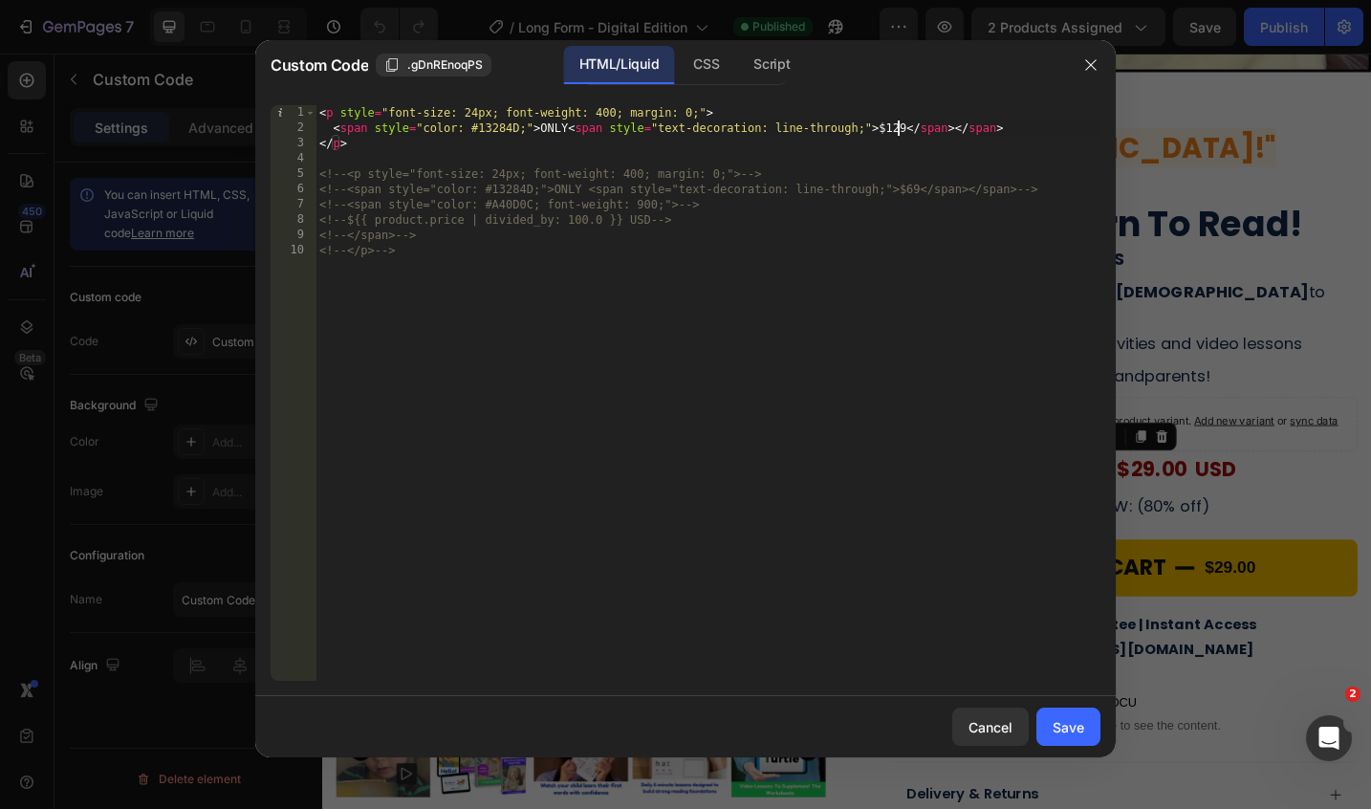
drag, startPoint x: 901, startPoint y: 126, endPoint x: 943, endPoint y: 129, distance: 42.2
click at [901, 126] on div "< p style = "font-size: 24px; font-weight: 400; margin: 0;" > < span style = "c…" at bounding box center [707, 408] width 785 height 606
click at [864, 332] on div "< p style = "font-size: 24px; font-weight: 400; margin: 0;" > < span style = "c…" at bounding box center [707, 408] width 785 height 606
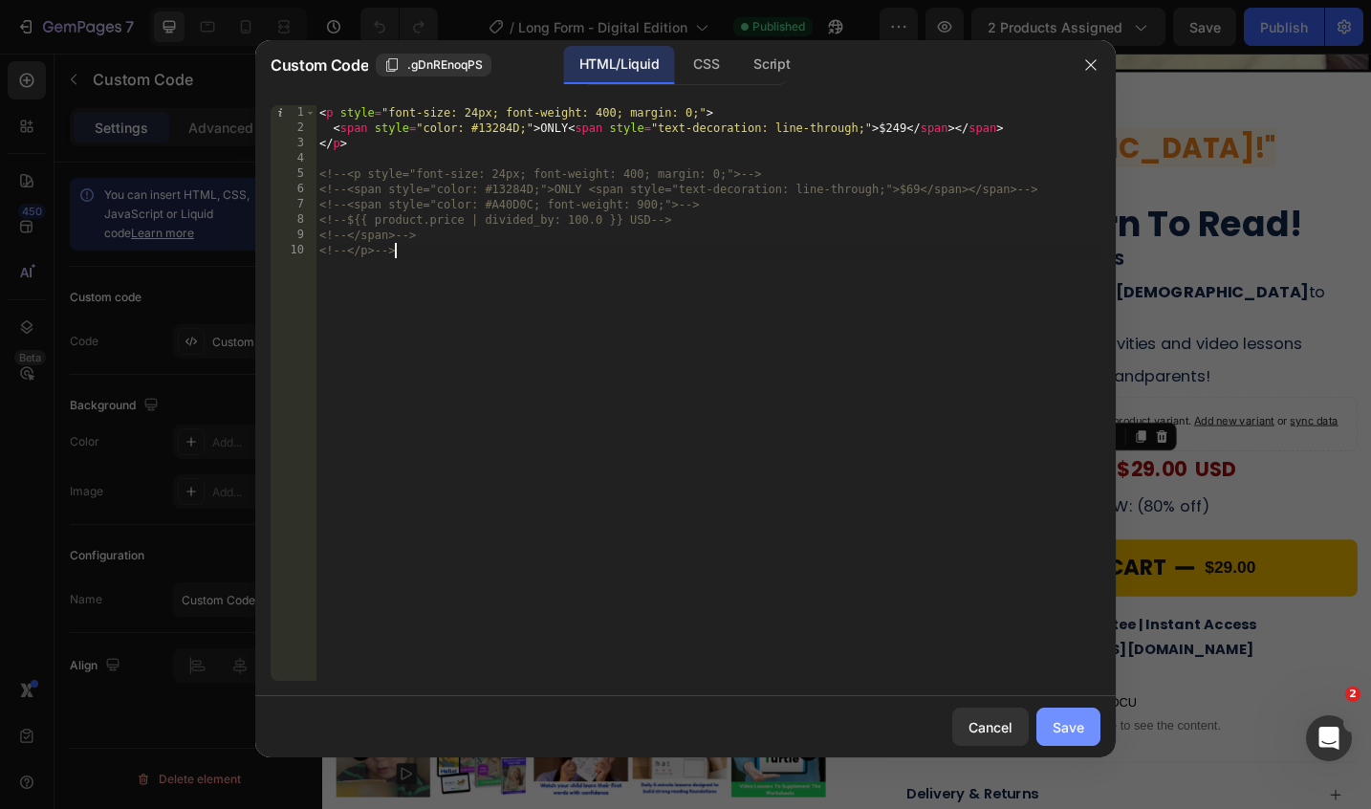
type textarea "<!--</p>-->"
click at [1074, 733] on div "Save" at bounding box center [1069, 727] width 32 height 20
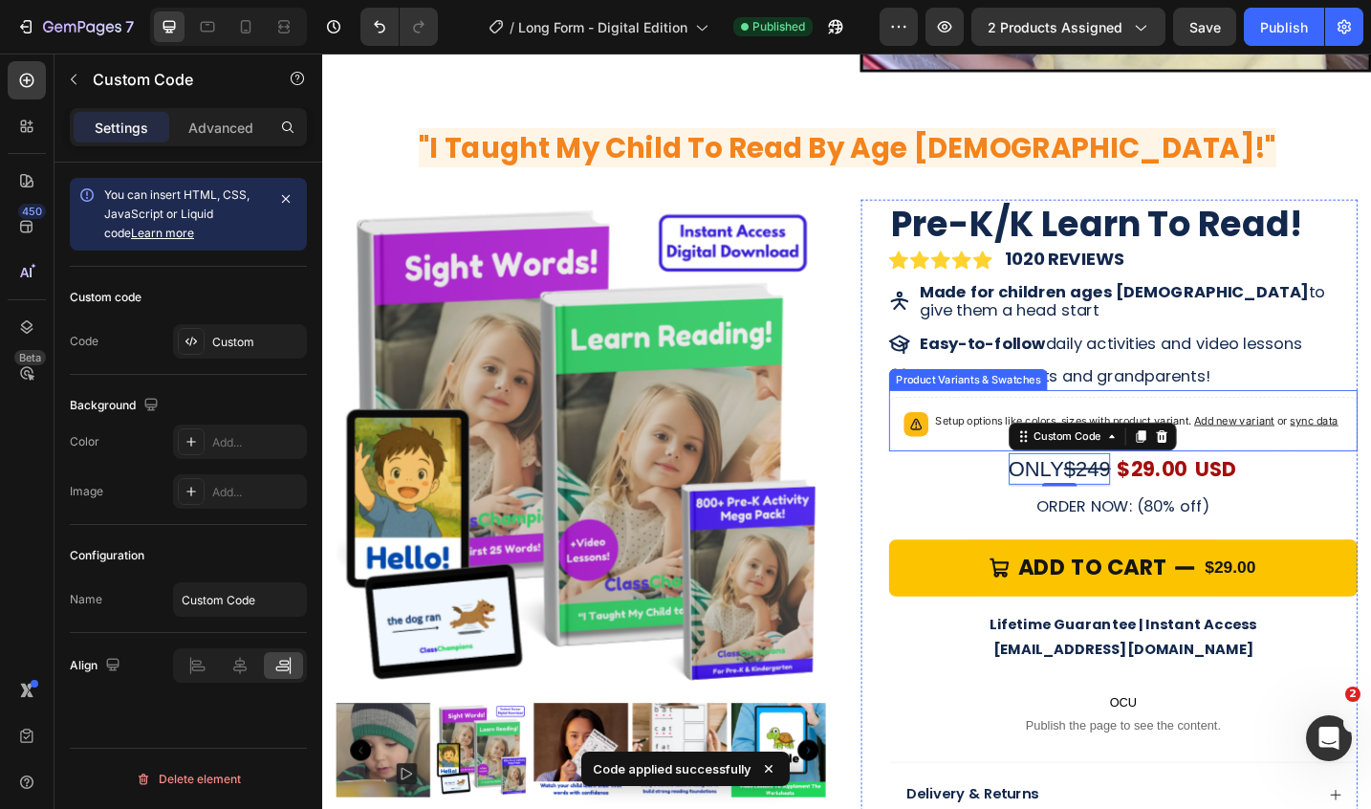
click at [1370, 474] on div "Setup options like colors, sizes with product variant. Add new variant or sync …" at bounding box center [1198, 458] width 512 height 59
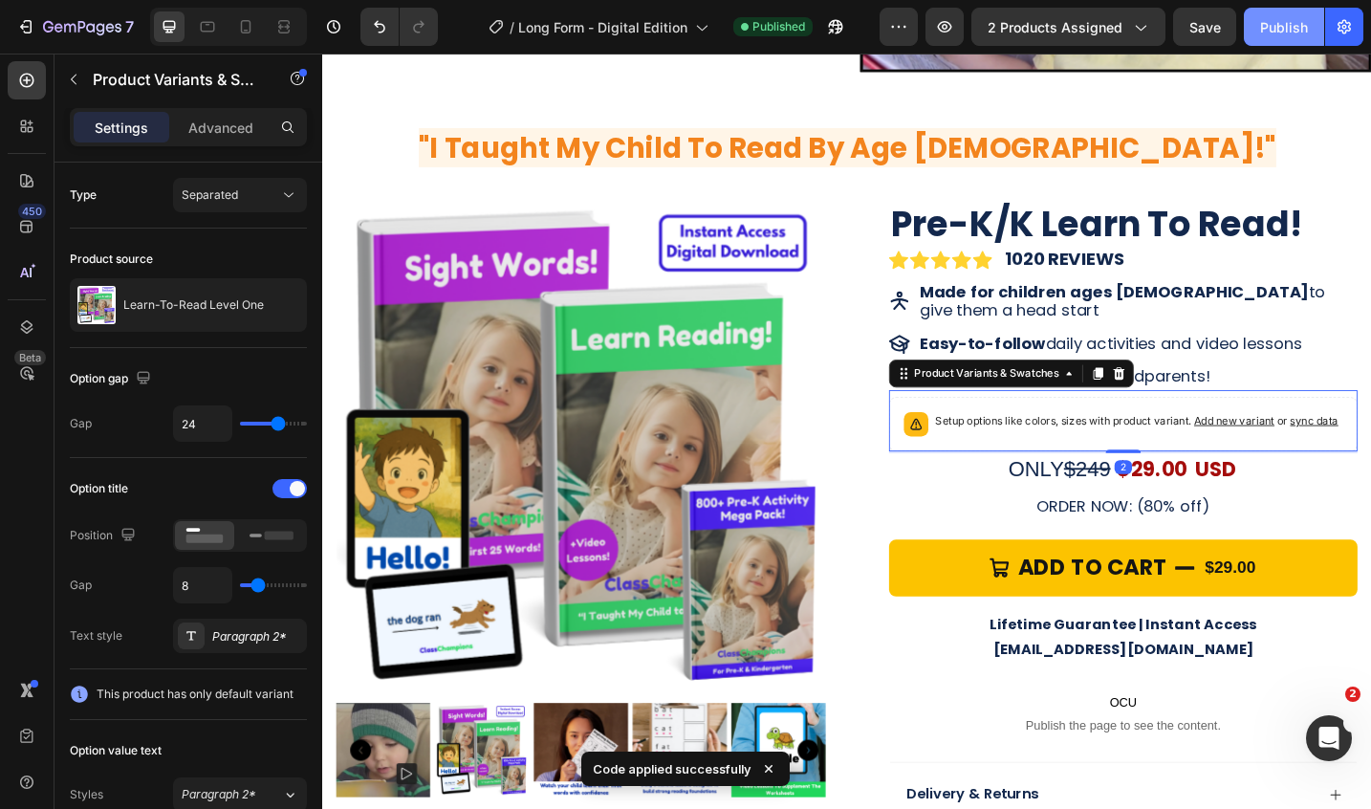
click at [1284, 26] on div "Publish" at bounding box center [1284, 27] width 48 height 20
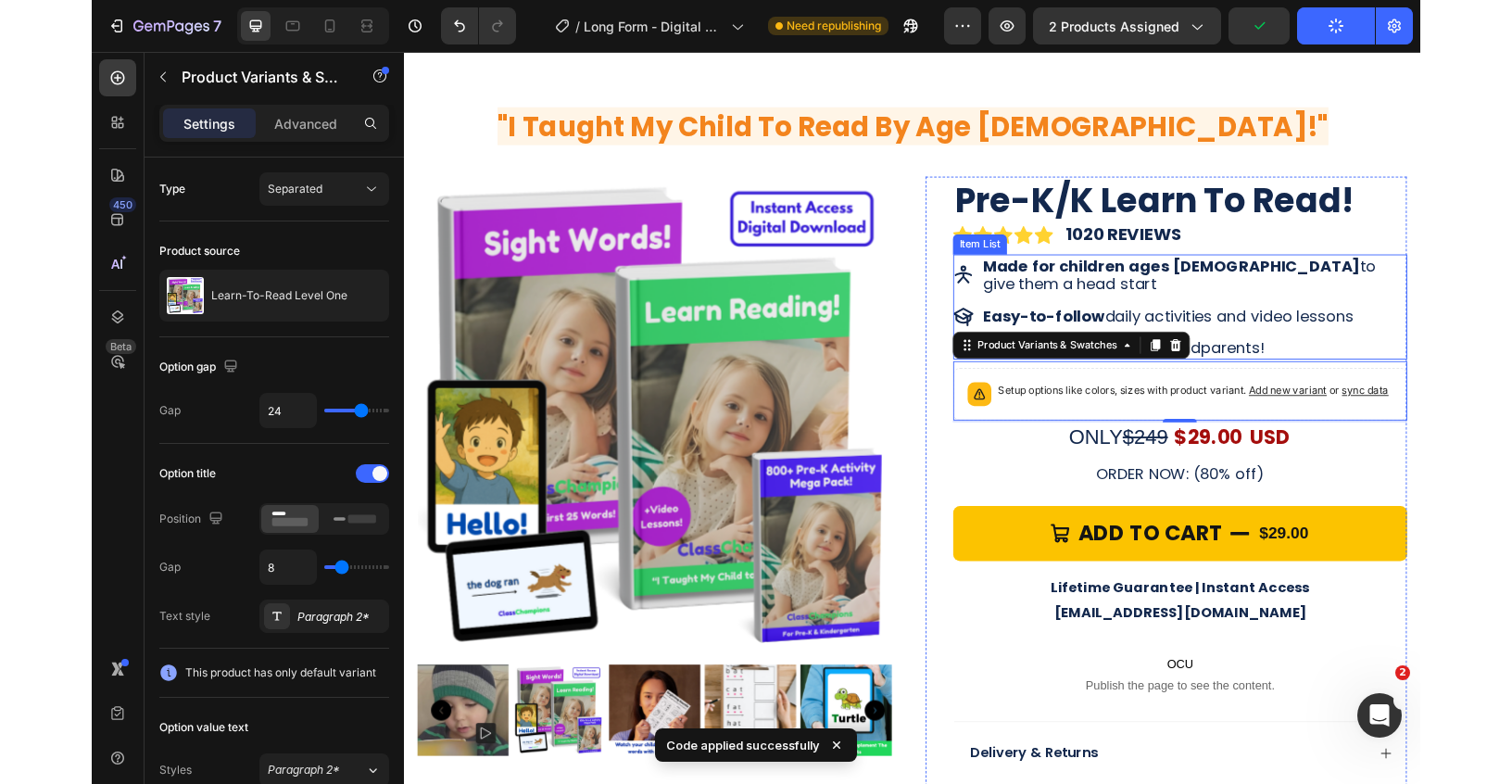
scroll to position [4791, 0]
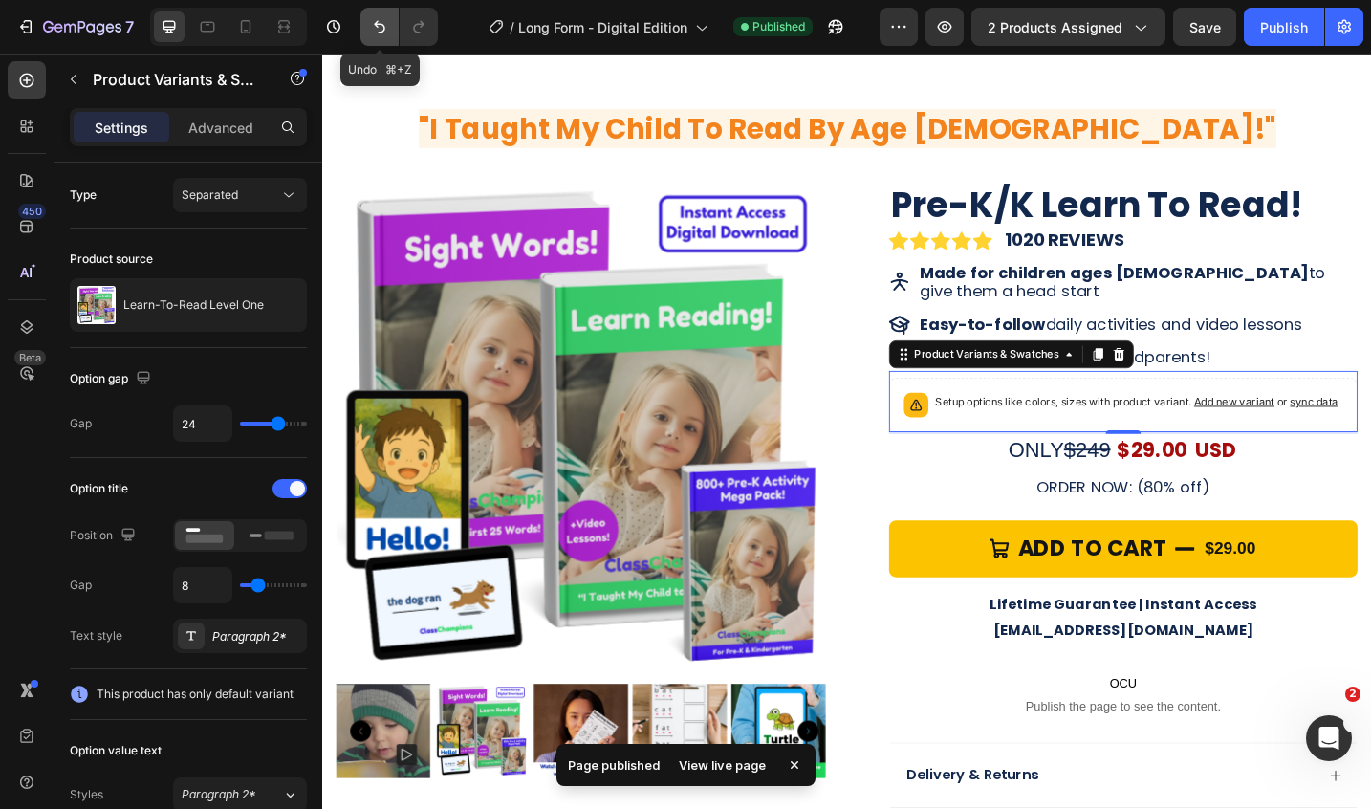
click at [385, 33] on icon "Undo/Redo" at bounding box center [379, 26] width 19 height 19
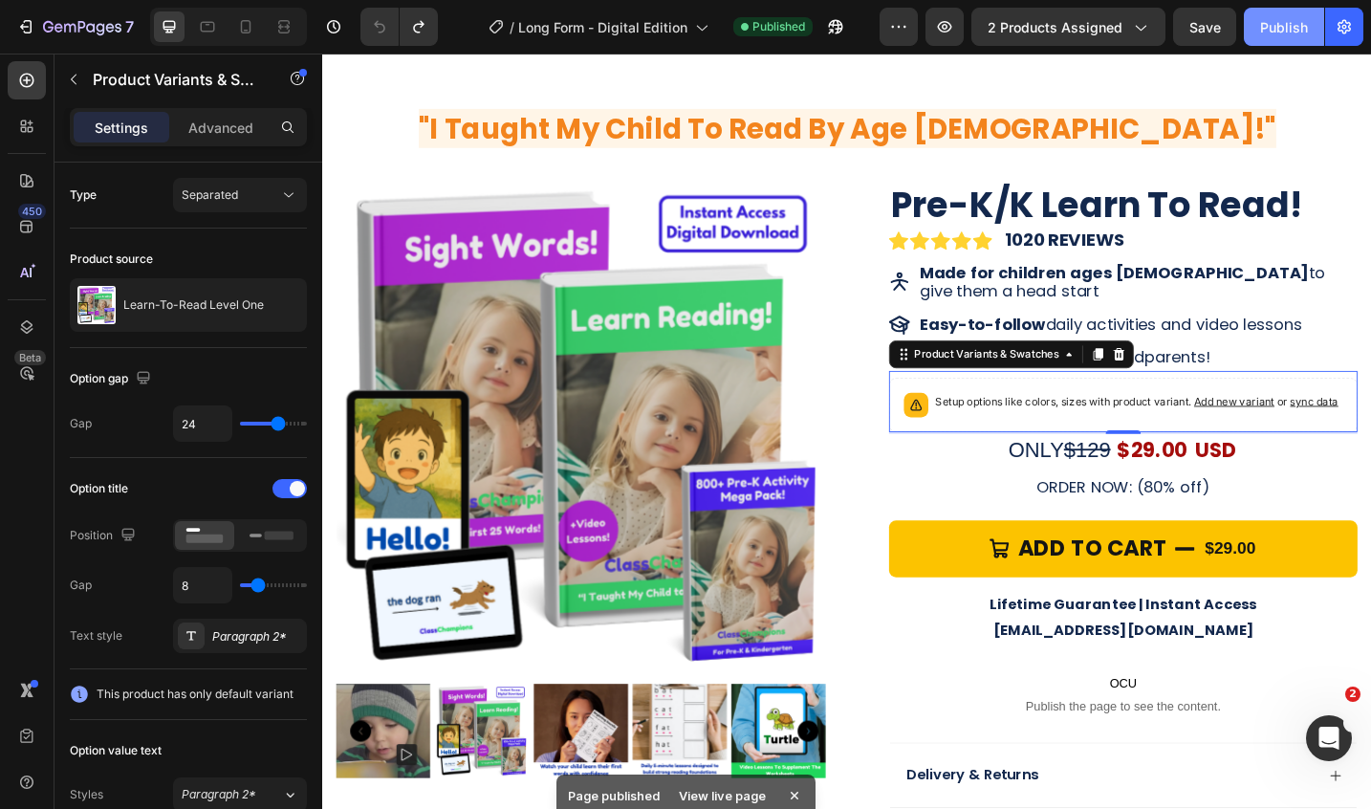
click at [1283, 22] on div "Publish" at bounding box center [1284, 27] width 48 height 20
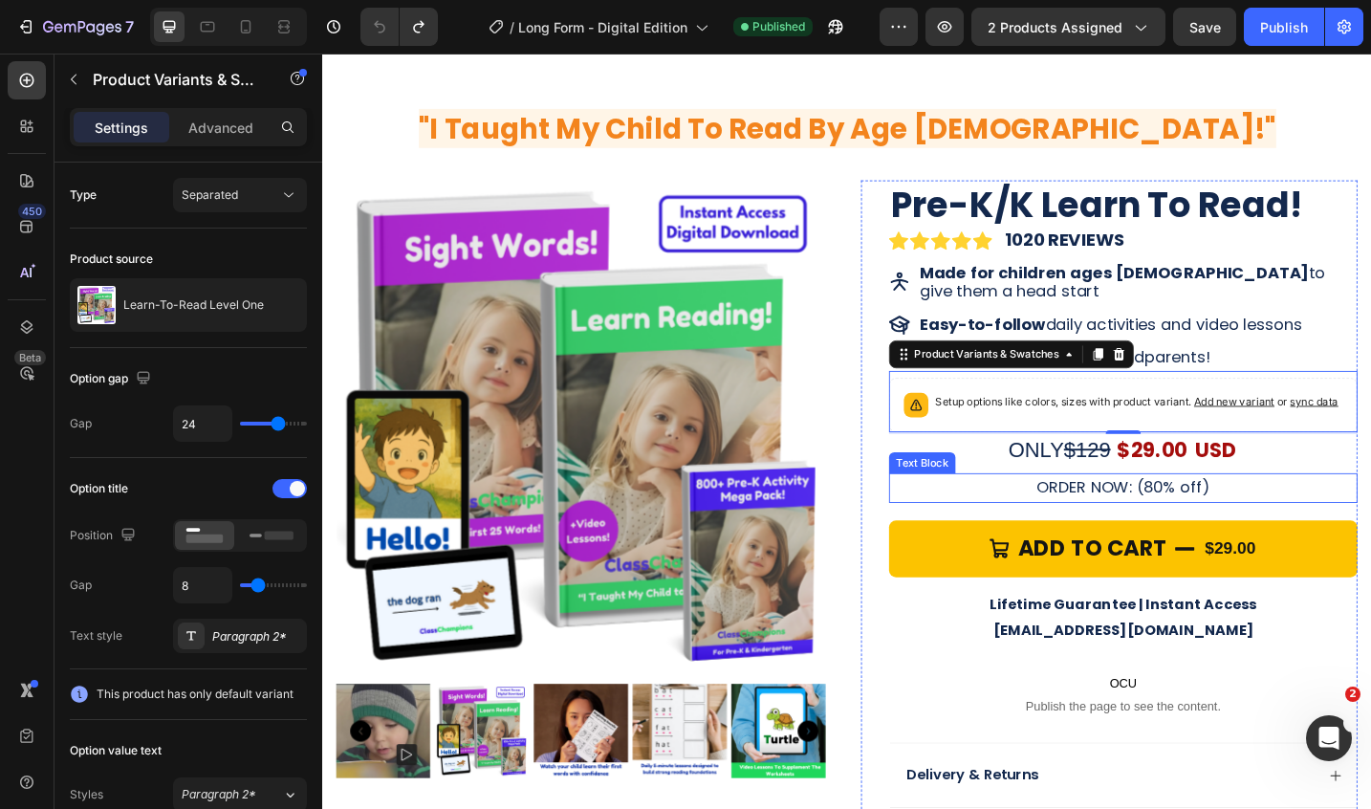
click at [1222, 516] on span "ORDER NOW: (80% off)" at bounding box center [1198, 527] width 190 height 24
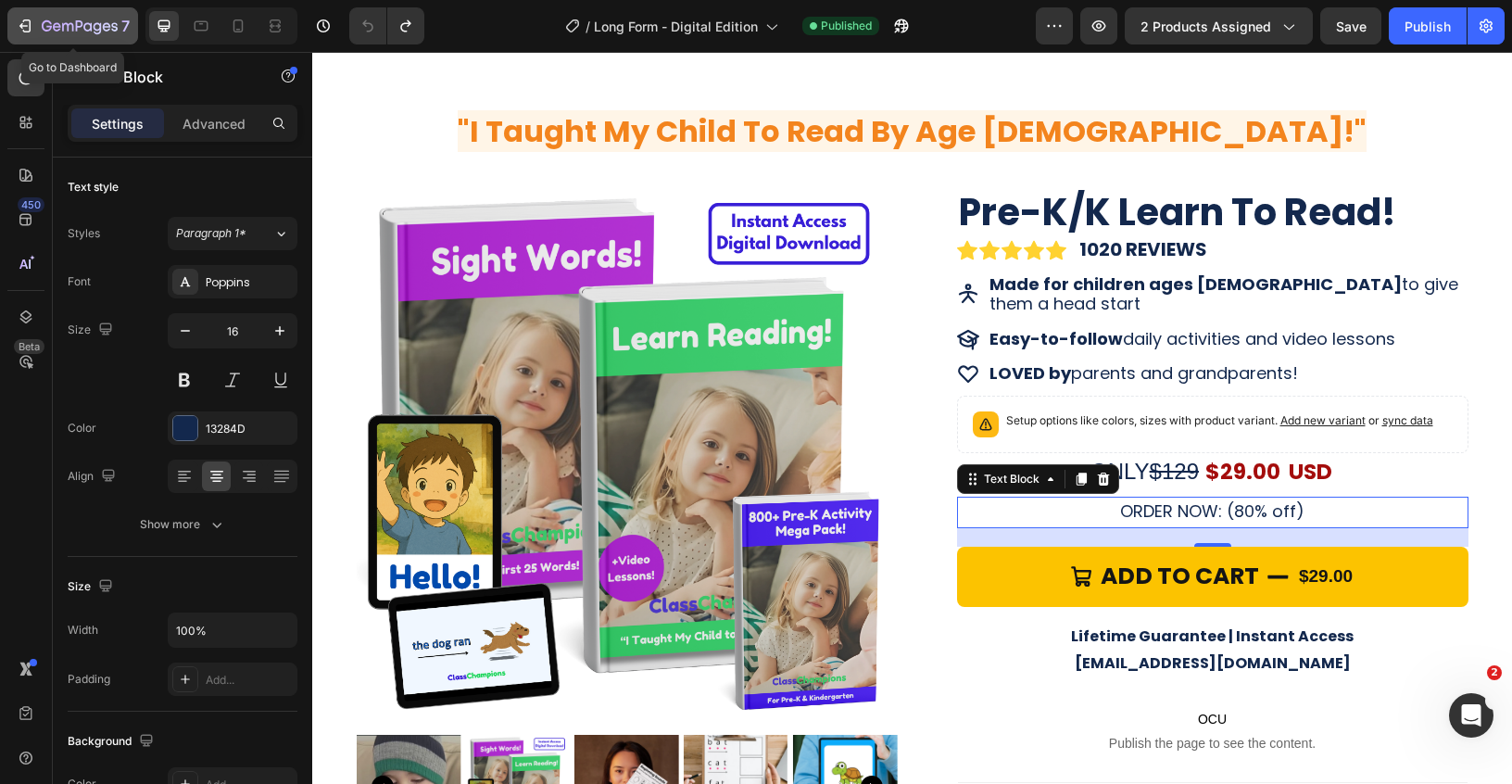
click at [74, 43] on button "7" at bounding box center [73, 26] width 131 height 37
